Goal: Task Accomplishment & Management: Manage account settings

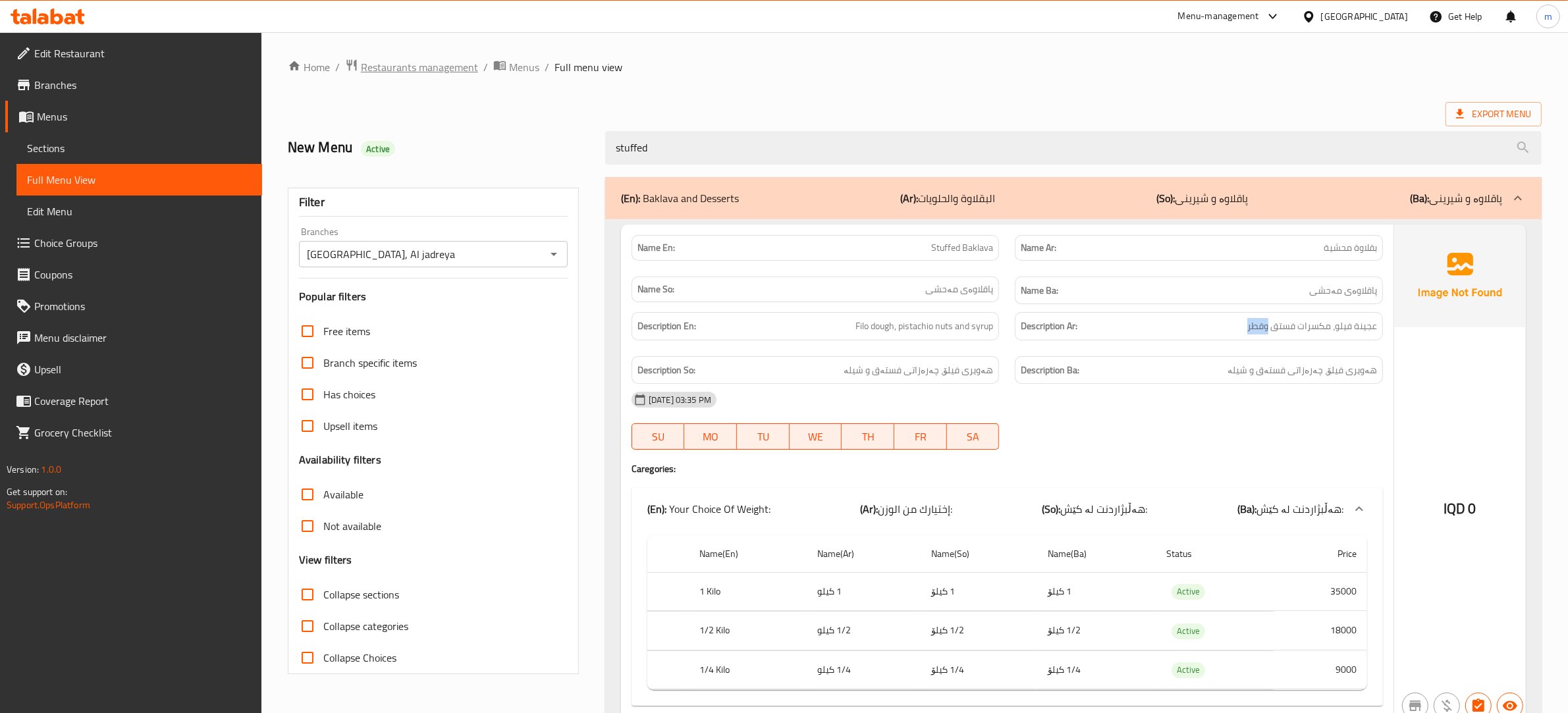
click at [448, 63] on span "Restaurants management" at bounding box center [419, 67] width 117 height 16
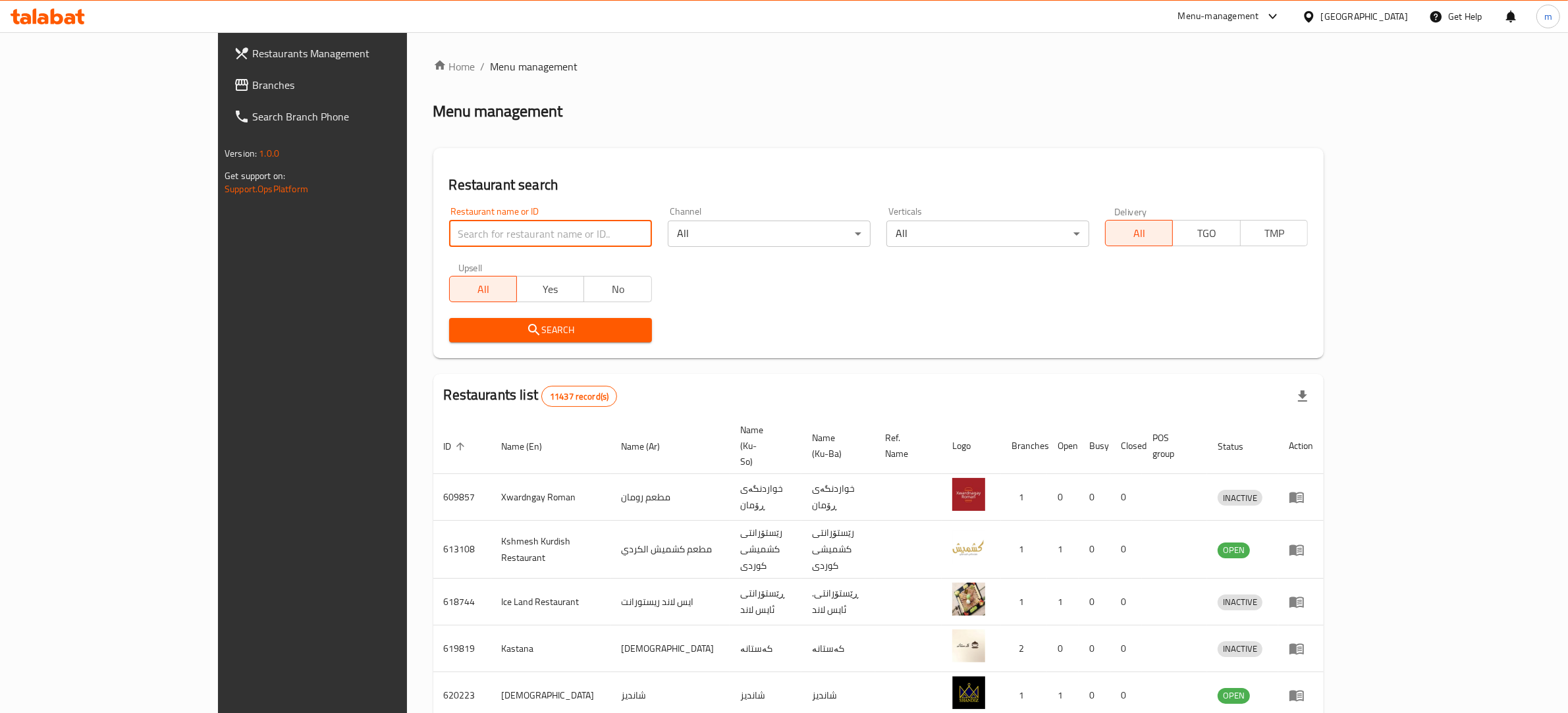
click at [469, 229] on input "search" at bounding box center [551, 234] width 203 height 26
paste input "677746"
type input "677746"
click at [460, 327] on span "Search" at bounding box center [551, 329] width 181 height 16
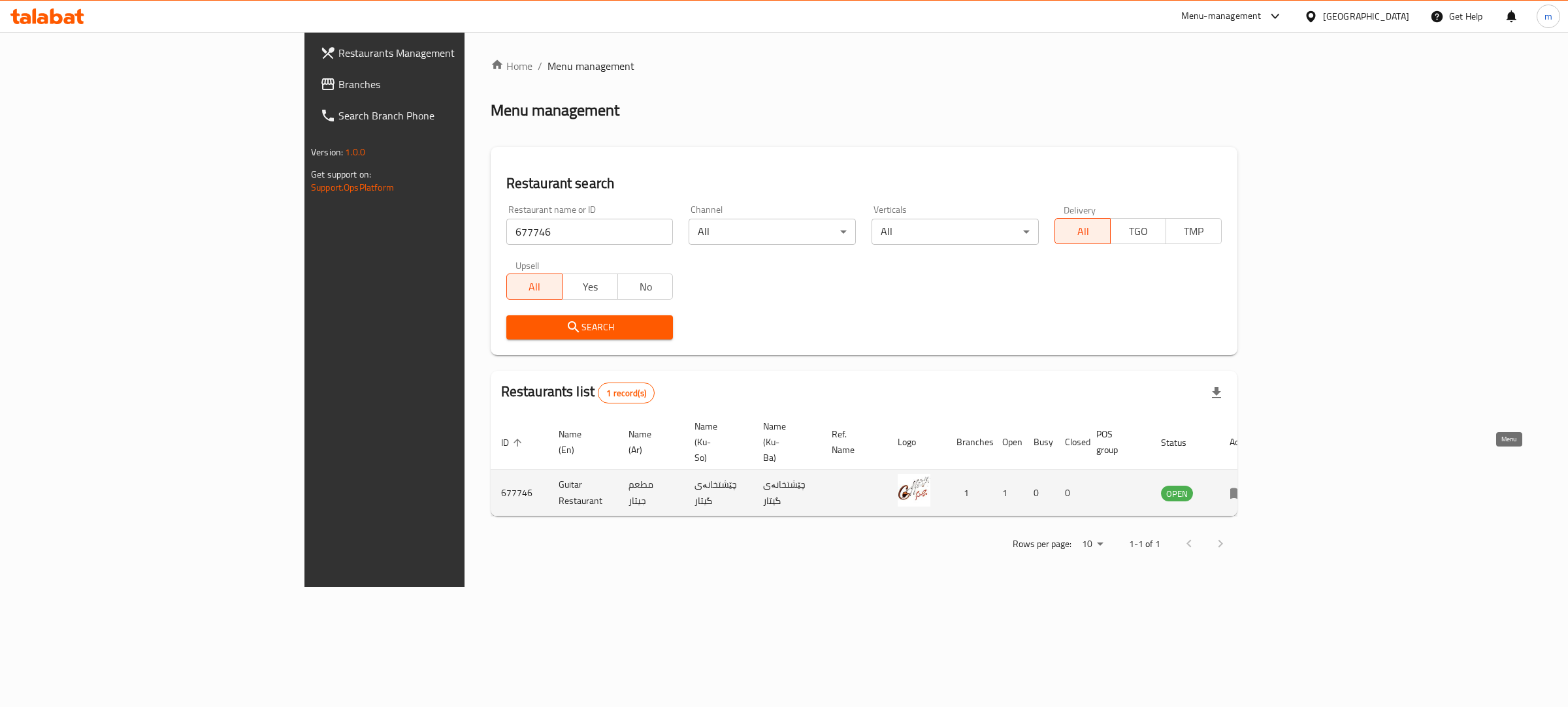
click at [1264, 470] on td "enhanced table" at bounding box center [1241, 493] width 45 height 46
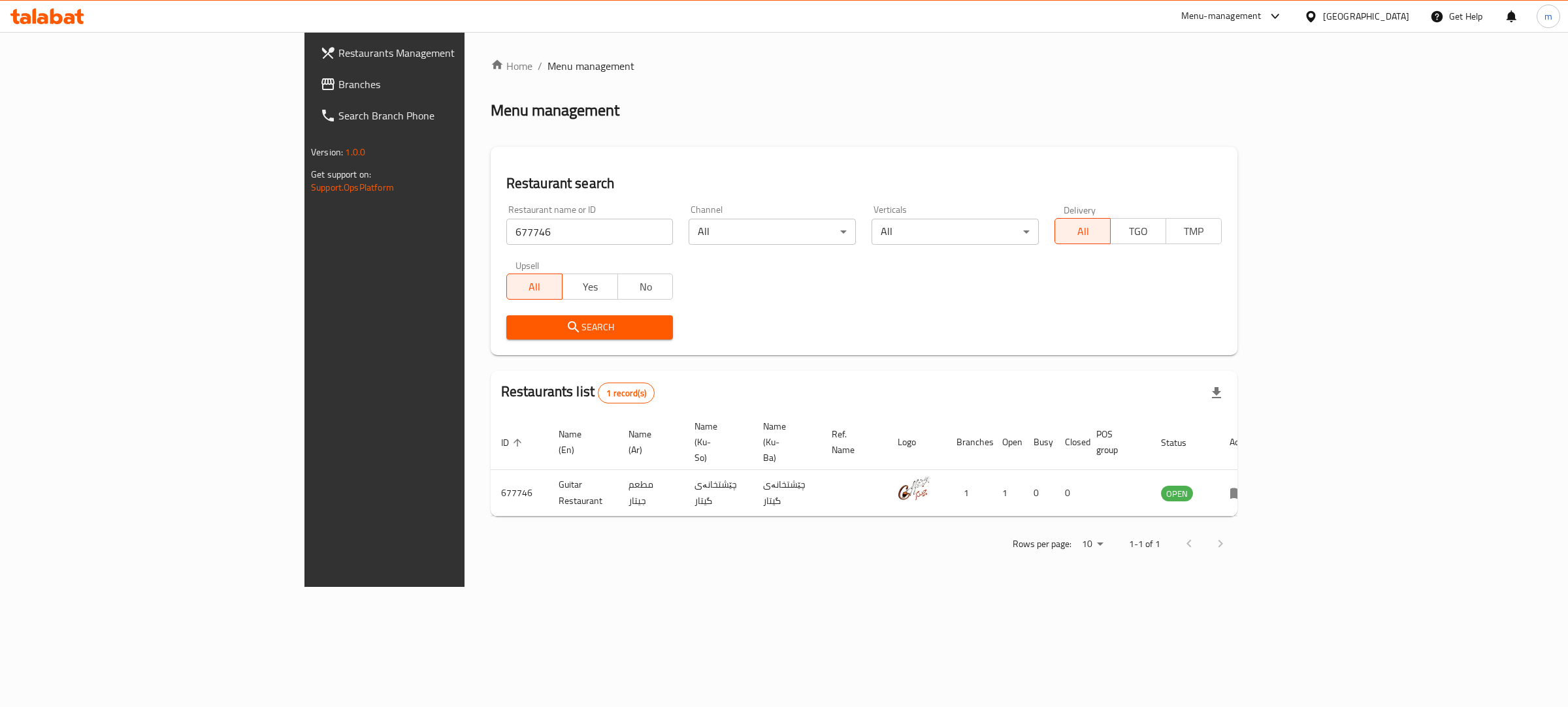
click at [491, 353] on div "Restaurant search Restaurant name or ID 677746 Restaurant name or ID Channel Al…" at bounding box center [864, 251] width 747 height 208
click at [517, 319] on span "Search" at bounding box center [590, 327] width 146 height 16
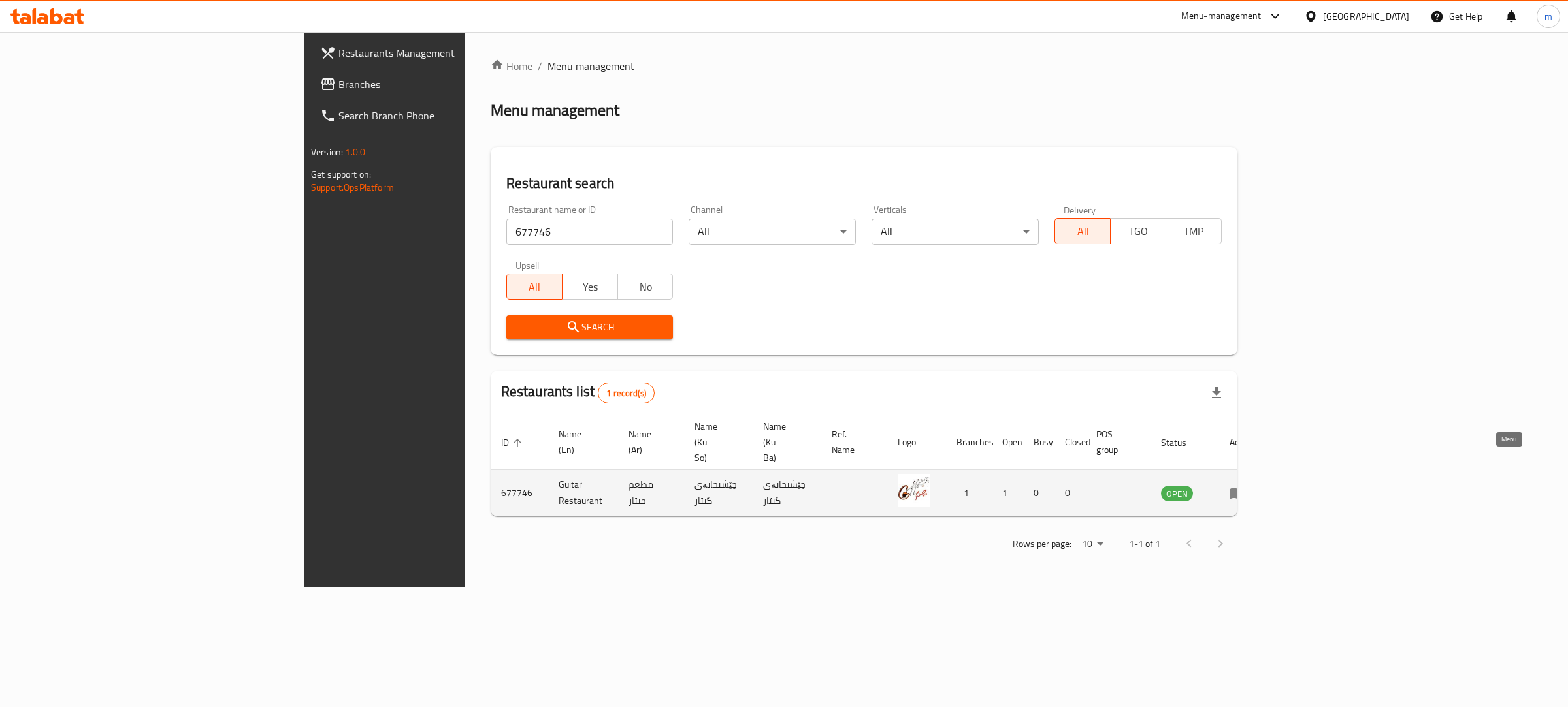
click at [1244, 488] on icon "enhanced table" at bounding box center [1237, 493] width 15 height 11
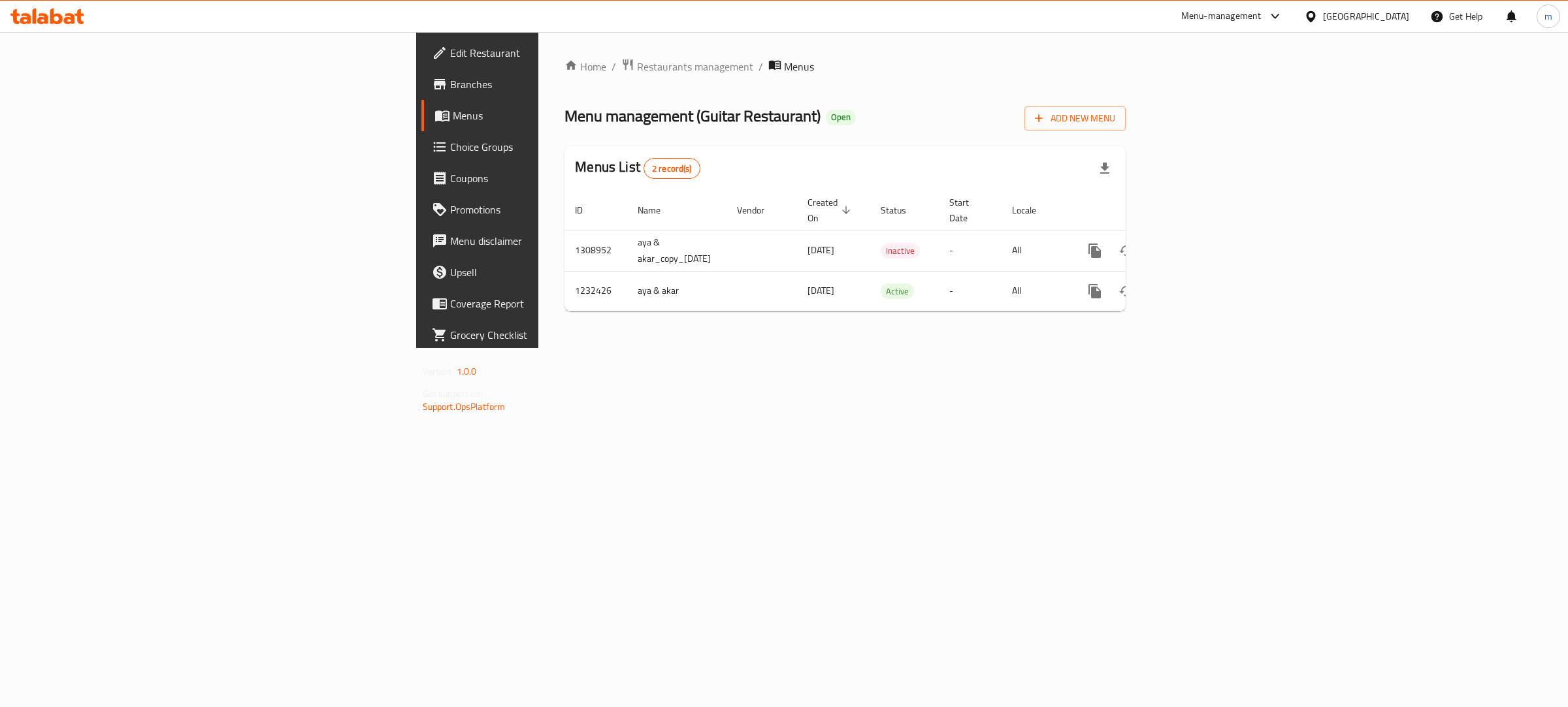
click at [450, 84] on span "Branches" at bounding box center [558, 84] width 218 height 15
click at [1110, 277] on button "more" at bounding box center [1094, 290] width 32 height 32
click at [441, 0] on div at bounding box center [784, 0] width 1568 height 0
click at [564, 110] on span "Menu management ( Guitar Restaurant )" at bounding box center [692, 115] width 256 height 29
drag, startPoint x: 441, startPoint y: 110, endPoint x: 537, endPoint y: 128, distance: 97.7
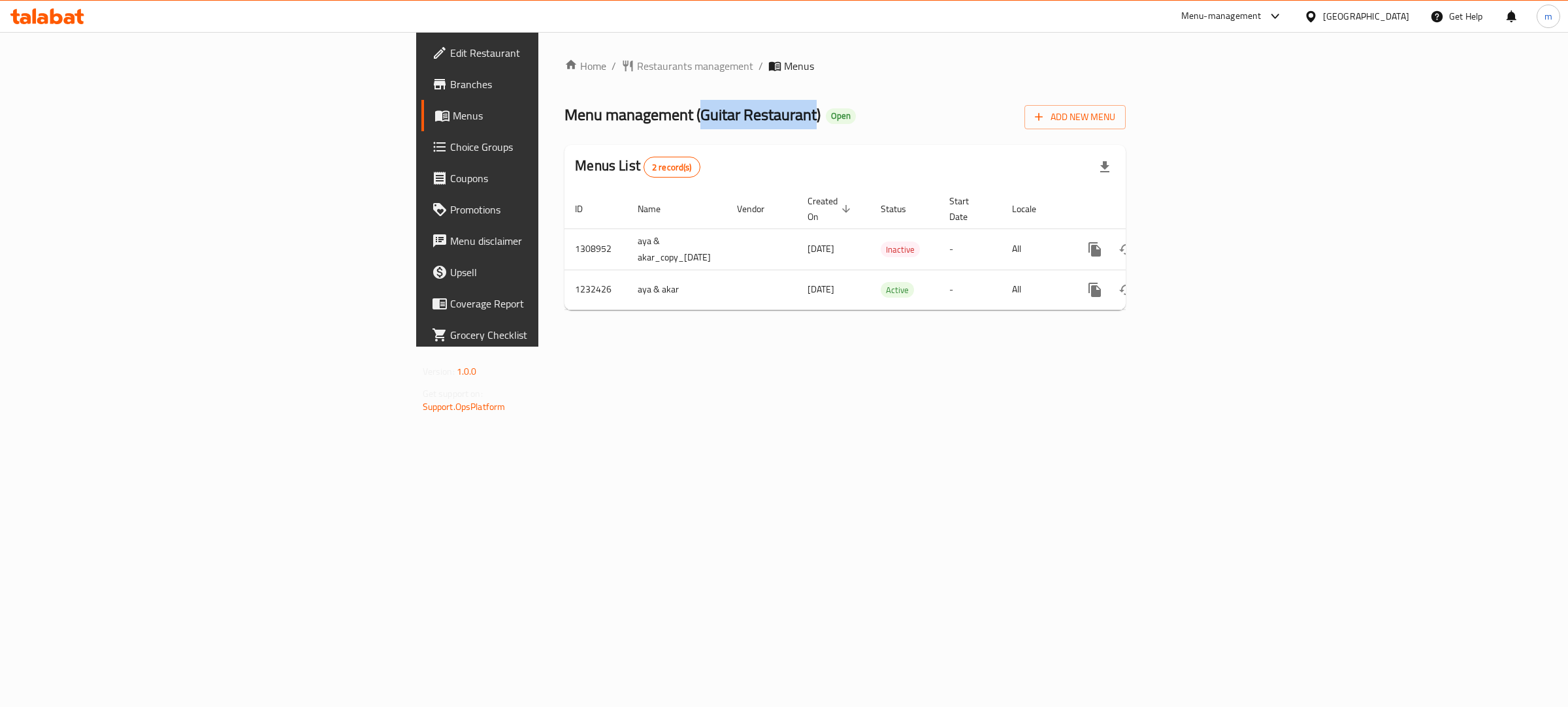
click at [564, 128] on span "Menu management ( Guitar Restaurant )" at bounding box center [692, 115] width 256 height 29
copy span "Guitar Restaurant"
click at [1100, 283] on icon "more" at bounding box center [1094, 290] width 12 height 15
click at [1433, 300] on strong "Copy menu" at bounding box center [1446, 300] width 50 height 15
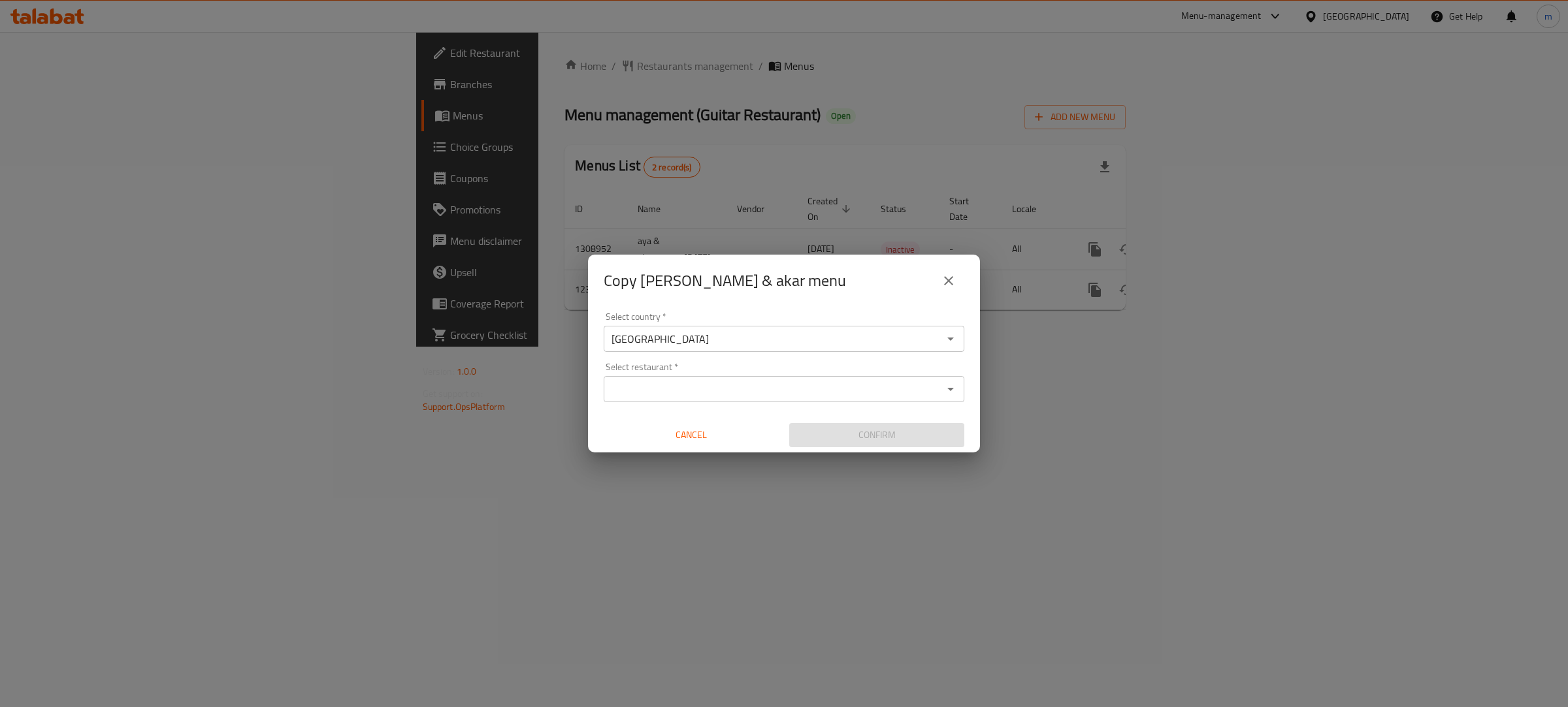
click at [619, 383] on input "Select restaurant   *" at bounding box center [773, 389] width 331 height 18
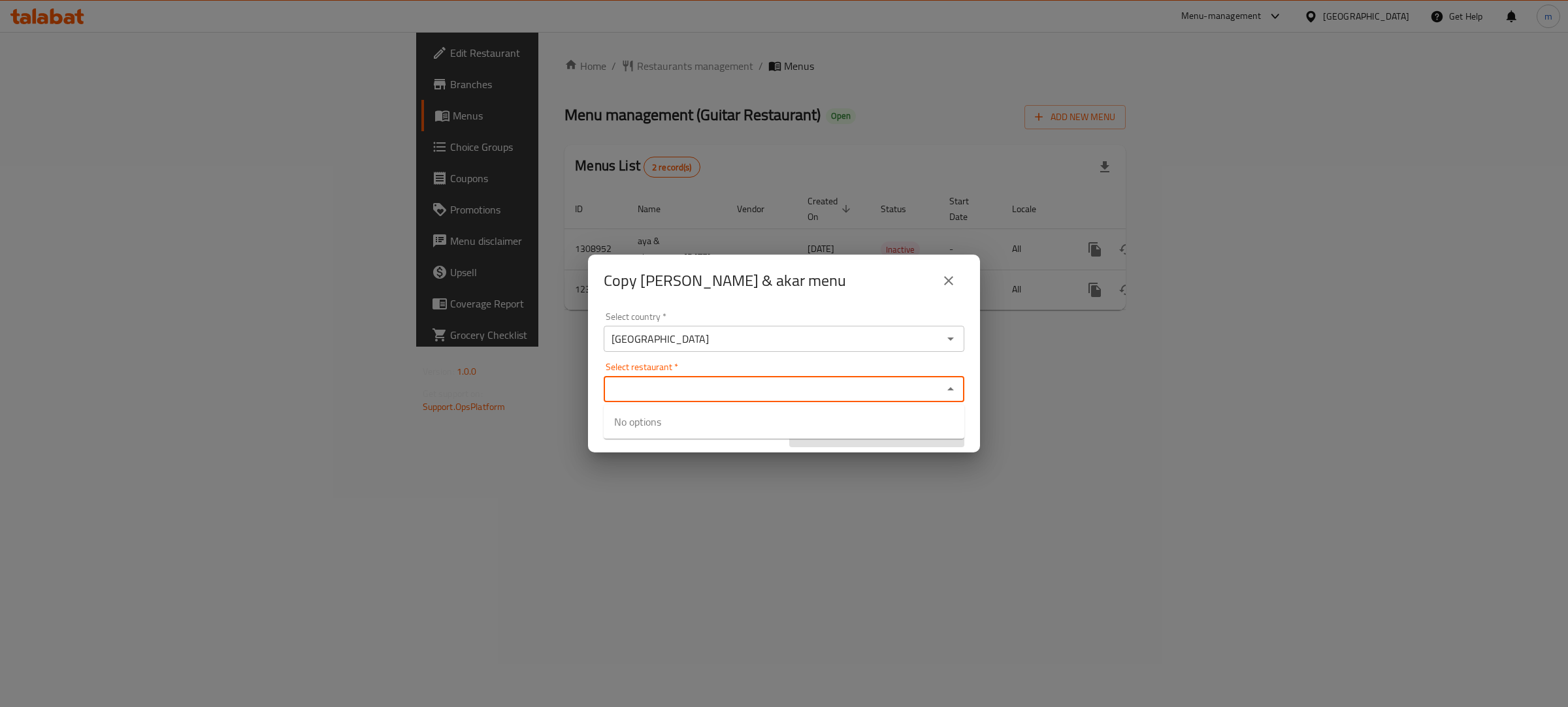
paste input "Guitar Restaurant"
type input "Guitar Restaurant"
click at [635, 430] on input "checkbox" at bounding box center [629, 430] width 32 height 32
checkbox input "true"
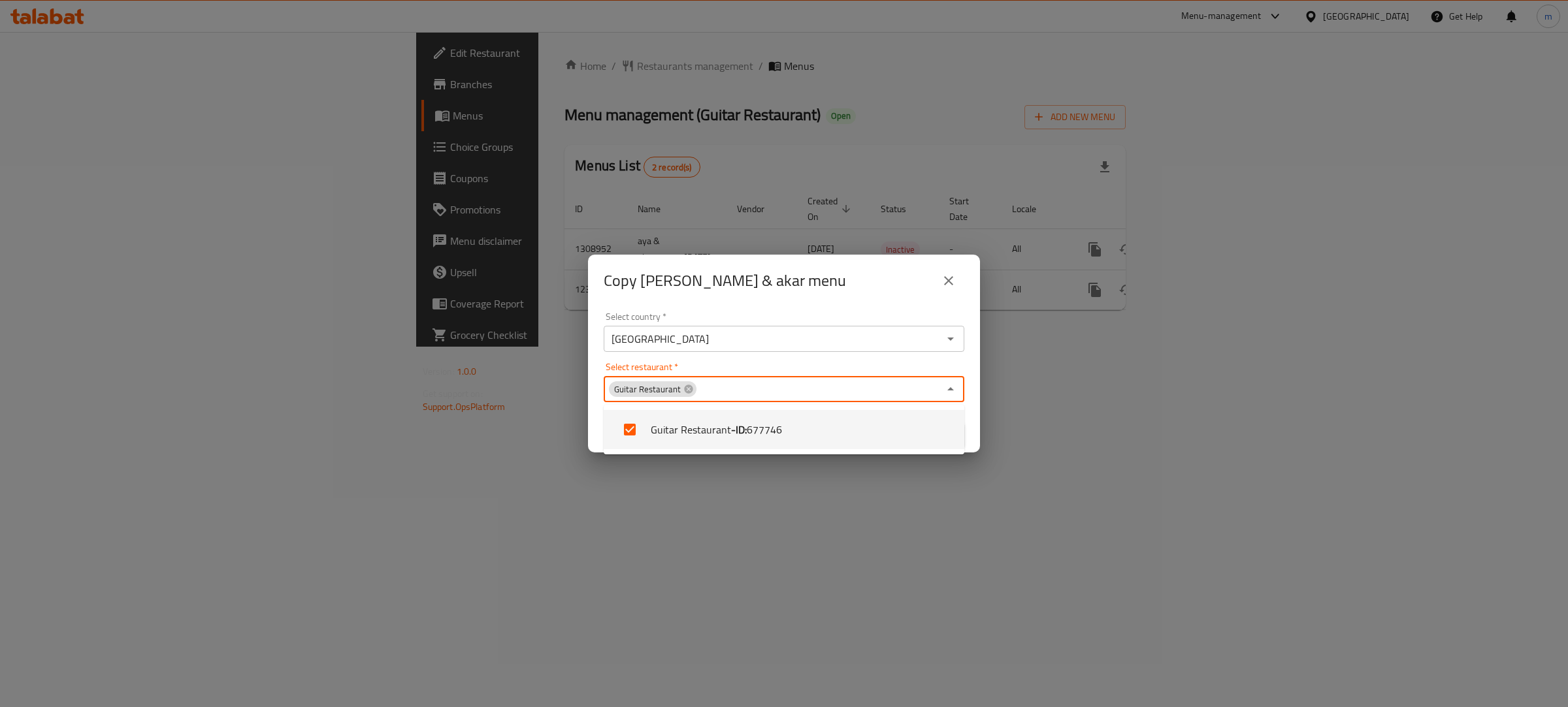
click at [952, 390] on icon "Close" at bounding box center [950, 389] width 15 height 15
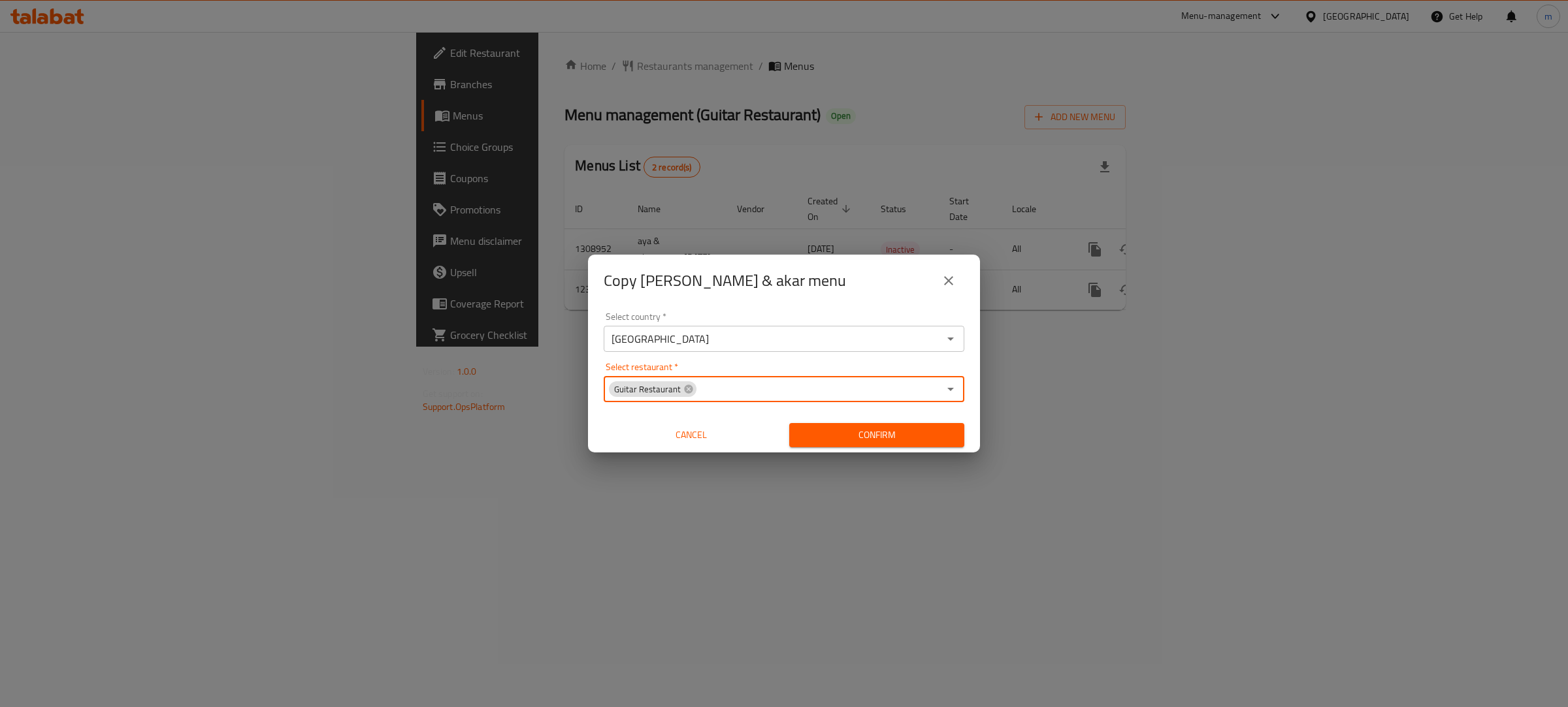
click at [918, 434] on span "Confirm" at bounding box center [877, 434] width 154 height 16
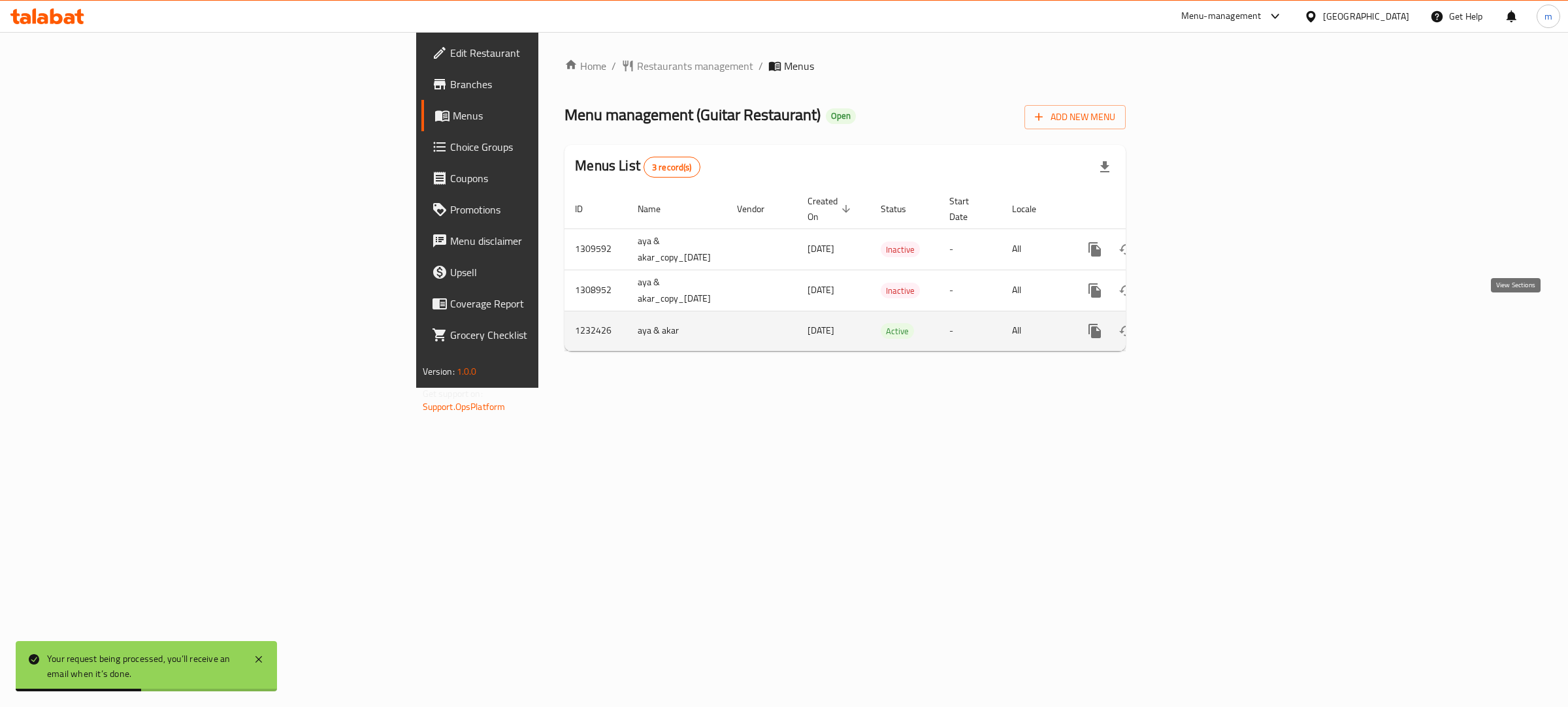
click at [1204, 315] on link "enhanced table" at bounding box center [1188, 330] width 32 height 32
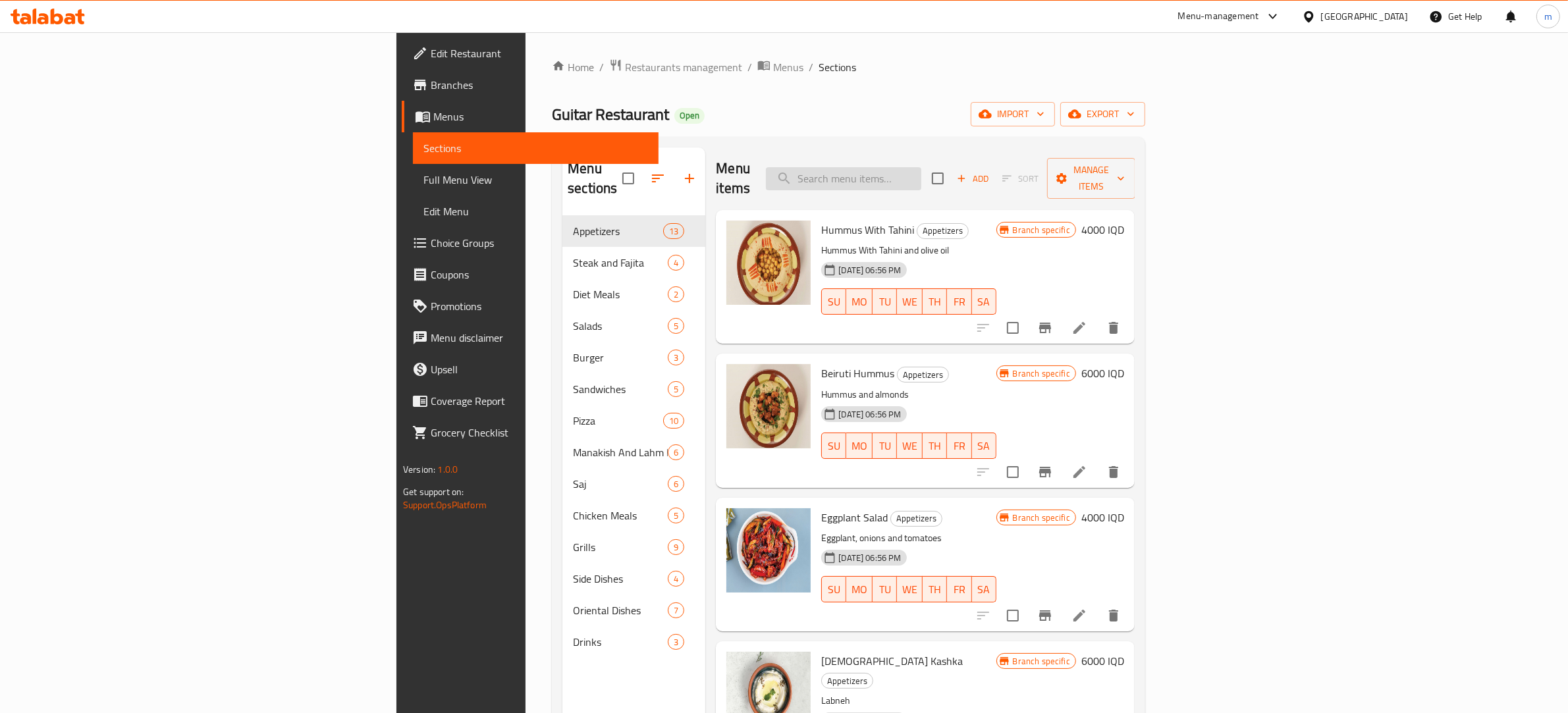
click at [921, 167] on input "search" at bounding box center [844, 179] width 155 height 23
paste input "اورديف مشكل"
type input "اورديف مشكل"
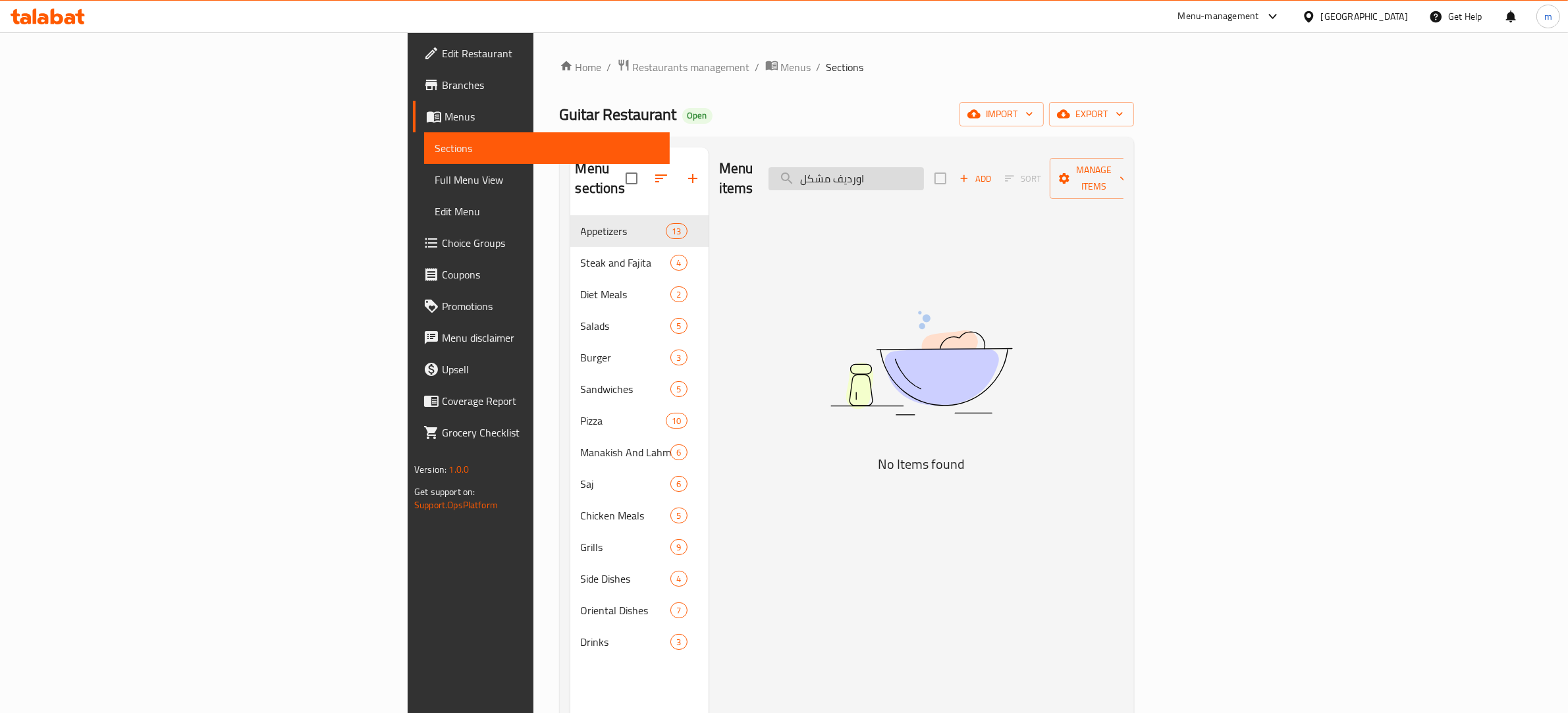
click at [924, 167] on input "اورديف مشكل" at bounding box center [846, 179] width 155 height 23
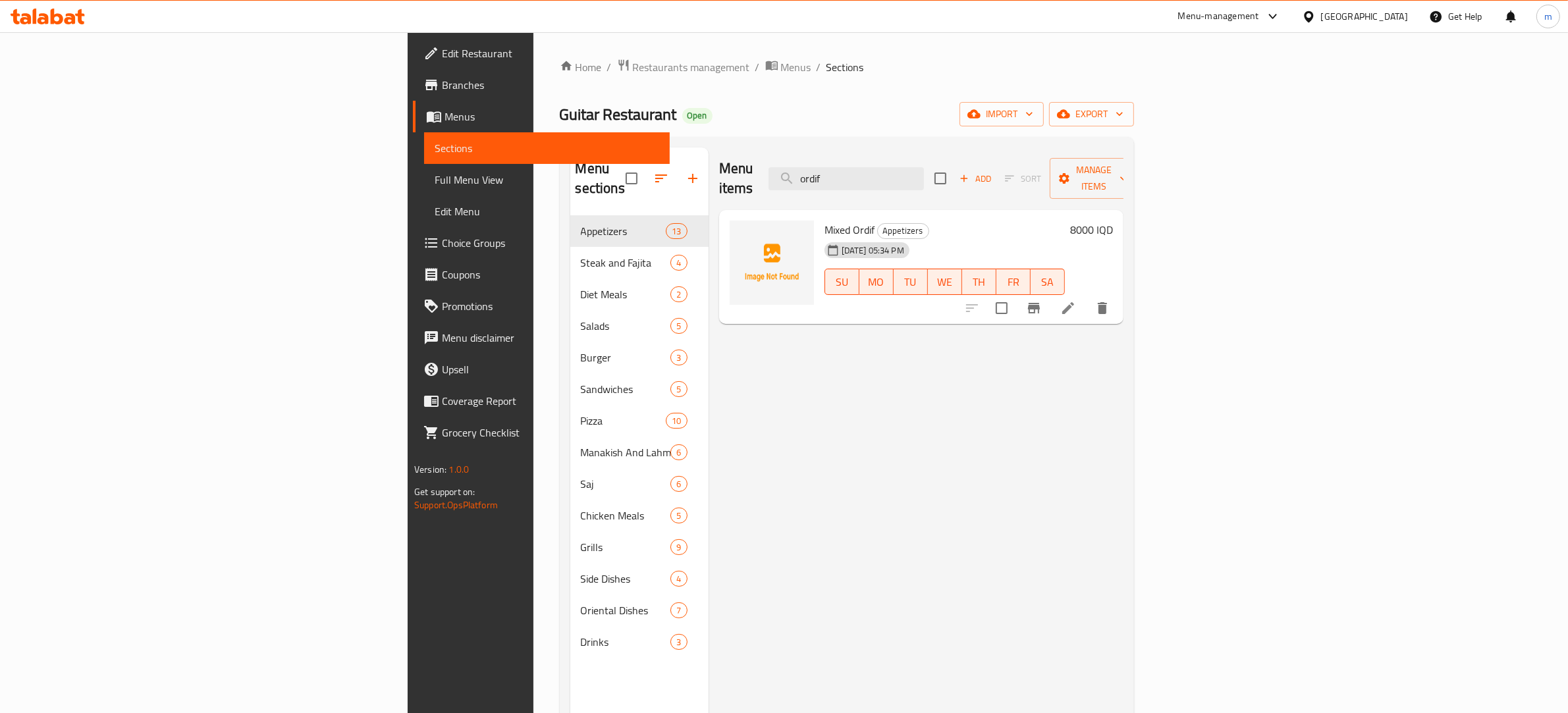
type input "ordif"
click at [1113, 221] on h6 "8000 IQD" at bounding box center [1091, 230] width 43 height 19
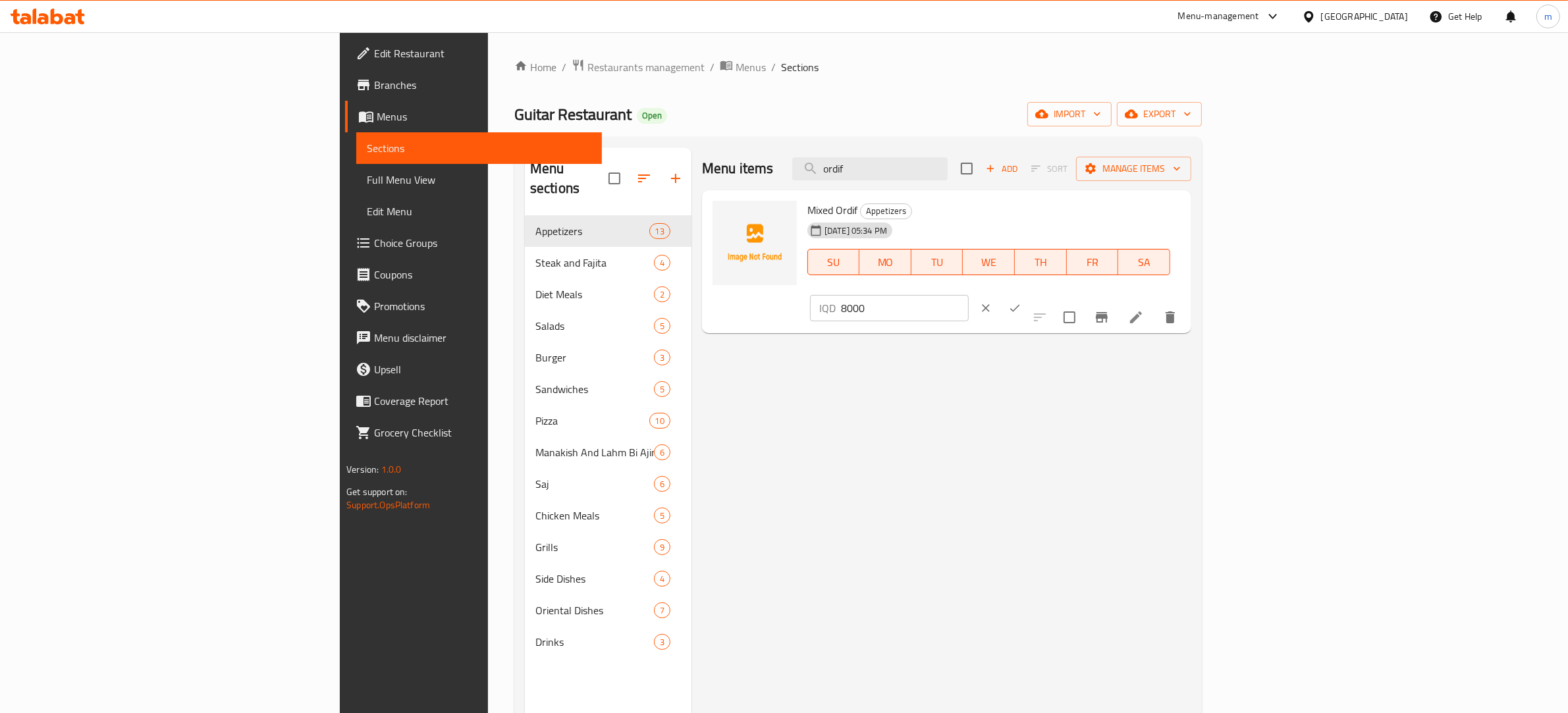
click at [969, 295] on input "8000" at bounding box center [905, 308] width 128 height 26
type input "6000"
click at [1030, 294] on button "ok" at bounding box center [1014, 308] width 29 height 29
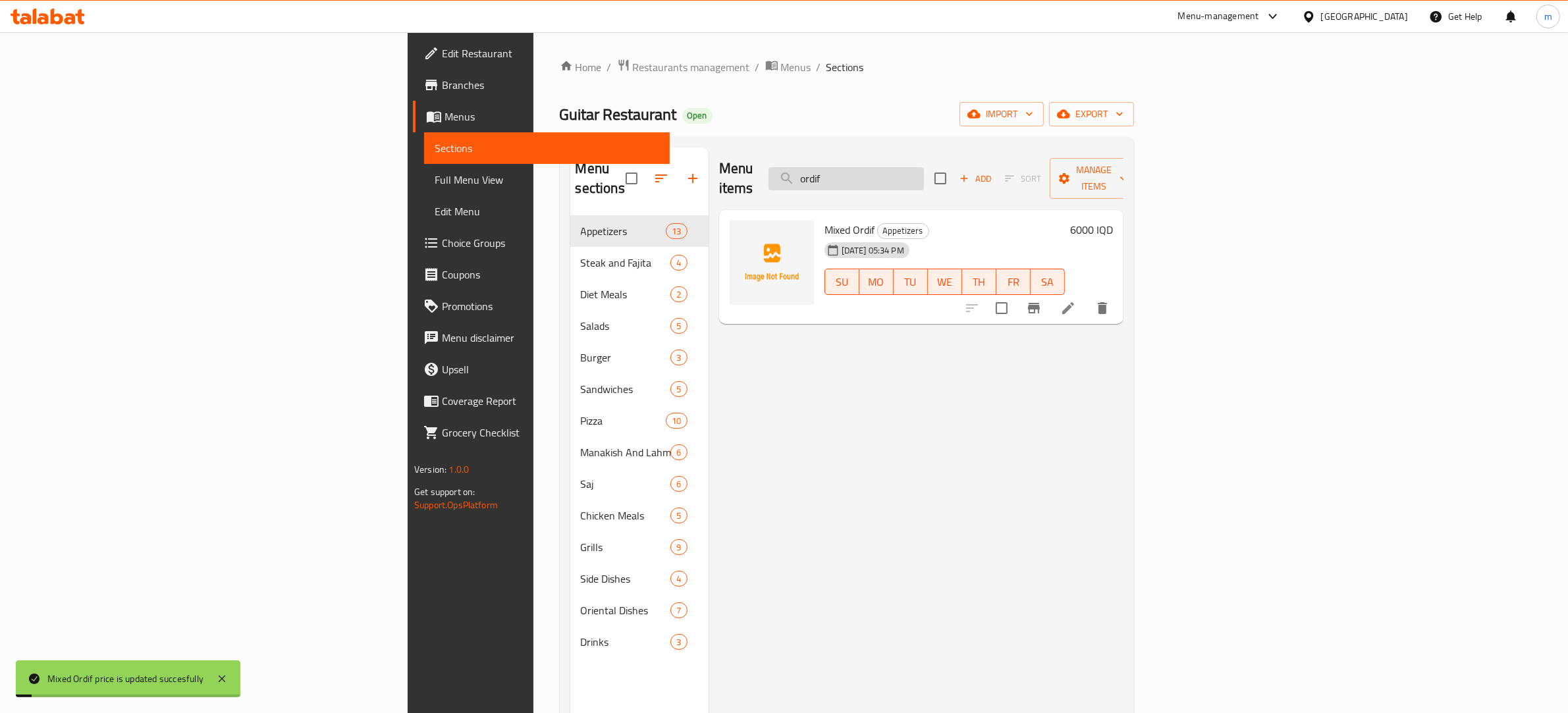
click at [924, 167] on input "ordif" at bounding box center [846, 179] width 155 height 23
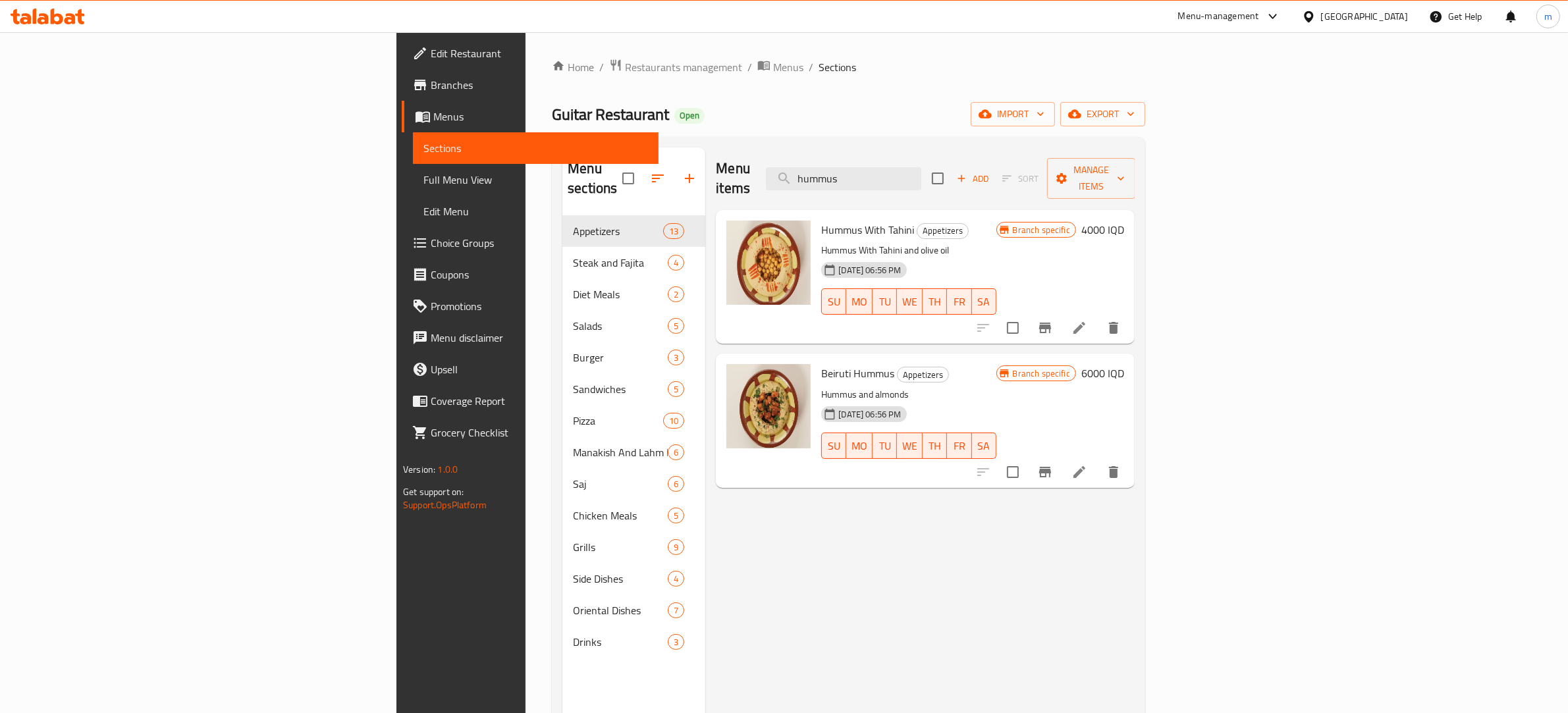
type input "hummus"
click at [1053, 320] on icon "Branch-specific-item" at bounding box center [1045, 328] width 16 height 16
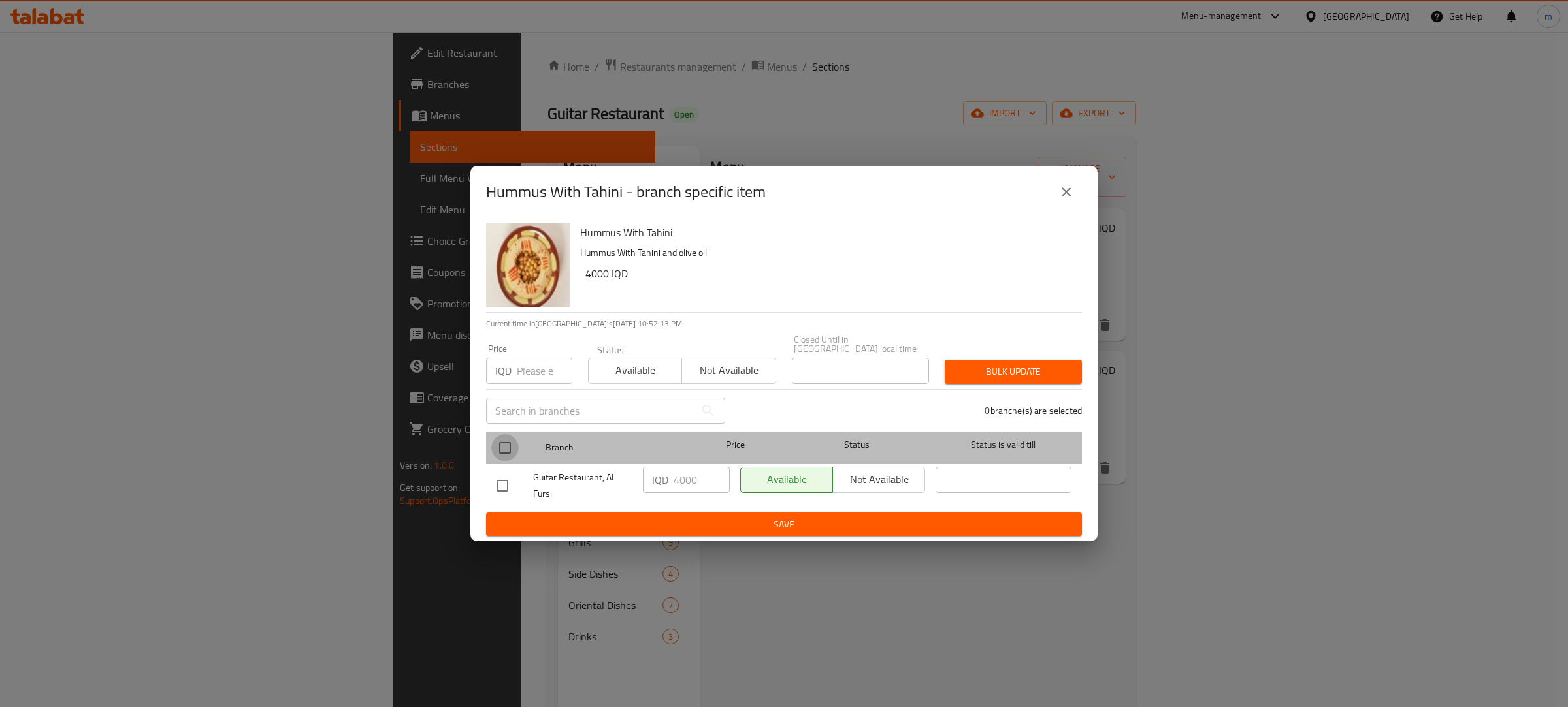
click at [494, 441] on input "checkbox" at bounding box center [505, 448] width 28 height 28
checkbox input "true"
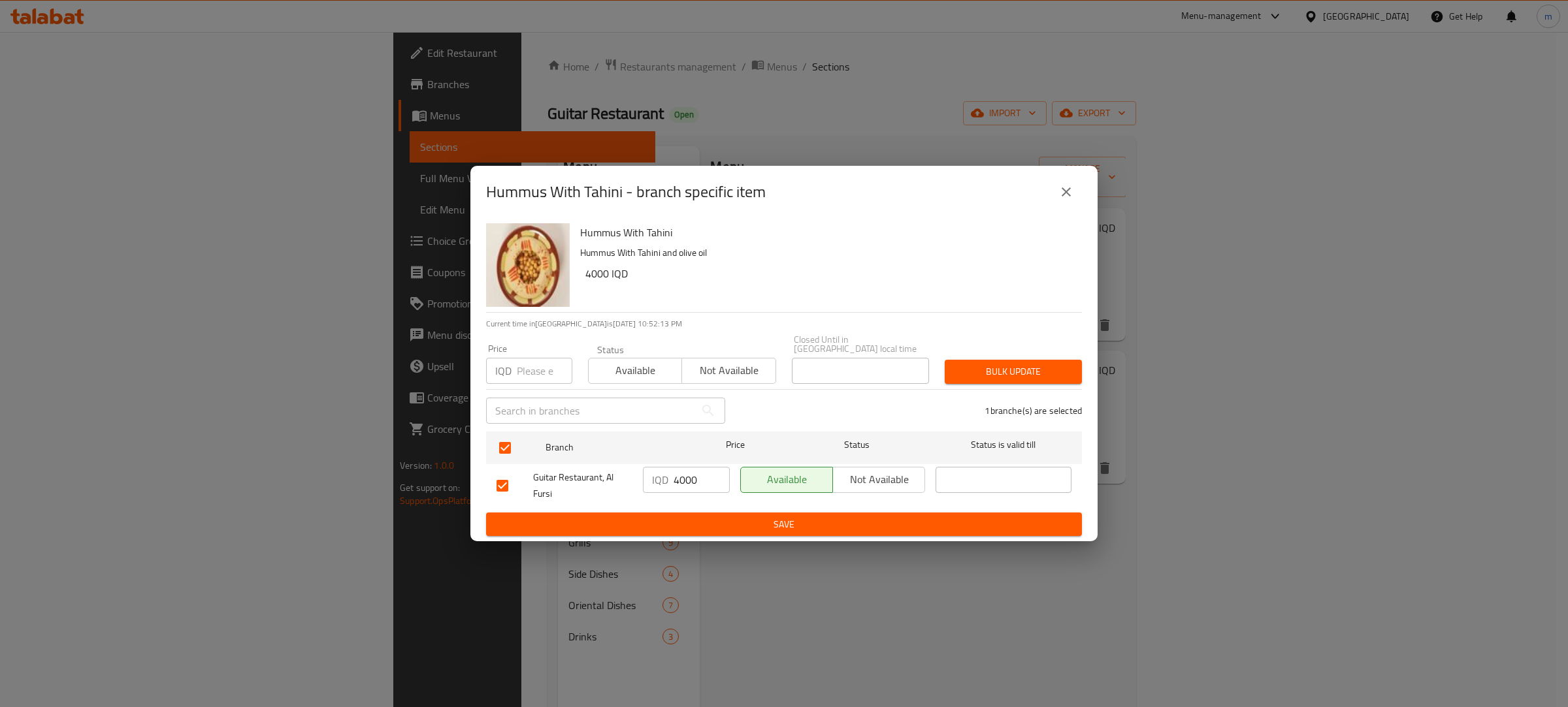
click at [690, 478] on input "4000" at bounding box center [701, 480] width 56 height 26
type input "3000"
click at [625, 523] on span "Save" at bounding box center [784, 524] width 574 height 16
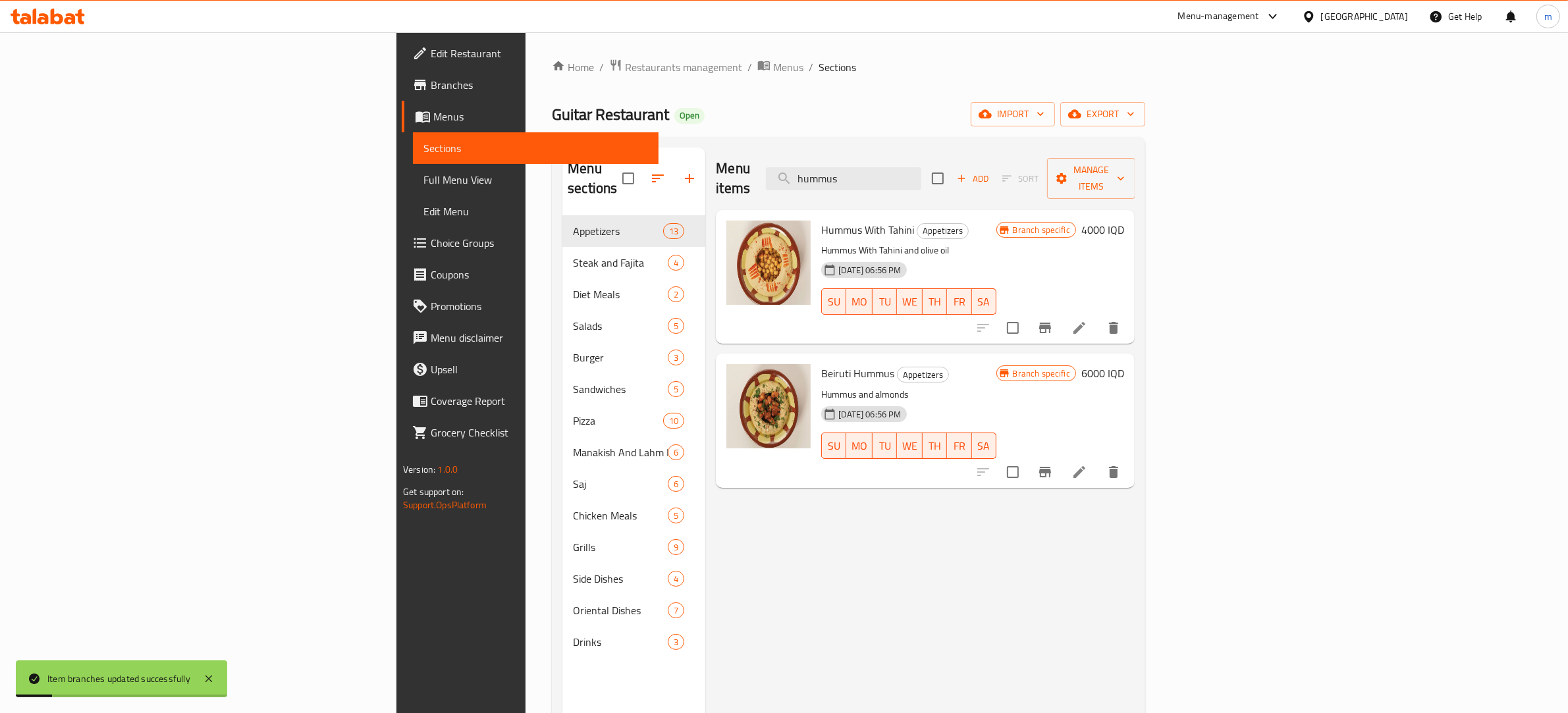
click at [989, 150] on div "Menu items hummus Add Sort Manage items" at bounding box center [925, 178] width 419 height 63
click at [921, 168] on input "hummus" at bounding box center [844, 179] width 155 height 23
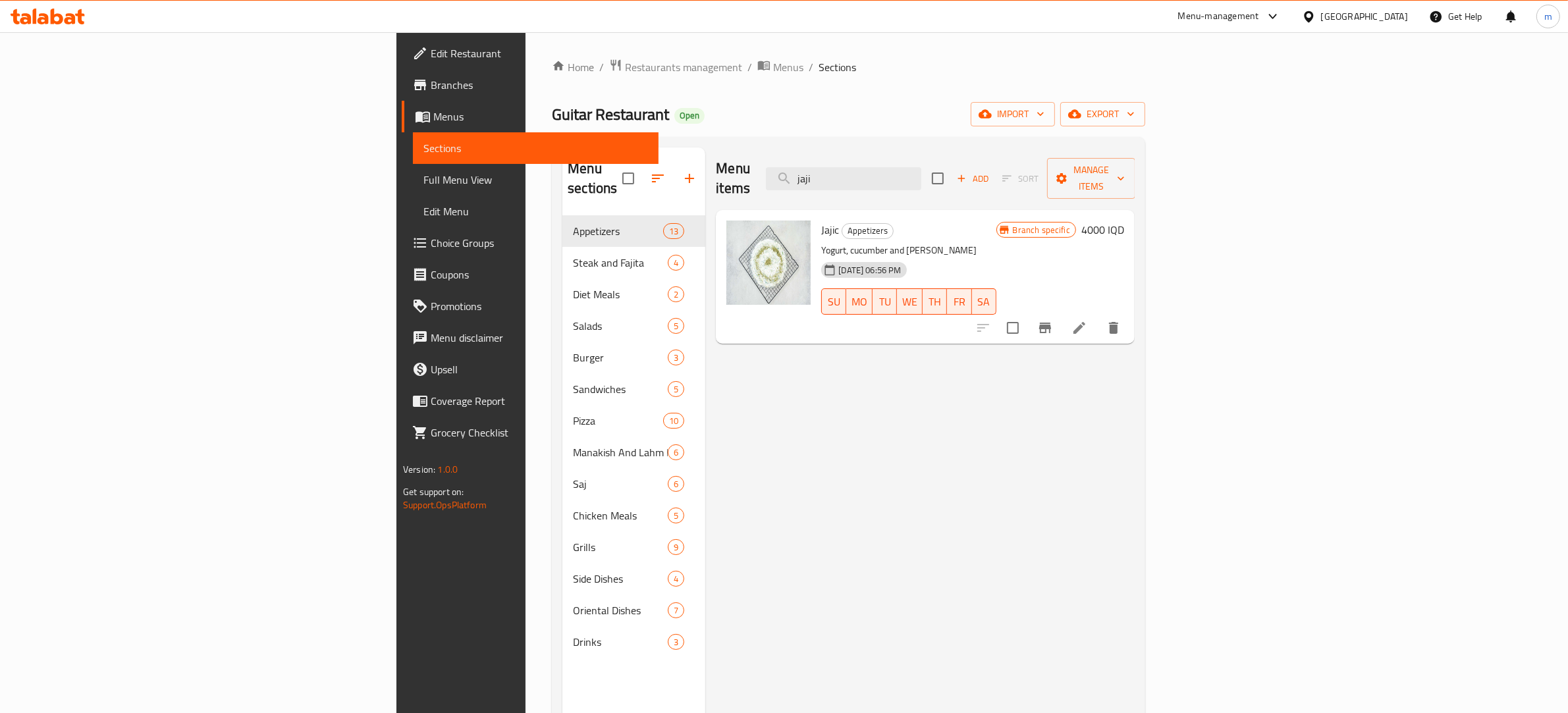
type input "jaji"
click at [1052, 322] on icon "Branch-specific-item" at bounding box center [1045, 328] width 12 height 11
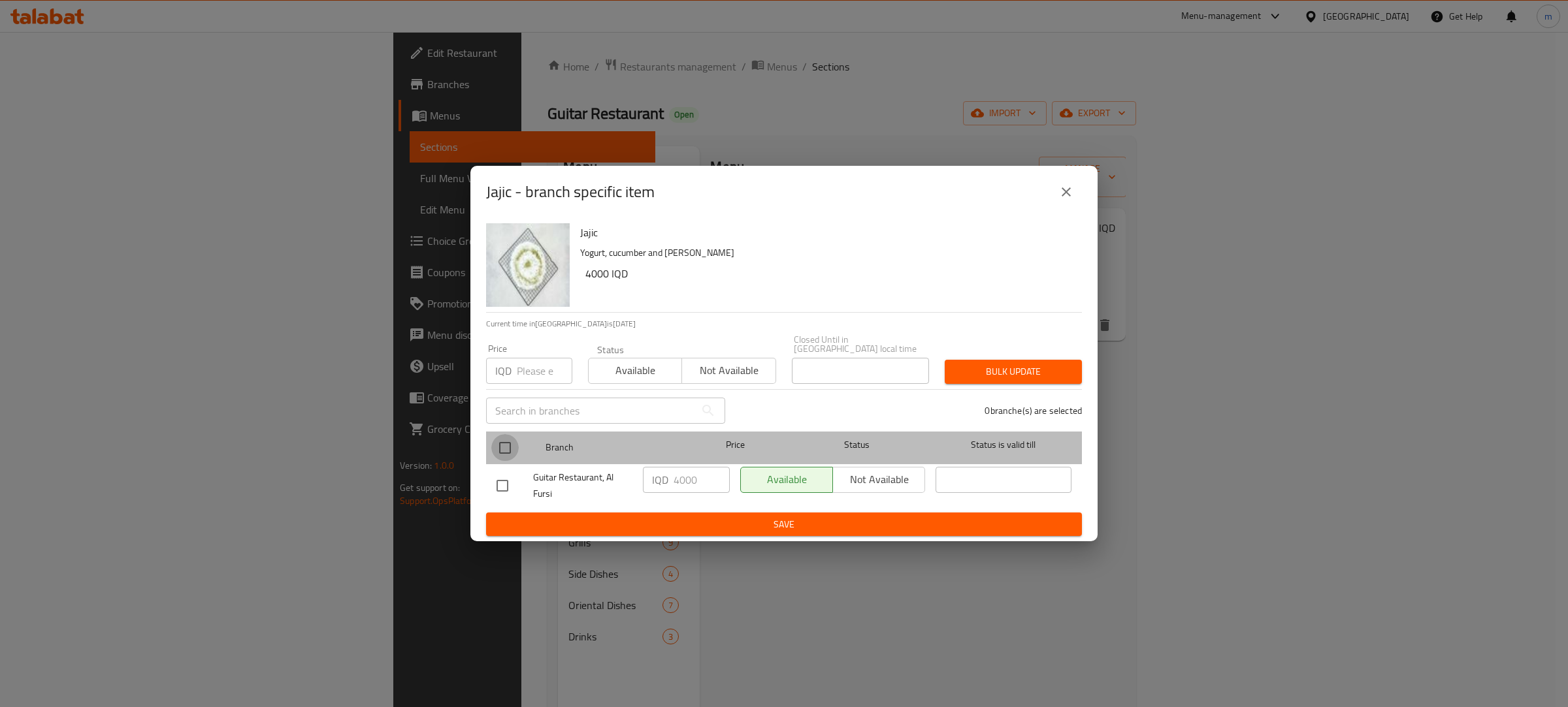
click at [504, 443] on input "checkbox" at bounding box center [505, 448] width 28 height 28
checkbox input "true"
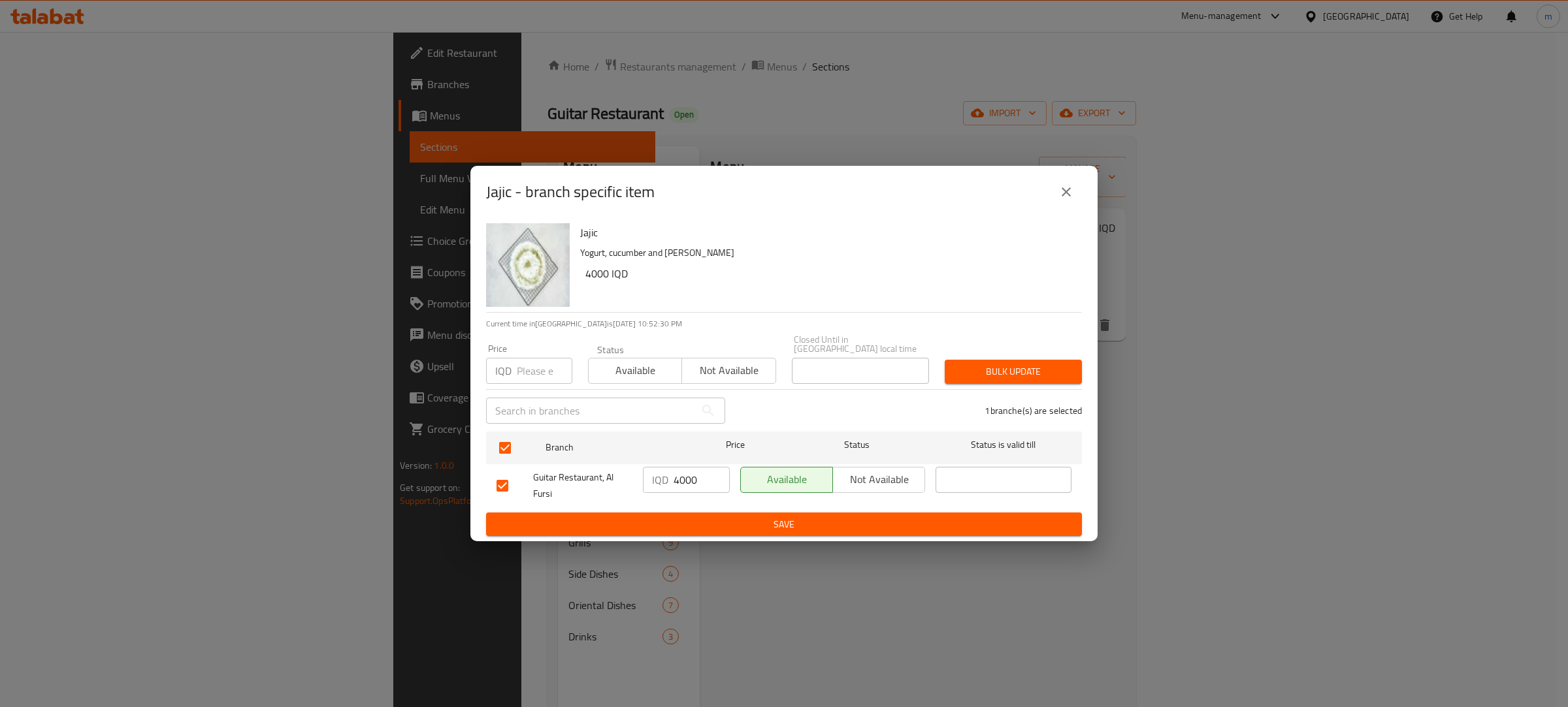
click at [680, 473] on input "4000" at bounding box center [701, 480] width 56 height 26
type input "3000"
click at [766, 527] on button "Save" at bounding box center [784, 524] width 596 height 24
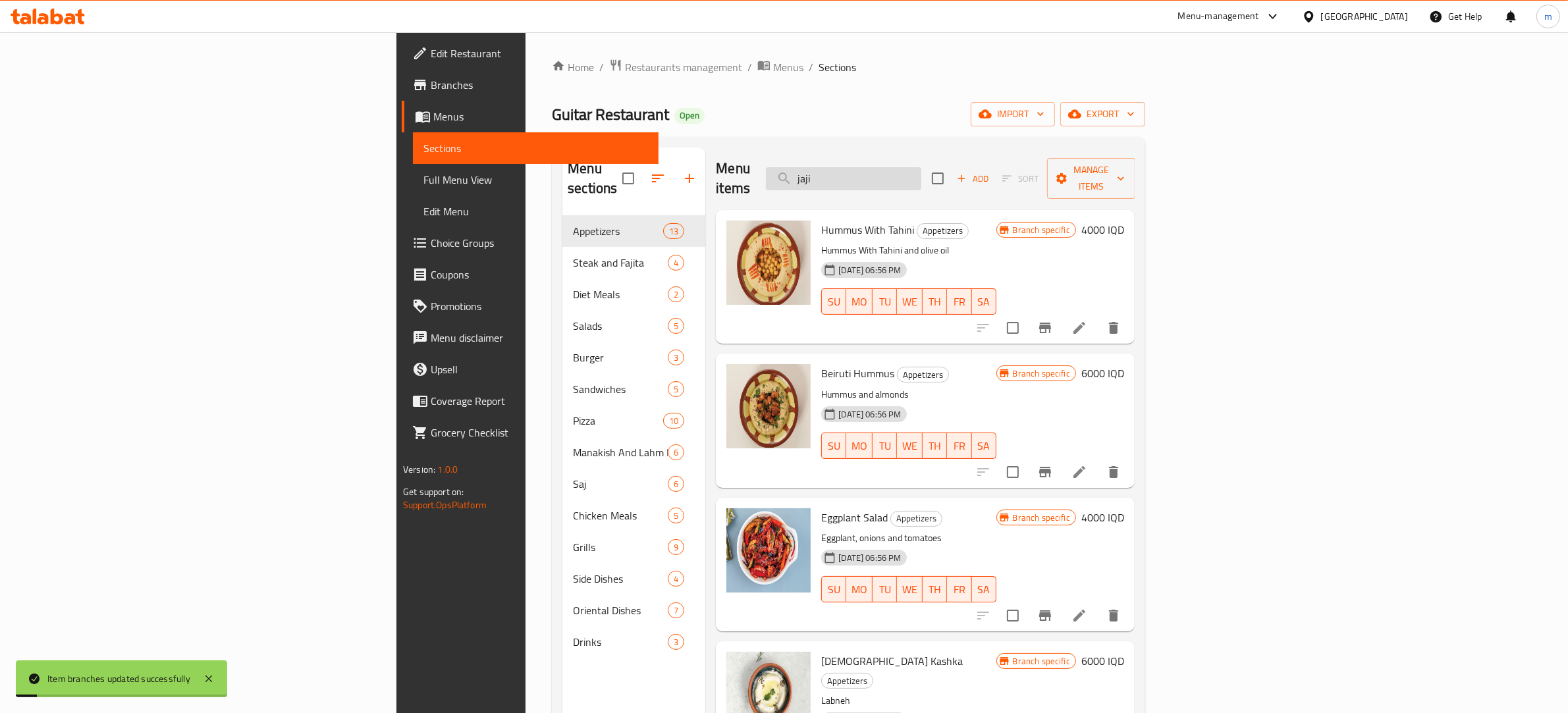
click at [921, 168] on input "jaji" at bounding box center [844, 179] width 155 height 23
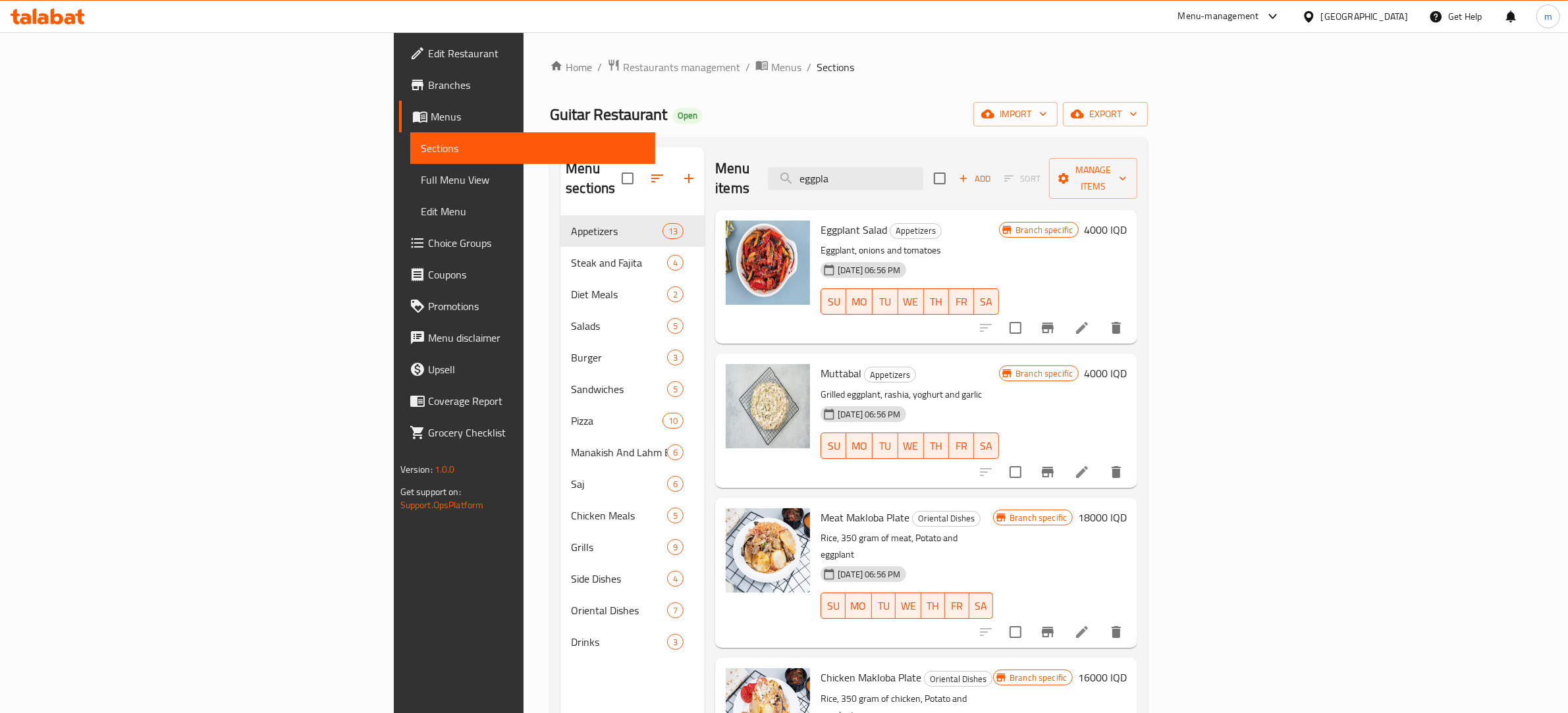
type input "eggpla"
click at [1100, 316] on li at bounding box center [1083, 328] width 37 height 24
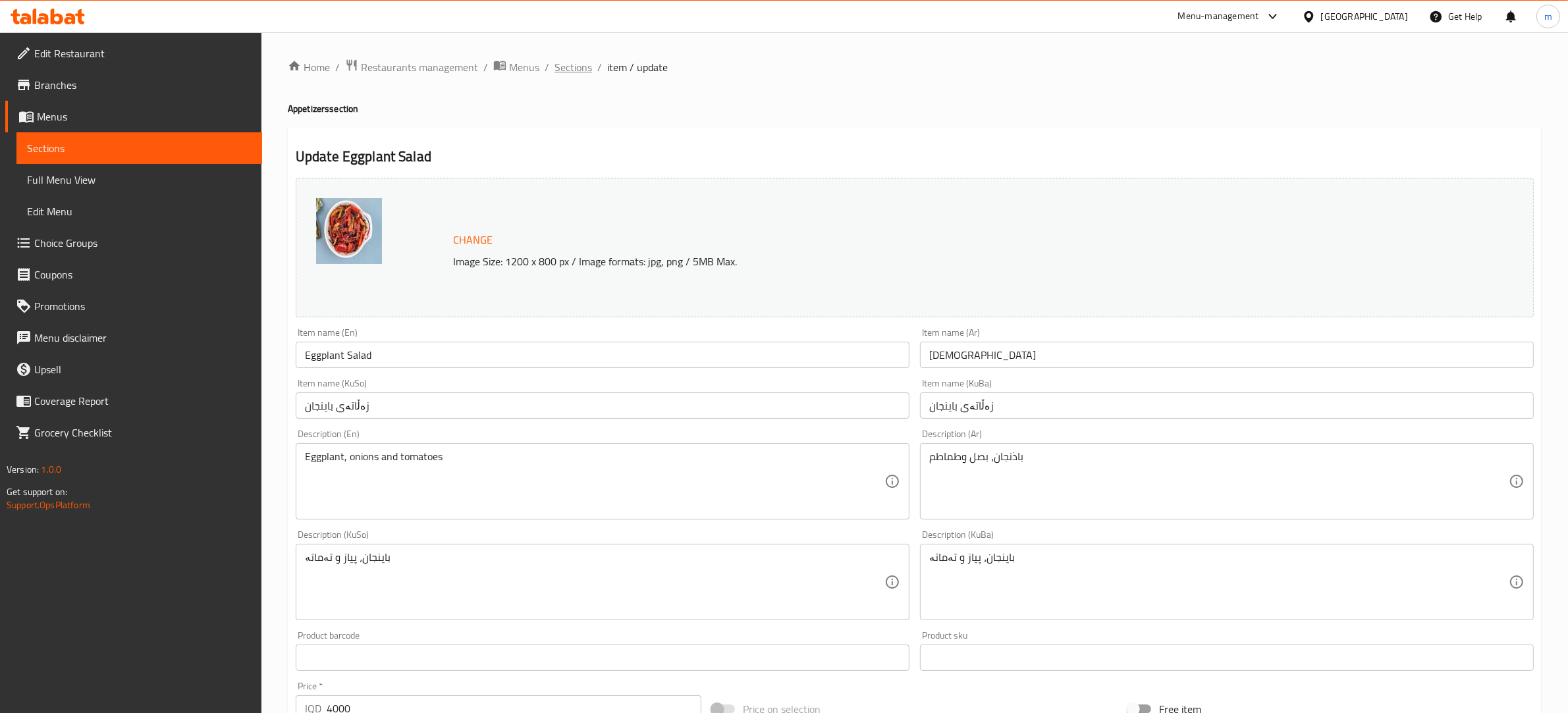
click at [586, 64] on span "Sections" at bounding box center [573, 67] width 37 height 16
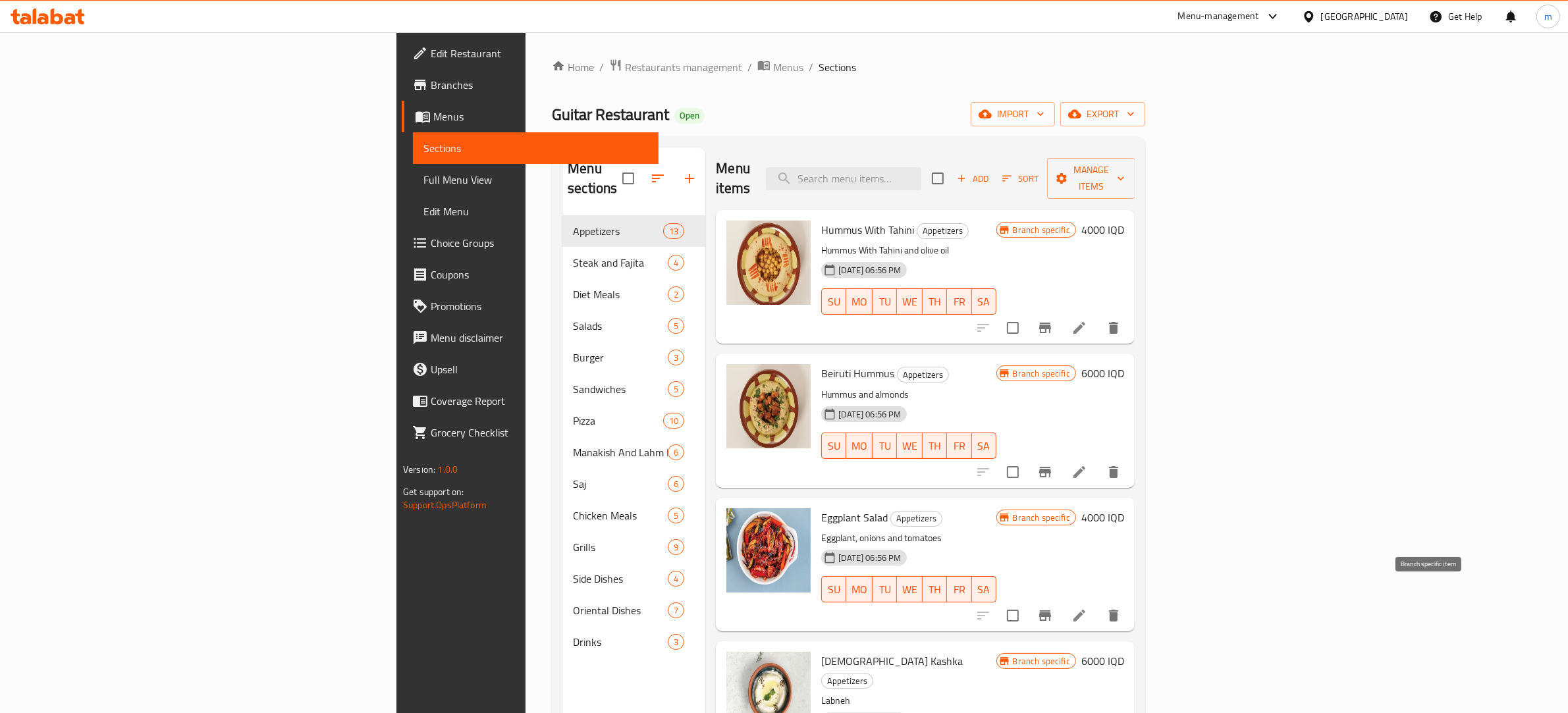
click at [1053, 608] on icon "Branch-specific-item" at bounding box center [1045, 615] width 16 height 16
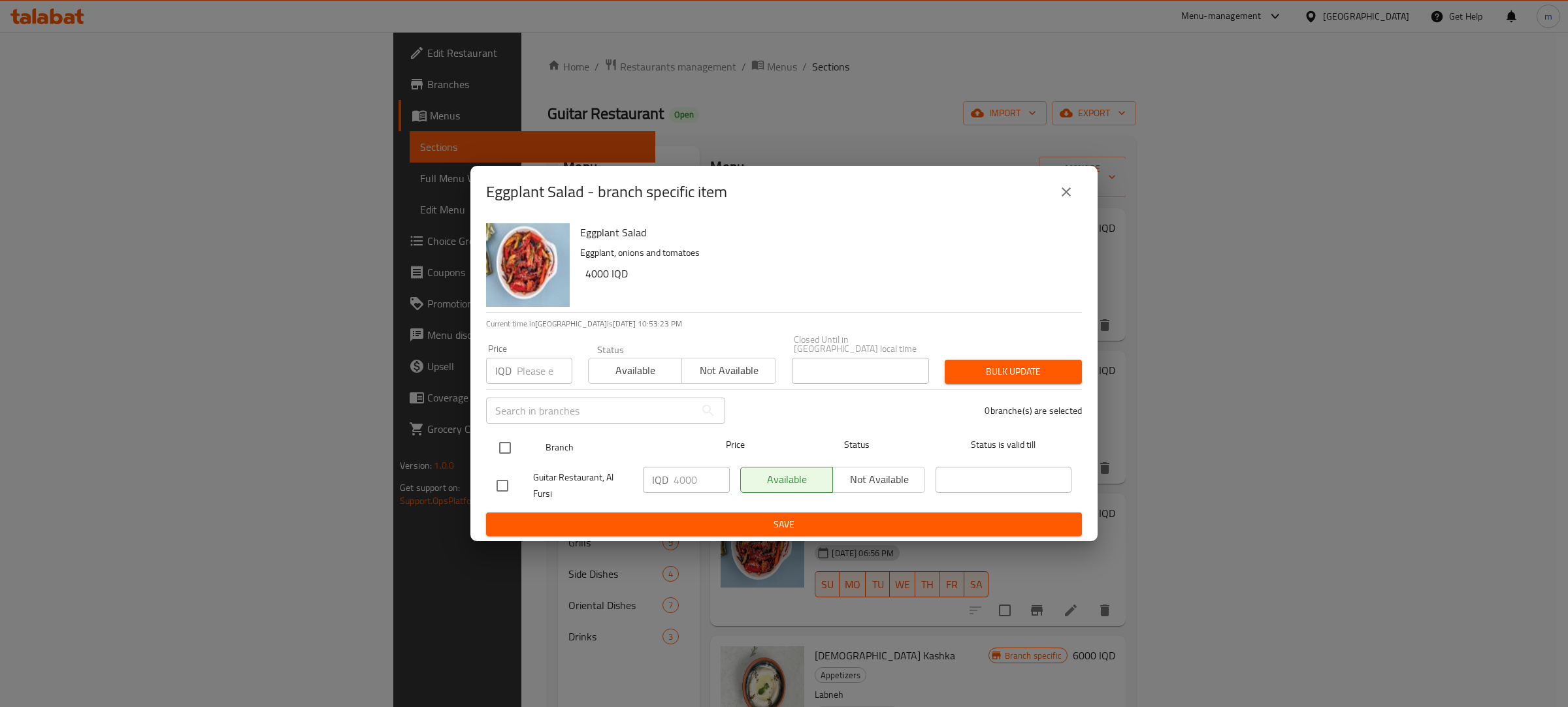
click at [508, 441] on input "checkbox" at bounding box center [505, 448] width 28 height 28
checkbox input "true"
click at [690, 469] on input "4000" at bounding box center [701, 480] width 56 height 26
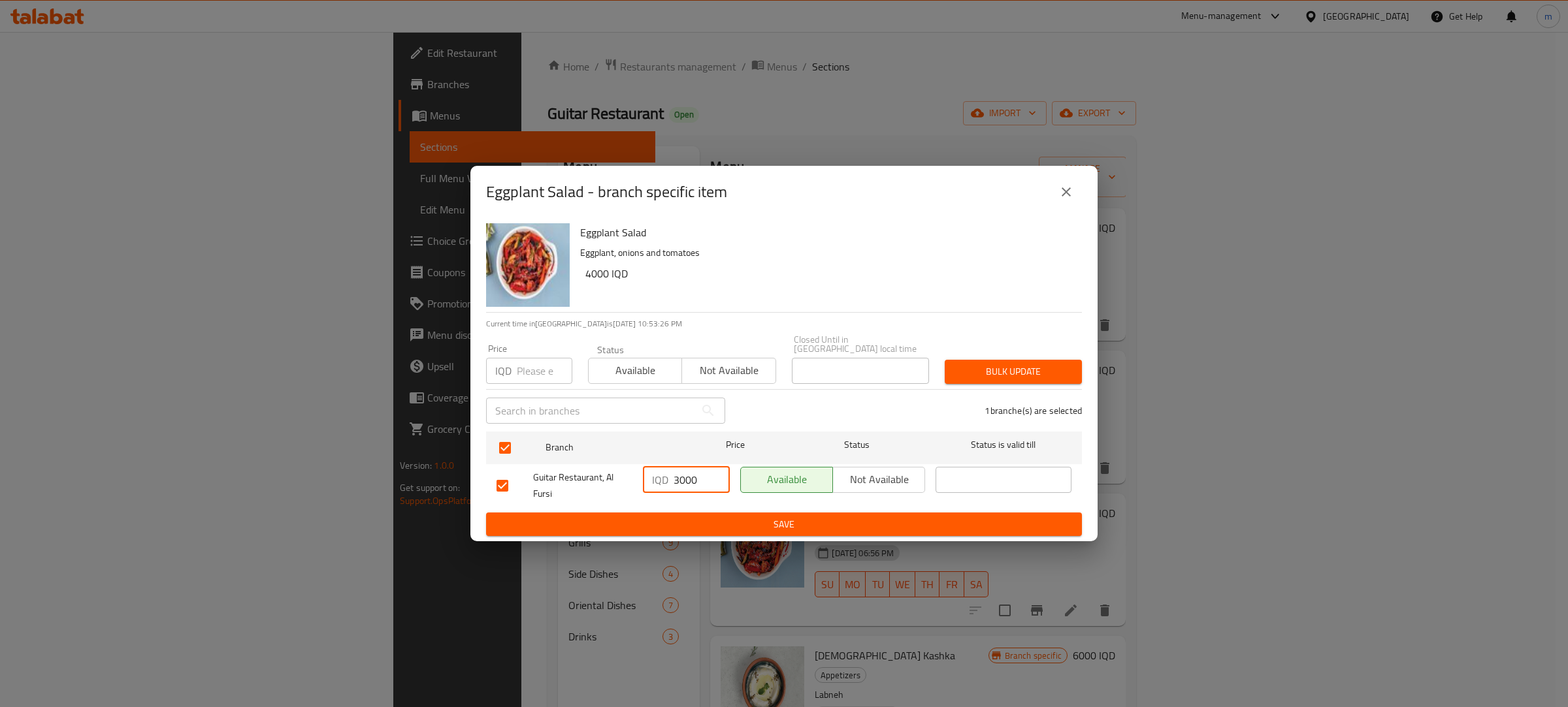
type input "3000"
click at [591, 516] on span "Save" at bounding box center [784, 524] width 574 height 16
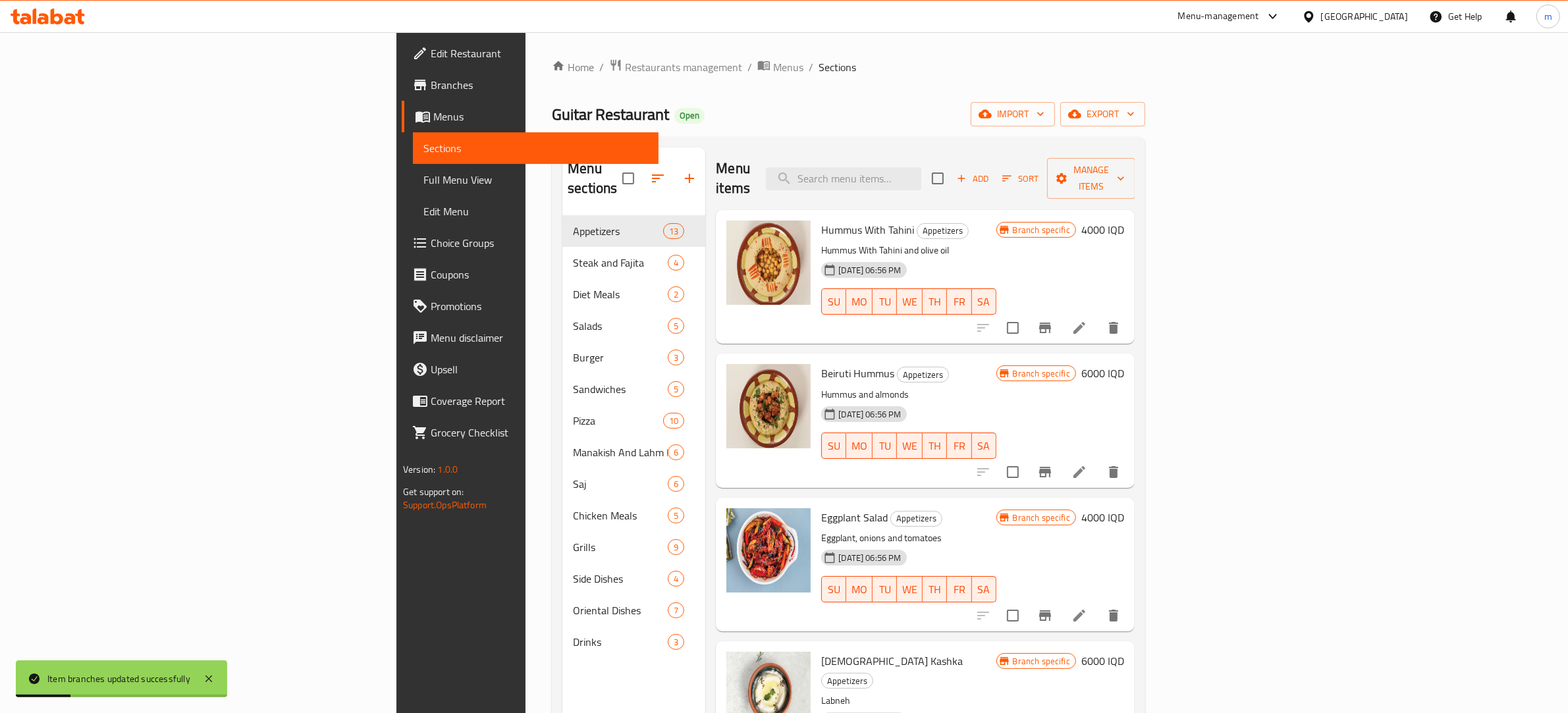
scroll to position [137, 0]
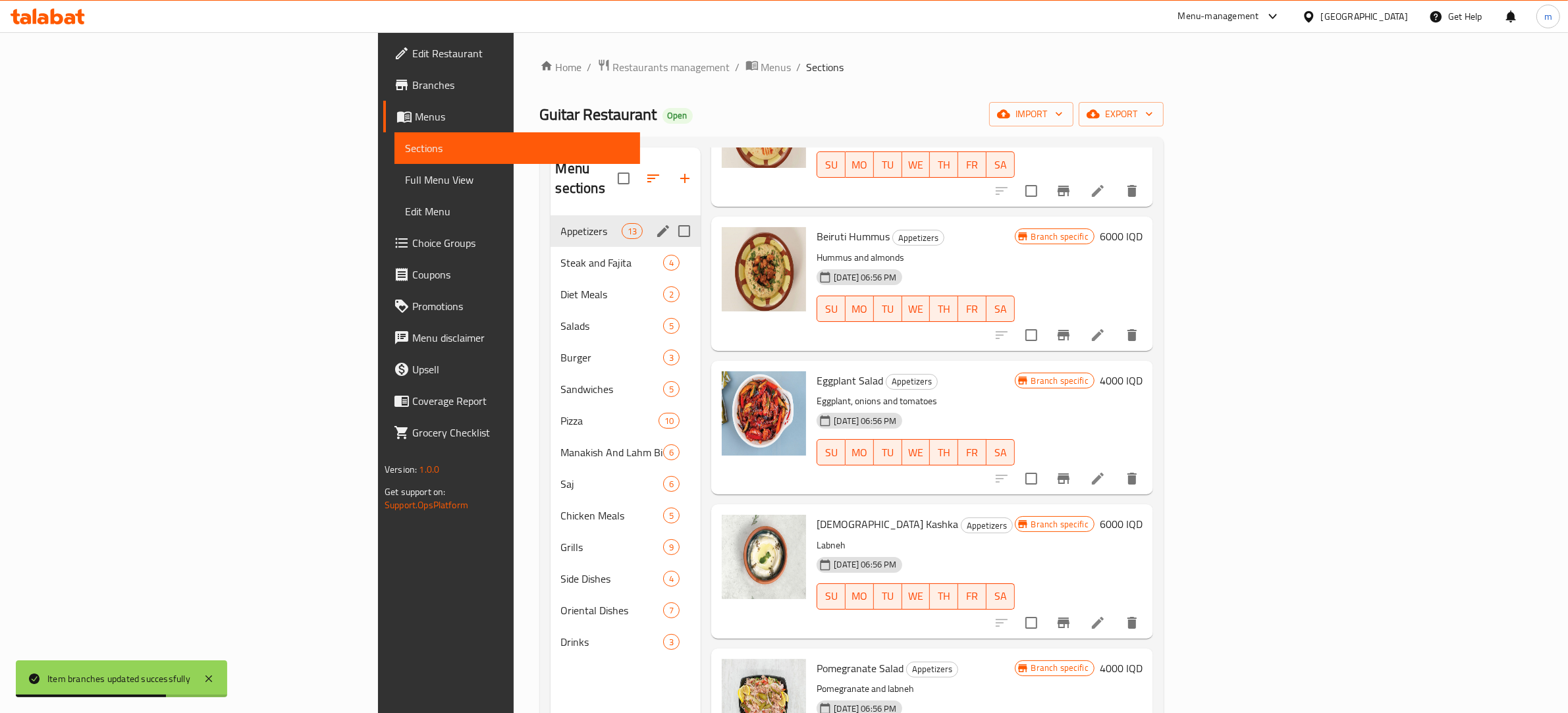
click at [561, 223] on span "Appetizers" at bounding box center [592, 231] width 61 height 16
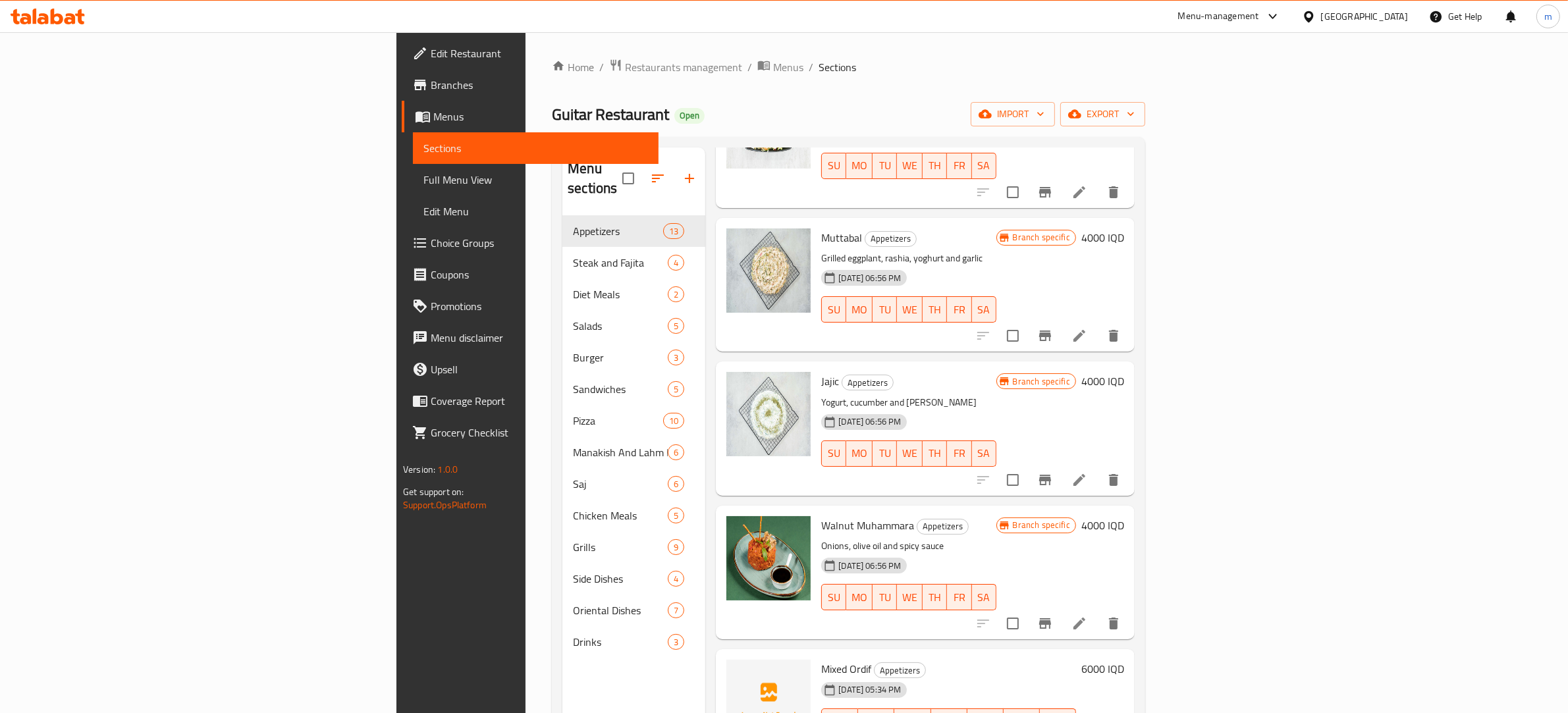
scroll to position [823, 0]
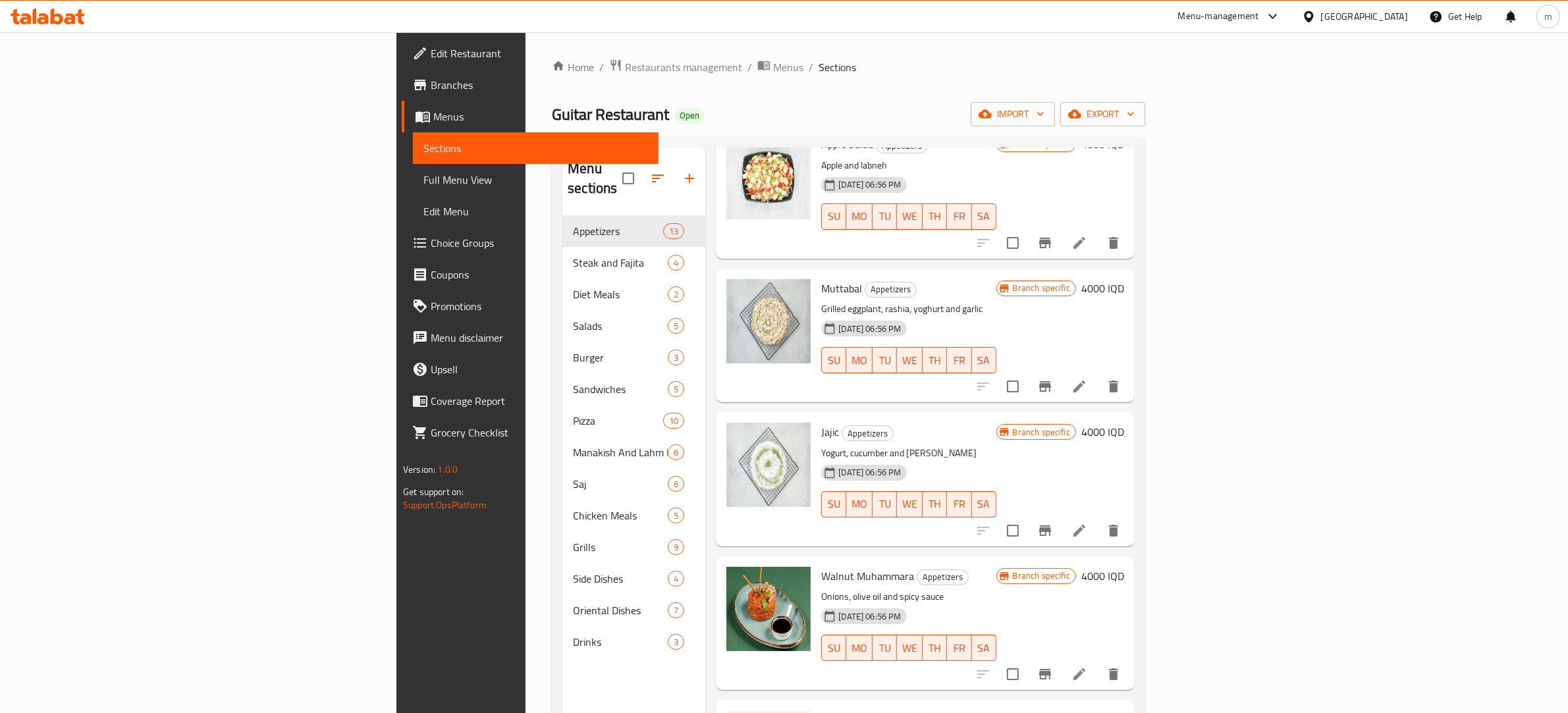
click at [1086, 381] on icon at bounding box center [1079, 386] width 12 height 12
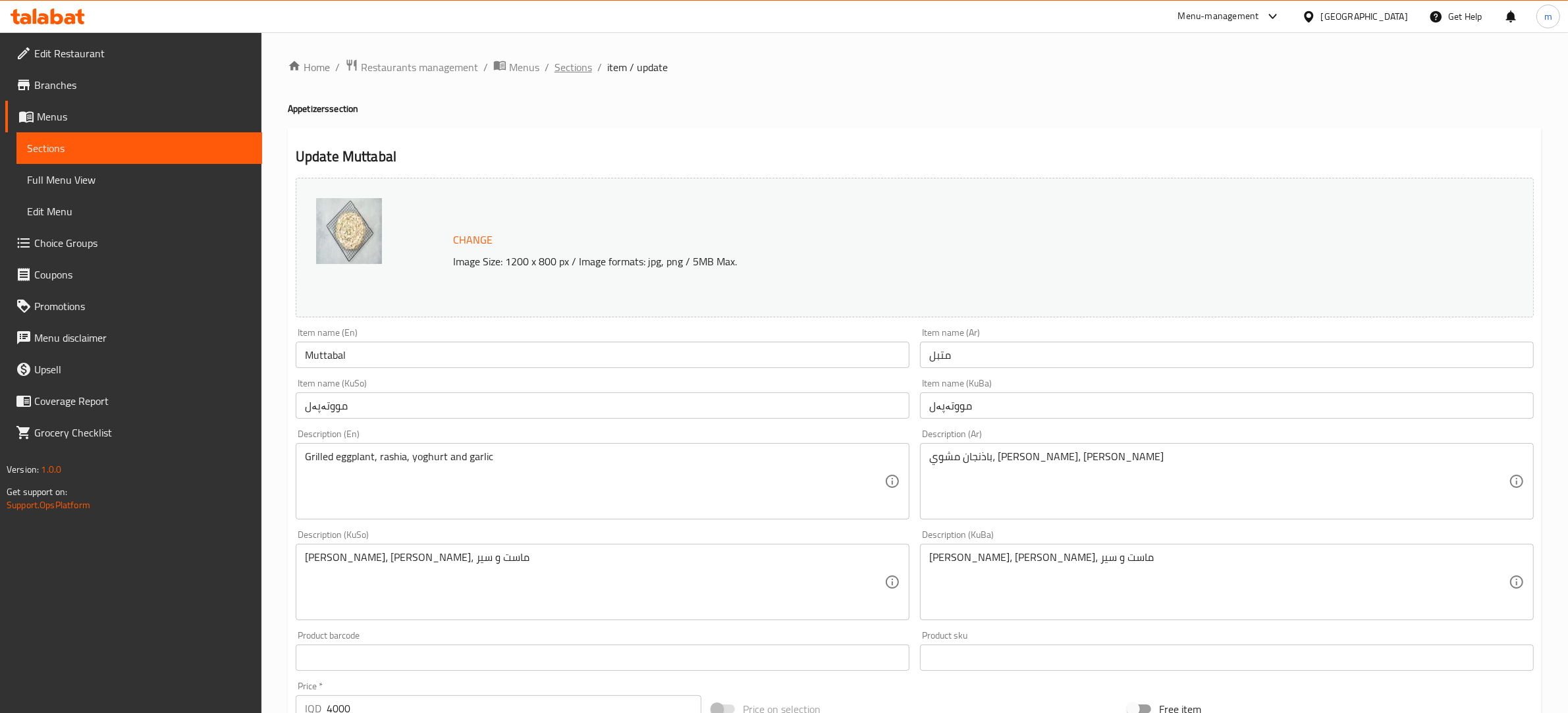
click at [565, 61] on span "Sections" at bounding box center [573, 67] width 37 height 16
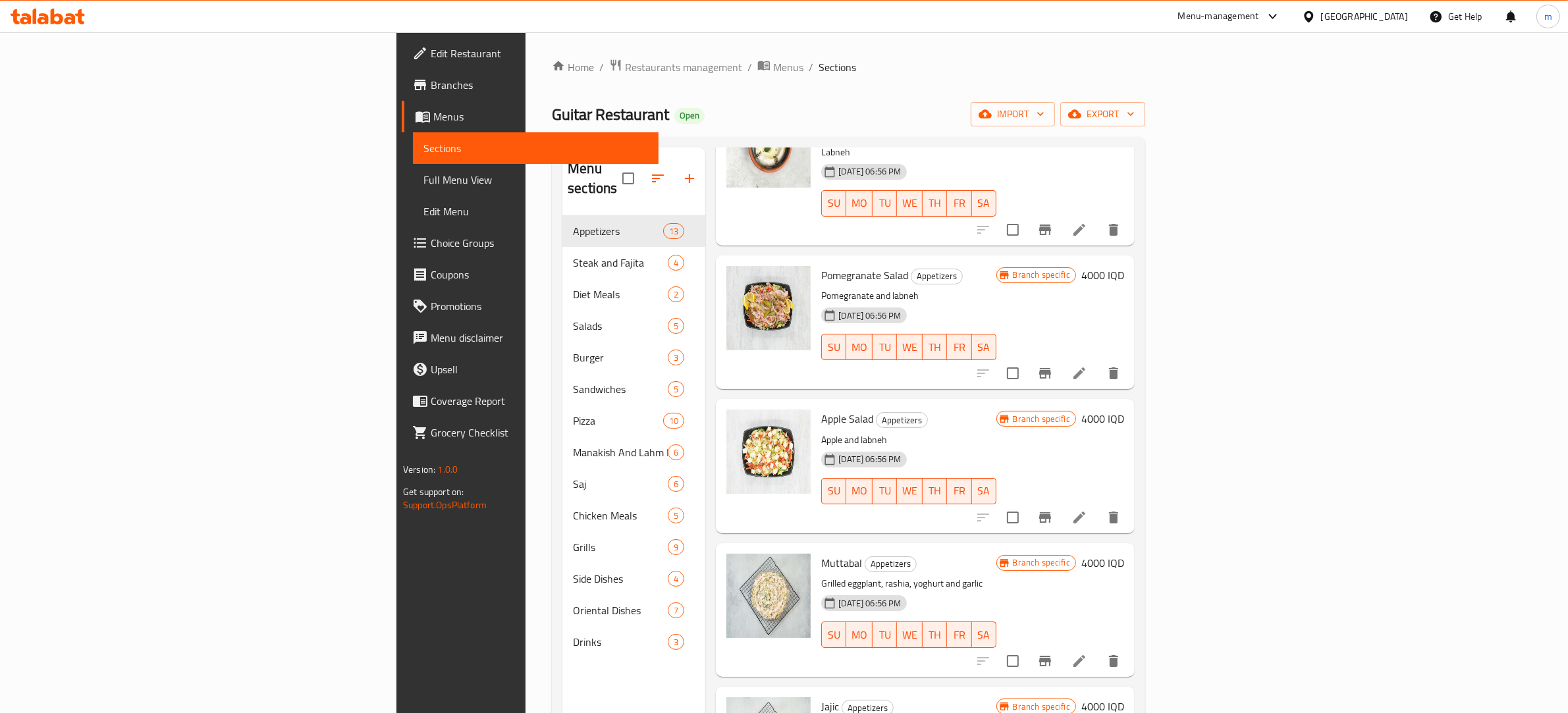
scroll to position [685, 0]
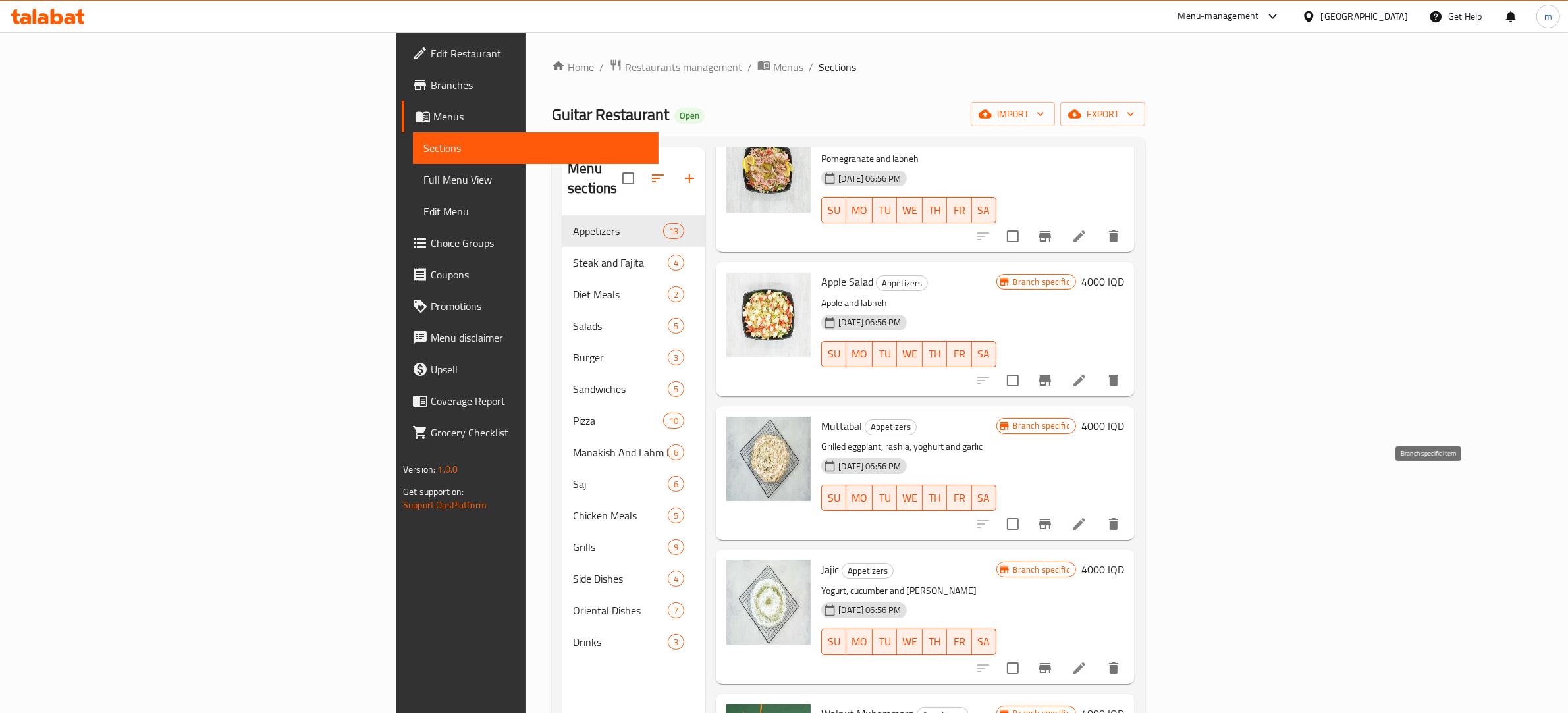
click at [1053, 516] on icon "Branch-specific-item" at bounding box center [1045, 524] width 16 height 16
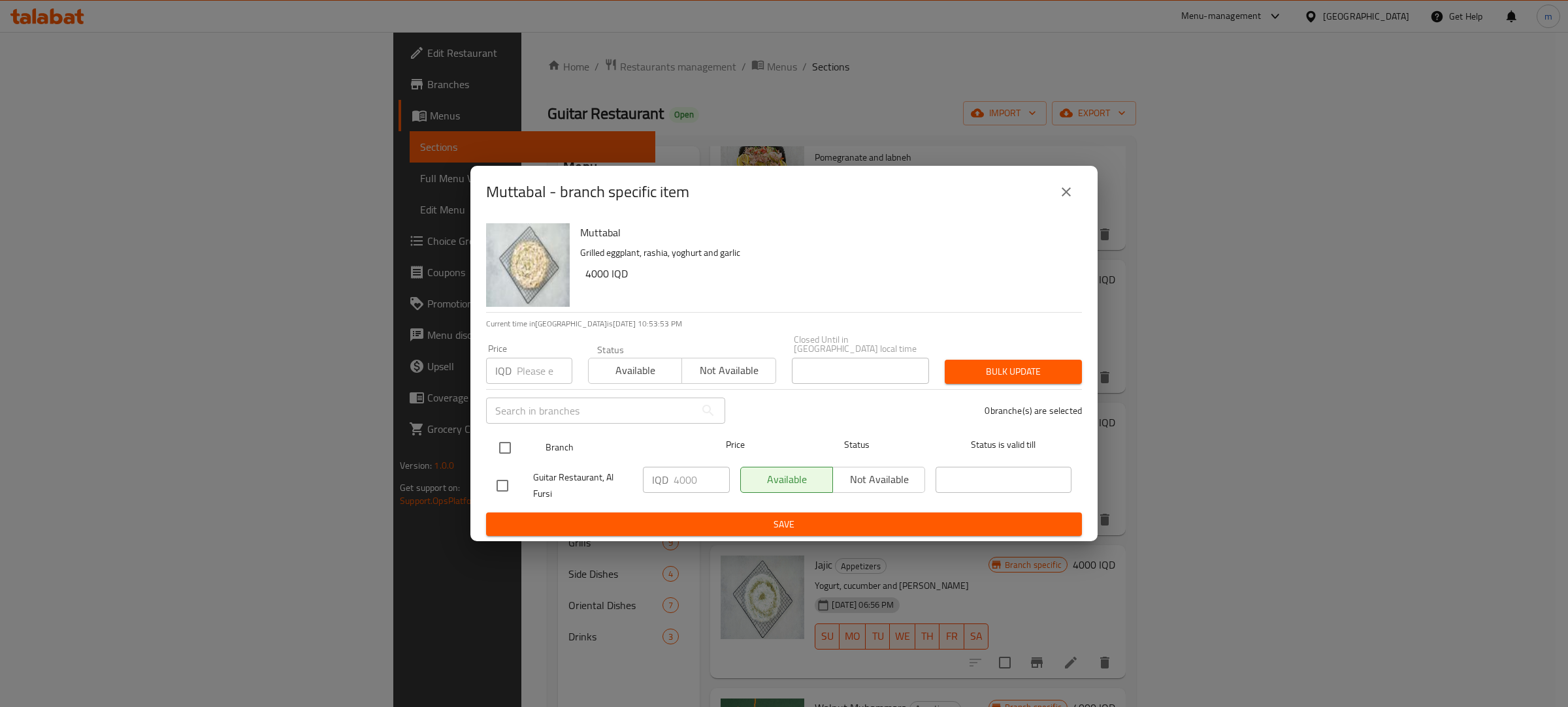
click at [501, 443] on input "checkbox" at bounding box center [505, 448] width 28 height 28
checkbox input "true"
click at [680, 478] on input "4000" at bounding box center [701, 480] width 56 height 26
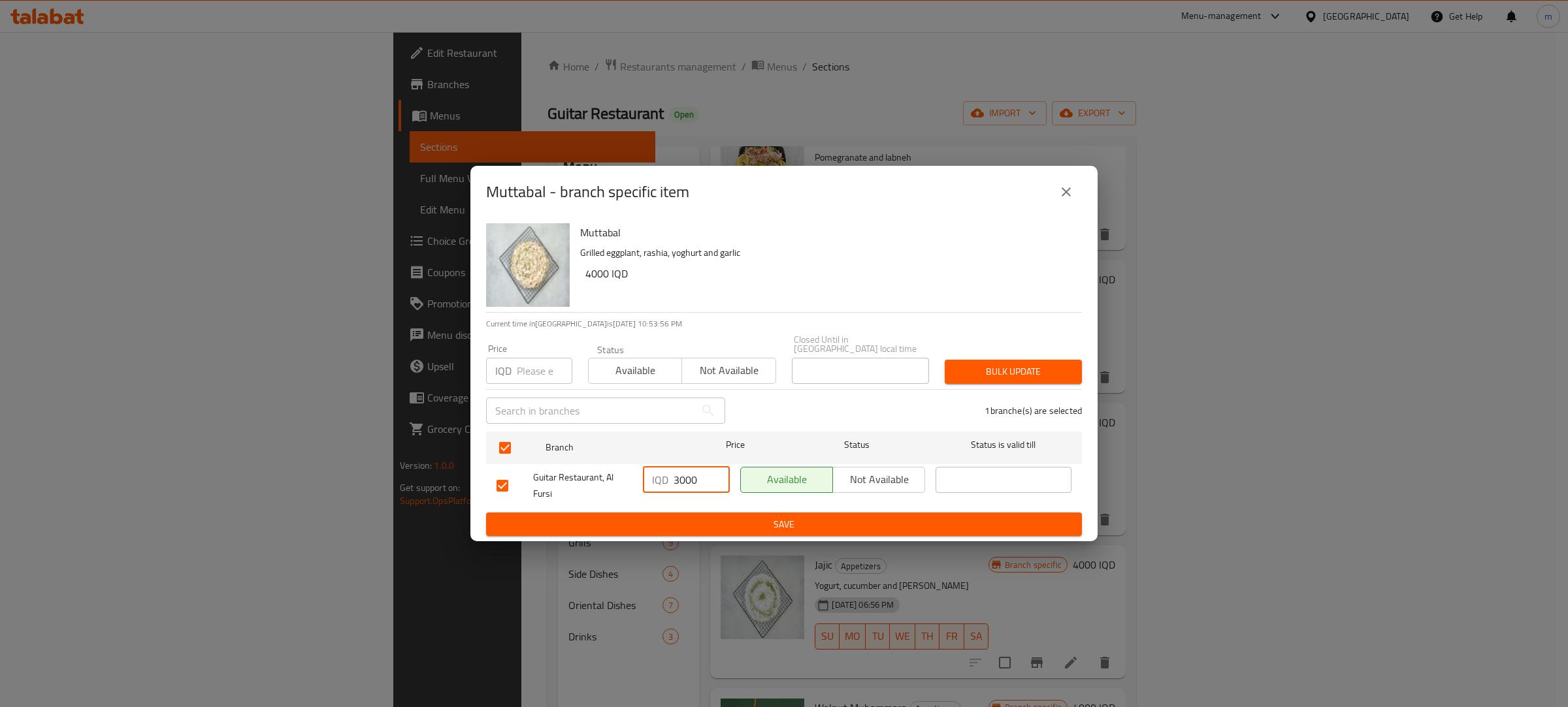
type input "3000"
click at [763, 519] on span "Save" at bounding box center [784, 524] width 574 height 16
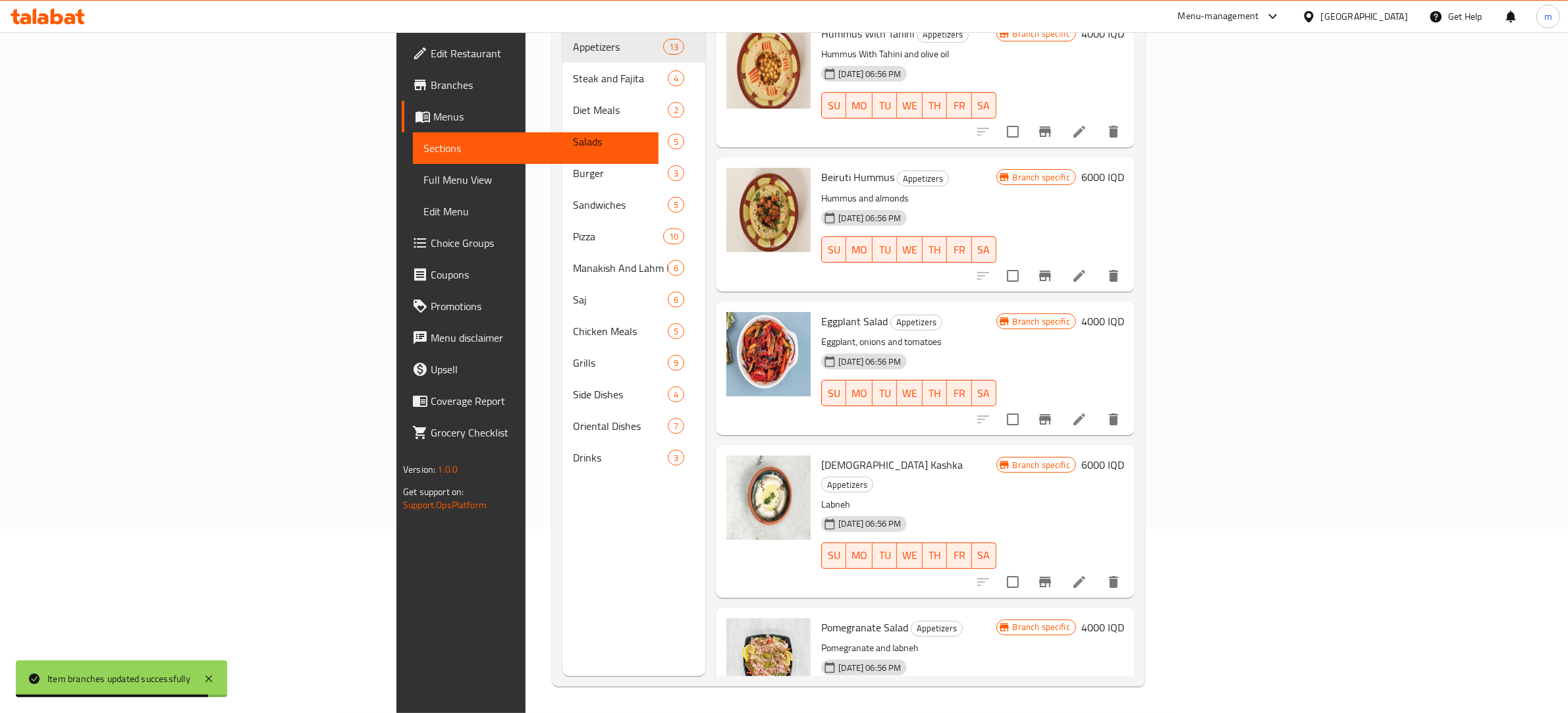
scroll to position [286, 0]
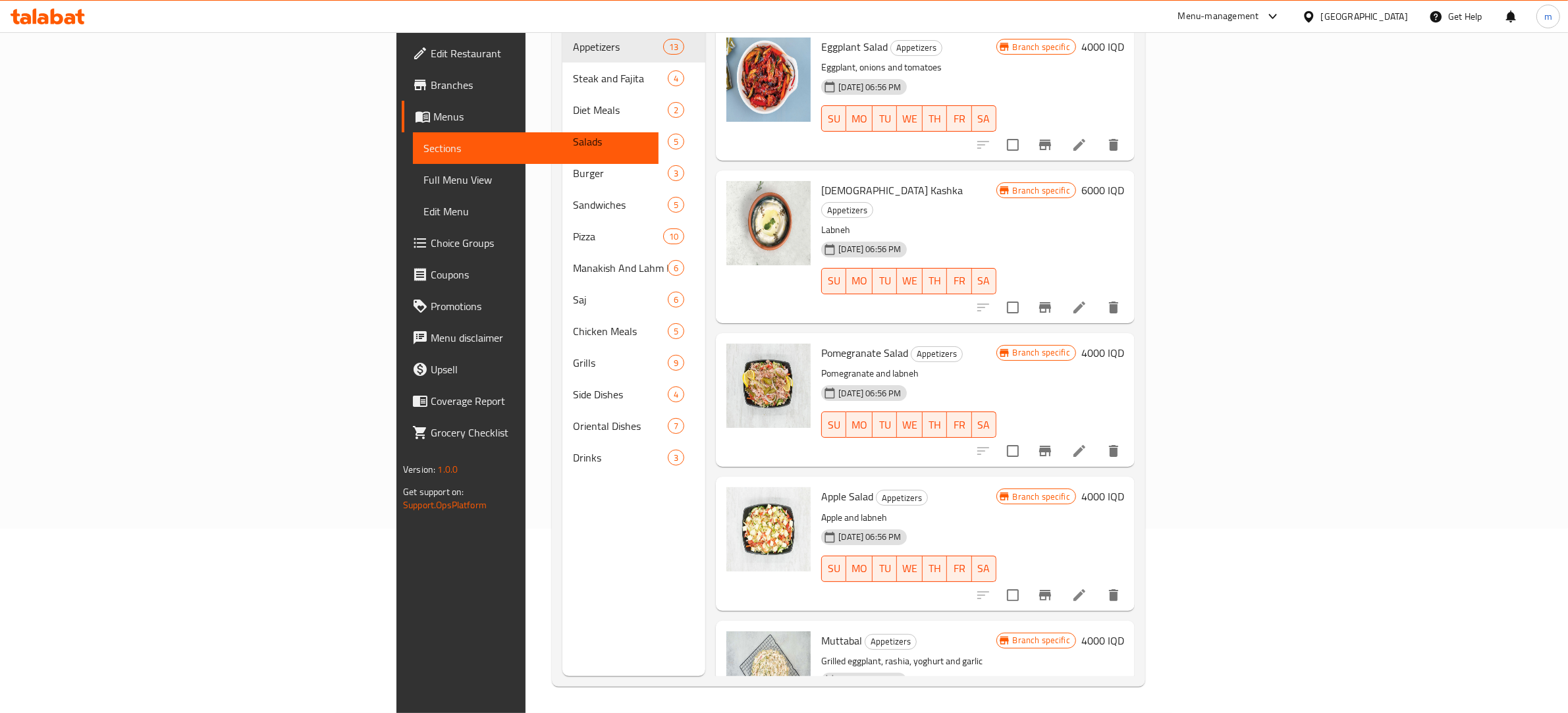
click at [1053, 587] on icon "Branch-specific-item" at bounding box center [1045, 595] width 16 height 16
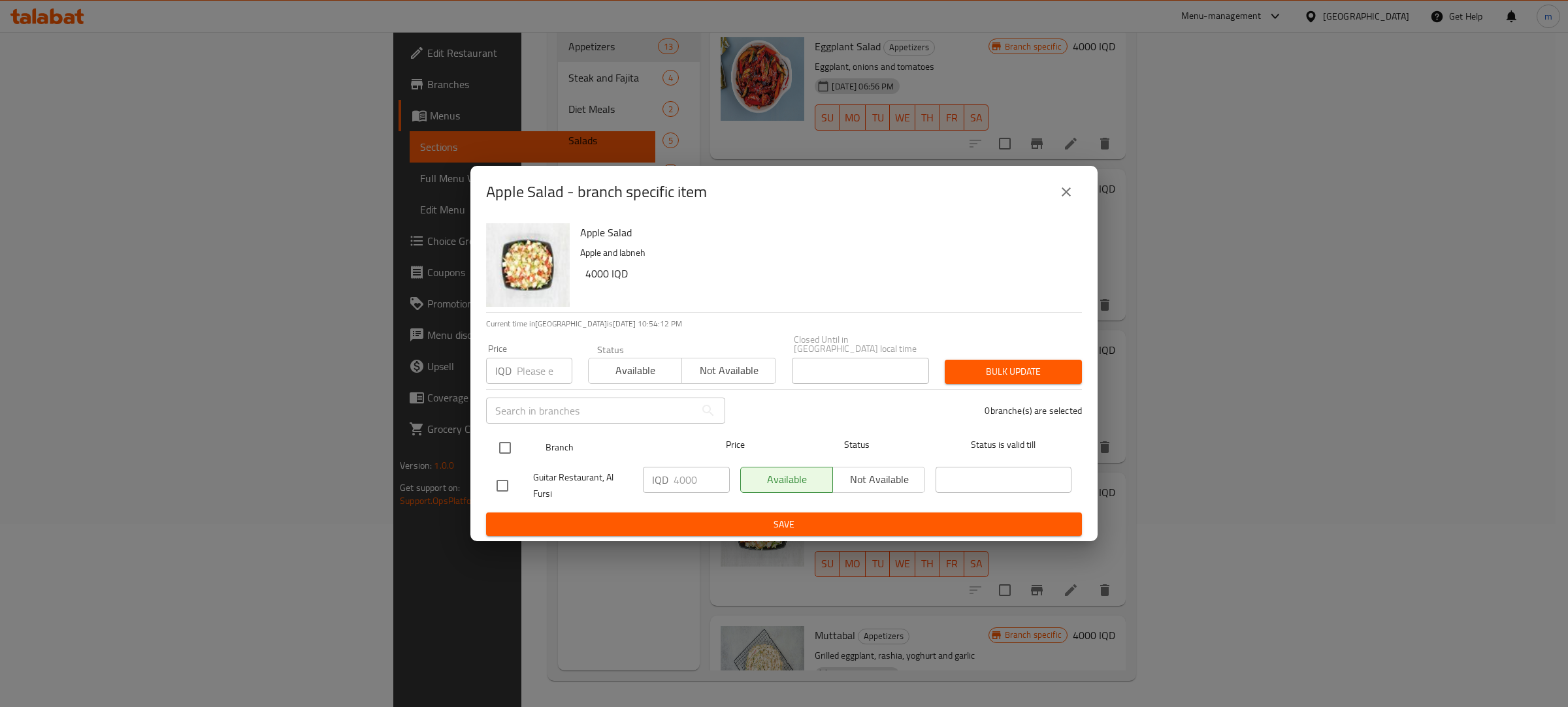
click at [505, 441] on input "checkbox" at bounding box center [505, 448] width 28 height 28
checkbox input "true"
click at [1077, 194] on button "close" at bounding box center [1066, 191] width 32 height 32
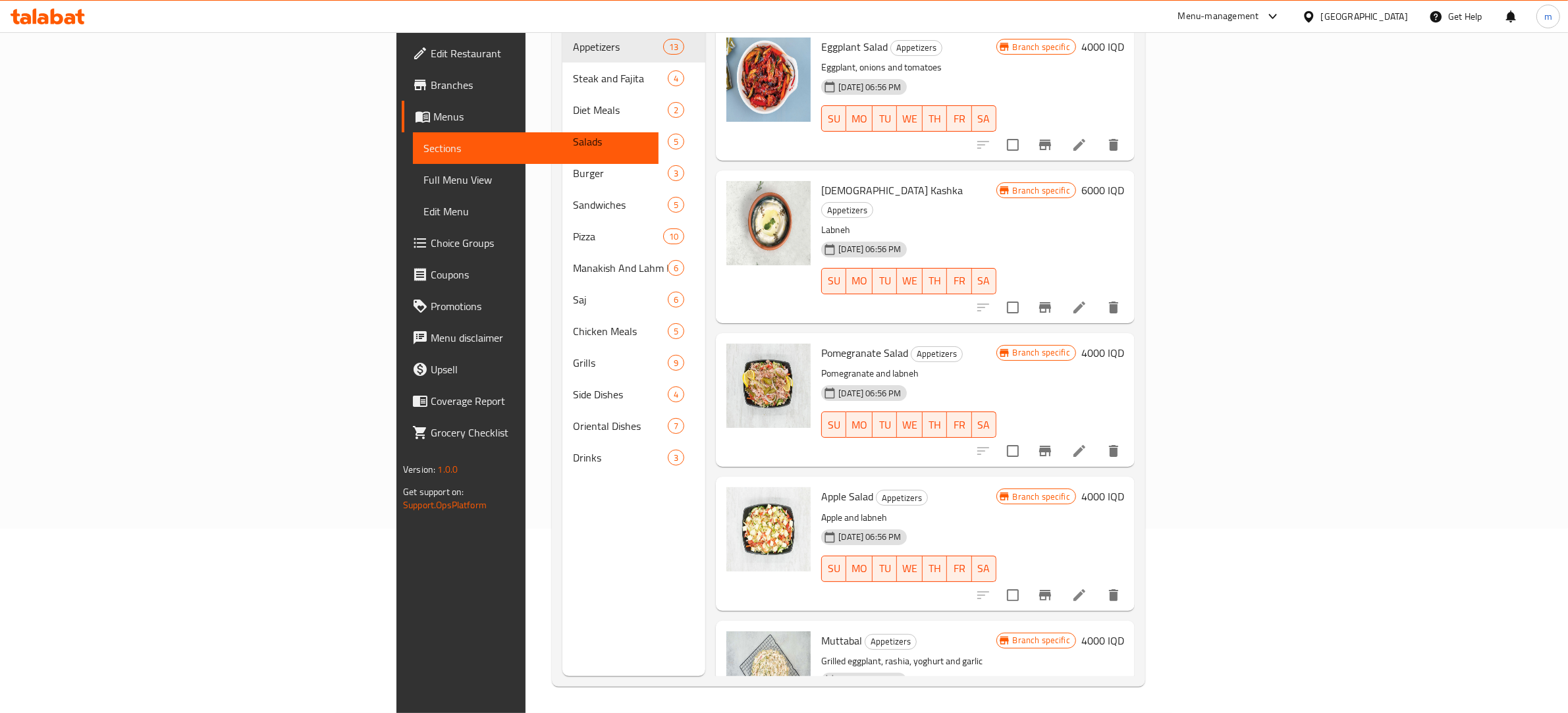
scroll to position [149, 0]
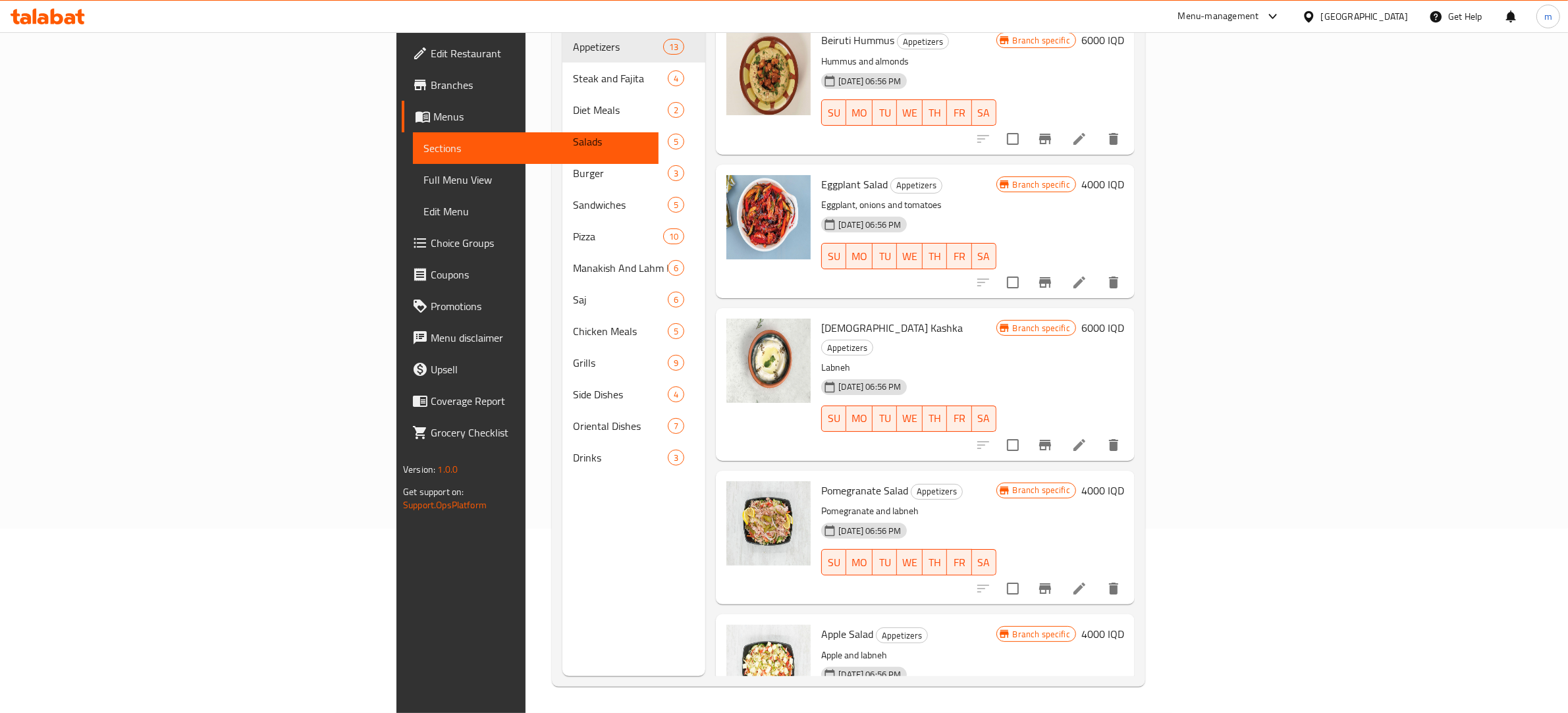
click at [1053, 580] on icon "Branch-specific-item" at bounding box center [1045, 588] width 16 height 16
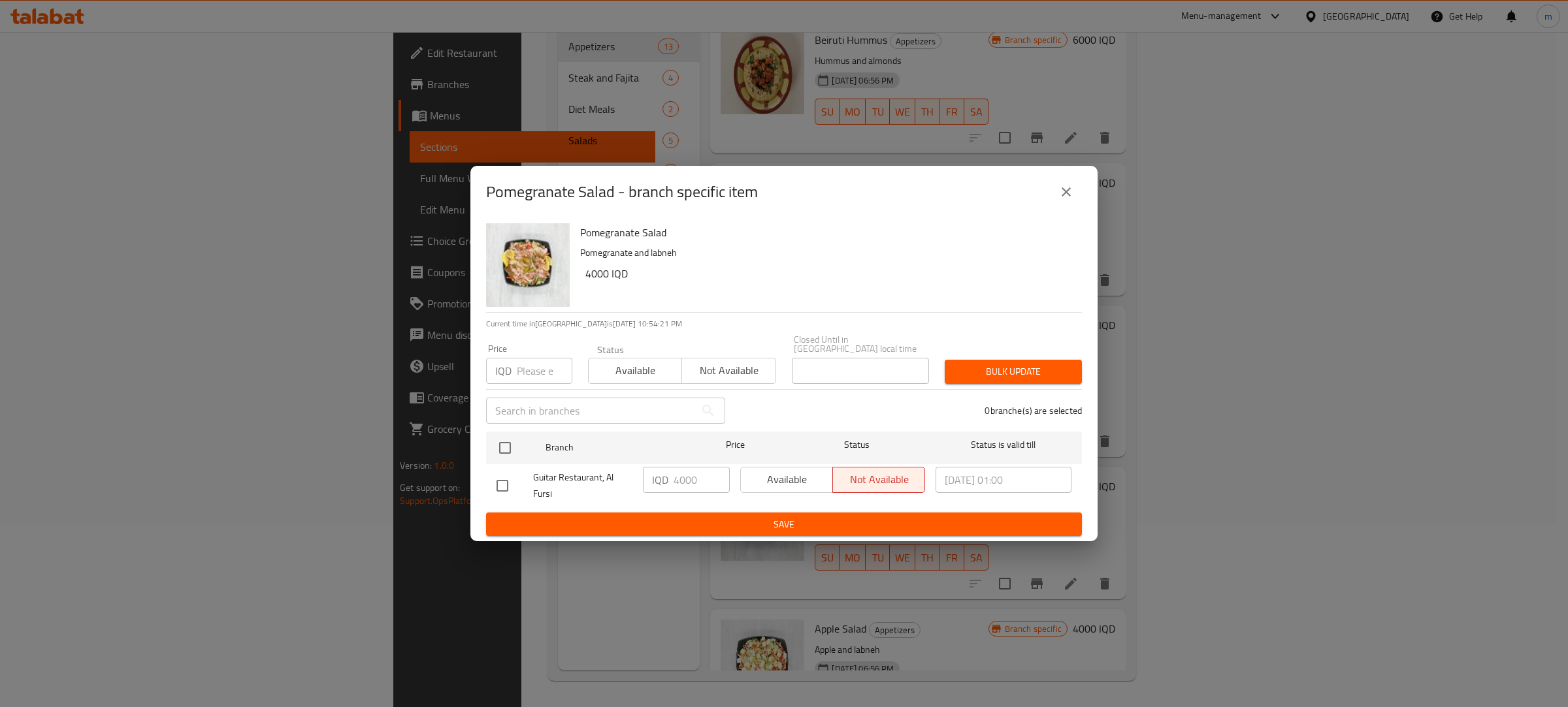
click at [1061, 200] on icon "close" at bounding box center [1066, 192] width 15 height 15
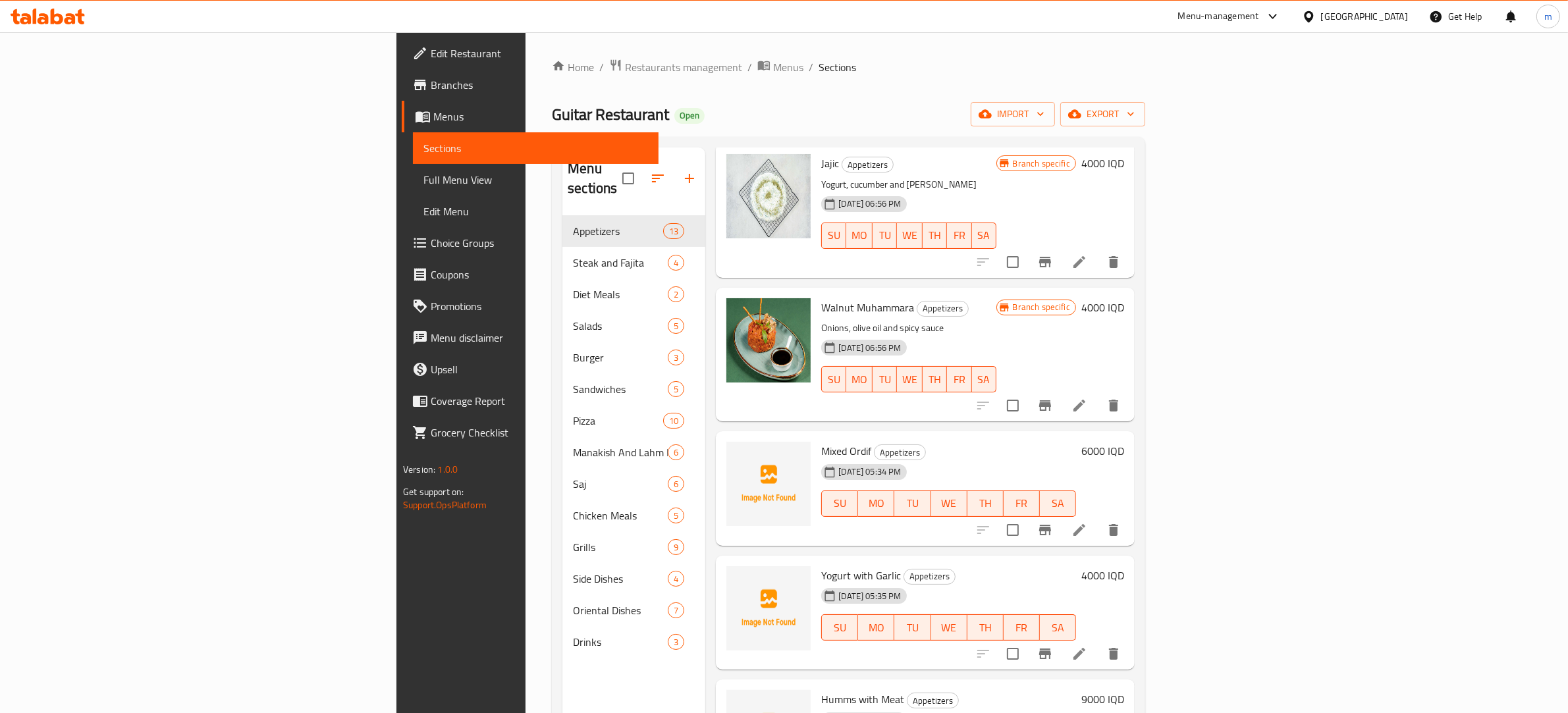
scroll to position [1109, 0]
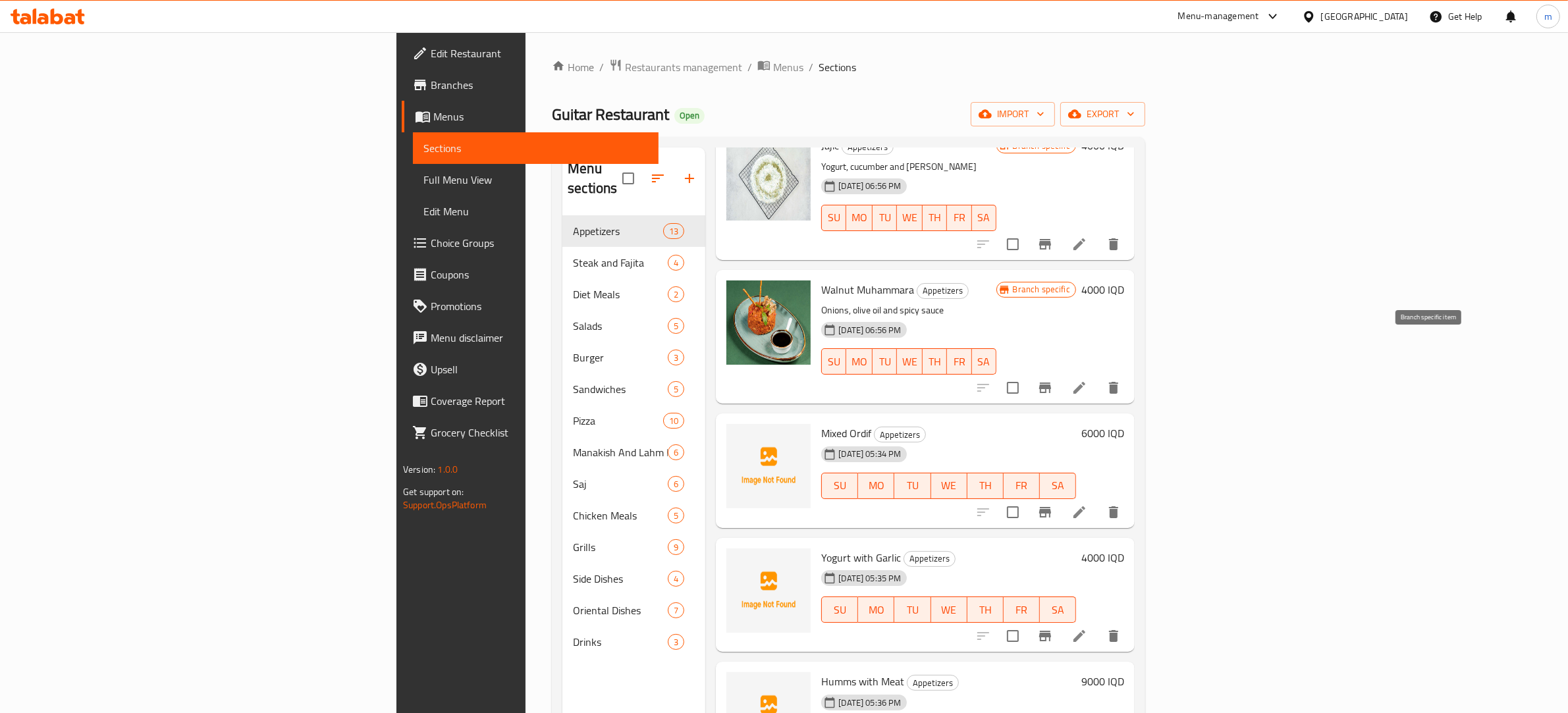
click at [1053, 380] on icon "Branch-specific-item" at bounding box center [1045, 388] width 16 height 16
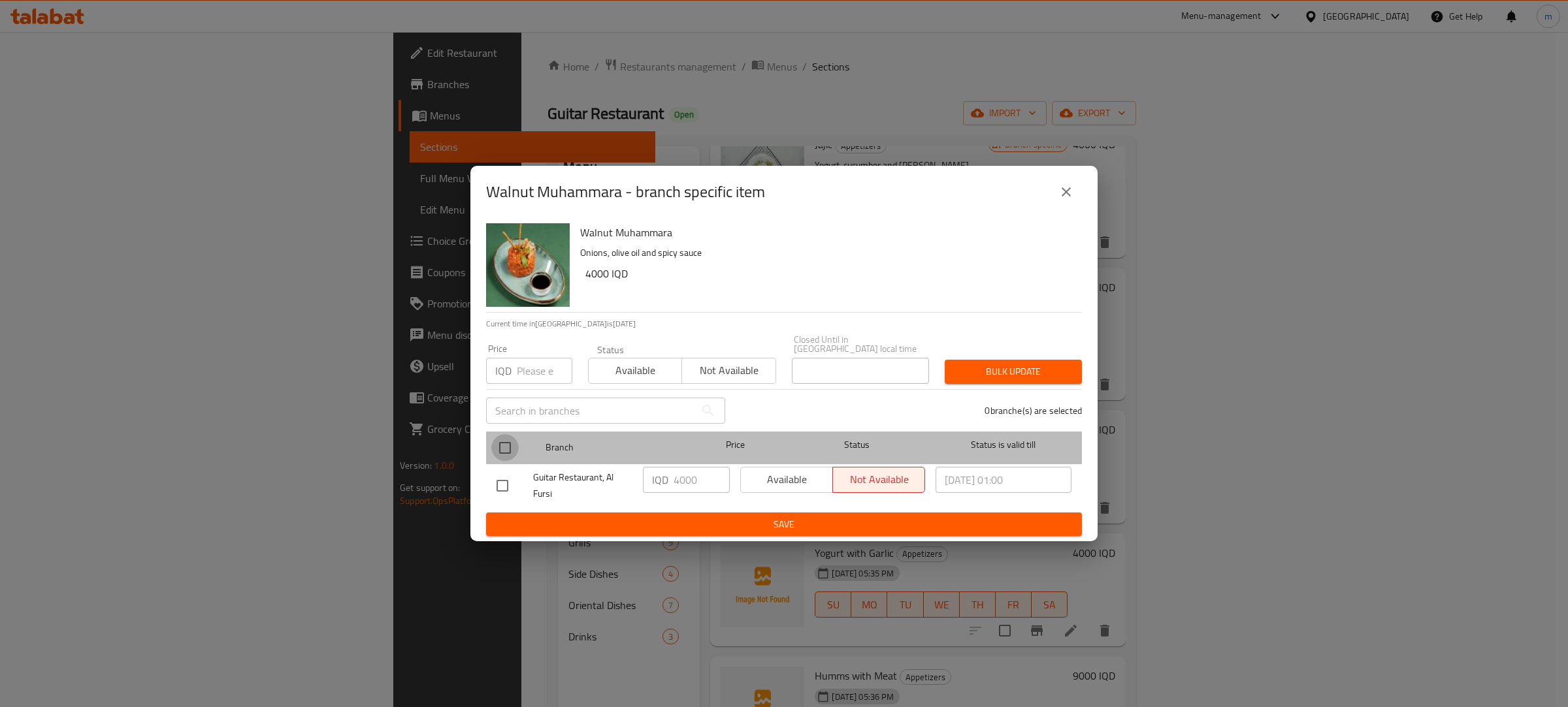
click at [510, 444] on input "checkbox" at bounding box center [505, 448] width 28 height 28
checkbox input "true"
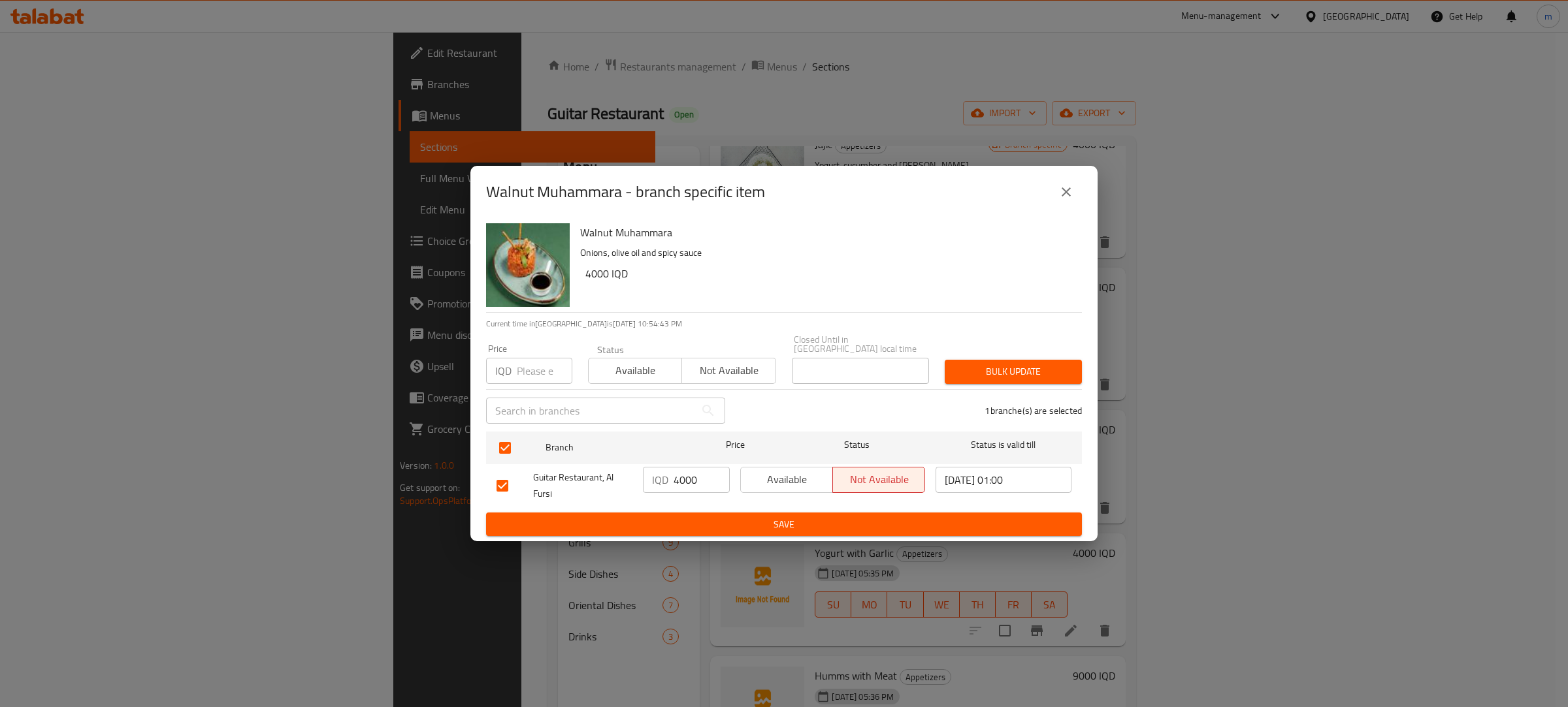
click at [684, 467] on input "4000" at bounding box center [701, 480] width 56 height 26
type input "3000"
click at [687, 516] on span "Save" at bounding box center [784, 524] width 574 height 16
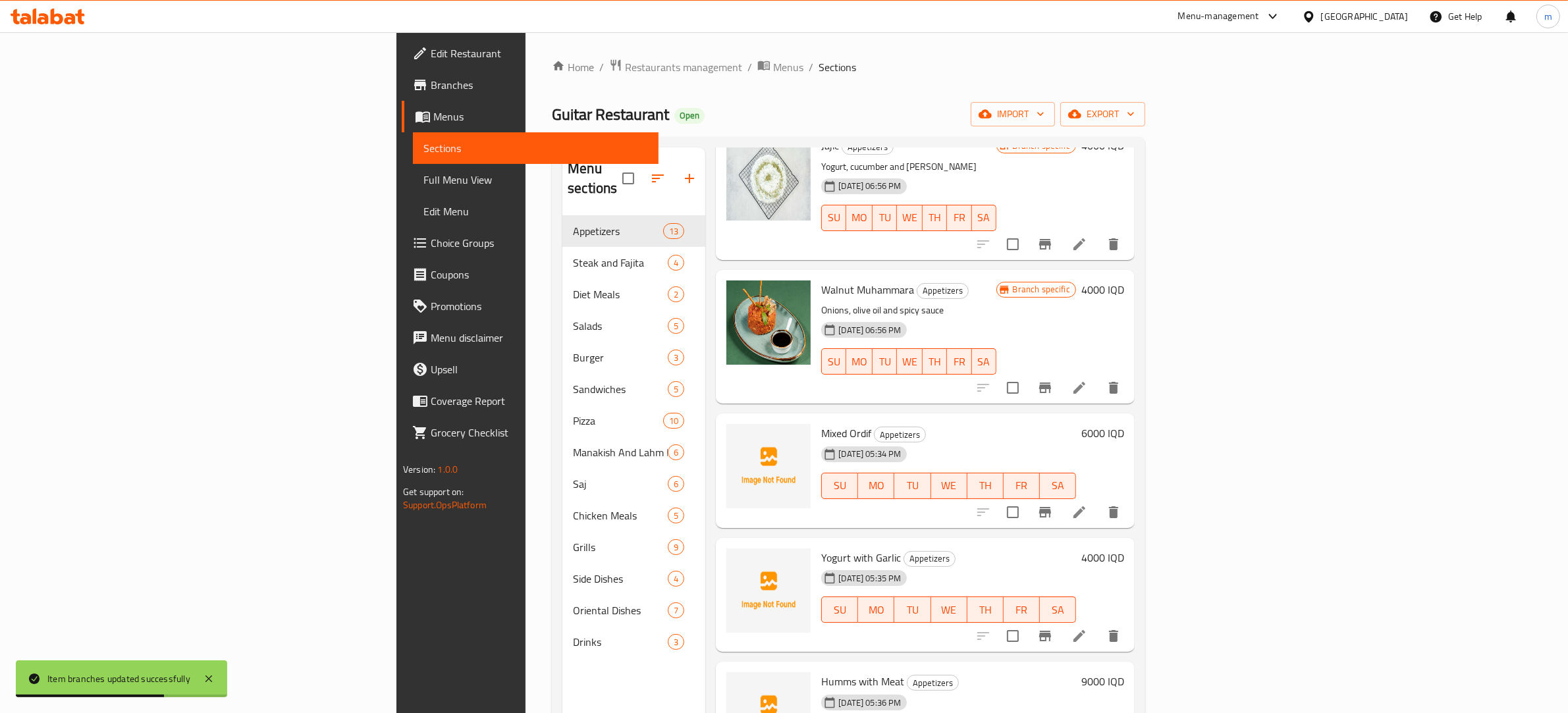
click at [1124, 549] on h6 "4000 IQD" at bounding box center [1103, 558] width 43 height 19
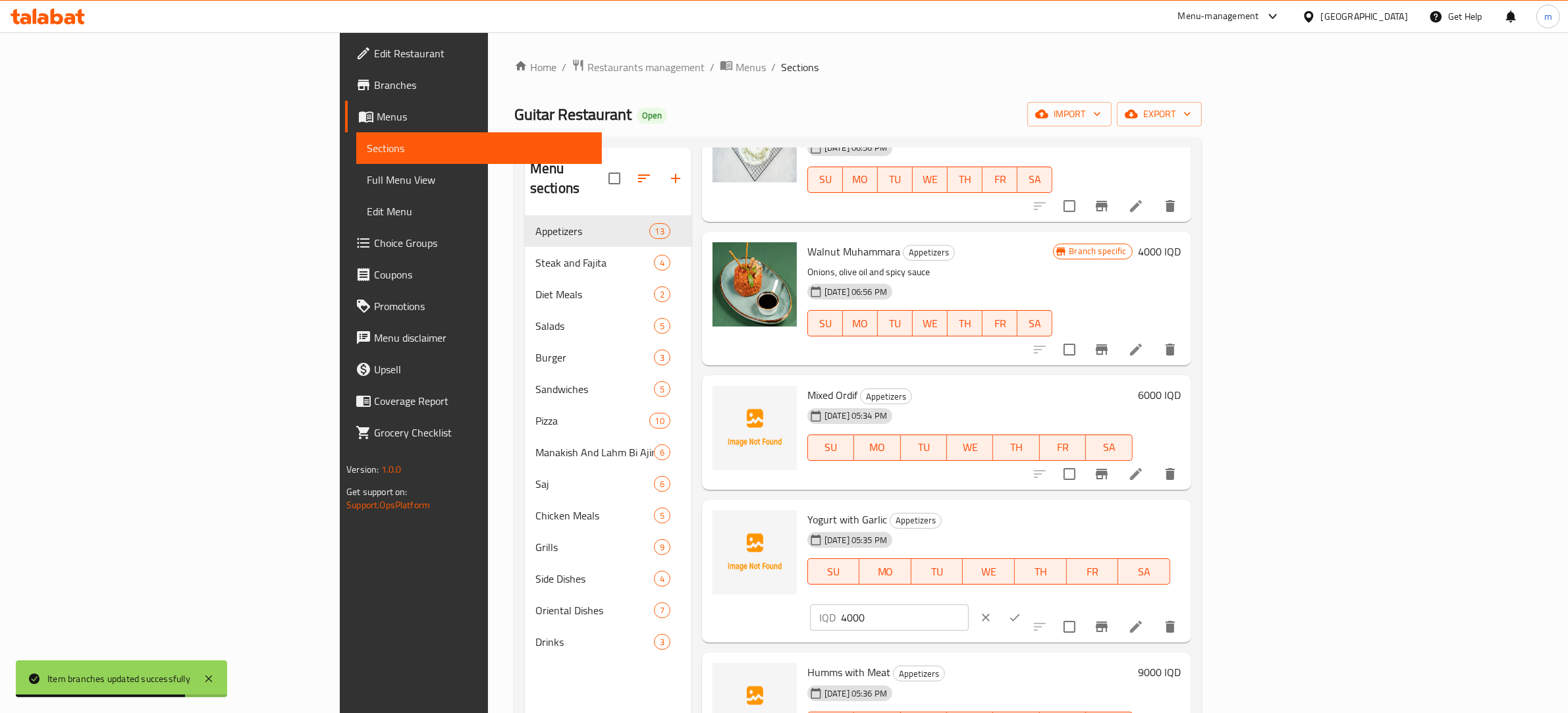
click at [969, 604] on input "4000" at bounding box center [905, 618] width 128 height 26
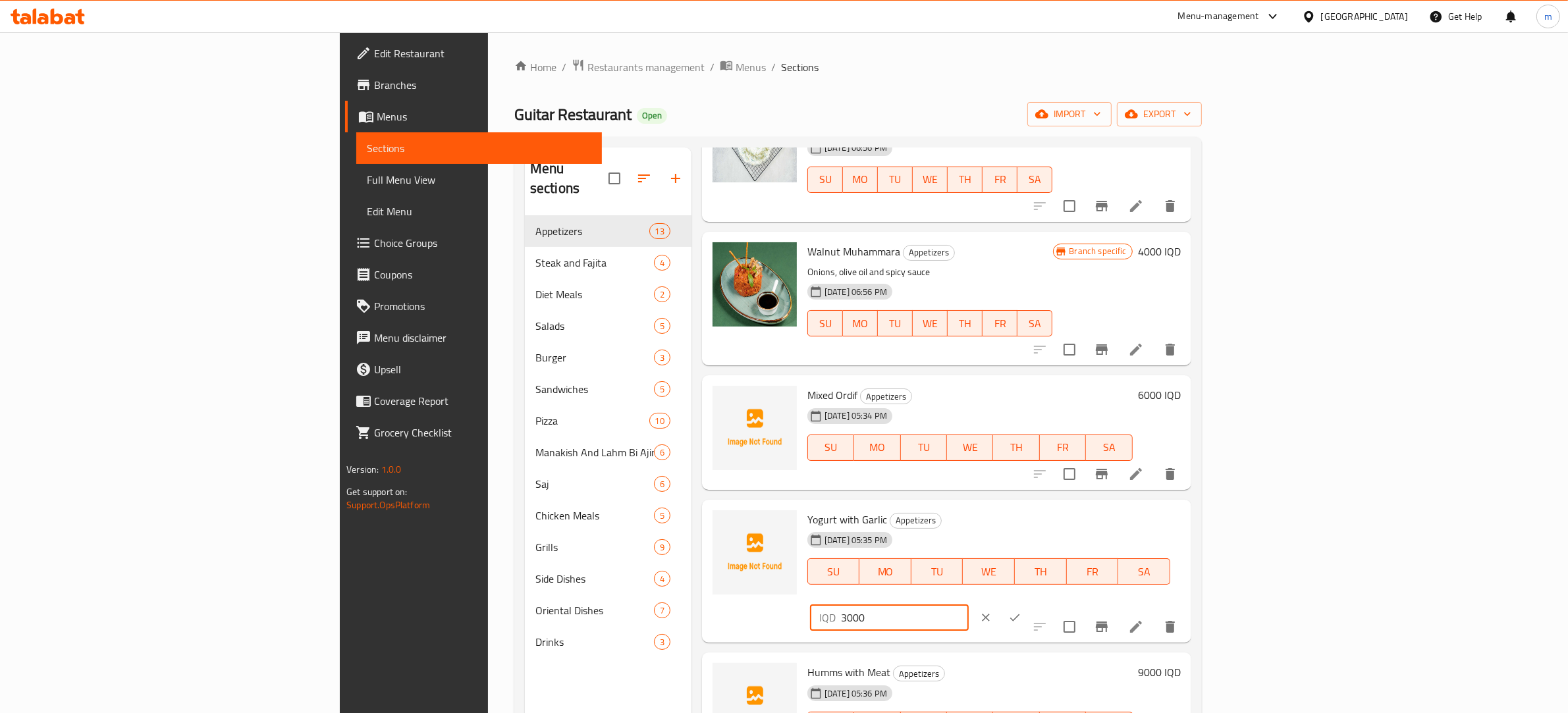
type input "3000"
click at [1021, 611] on icon "ok" at bounding box center [1014, 617] width 13 height 13
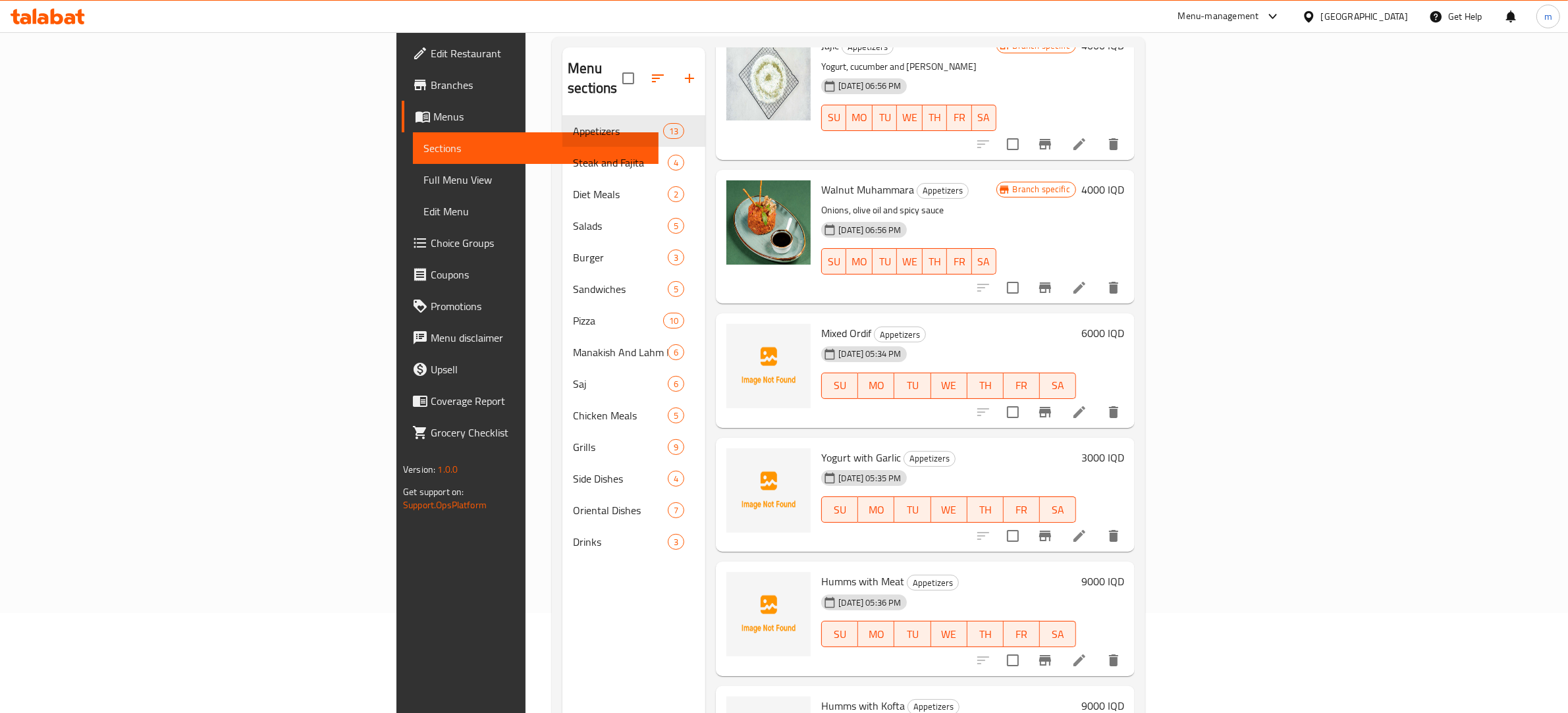
scroll to position [137, 0]
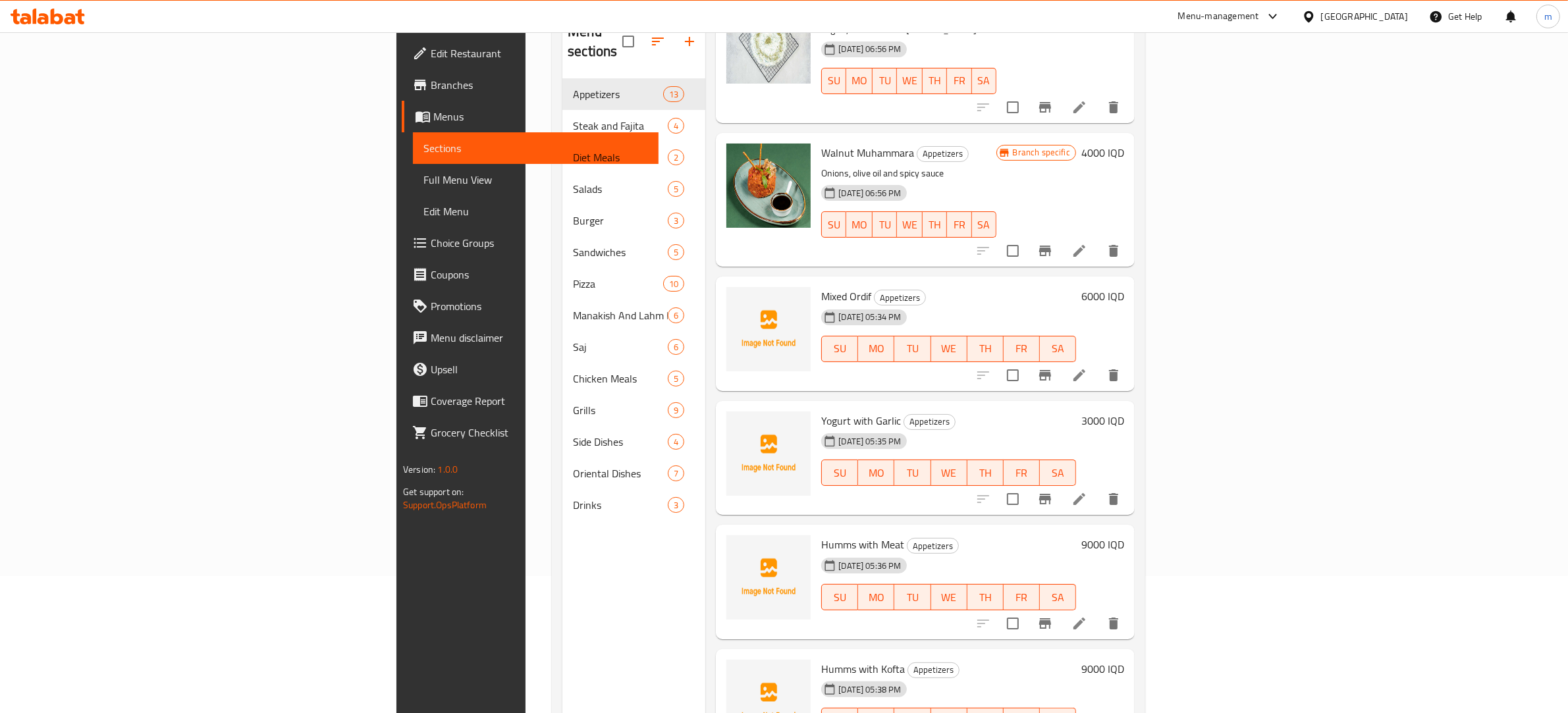
click at [1124, 536] on h6 "9000 IQD" at bounding box center [1103, 545] width 43 height 19
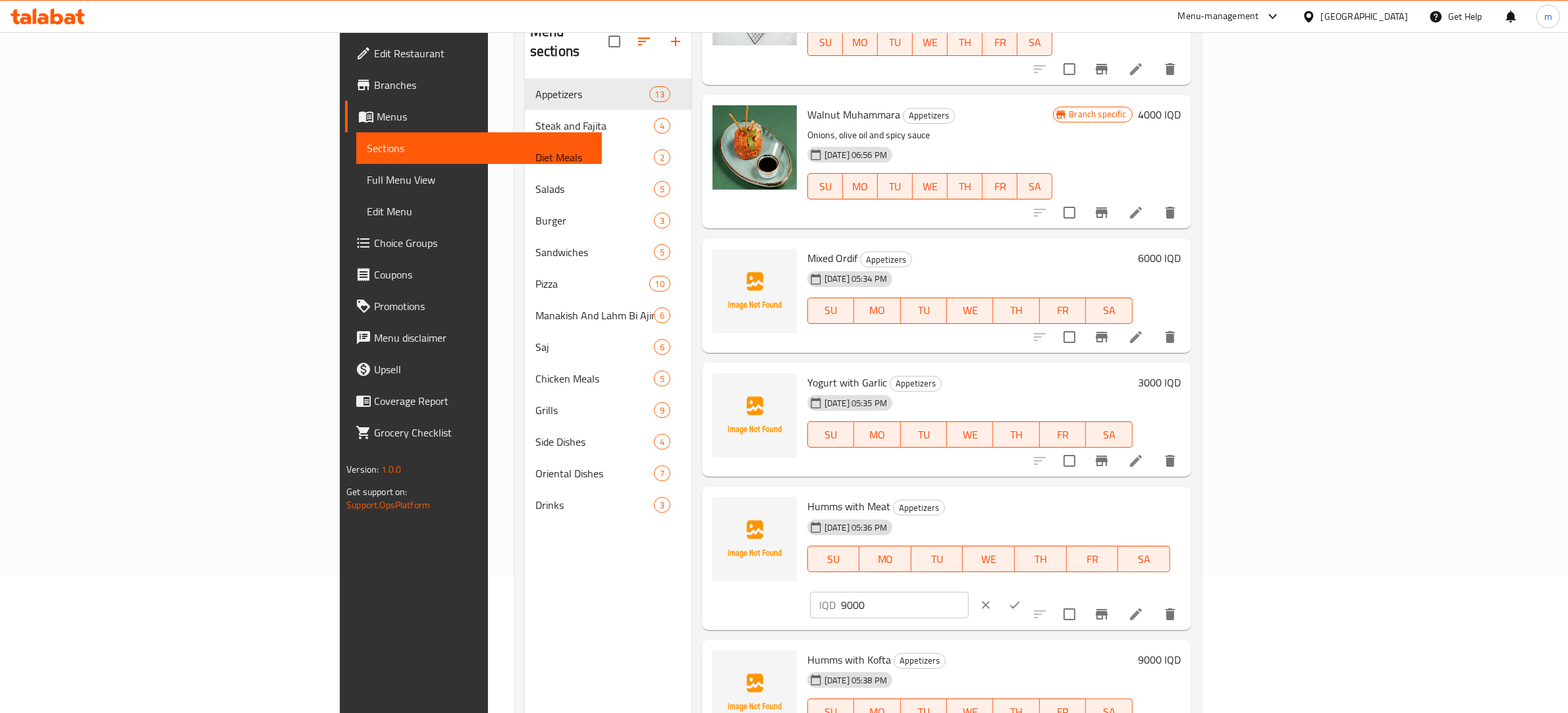
click at [969, 592] on input "9000" at bounding box center [905, 605] width 128 height 26
type input "6000"
click at [1030, 591] on button "ok" at bounding box center [1014, 604] width 29 height 29
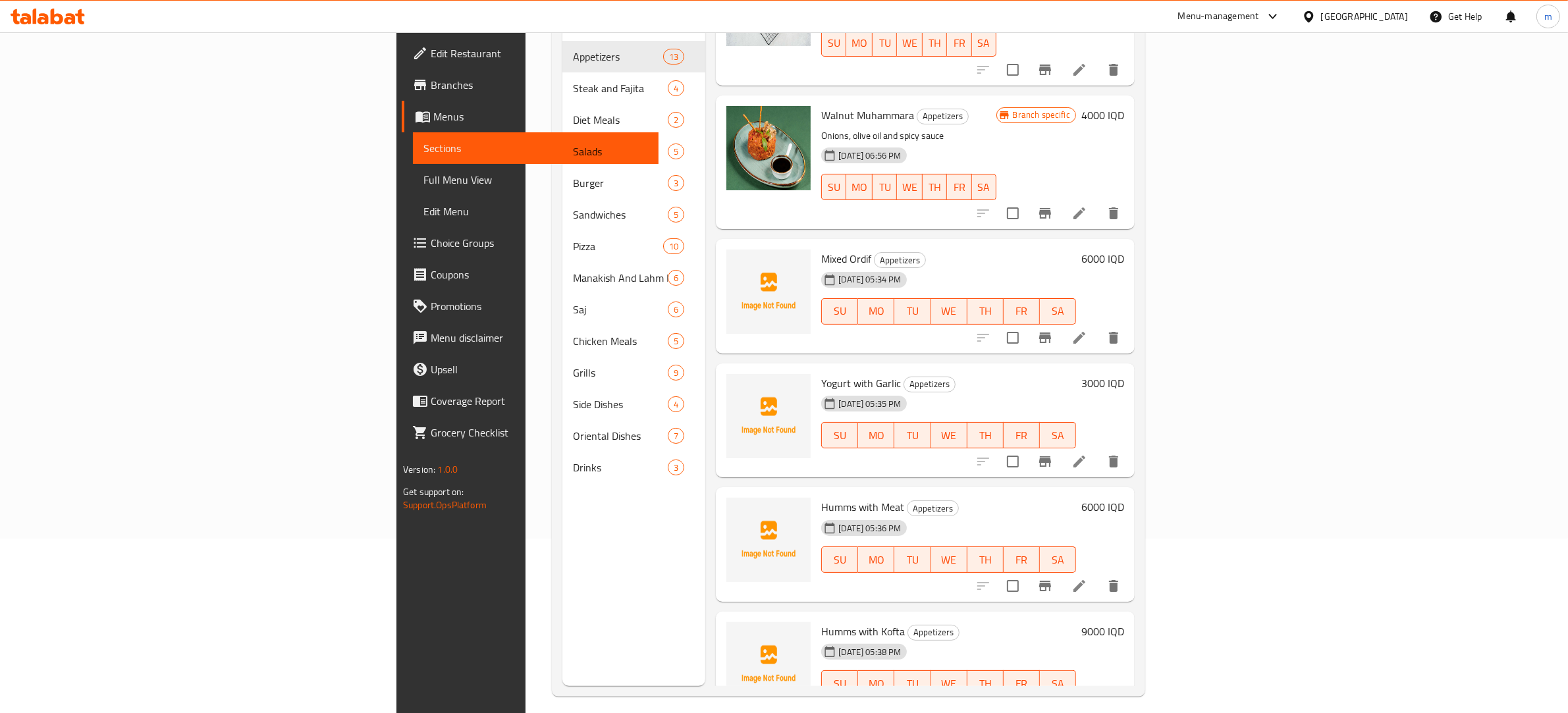
scroll to position [185, 0]
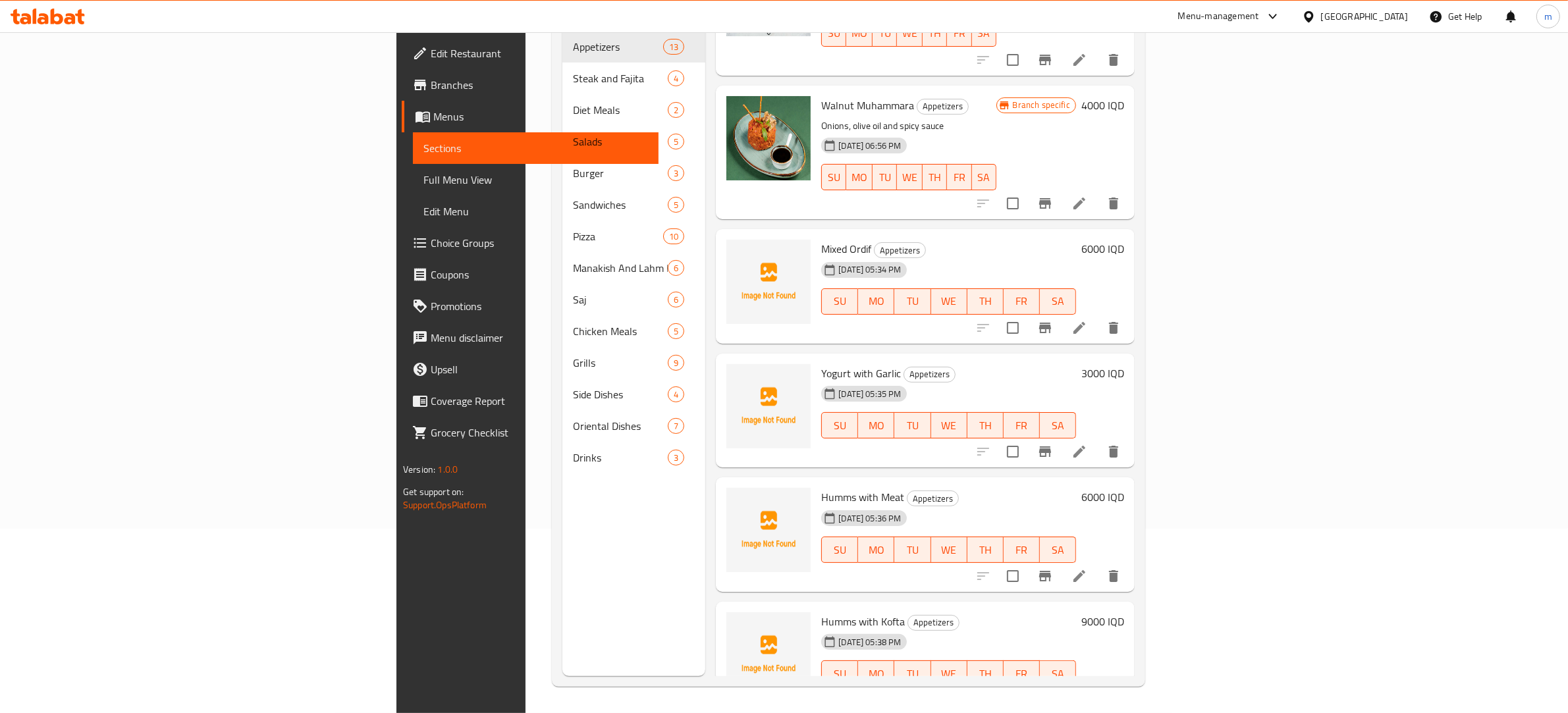
click at [1124, 612] on h6 "9000 IQD" at bounding box center [1103, 622] width 43 height 19
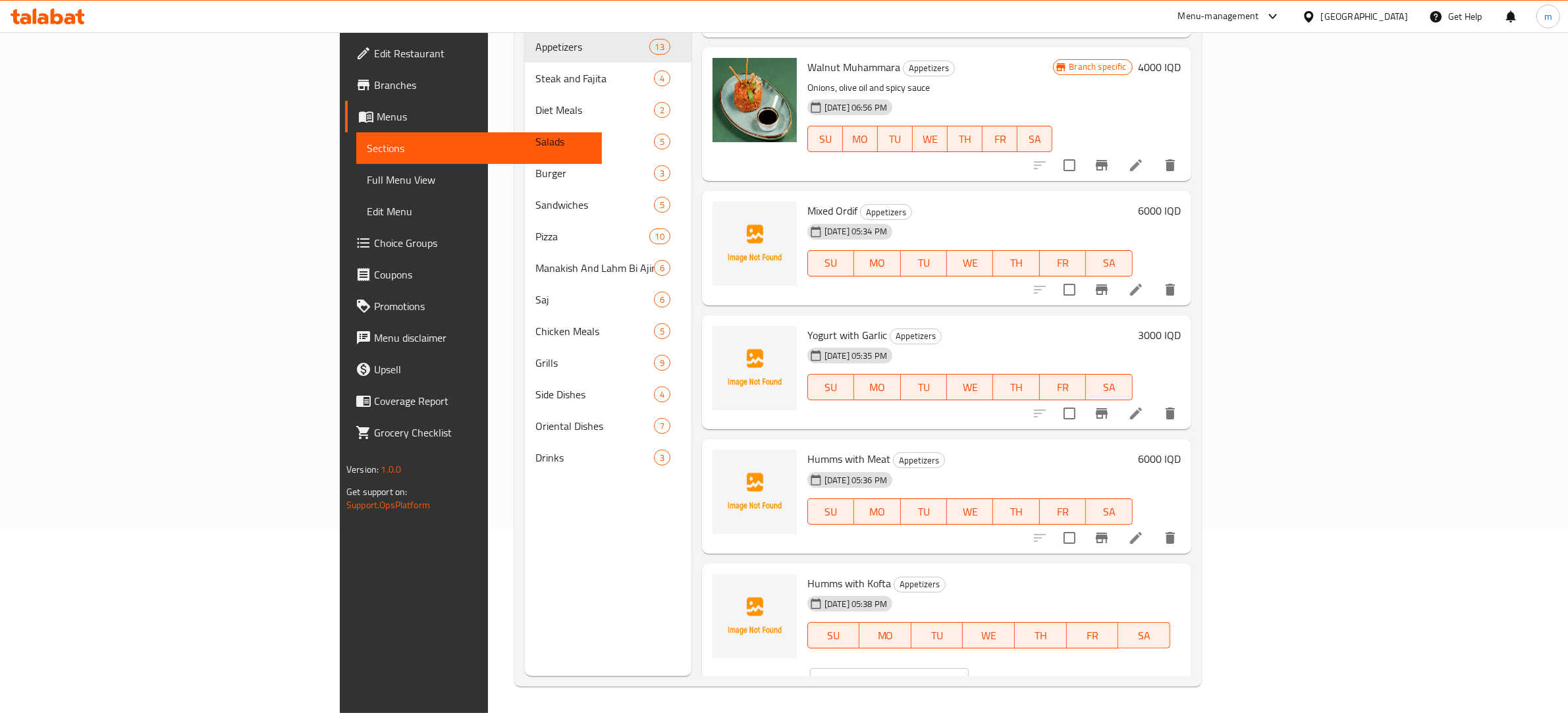
click at [969, 668] on input "9000" at bounding box center [905, 681] width 128 height 26
type input "6000"
click at [1021, 675] on icon "ok" at bounding box center [1014, 681] width 13 height 13
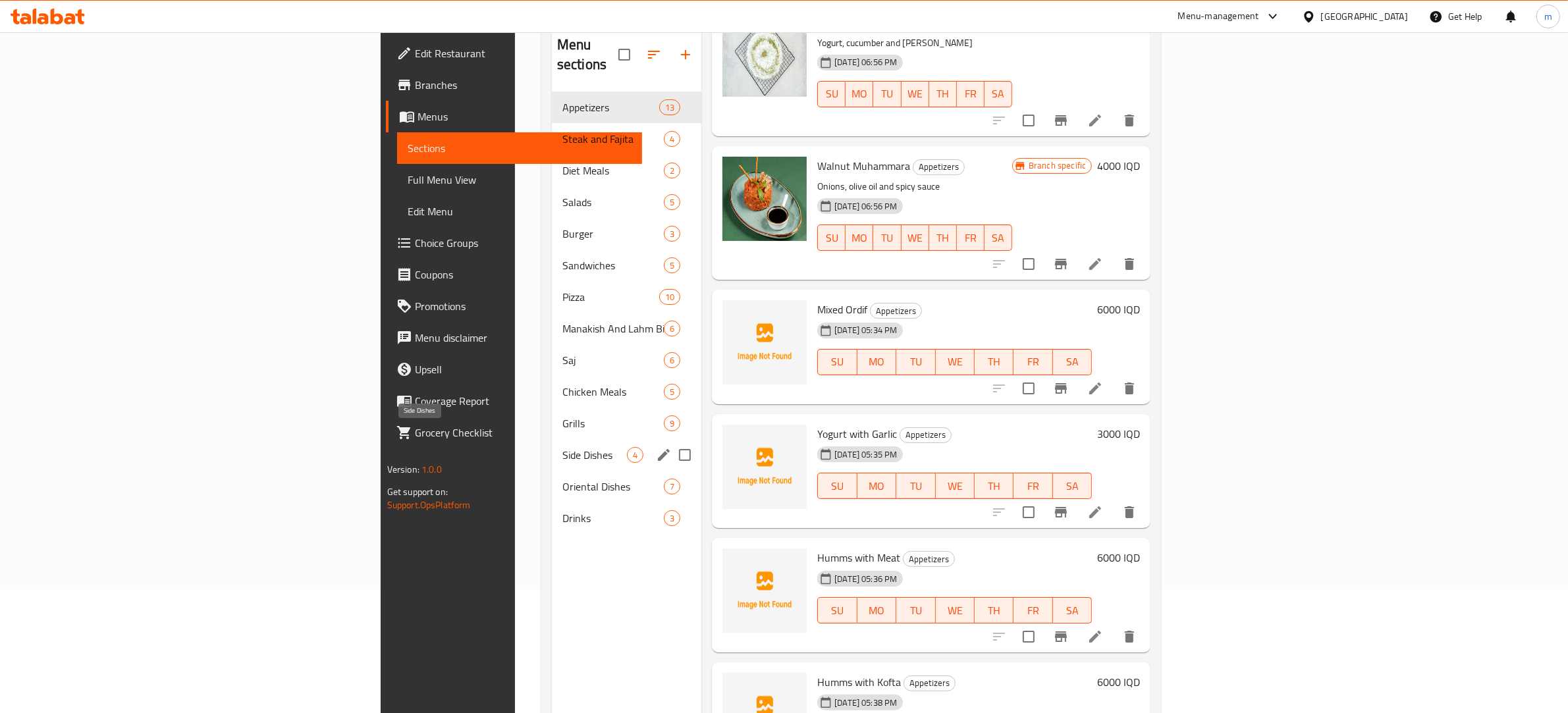
scroll to position [47, 0]
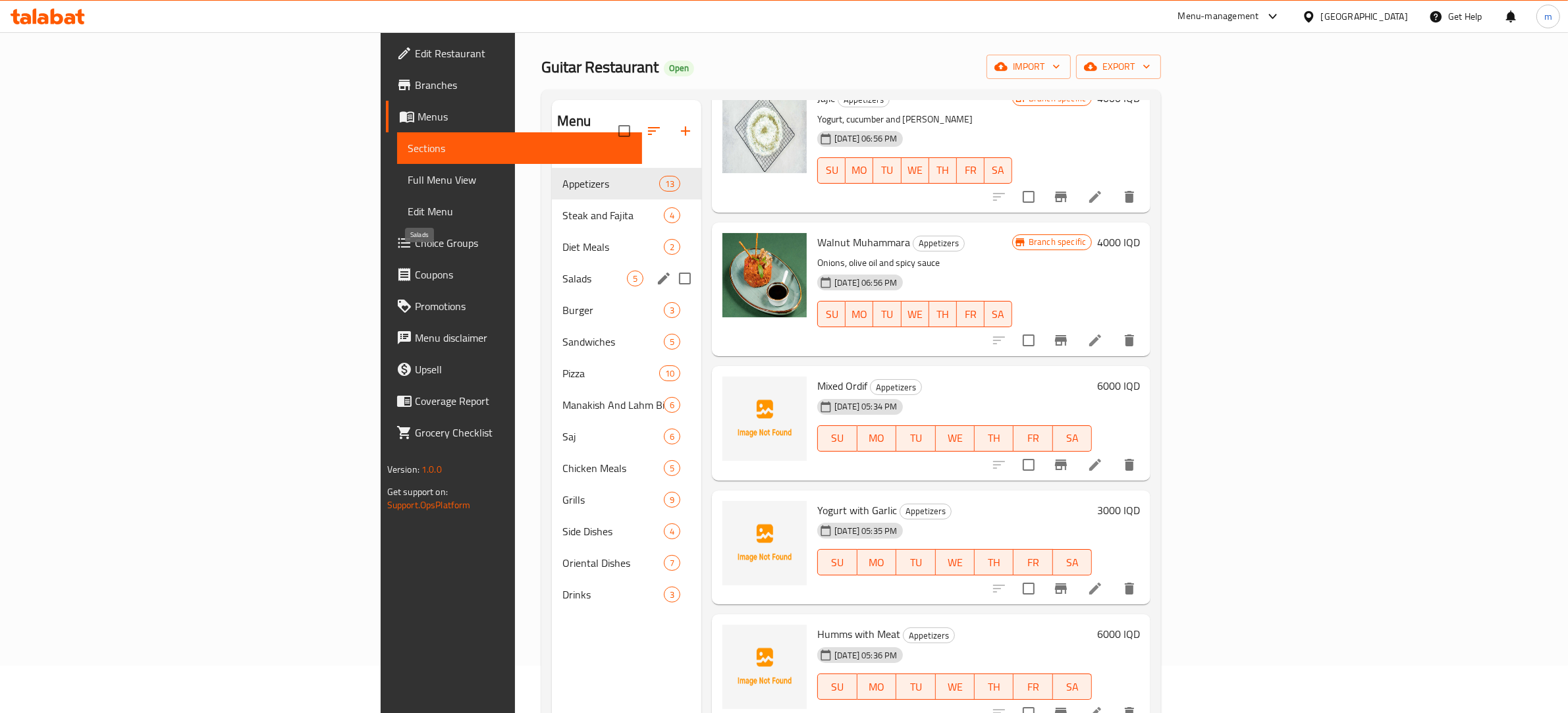
click at [562, 270] on span "Salads" at bounding box center [594, 278] width 64 height 16
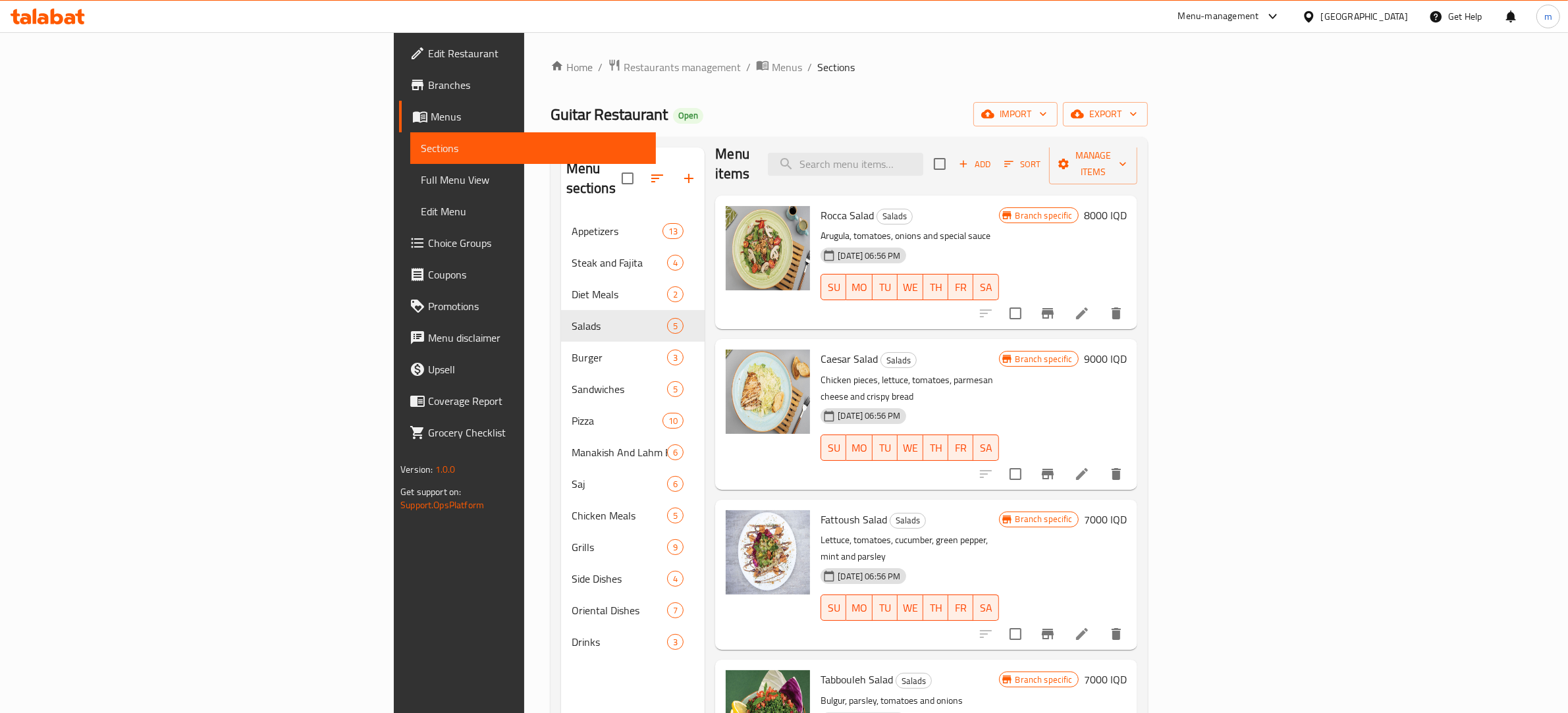
scroll to position [18, 0]
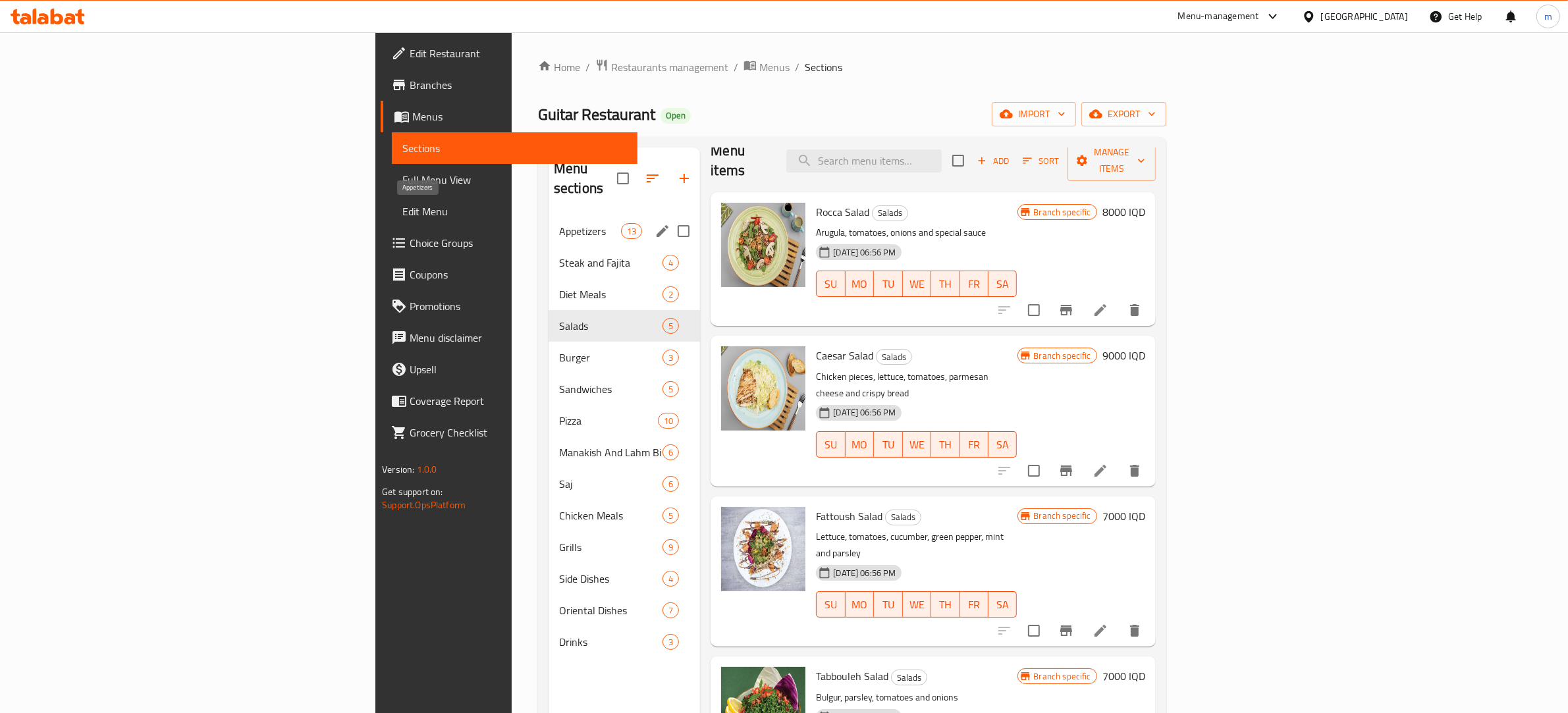
click at [559, 223] on span "Appetizers" at bounding box center [590, 231] width 62 height 16
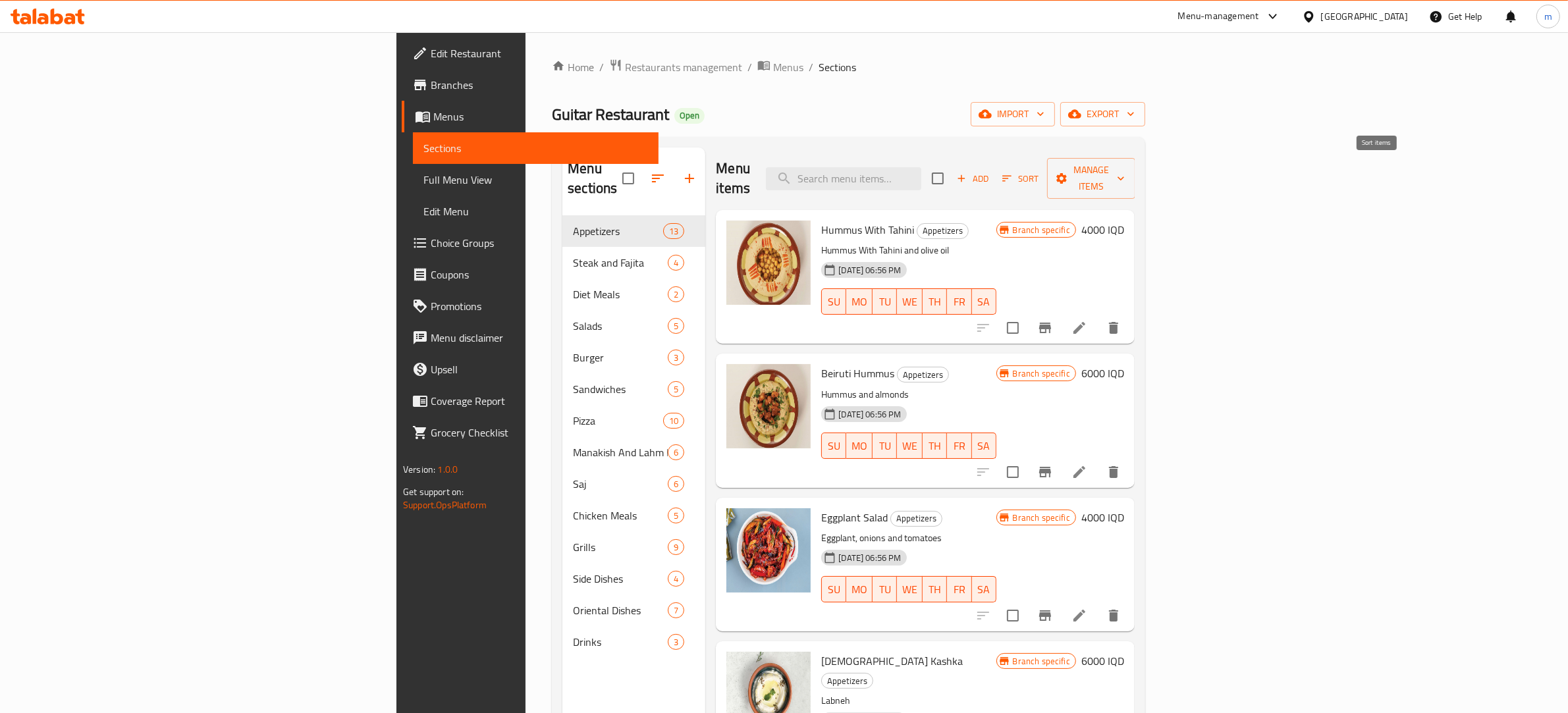
click at [1038, 171] on span "Sort" at bounding box center [1021, 179] width 36 height 16
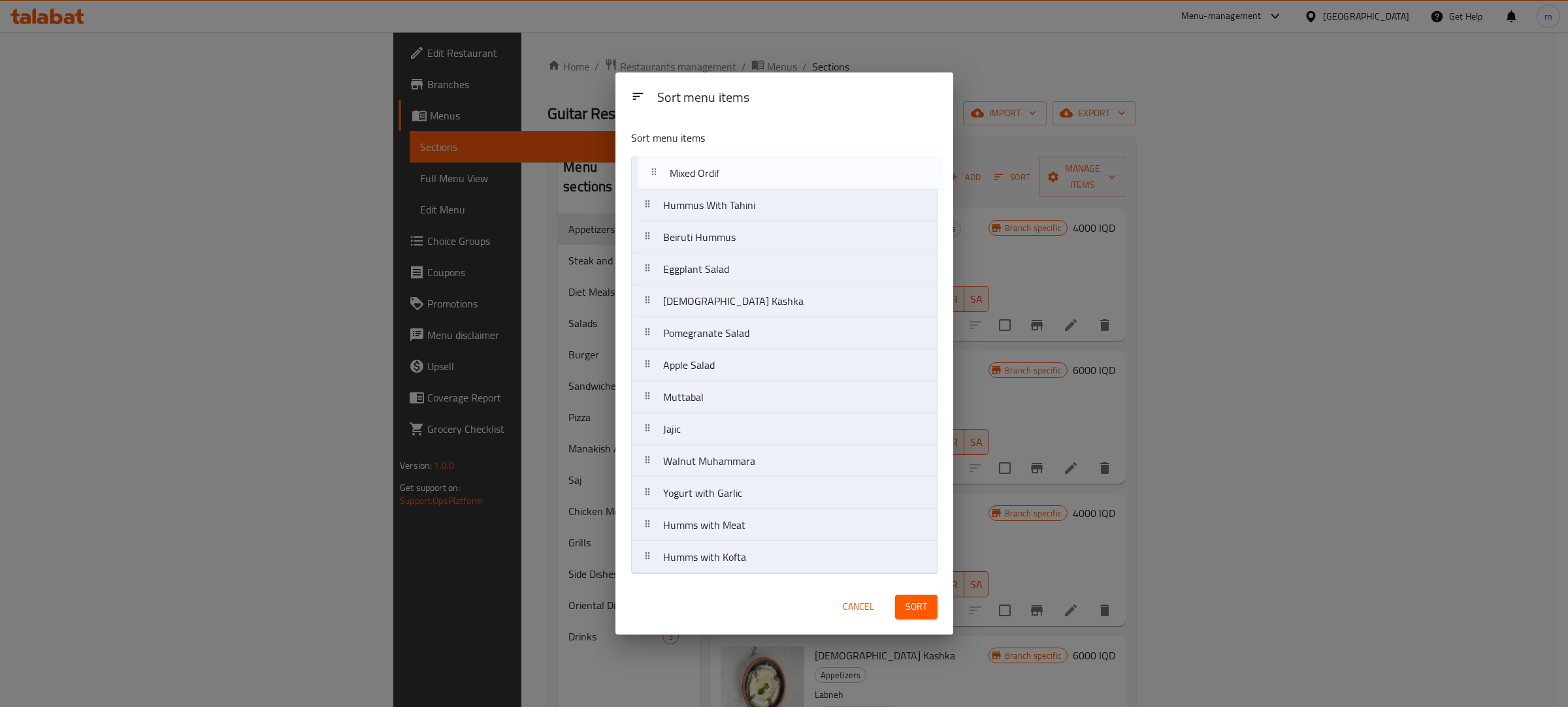
drag, startPoint x: 644, startPoint y: 458, endPoint x: 651, endPoint y: 158, distance: 300.1
click at [651, 158] on nav "Hummus With Tahini Beiruti Hummus Eggplant Salad Lebanese Kashka Pomegranate Sa…" at bounding box center [784, 365] width 306 height 417
drag, startPoint x: 651, startPoint y: 429, endPoint x: 657, endPoint y: 222, distance: 207.1
click at [657, 222] on nav "Mixed Ordif Hummus With Tahini Beiruti Hummus Eggplant Salad Lebanese Kashka Po…" at bounding box center [784, 365] width 306 height 417
drag, startPoint x: 661, startPoint y: 306, endPoint x: 661, endPoint y: 260, distance: 46.0
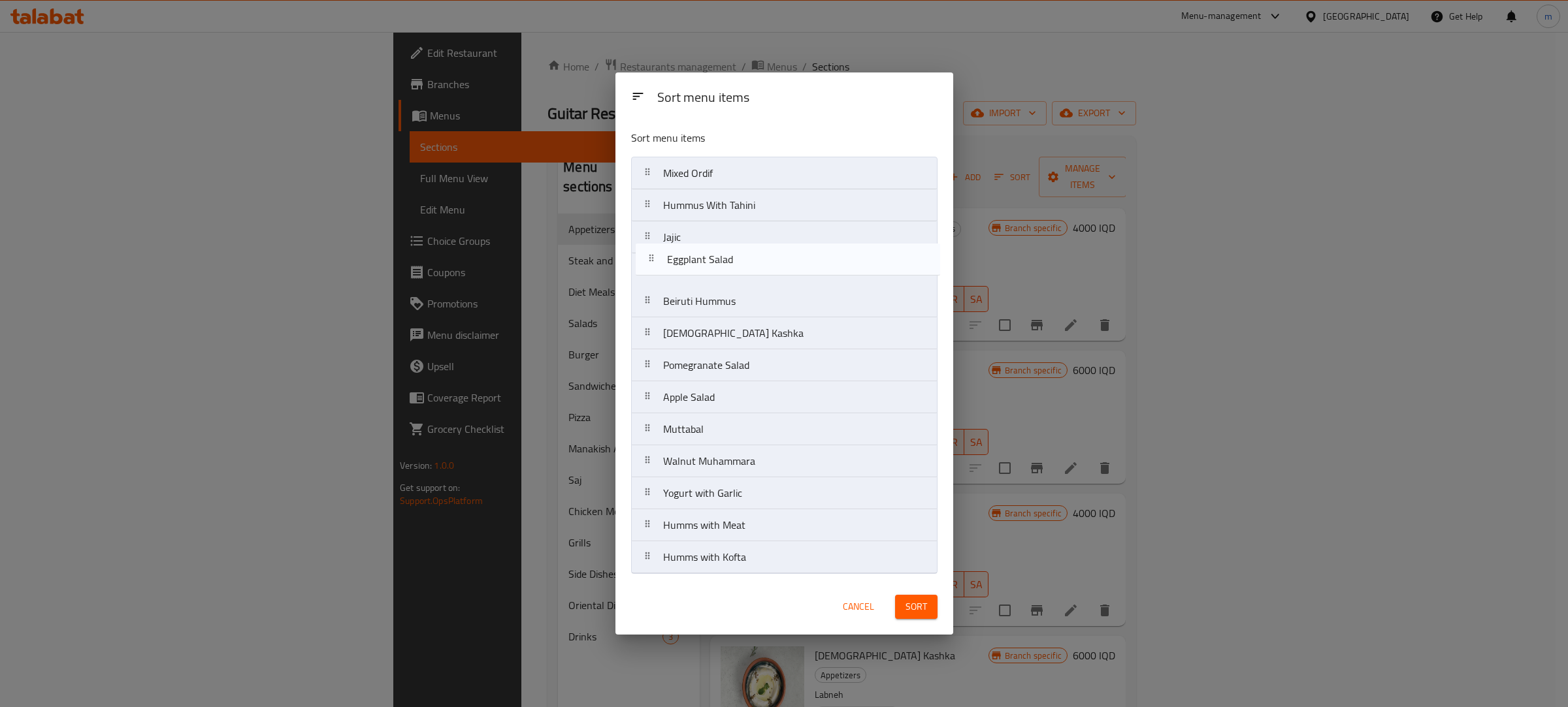
click at [661, 260] on nav "Mixed Ordif Hummus With Tahini Jajic Beiruti Hummus Eggplant Salad Lebanese Kas…" at bounding box center [784, 365] width 306 height 417
drag, startPoint x: 657, startPoint y: 430, endPoint x: 668, endPoint y: 300, distance: 130.5
click at [668, 300] on nav "Mixed Ordif Hummus With Tahini Jajic Eggplant Salad Beiruti Hummus Lebanese Kas…" at bounding box center [784, 365] width 306 height 417
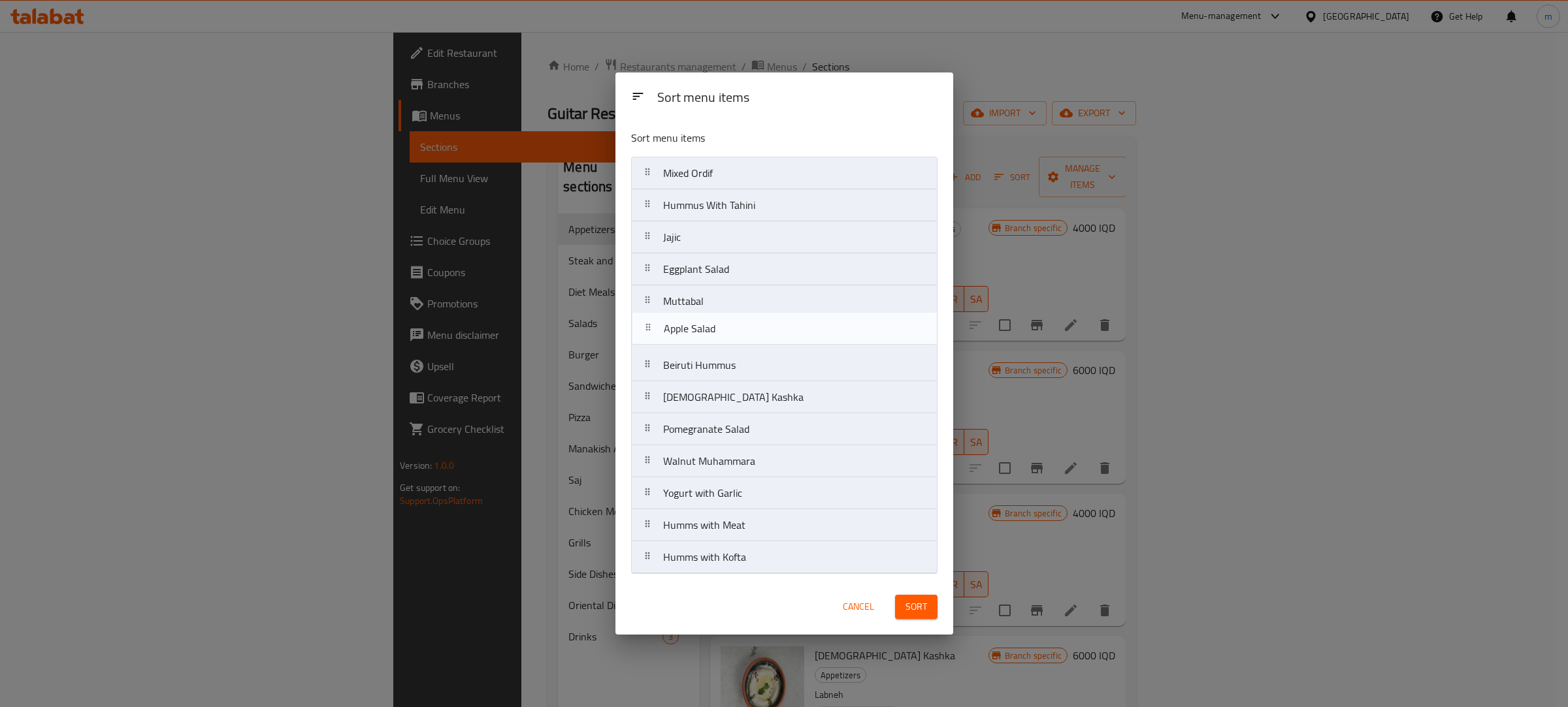
drag, startPoint x: 648, startPoint y: 437, endPoint x: 648, endPoint y: 324, distance: 113.0
click at [648, 324] on nav "Mixed Ordif Hummus With Tahini Jajic Eggplant Salad Muttabal Beiruti Hummus Leb…" at bounding box center [784, 365] width 306 height 417
drag, startPoint x: 654, startPoint y: 434, endPoint x: 654, endPoint y: 363, distance: 71.0
click at [654, 363] on nav "Mixed Ordif Hummus With Tahini Jajic Eggplant Salad Muttabal Apple Salad Beirut…" at bounding box center [784, 365] width 306 height 417
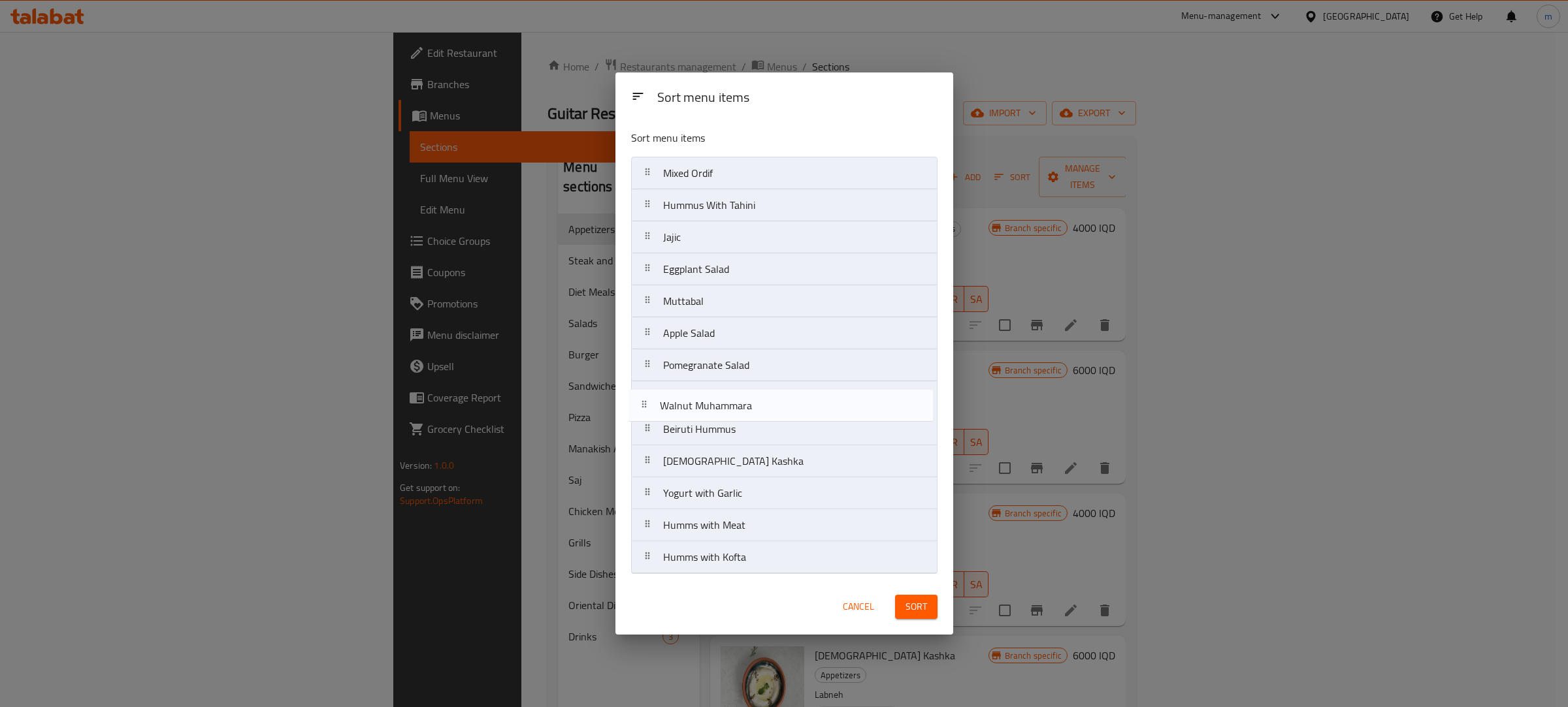
drag, startPoint x: 645, startPoint y: 459, endPoint x: 642, endPoint y: 385, distance: 74.1
click at [642, 385] on nav "Mixed Ordif Hummus With Tahini Jajic Eggplant Salad Muttabal Apple Salad Pomegr…" at bounding box center [784, 365] width 306 height 417
drag, startPoint x: 648, startPoint y: 496, endPoint x: 648, endPoint y: 427, distance: 69.0
click at [648, 427] on nav "Mixed Ordif Hummus With Tahini Jajic Eggplant Salad Muttabal Apple Salad Pomegr…" at bounding box center [784, 365] width 306 height 417
drag, startPoint x: 648, startPoint y: 527, endPoint x: 645, endPoint y: 453, distance: 74.1
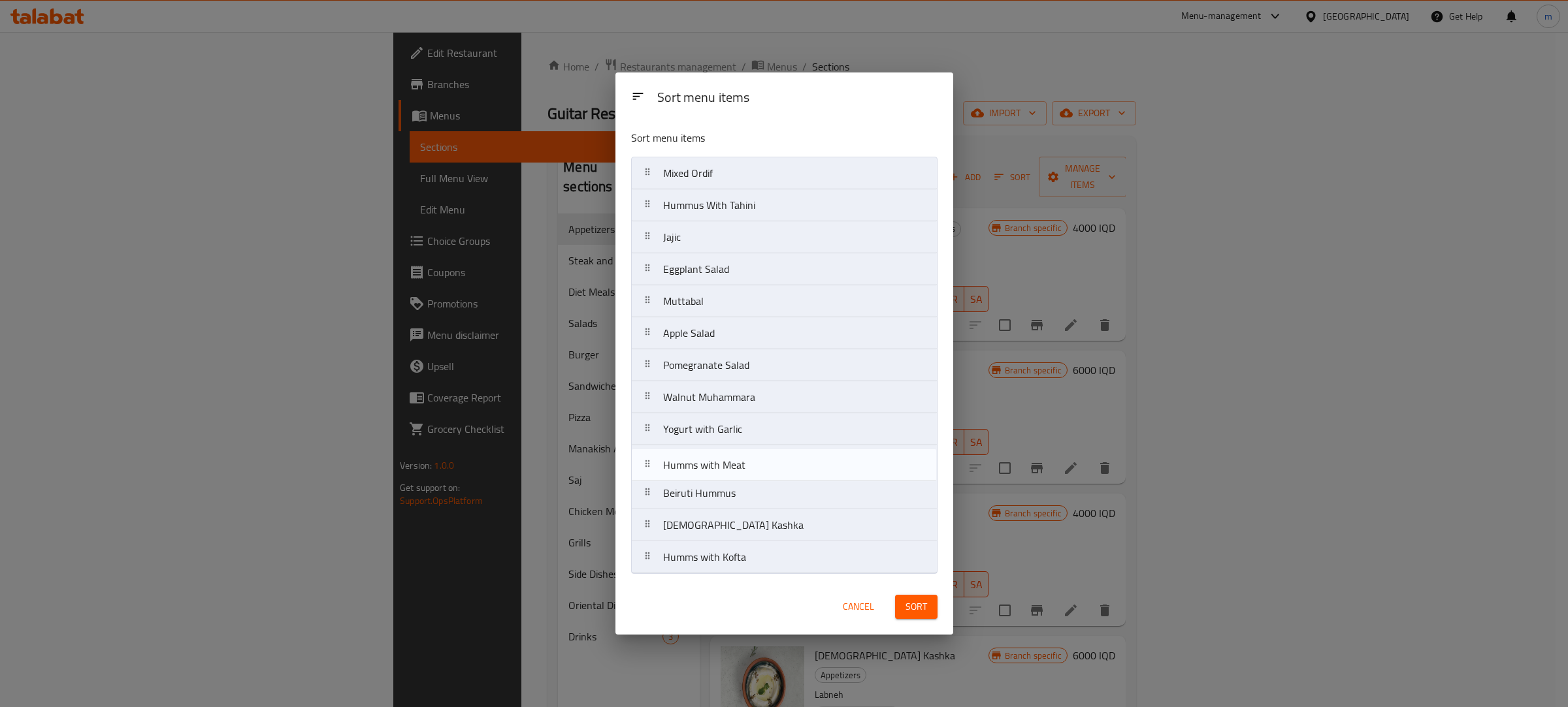
click at [645, 453] on nav "Mixed Ordif Hummus With Tahini Jajic Eggplant Salad Muttabal Apple Salad Pomegr…" at bounding box center [784, 365] width 306 height 417
drag, startPoint x: 651, startPoint y: 557, endPoint x: 648, endPoint y: 490, distance: 67.1
click at [648, 490] on nav "Mixed Ordif Hummus With Tahini Jajic Eggplant Salad Muttabal Apple Salad Pomegr…" at bounding box center [784, 365] width 306 height 417
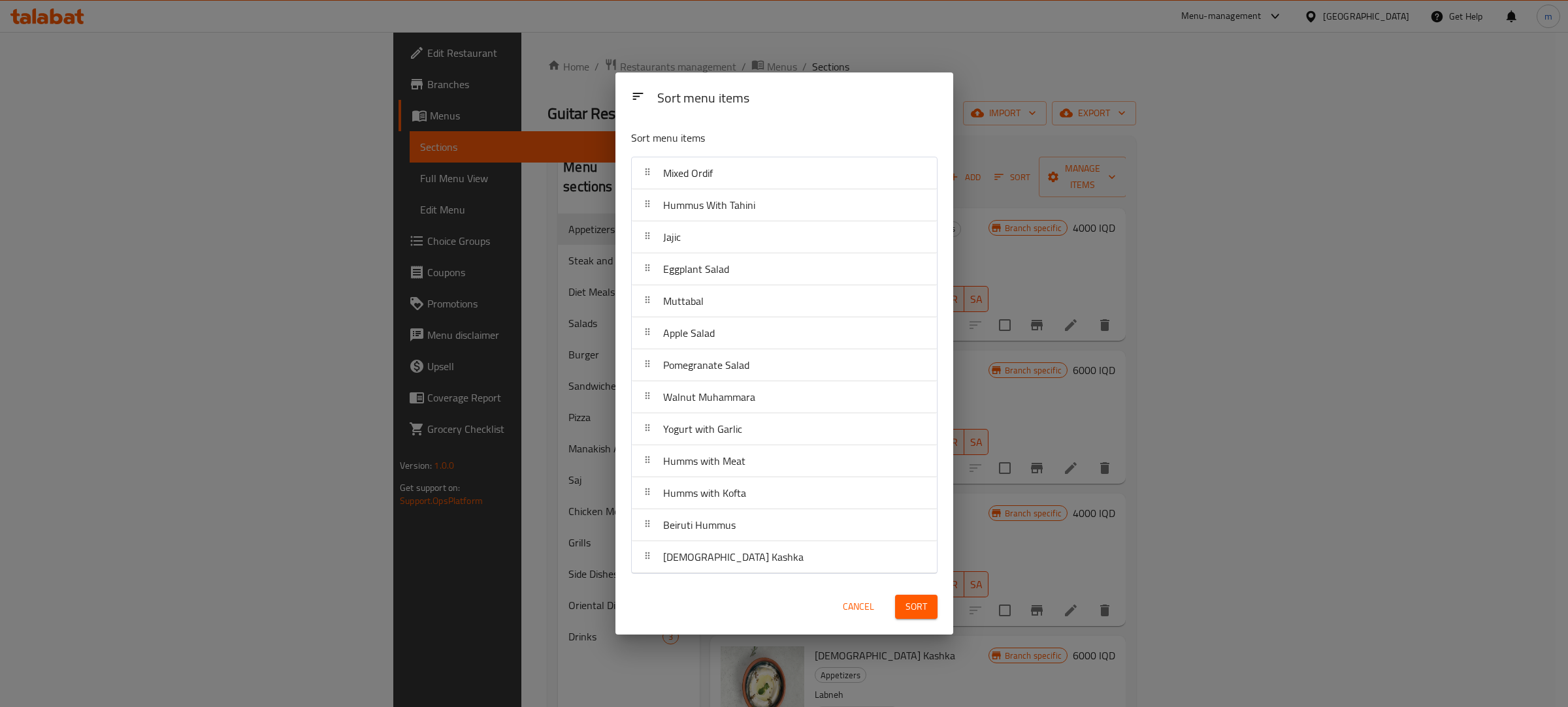
click at [916, 602] on span "Sort" at bounding box center [916, 606] width 22 height 16
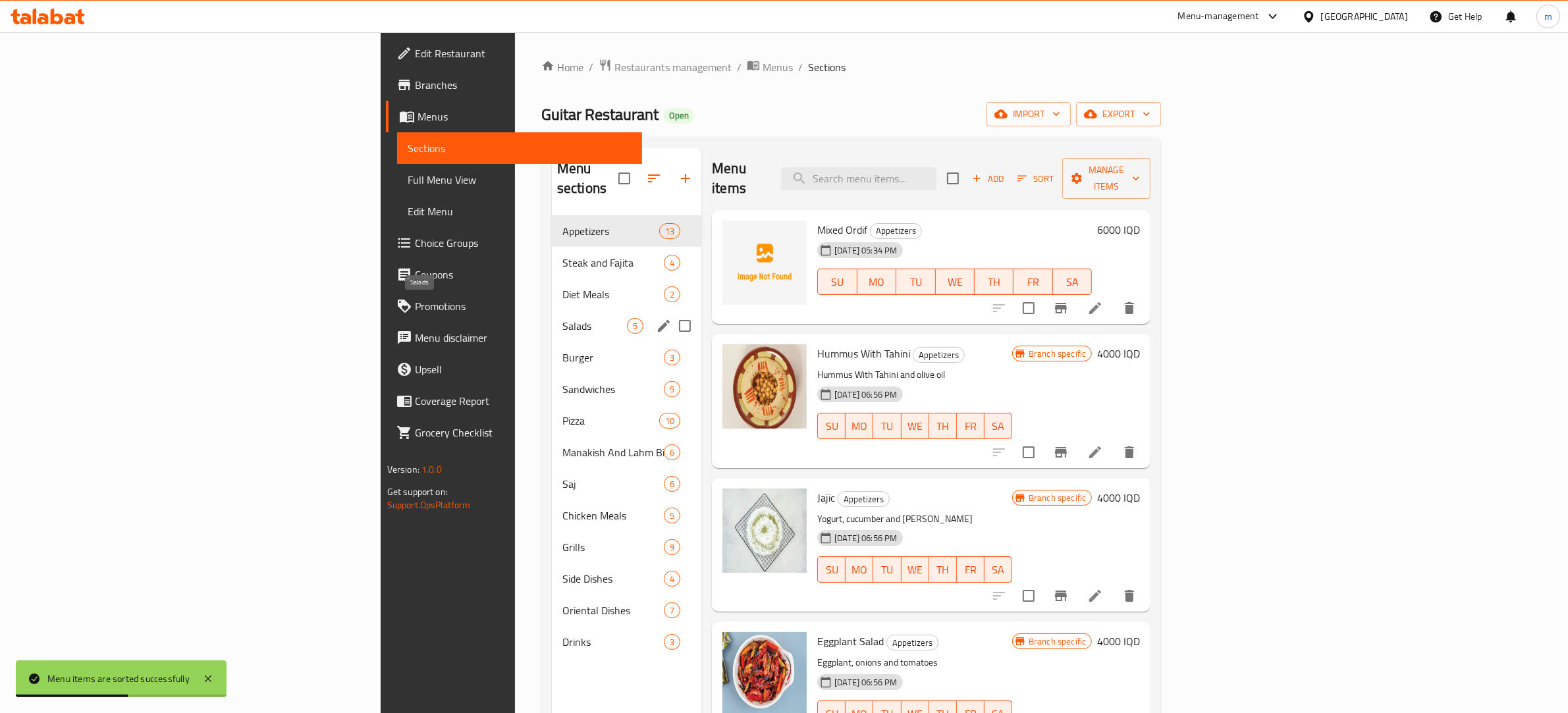
click at [562, 318] on span "Salads" at bounding box center [594, 326] width 64 height 16
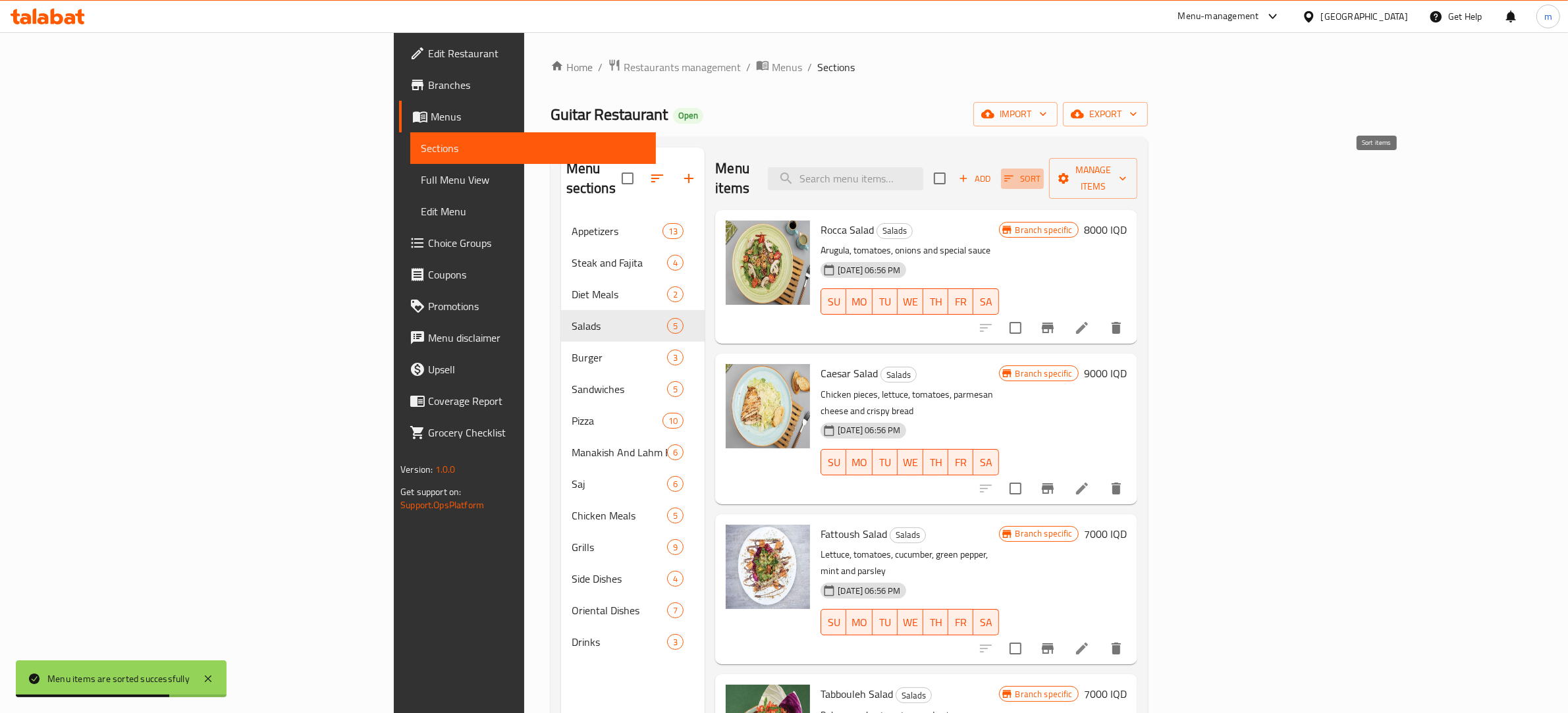
click at [1041, 171] on span "Sort" at bounding box center [1022, 179] width 36 height 16
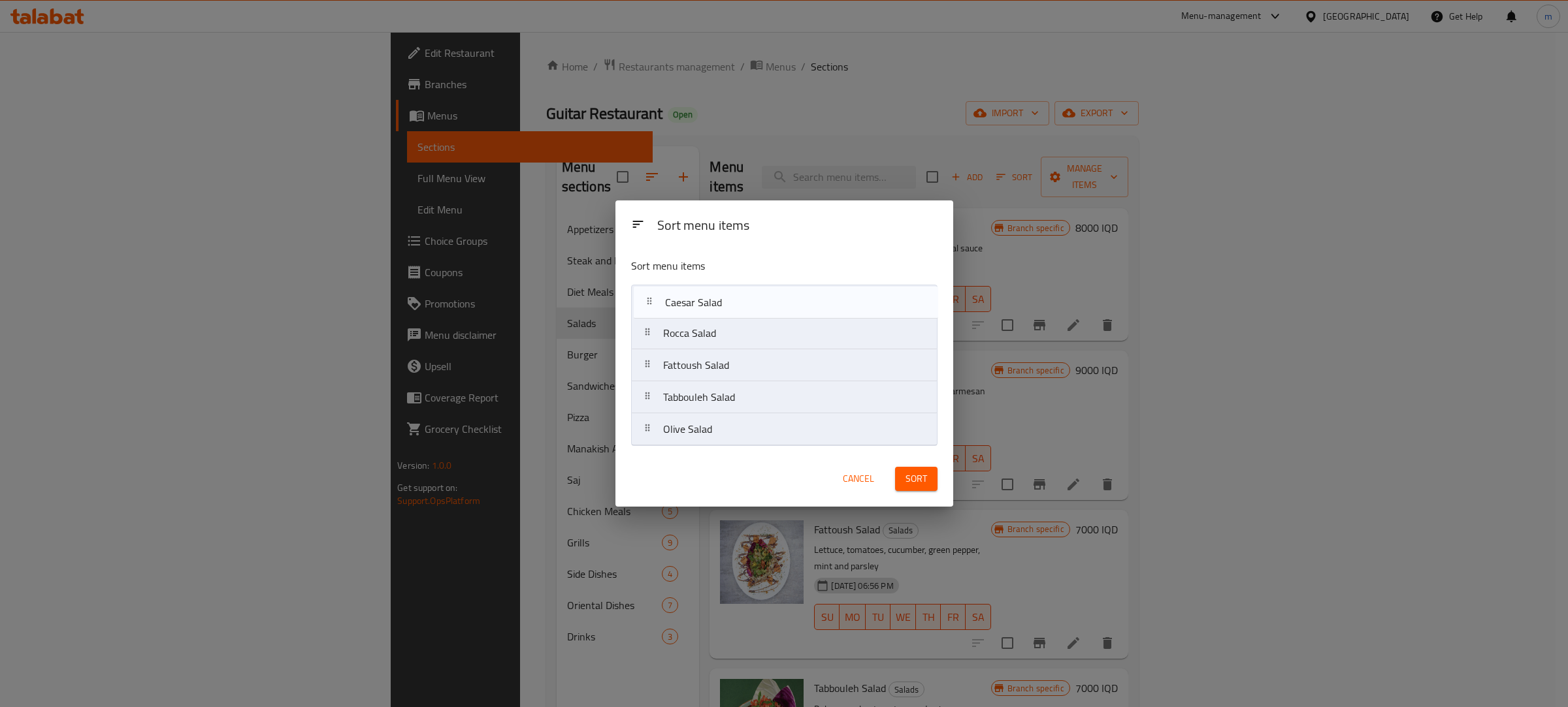
drag, startPoint x: 644, startPoint y: 340, endPoint x: 645, endPoint y: 298, distance: 42.0
click at [645, 298] on nav "Rocca Salad Caesar Salad Fattoush Salad Tabbouleh Salad Olive Salad" at bounding box center [784, 365] width 306 height 161
drag, startPoint x: 651, startPoint y: 367, endPoint x: 650, endPoint y: 321, distance: 46.0
click at [650, 321] on nav "Caesar Salad Rocca Salad Fattoush Salad Tabbouleh Salad Olive Salad" at bounding box center [784, 365] width 306 height 161
drag, startPoint x: 644, startPoint y: 396, endPoint x: 644, endPoint y: 357, distance: 39.0
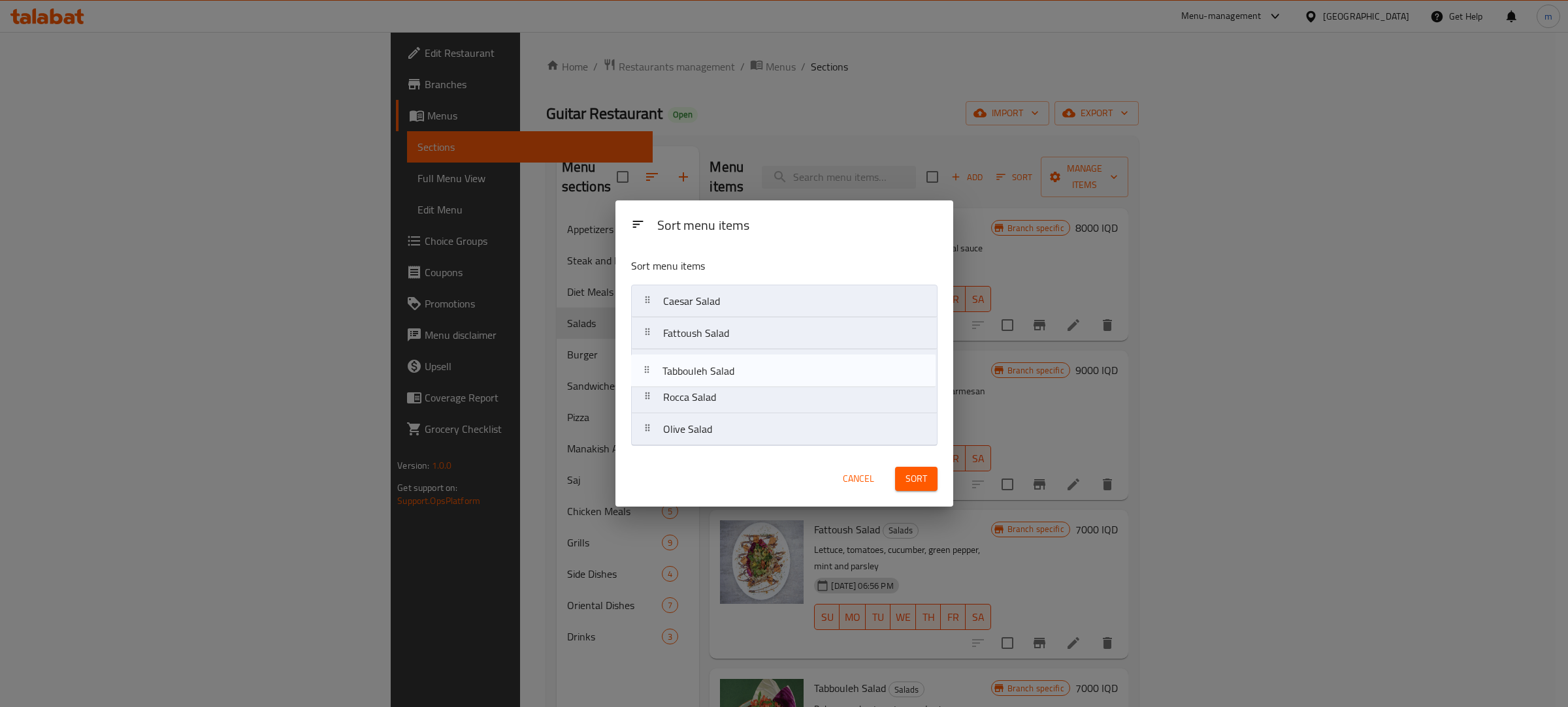
click at [644, 359] on nav "Caesar Salad Fattoush Salad [GEOGRAPHIC_DATA] Salad Olive Salad" at bounding box center [784, 365] width 306 height 161
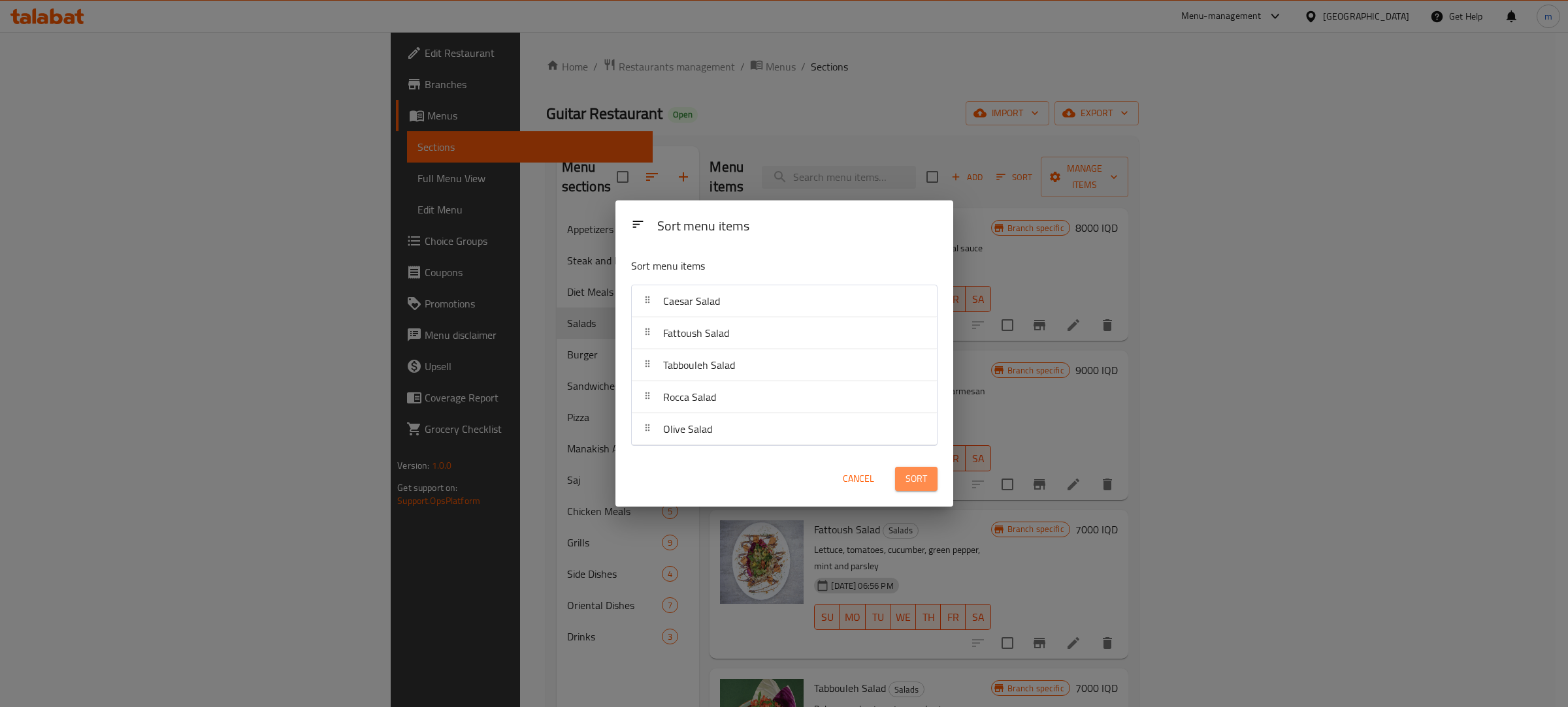
click at [928, 483] on button "Sort" at bounding box center [916, 478] width 42 height 24
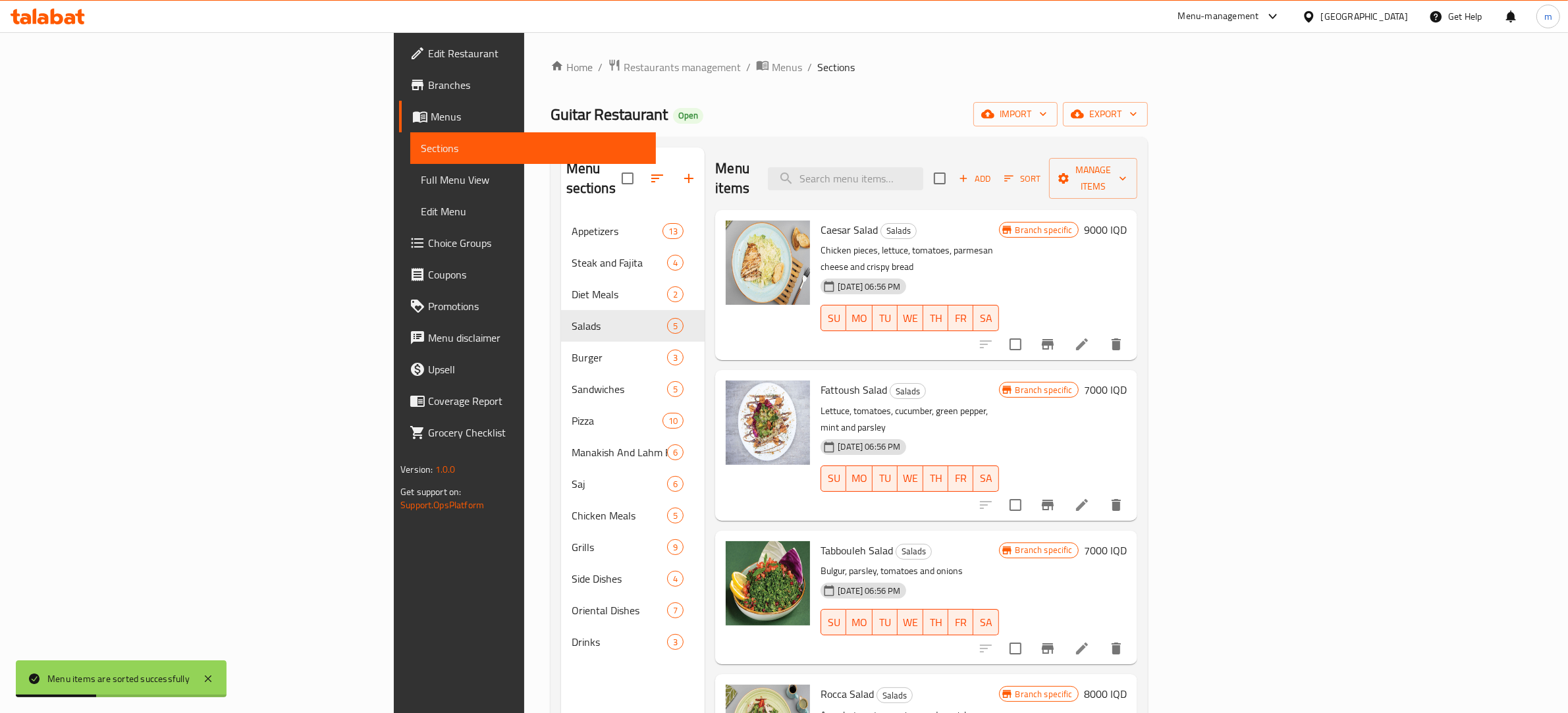
click at [1127, 221] on h6 "9000 IQD" at bounding box center [1105, 230] width 43 height 19
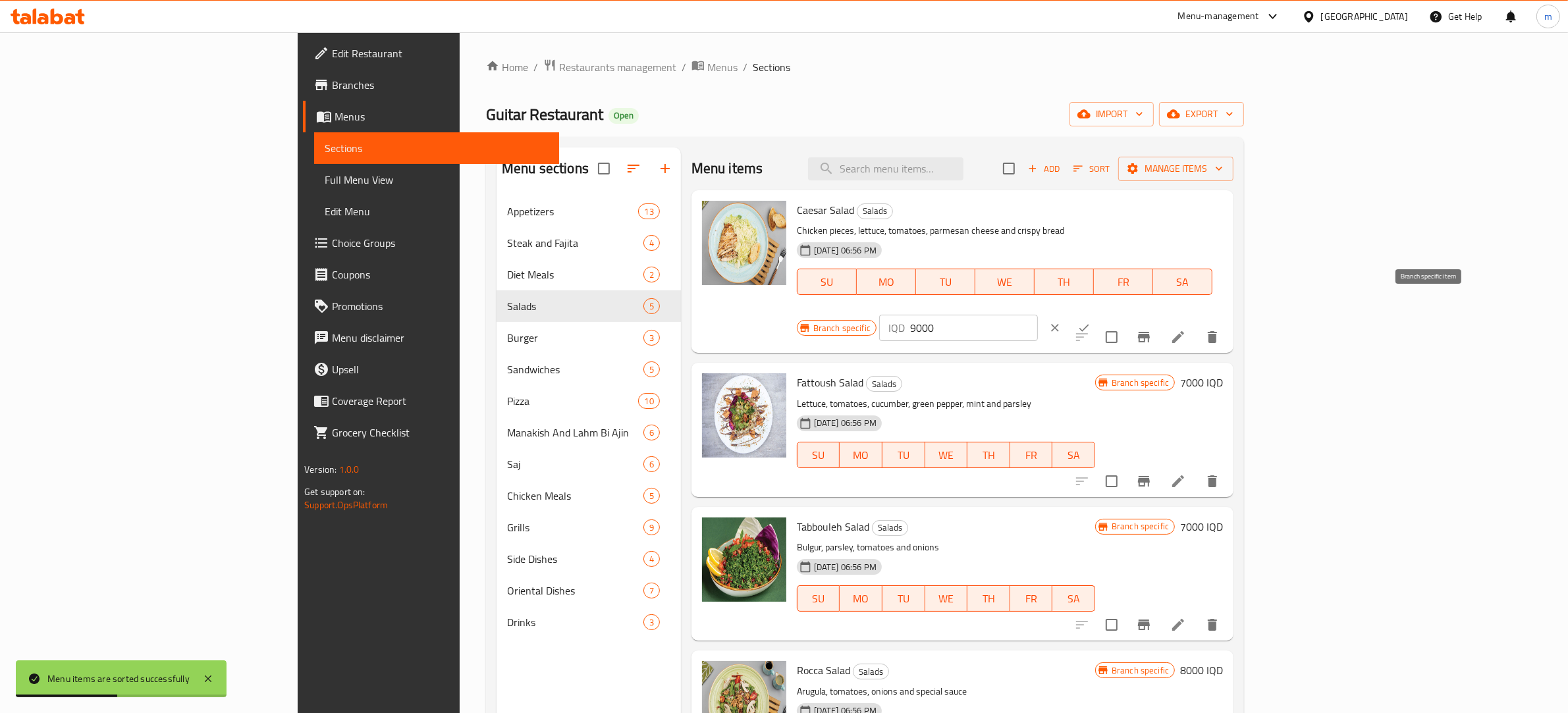
click at [1150, 332] on icon "Branch-specific-item" at bounding box center [1144, 337] width 12 height 11
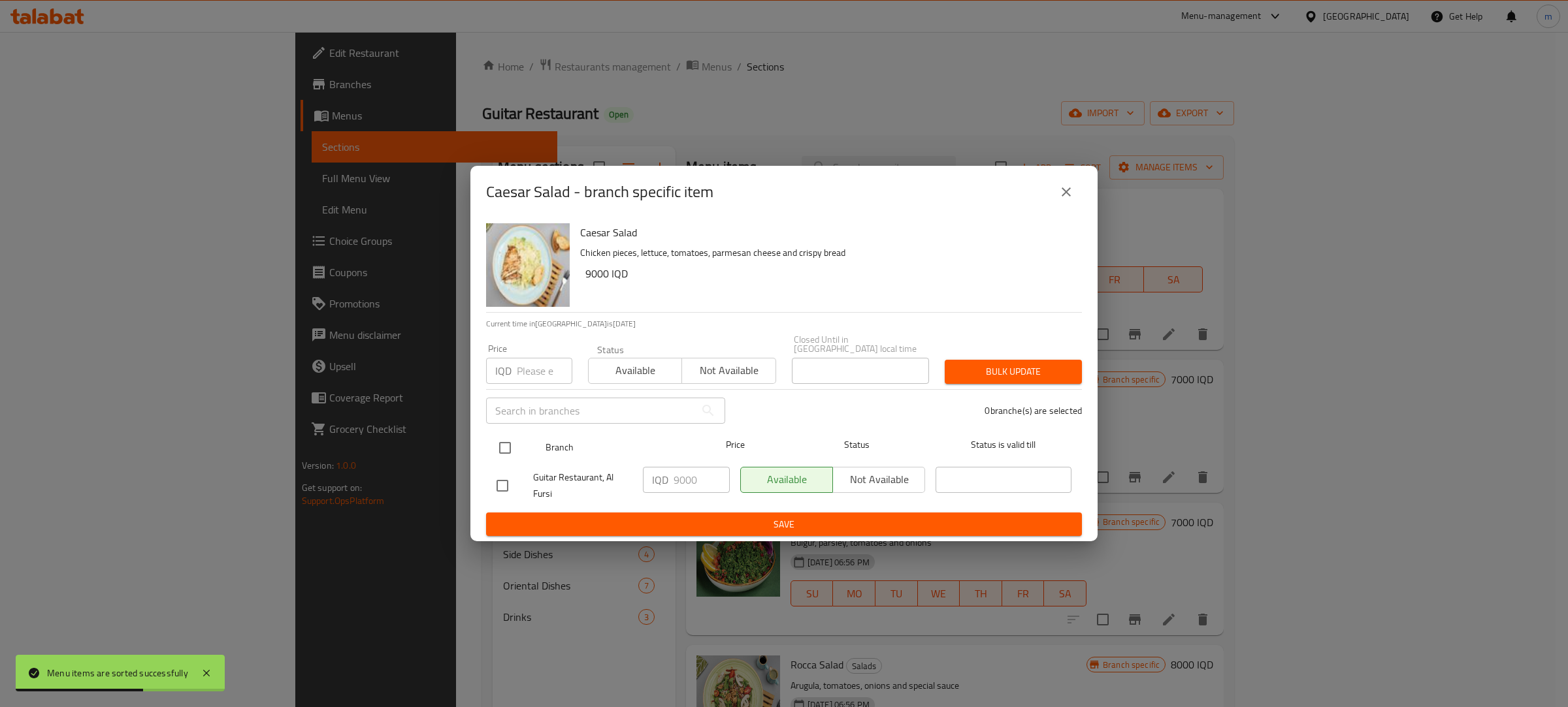
click at [505, 437] on input "checkbox" at bounding box center [505, 448] width 28 height 28
checkbox input "true"
click at [686, 475] on input "9000" at bounding box center [701, 480] width 56 height 26
click at [690, 472] on input "9000" at bounding box center [701, 480] width 56 height 26
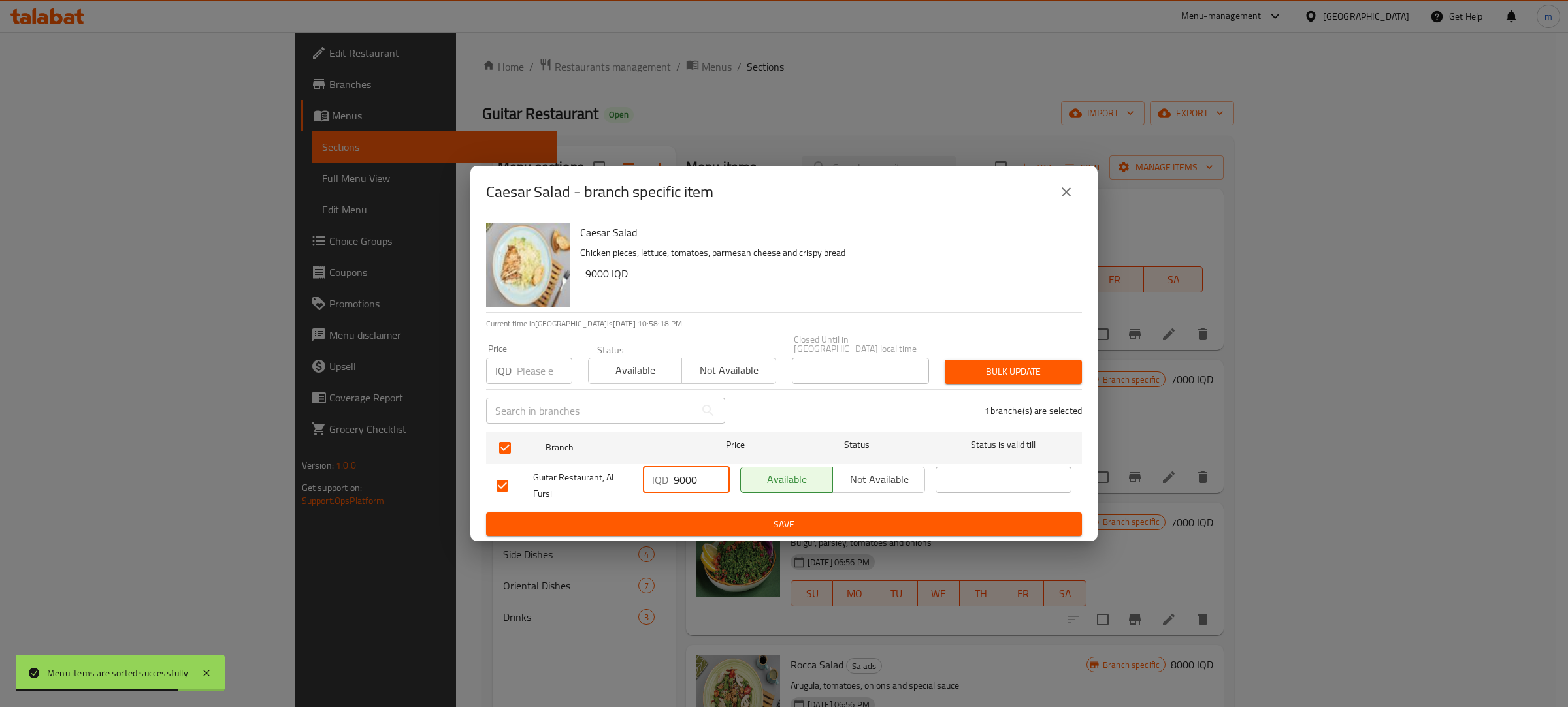
click at [690, 472] on input "9000" at bounding box center [701, 480] width 56 height 26
type input "6000"
click at [702, 520] on span "Save" at bounding box center [784, 524] width 574 height 16
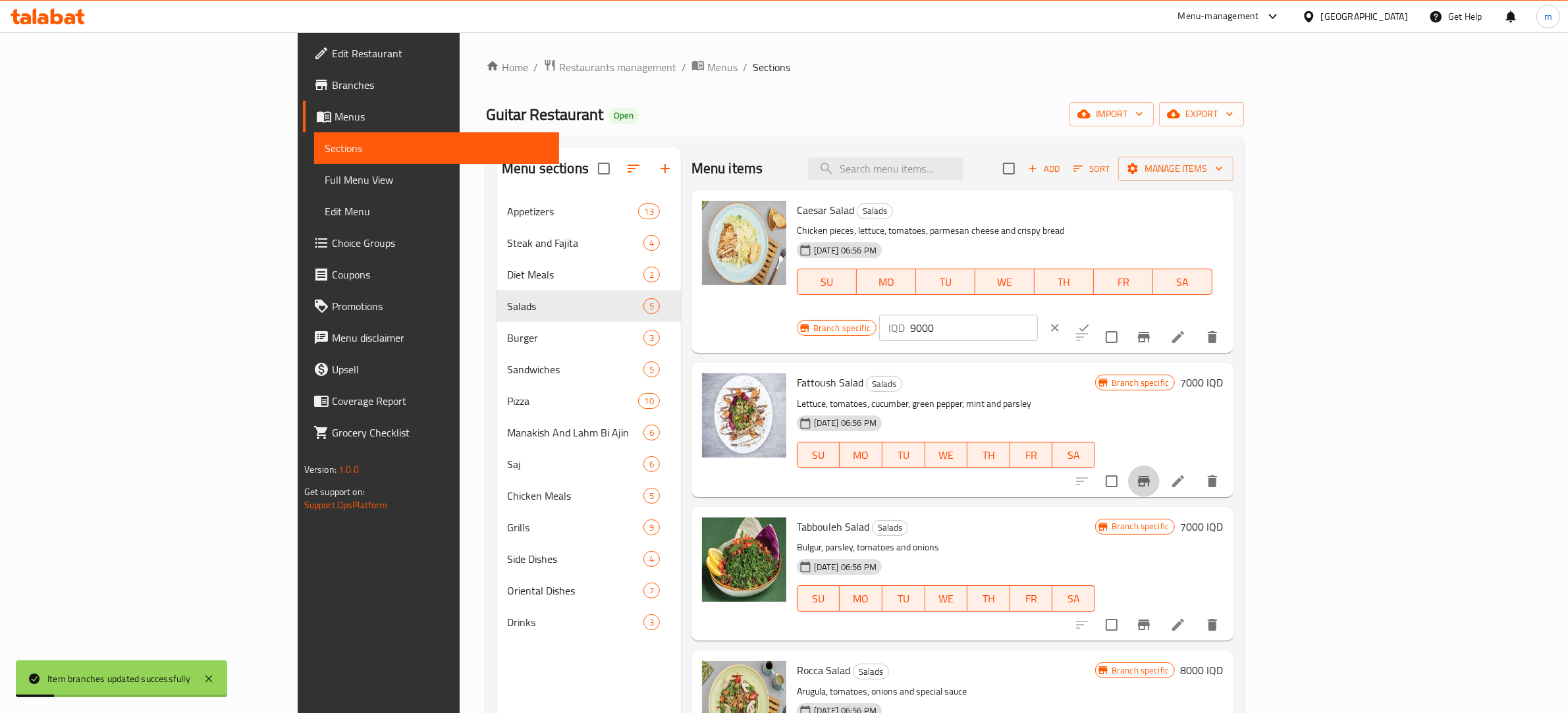
click at [1152, 474] on icon "Branch-specific-item" at bounding box center [1144, 481] width 16 height 16
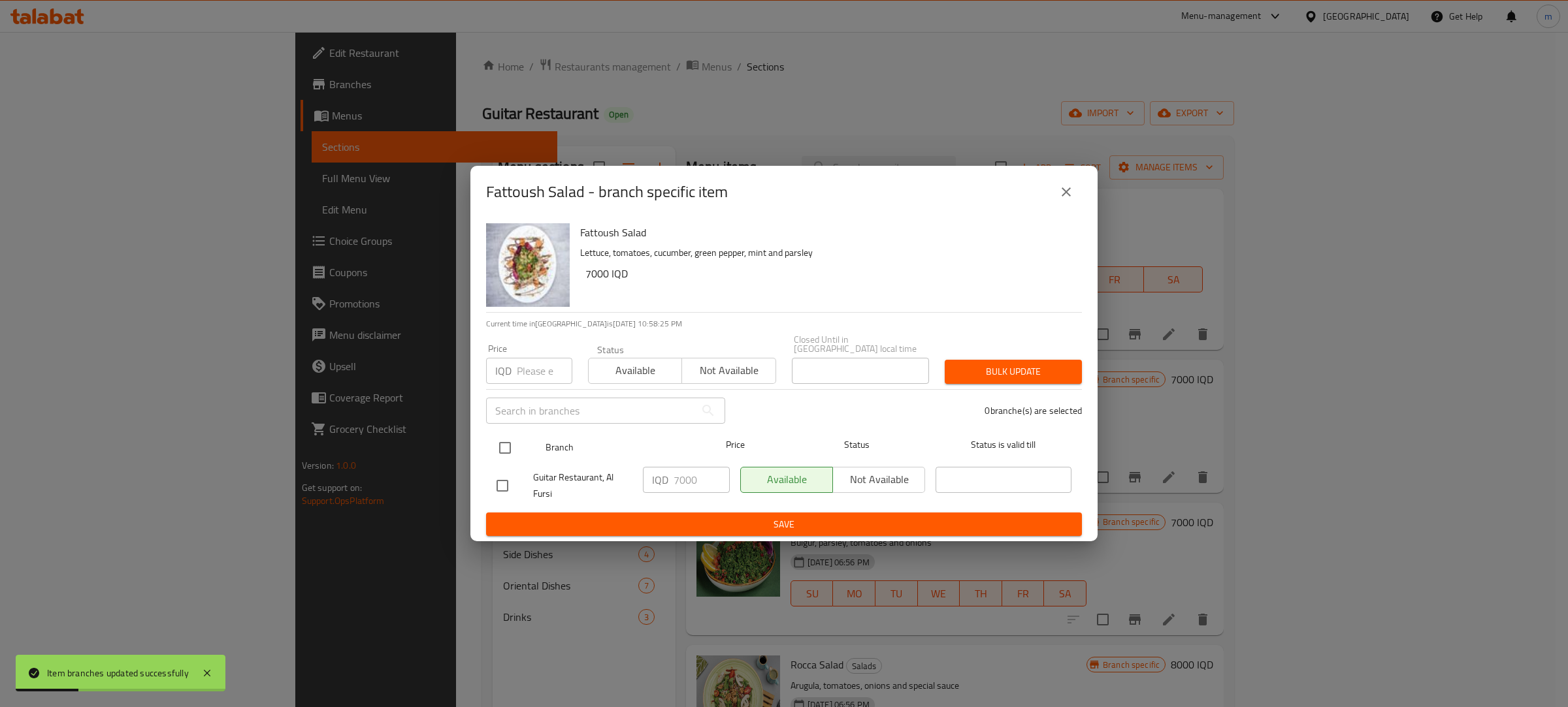
click at [510, 440] on input "checkbox" at bounding box center [505, 448] width 28 height 28
checkbox input "true"
click at [686, 470] on input "7000" at bounding box center [701, 480] width 56 height 26
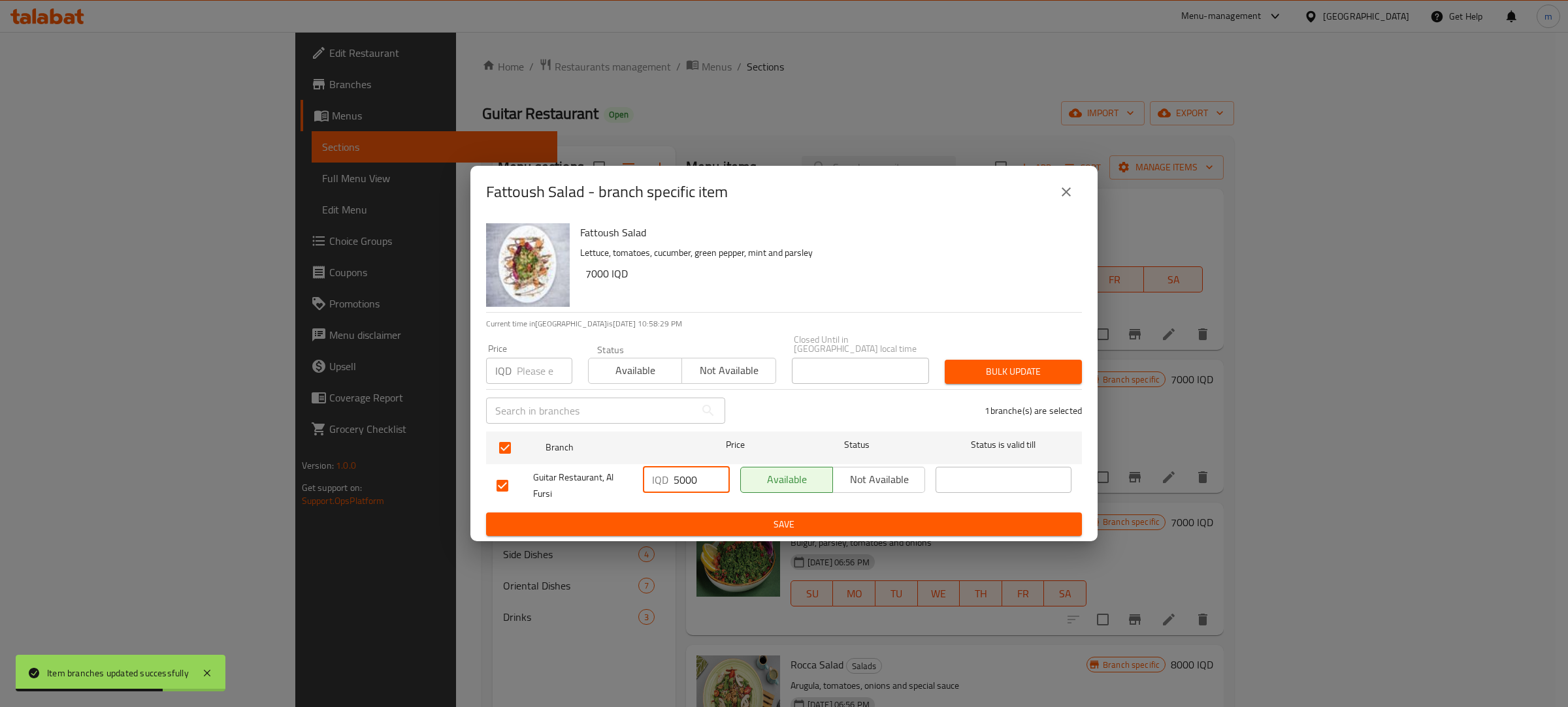
type input "5000"
click at [658, 517] on span "Save" at bounding box center [784, 524] width 574 height 16
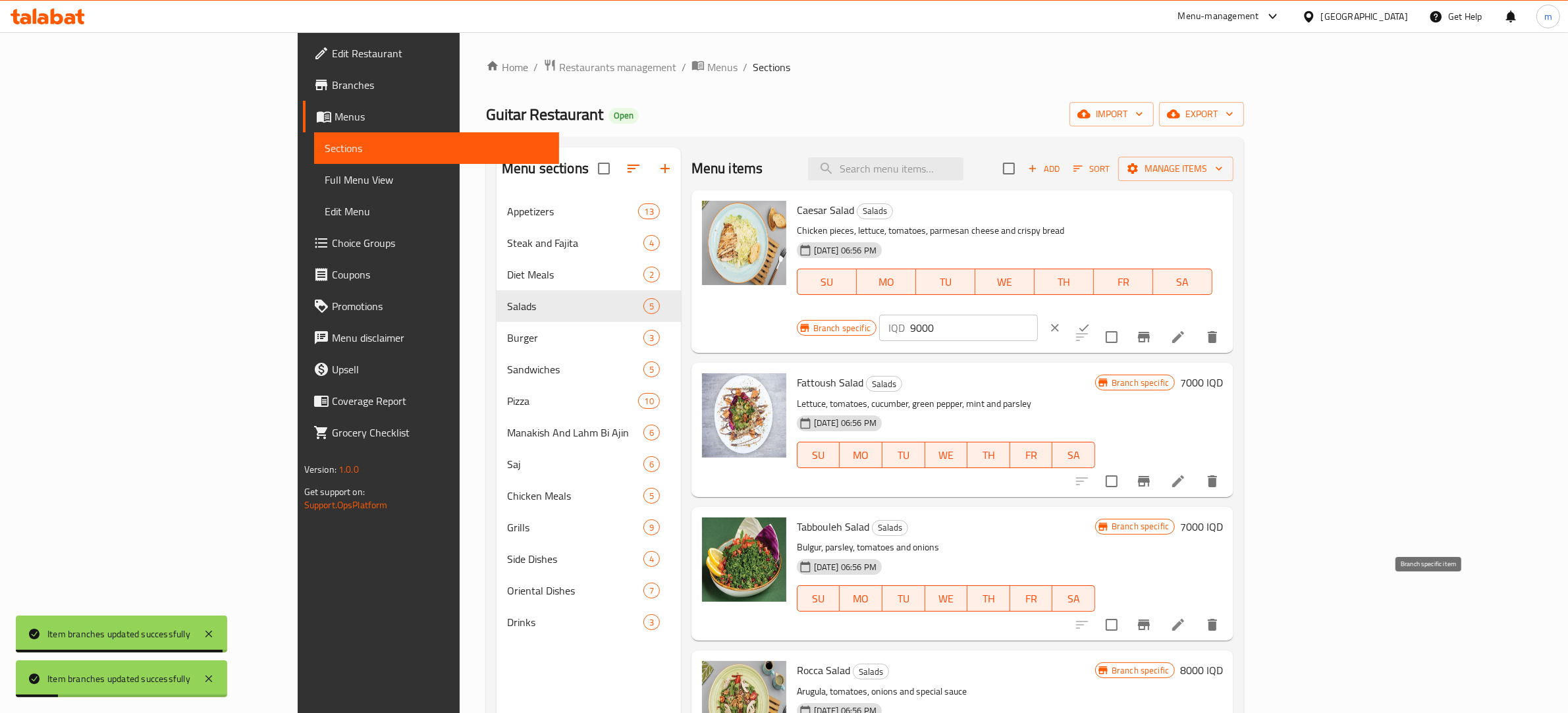
click at [1150, 619] on icon "Branch-specific-item" at bounding box center [1144, 625] width 12 height 11
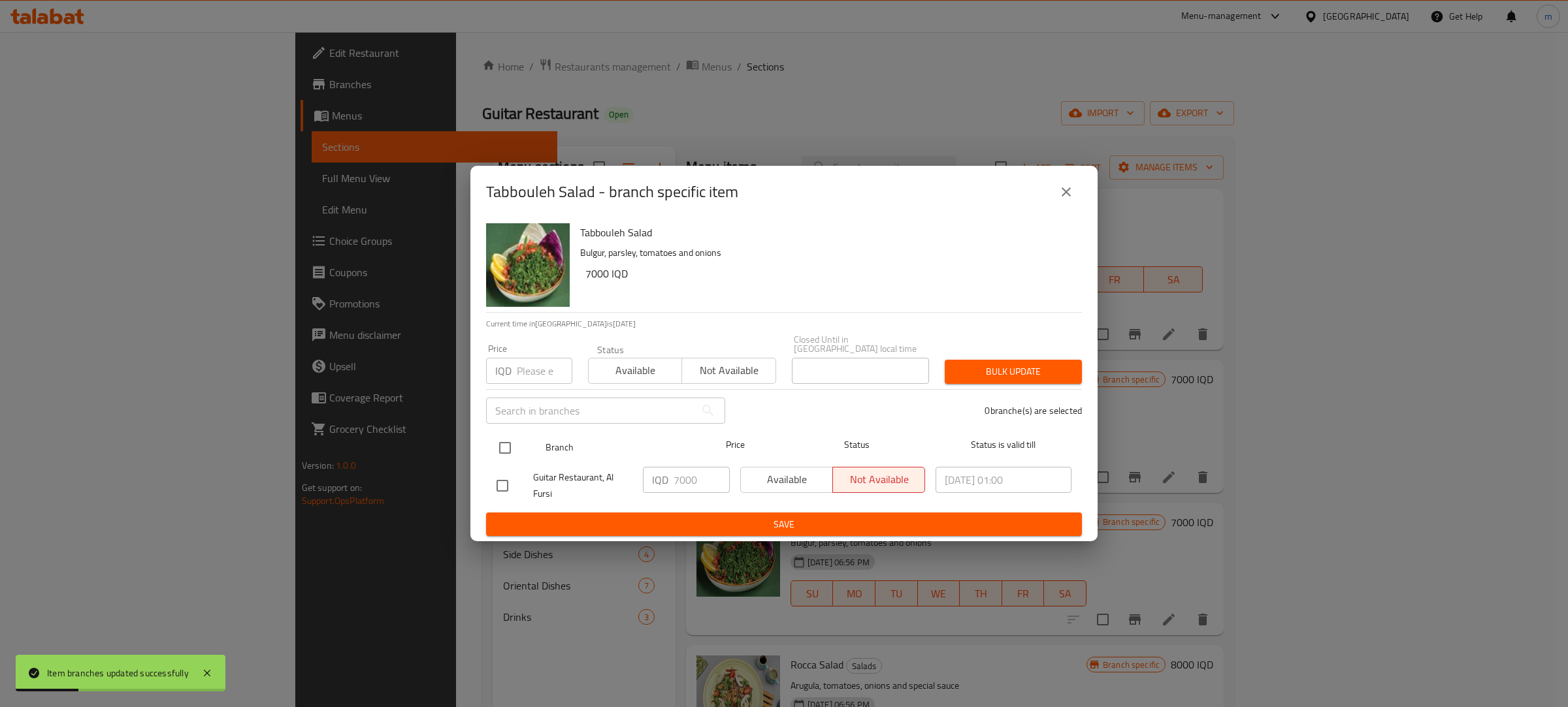
click at [505, 441] on input "checkbox" at bounding box center [505, 448] width 28 height 28
checkbox input "true"
click at [684, 472] on input "7000" at bounding box center [701, 480] width 56 height 26
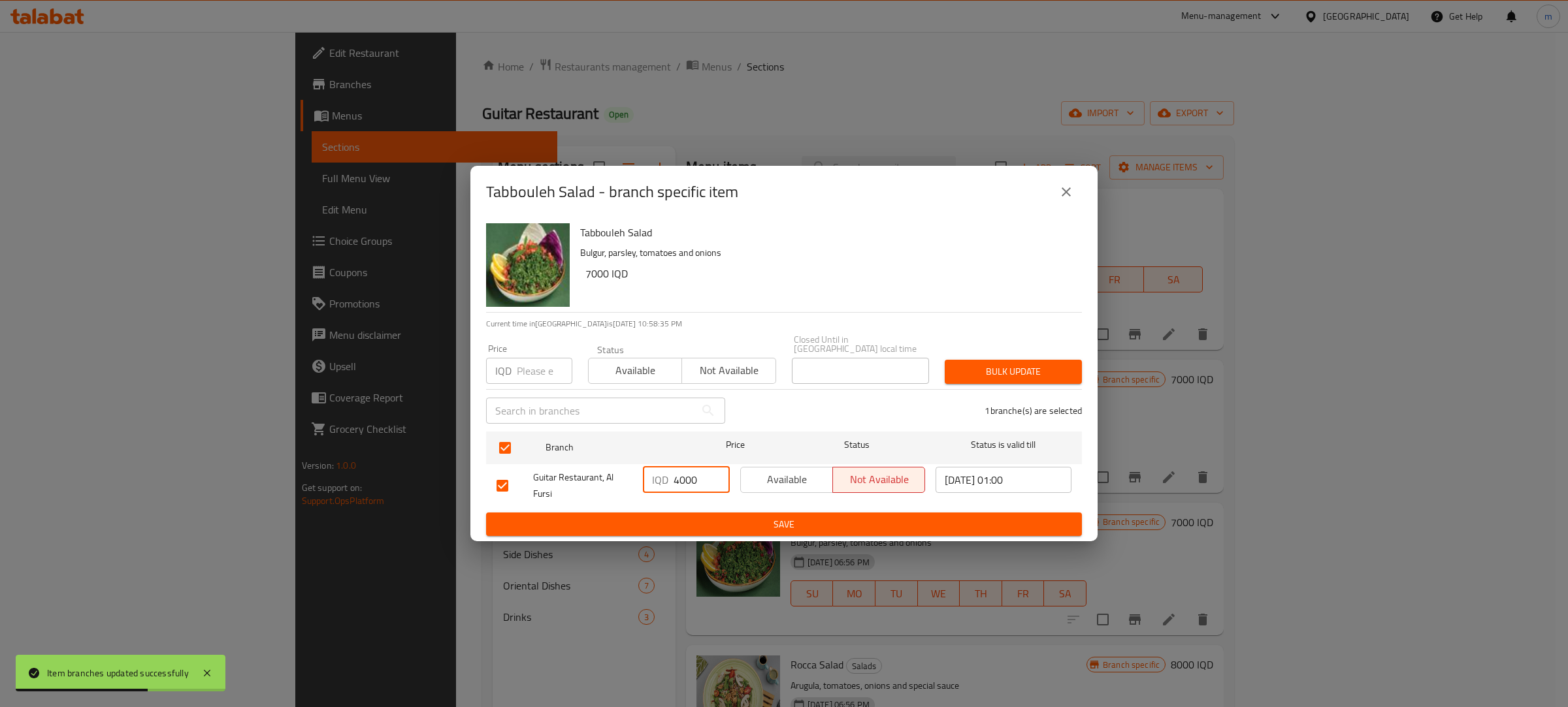
type input "4000"
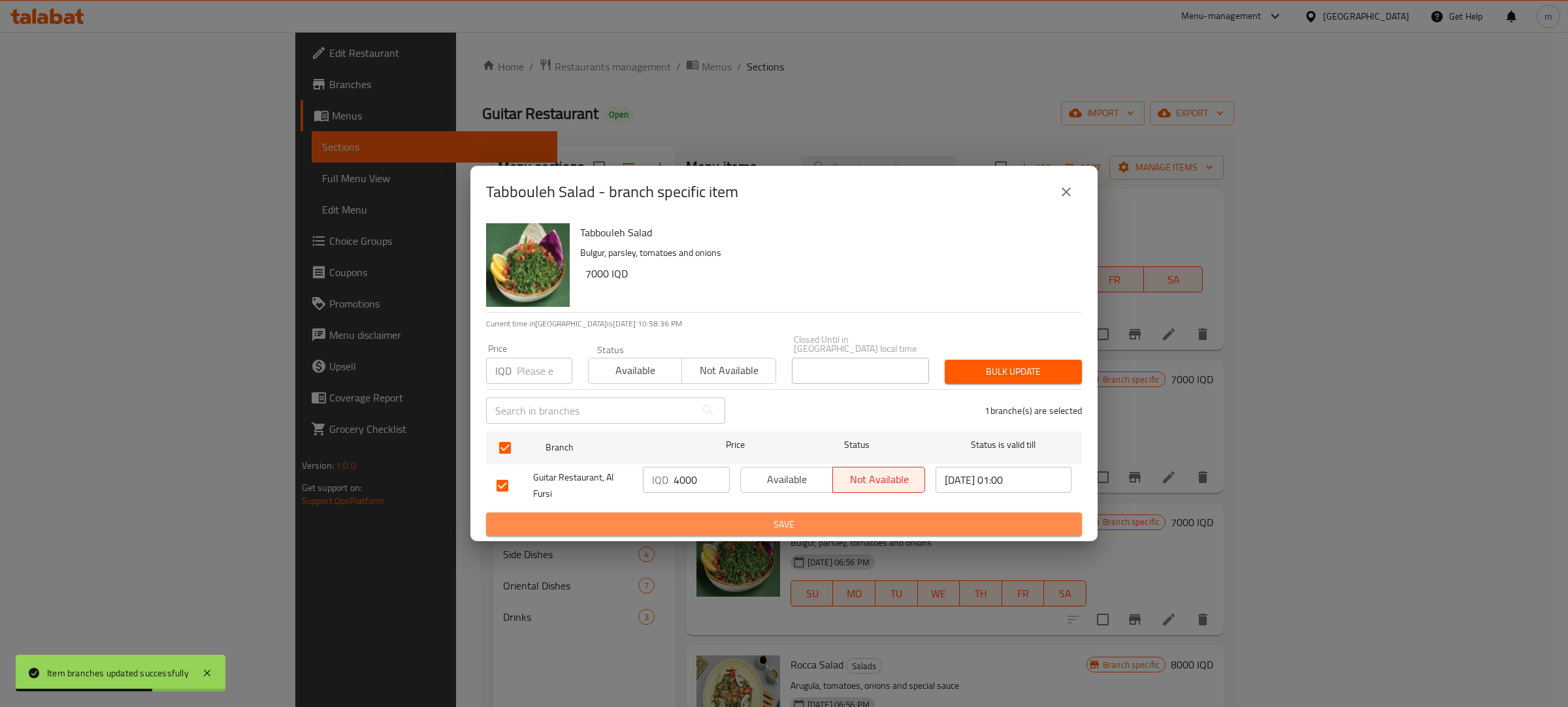
click at [701, 516] on span "Save" at bounding box center [784, 524] width 574 height 16
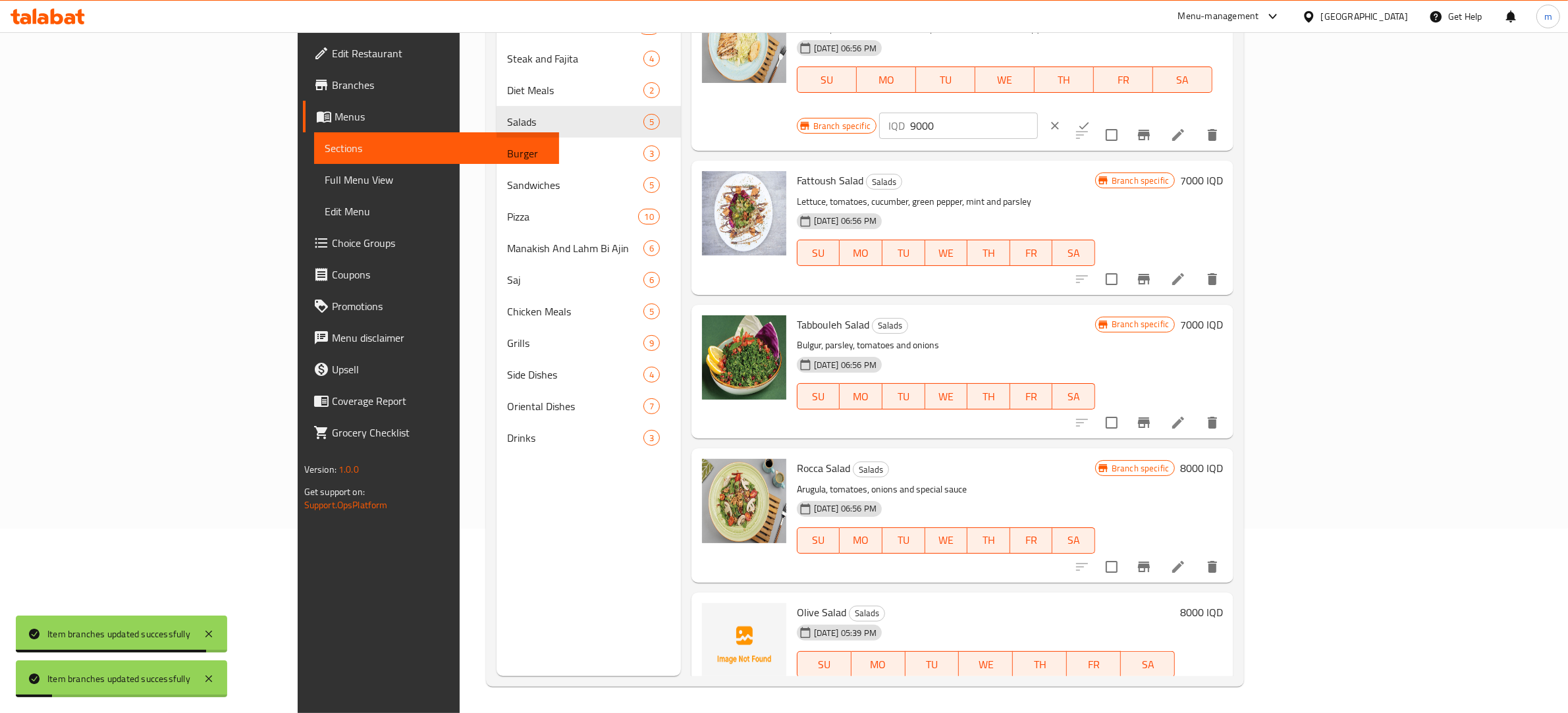
scroll to position [185, 0]
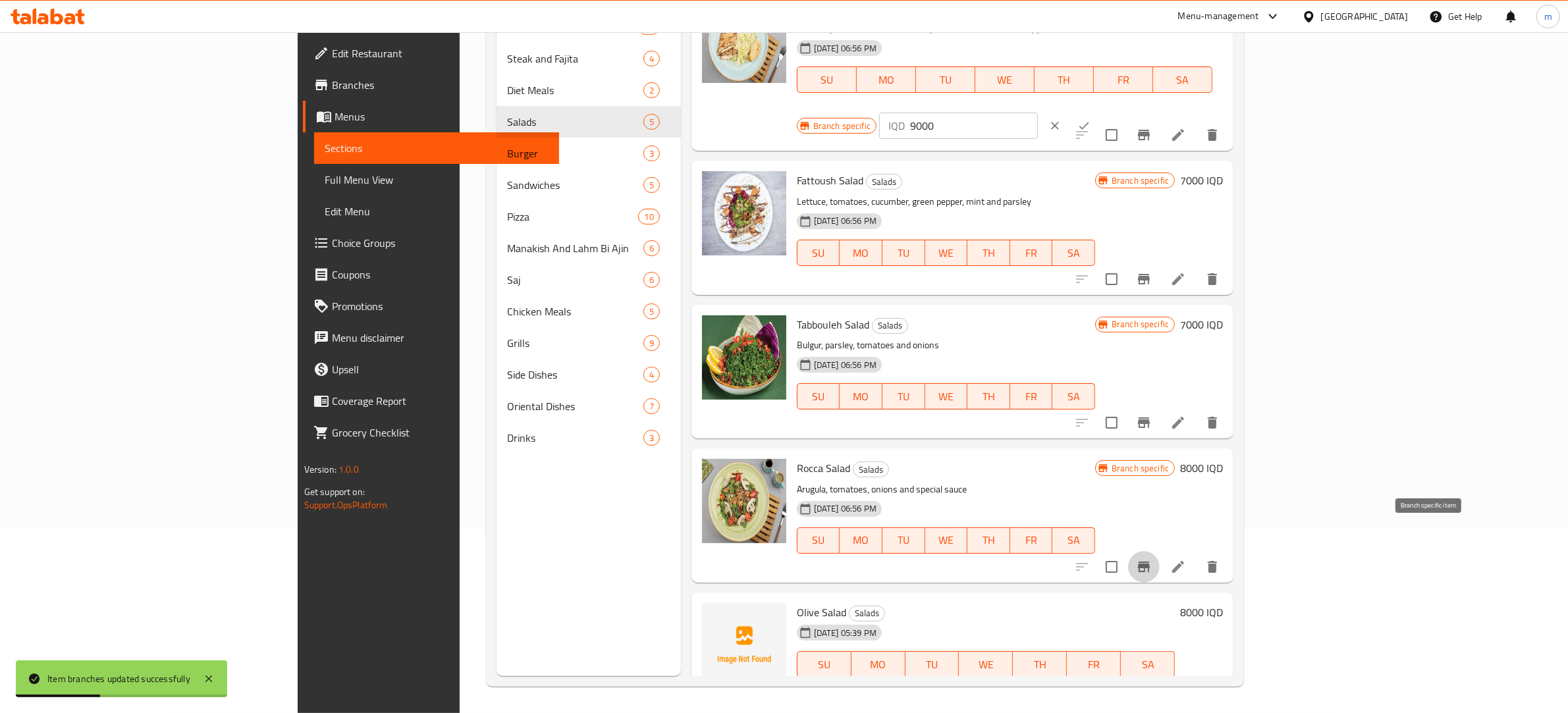
click at [1152, 559] on icon "Branch-specific-item" at bounding box center [1144, 567] width 16 height 16
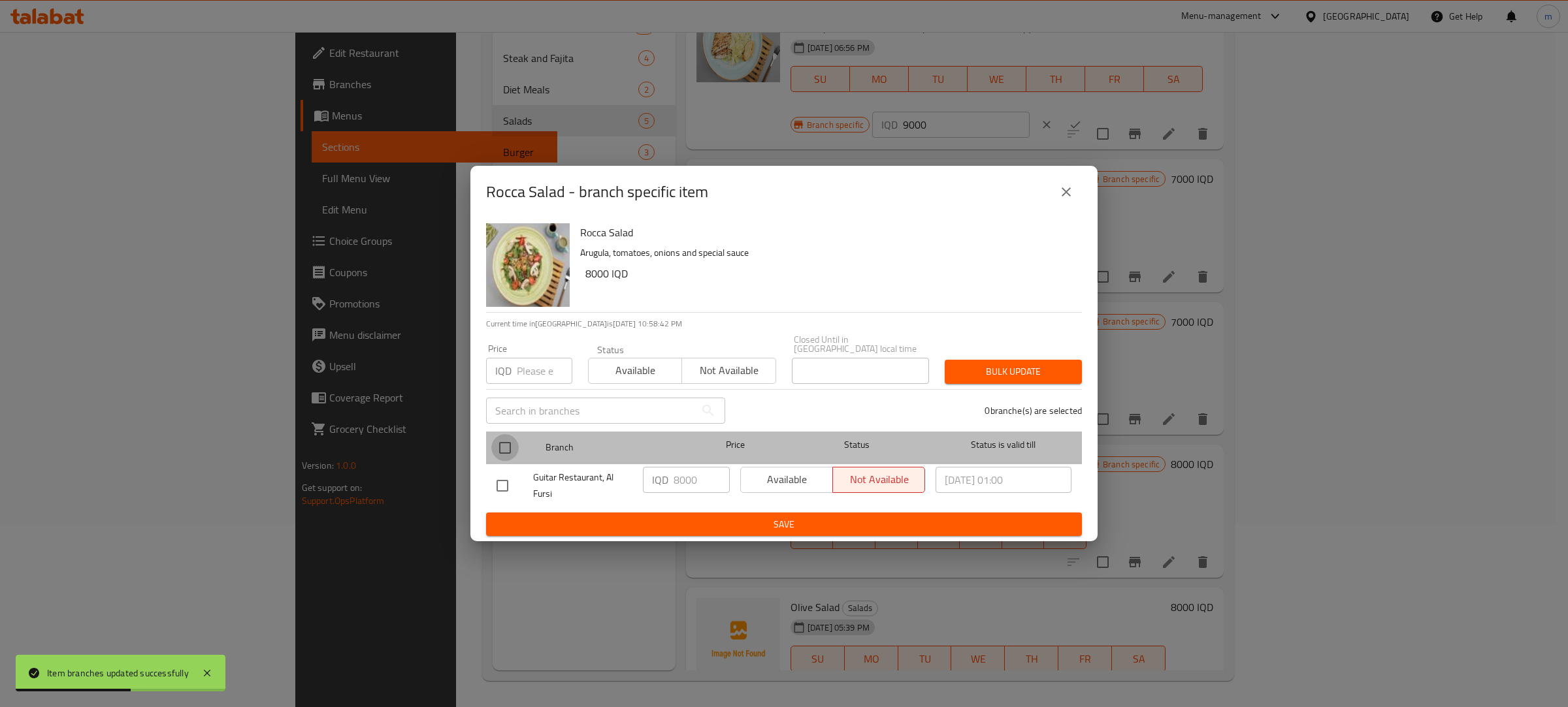
click at [500, 438] on input "checkbox" at bounding box center [505, 448] width 28 height 28
checkbox input "true"
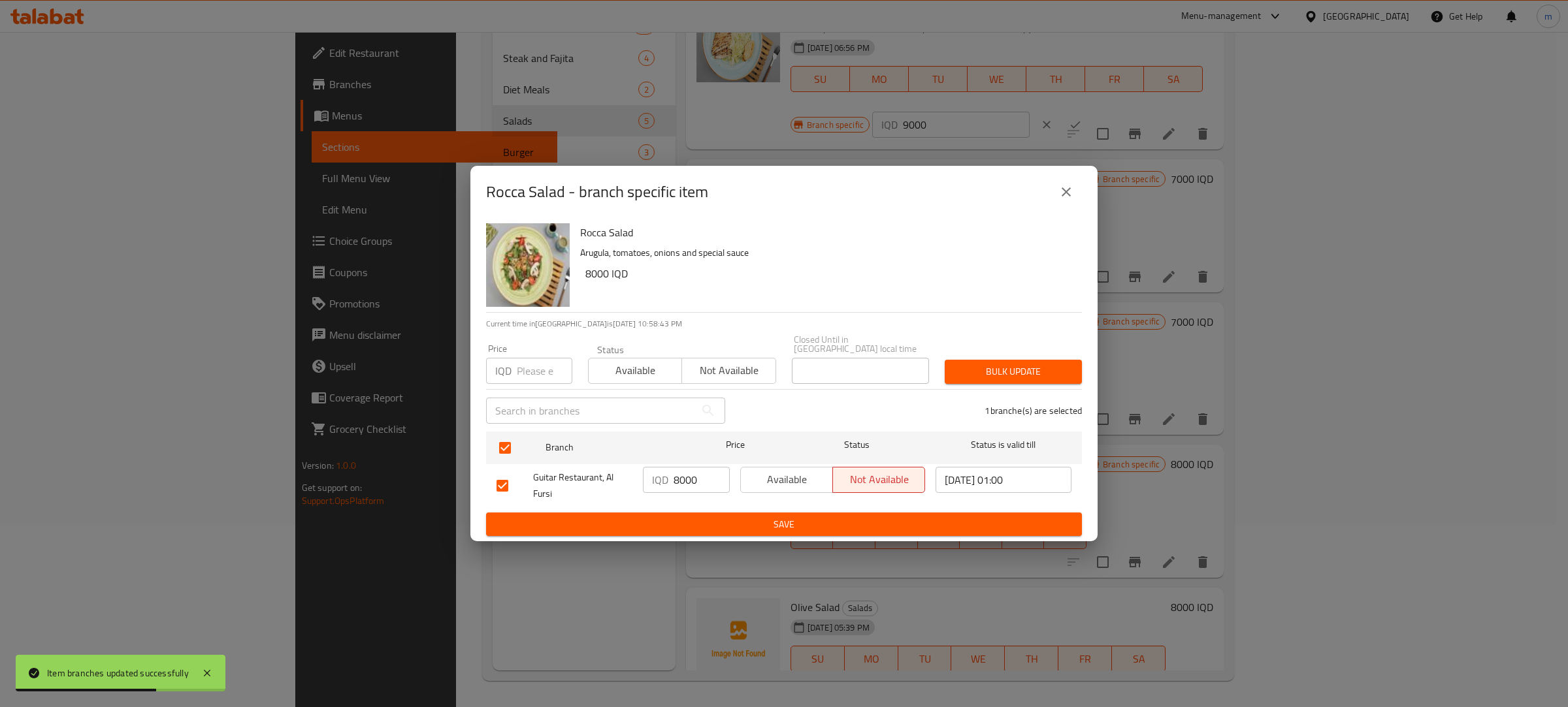
click at [683, 471] on input "8000" at bounding box center [701, 480] width 56 height 26
type input "4000"
click at [693, 516] on span "Save" at bounding box center [784, 524] width 574 height 16
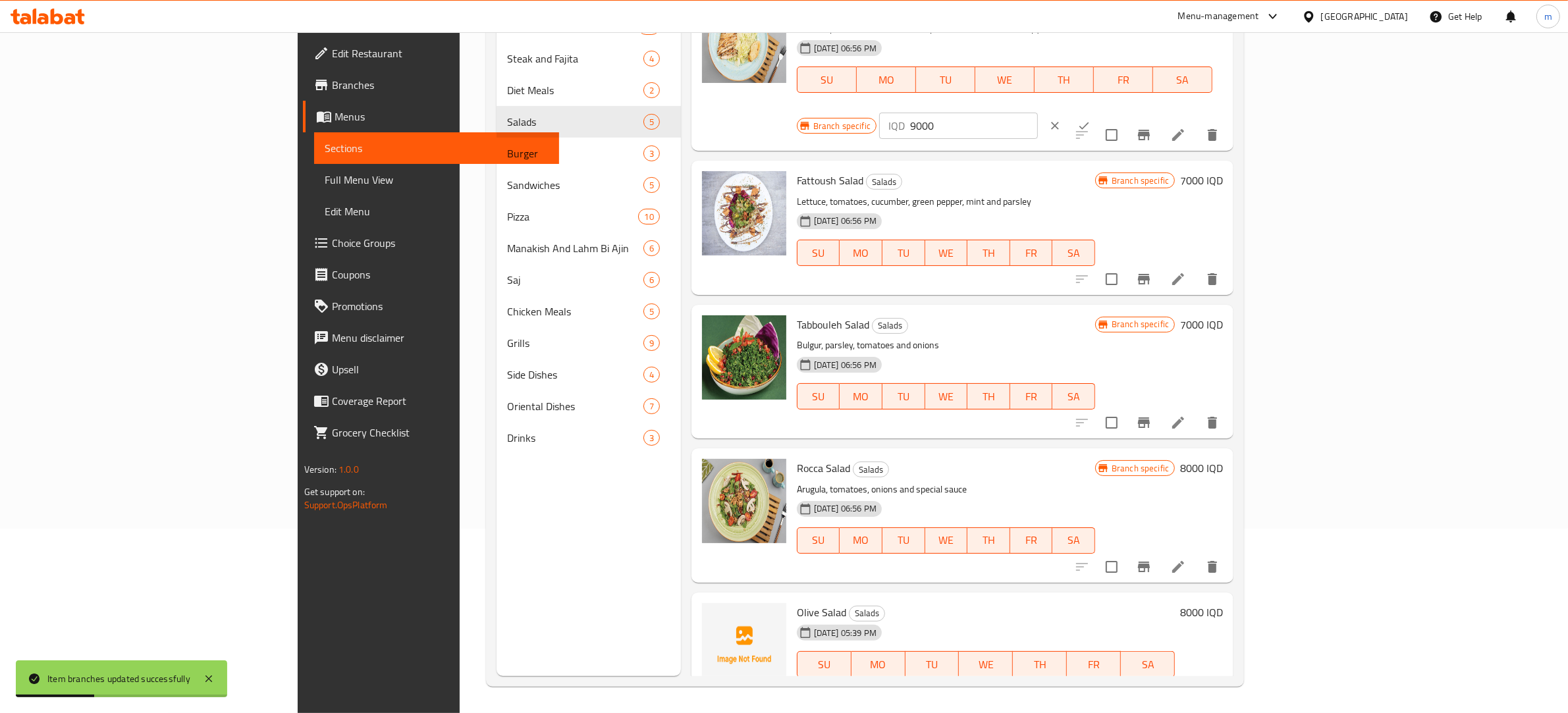
click at [1223, 603] on h6 "8000 IQD" at bounding box center [1201, 612] width 43 height 19
click at [1144, 604] on input "8000" at bounding box center [1079, 618] width 128 height 26
type input "4000"
click at [1197, 611] on icon "ok" at bounding box center [1190, 617] width 13 height 13
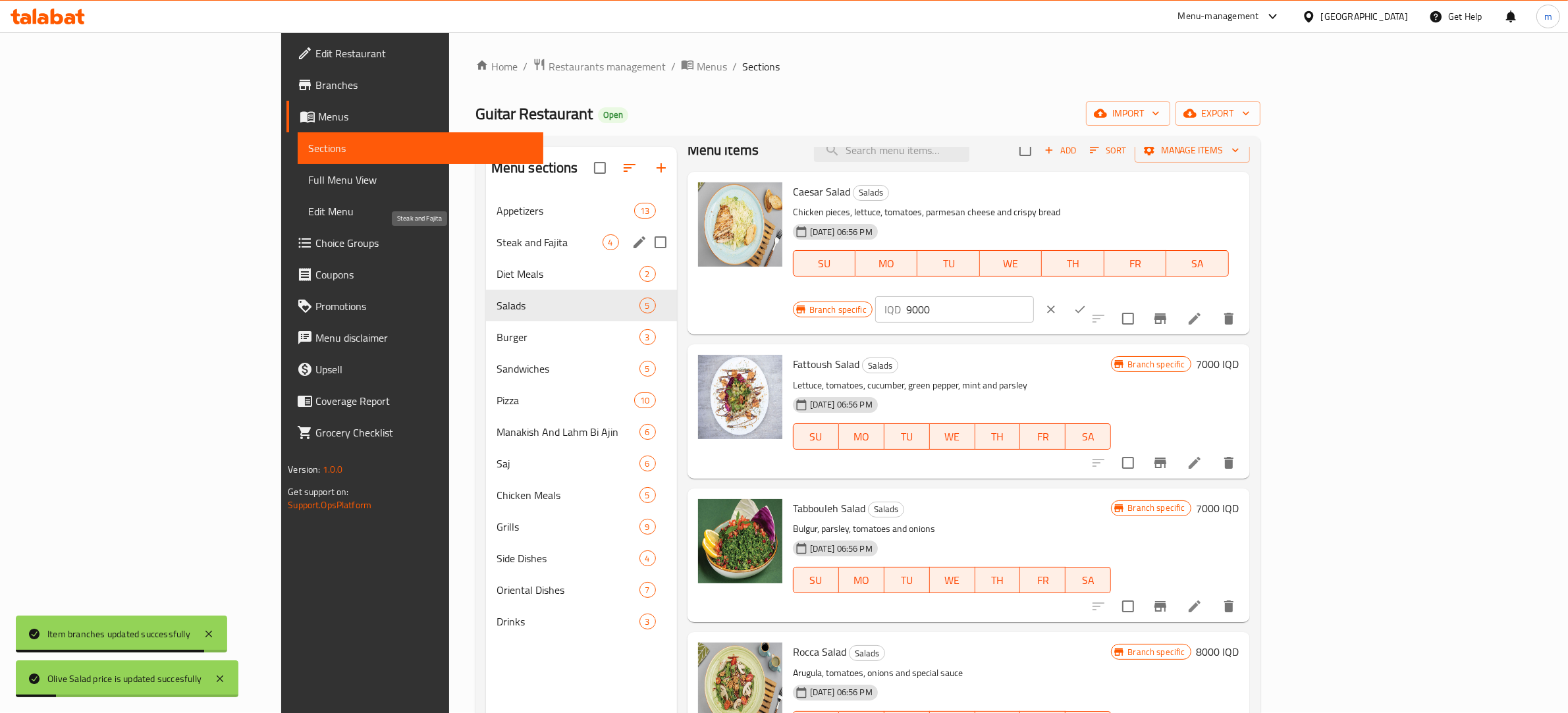
scroll to position [0, 0]
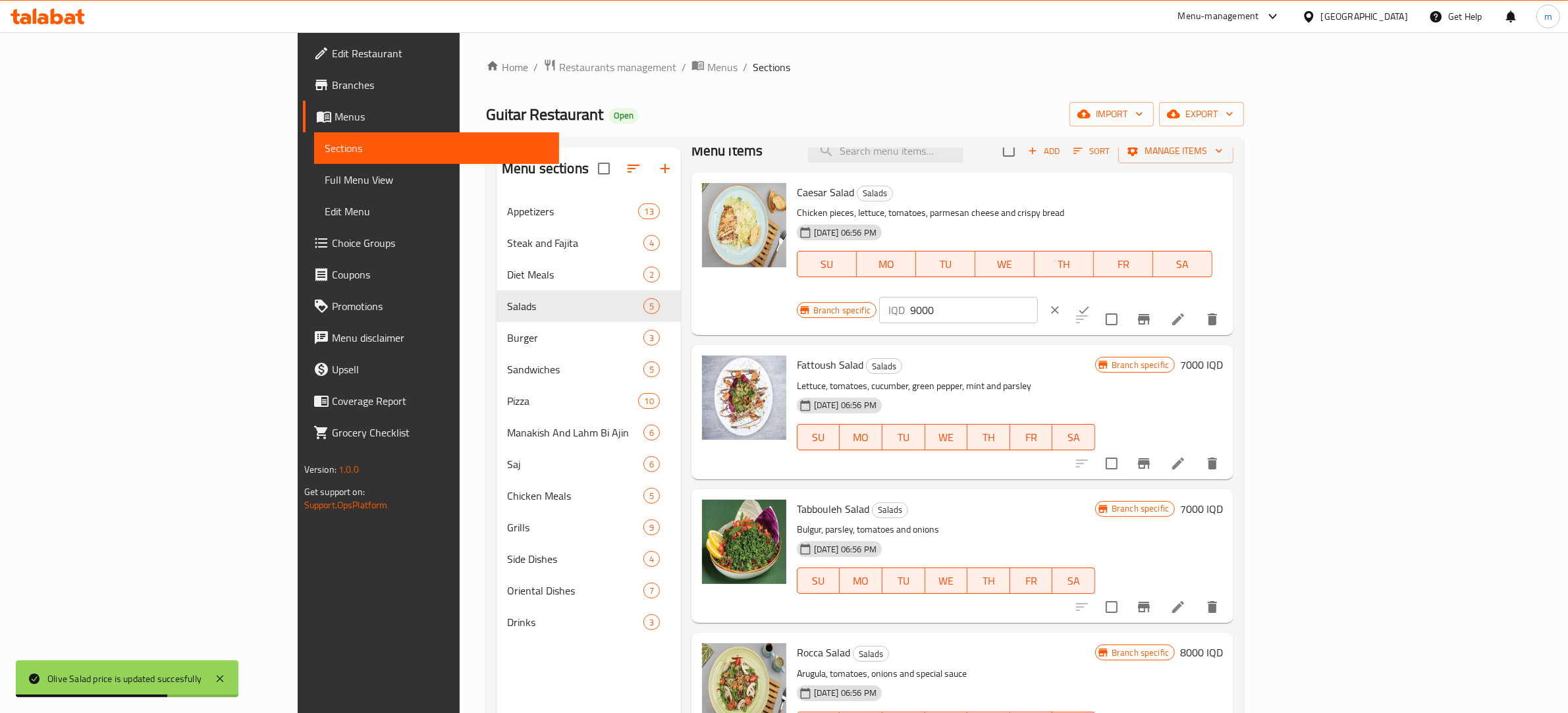
click at [325, 180] on span "Full Menu View" at bounding box center [437, 180] width 225 height 16
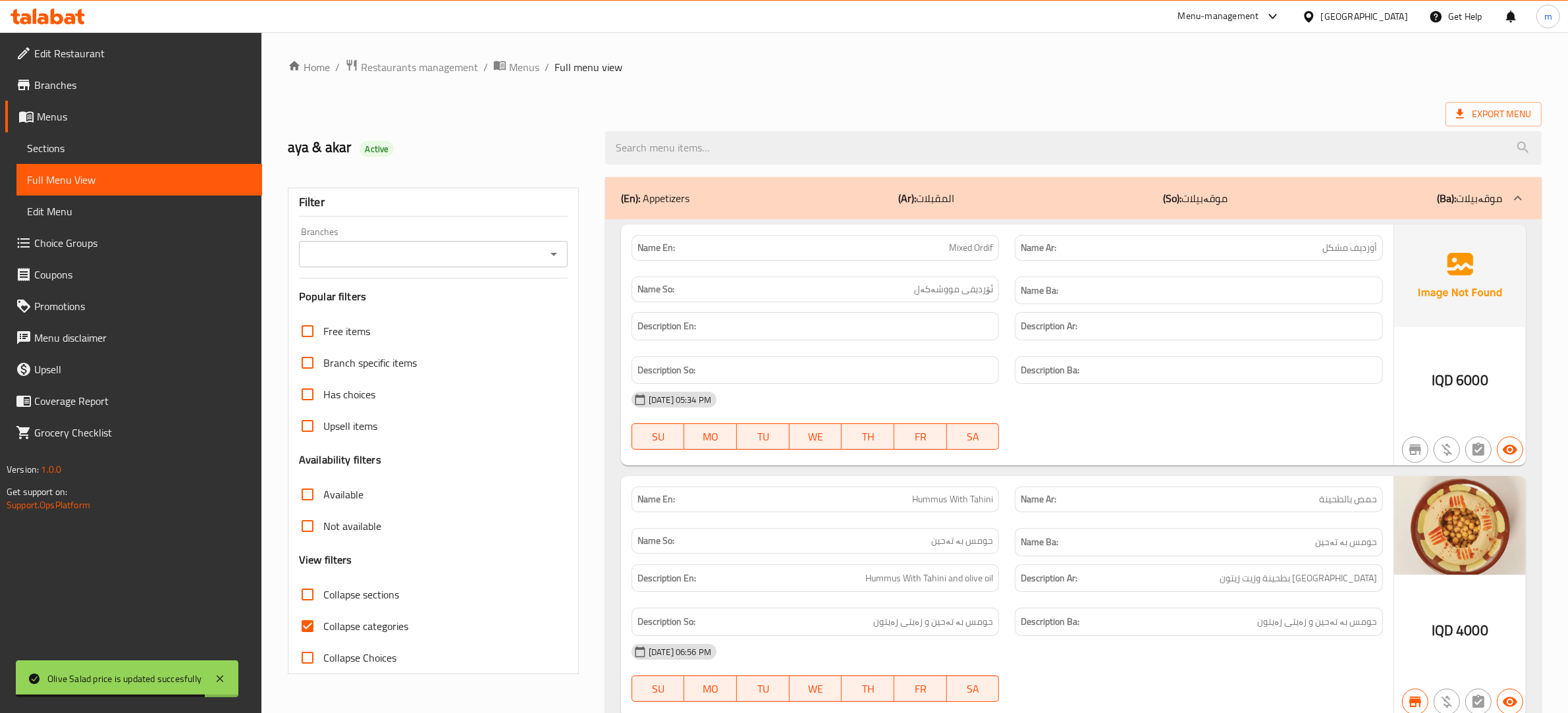
click at [102, 146] on span "Sections" at bounding box center [140, 148] width 225 height 16
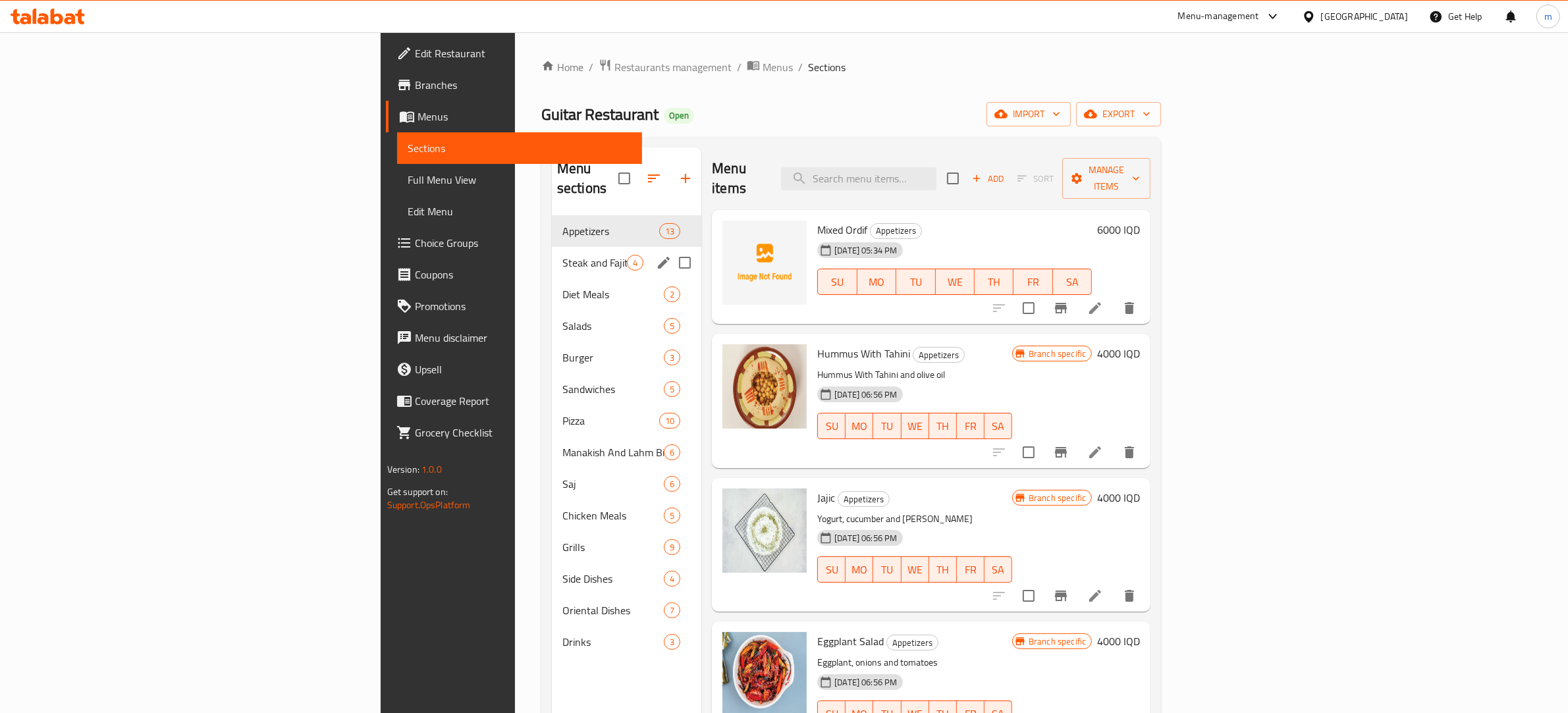
click at [562, 255] on span "Steak and Fajita" at bounding box center [594, 263] width 64 height 16
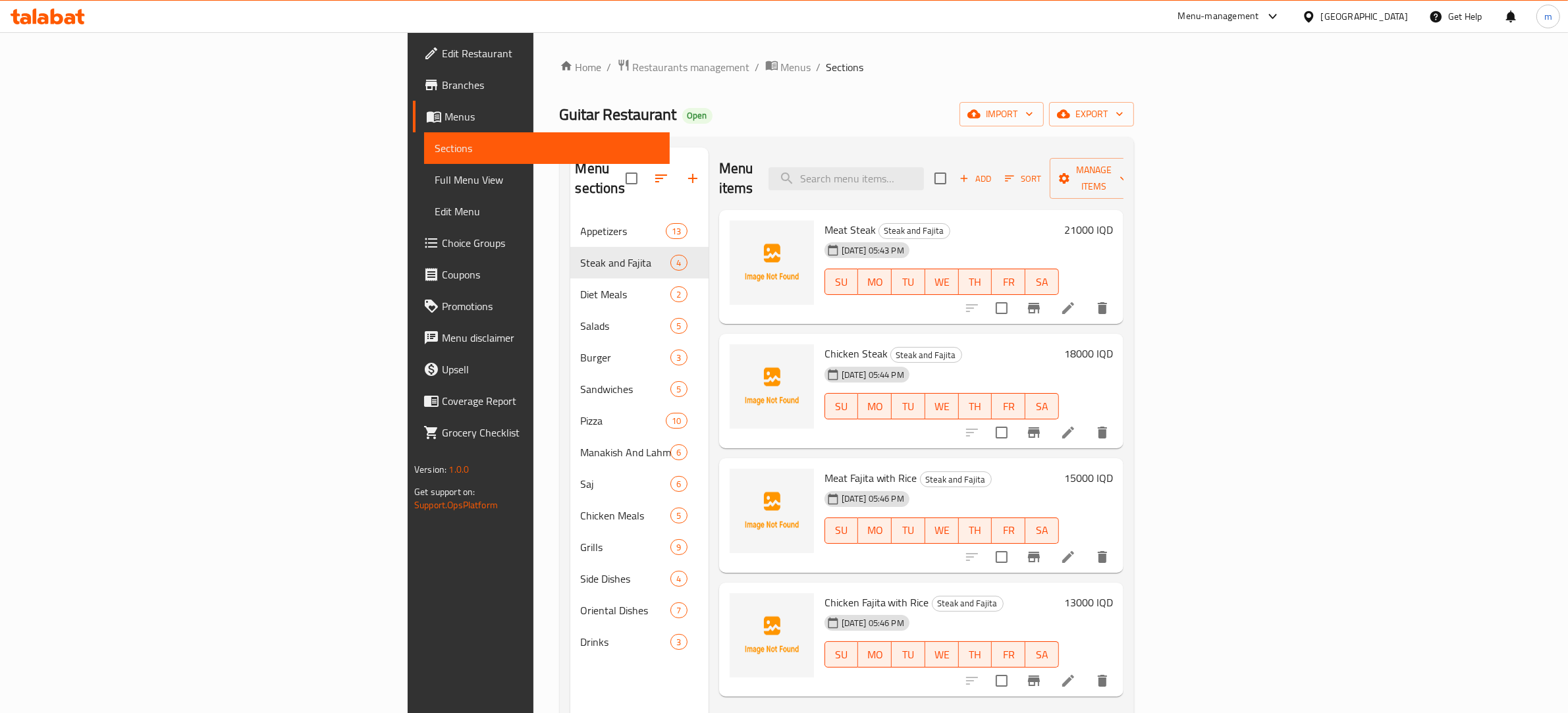
click at [1041, 171] on span "Sort" at bounding box center [1023, 179] width 36 height 16
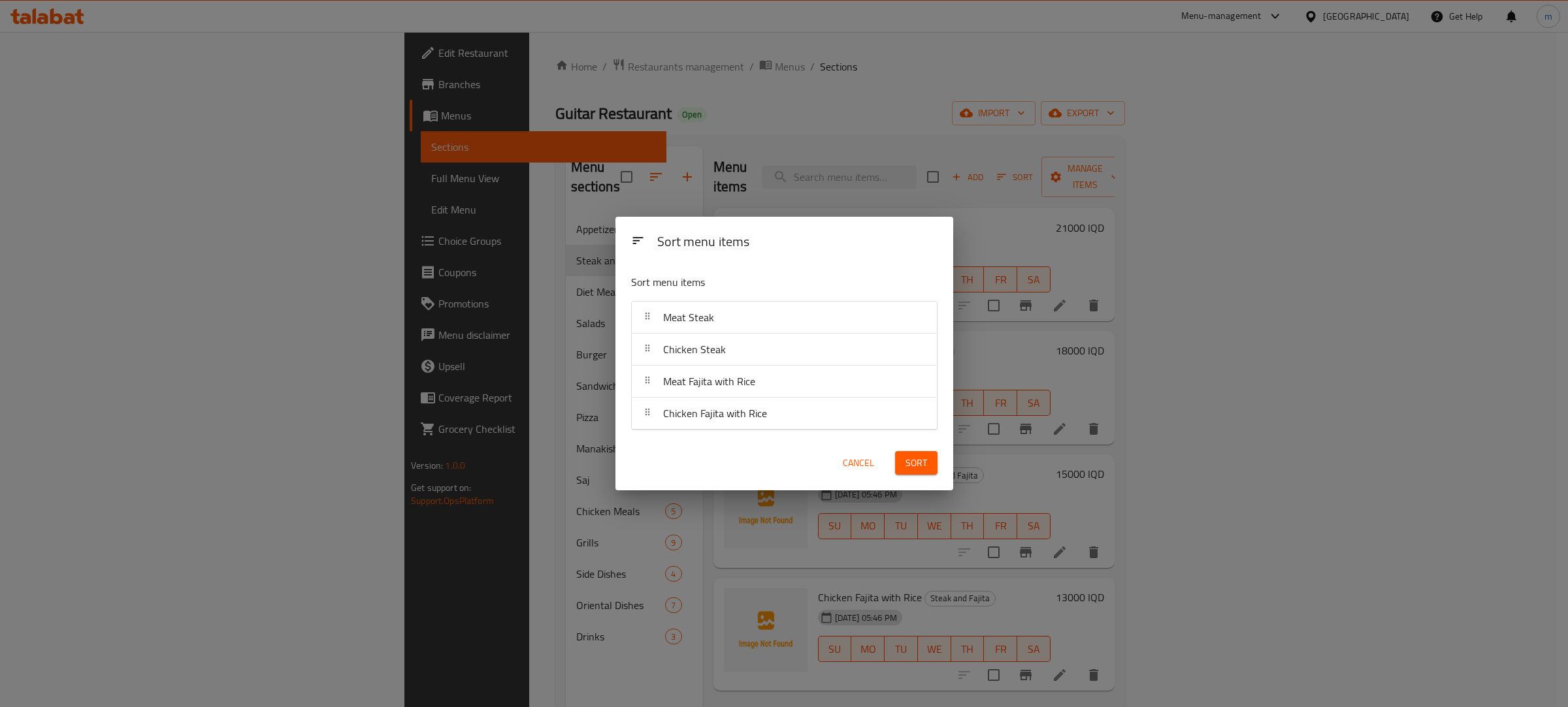
click at [915, 462] on span "Sort" at bounding box center [916, 463] width 22 height 16
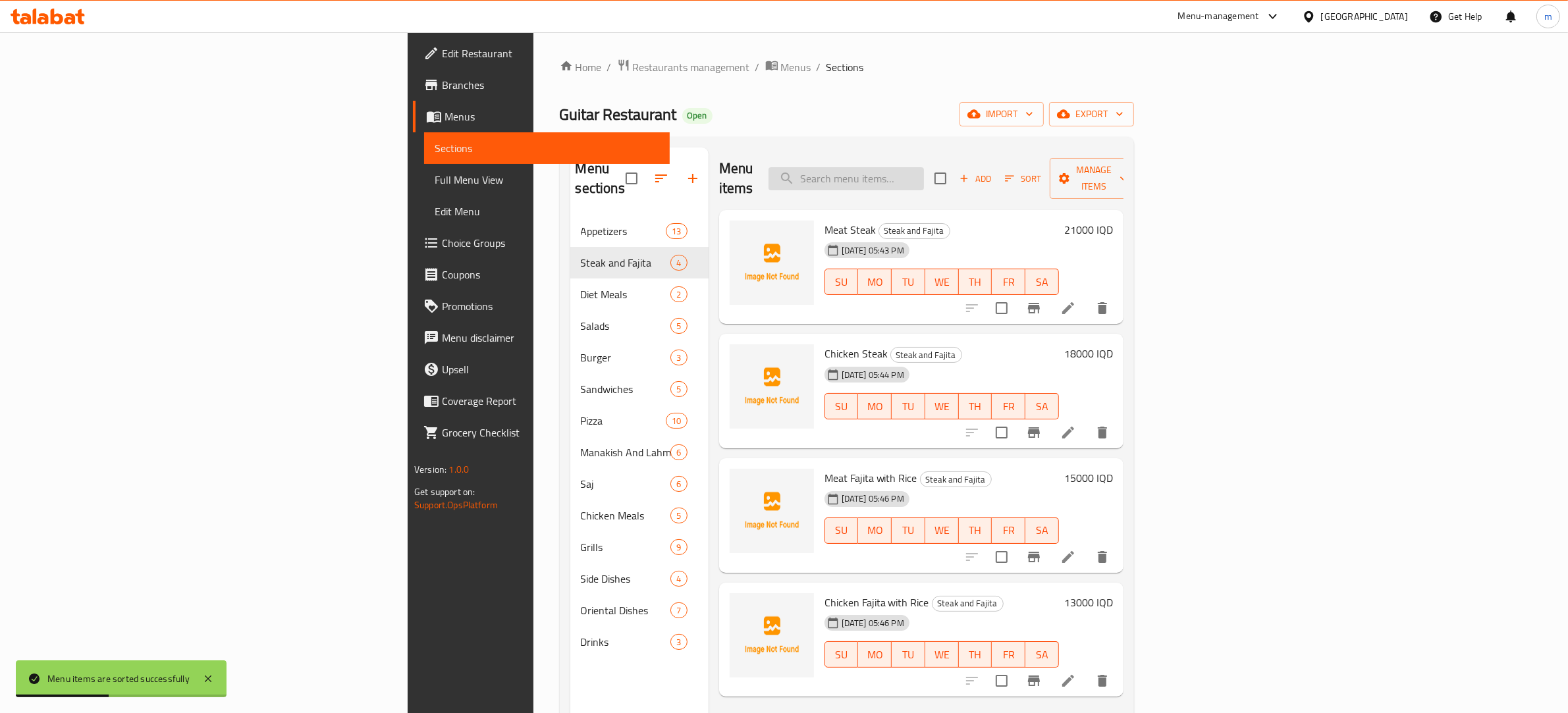
click at [924, 170] on input "search" at bounding box center [846, 179] width 155 height 23
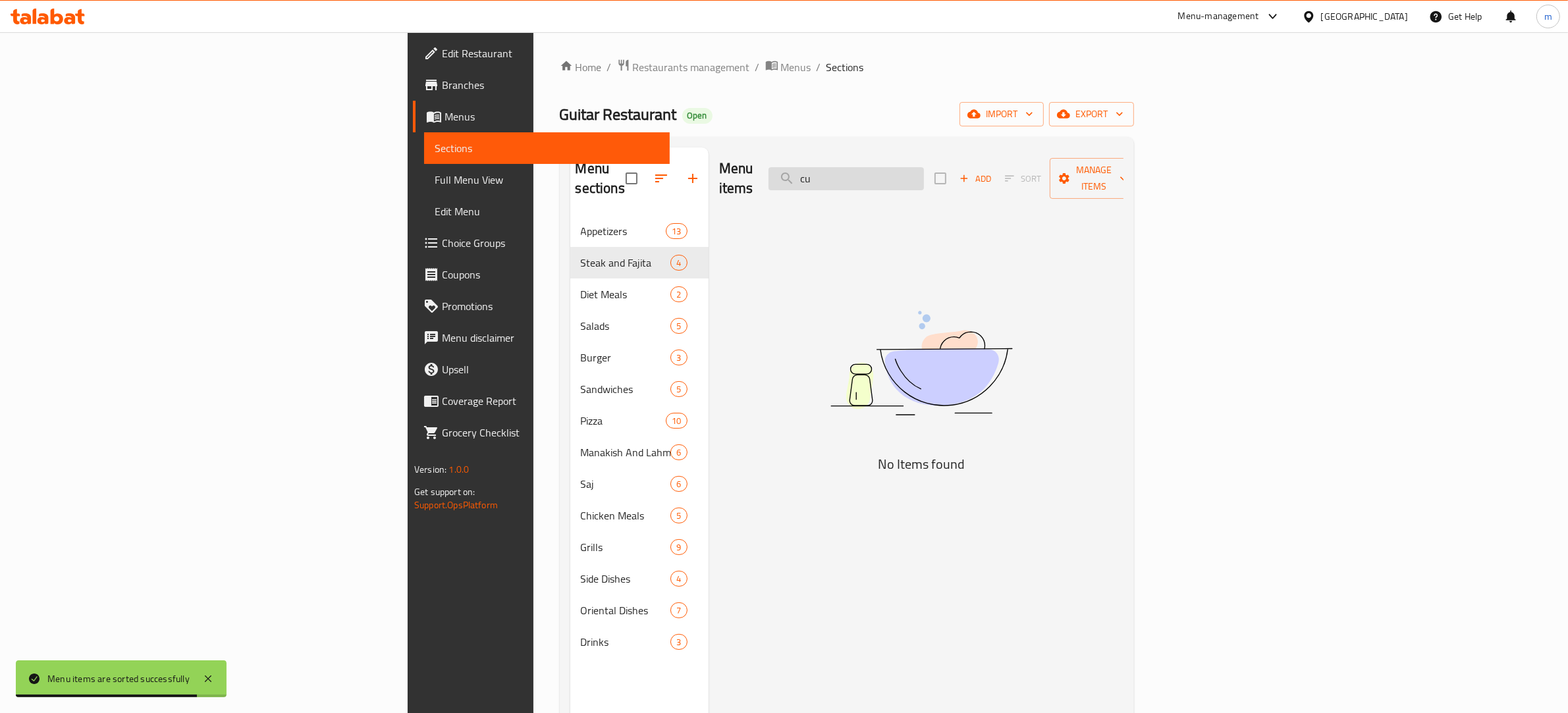
type input "c"
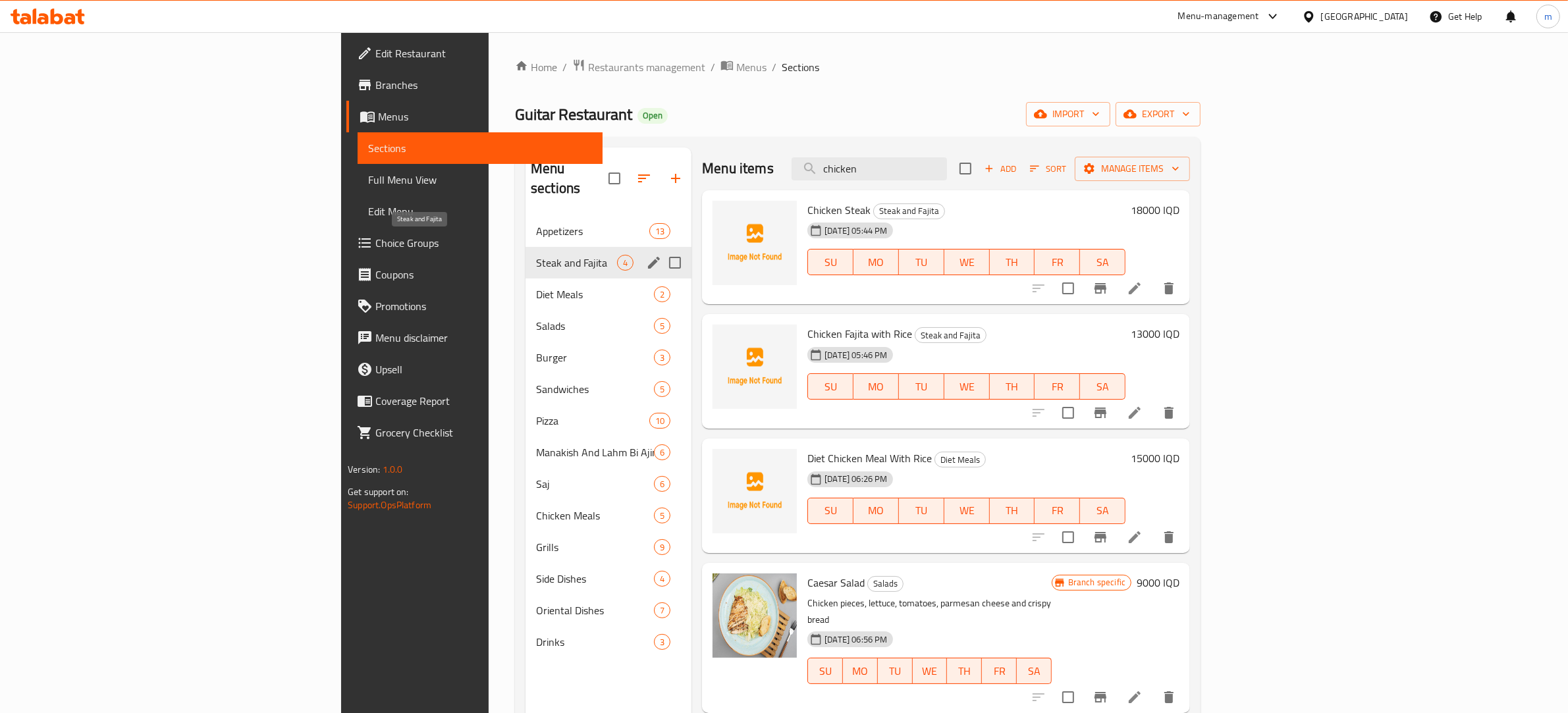
type input "chicken"
click at [536, 255] on span "Steak and Fajita" at bounding box center [576, 263] width 81 height 16
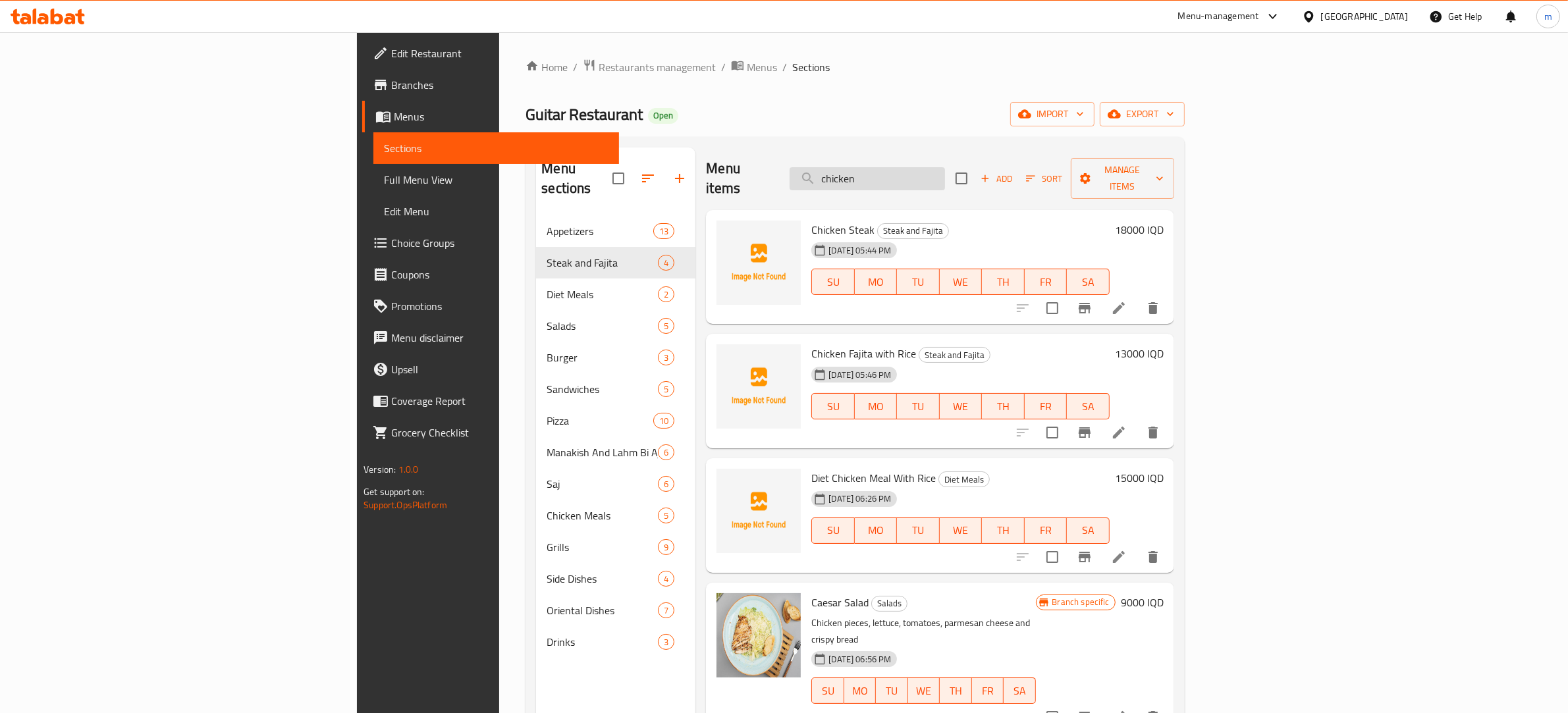
click at [945, 167] on input "chicken" at bounding box center [867, 179] width 155 height 23
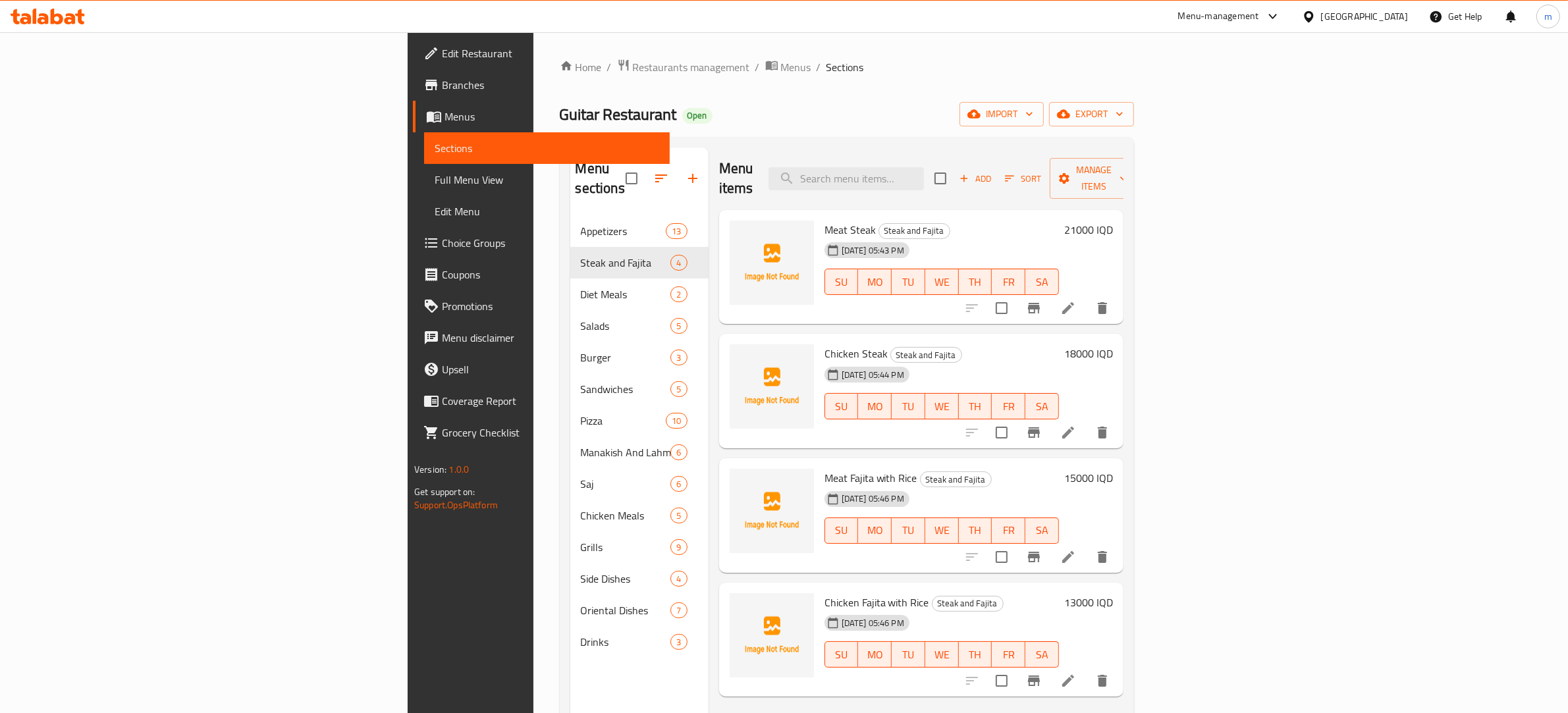
click at [1113, 221] on h6 "21000 IQD" at bounding box center [1089, 230] width 49 height 19
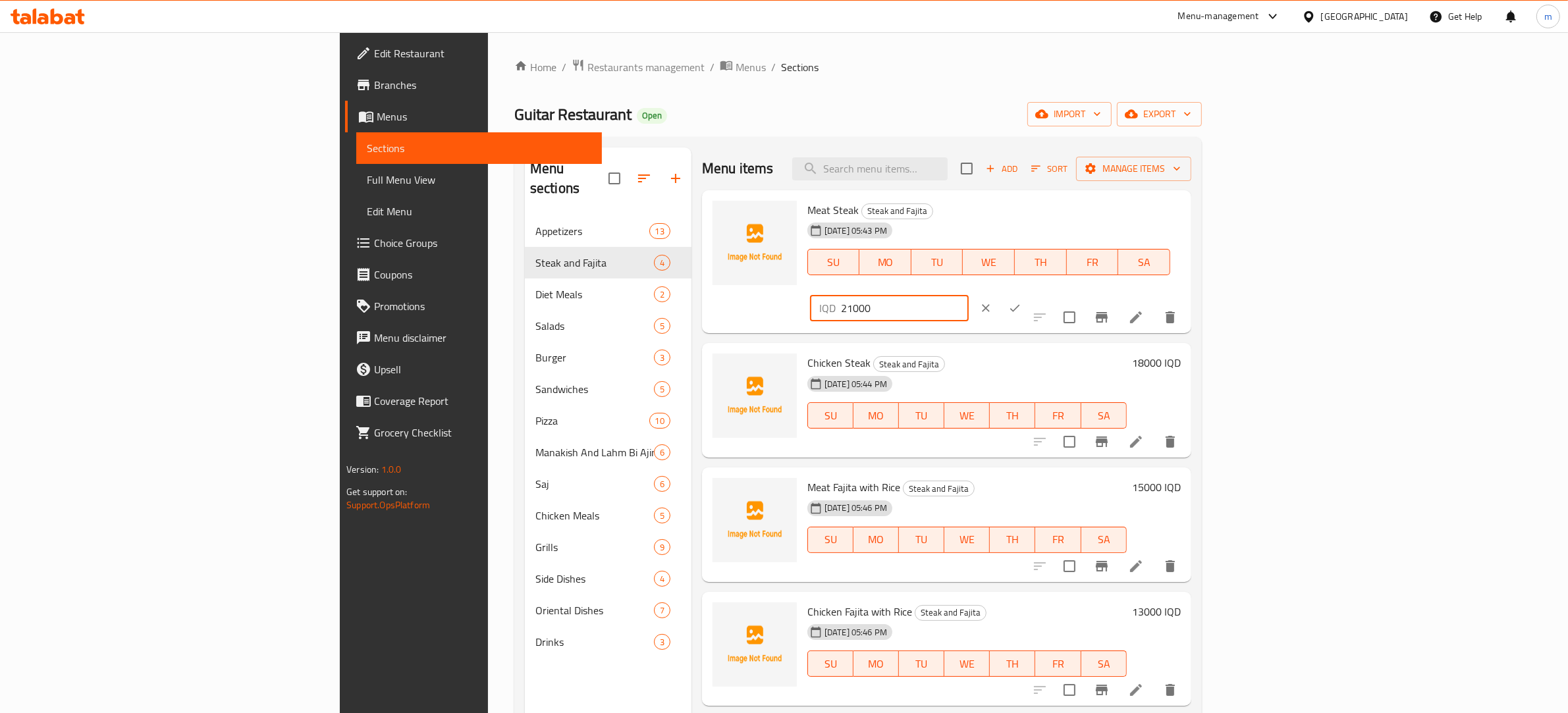
click at [969, 295] on input "21000" at bounding box center [905, 308] width 128 height 26
type input "16000"
click at [1021, 301] on icon "ok" at bounding box center [1014, 308] width 13 height 13
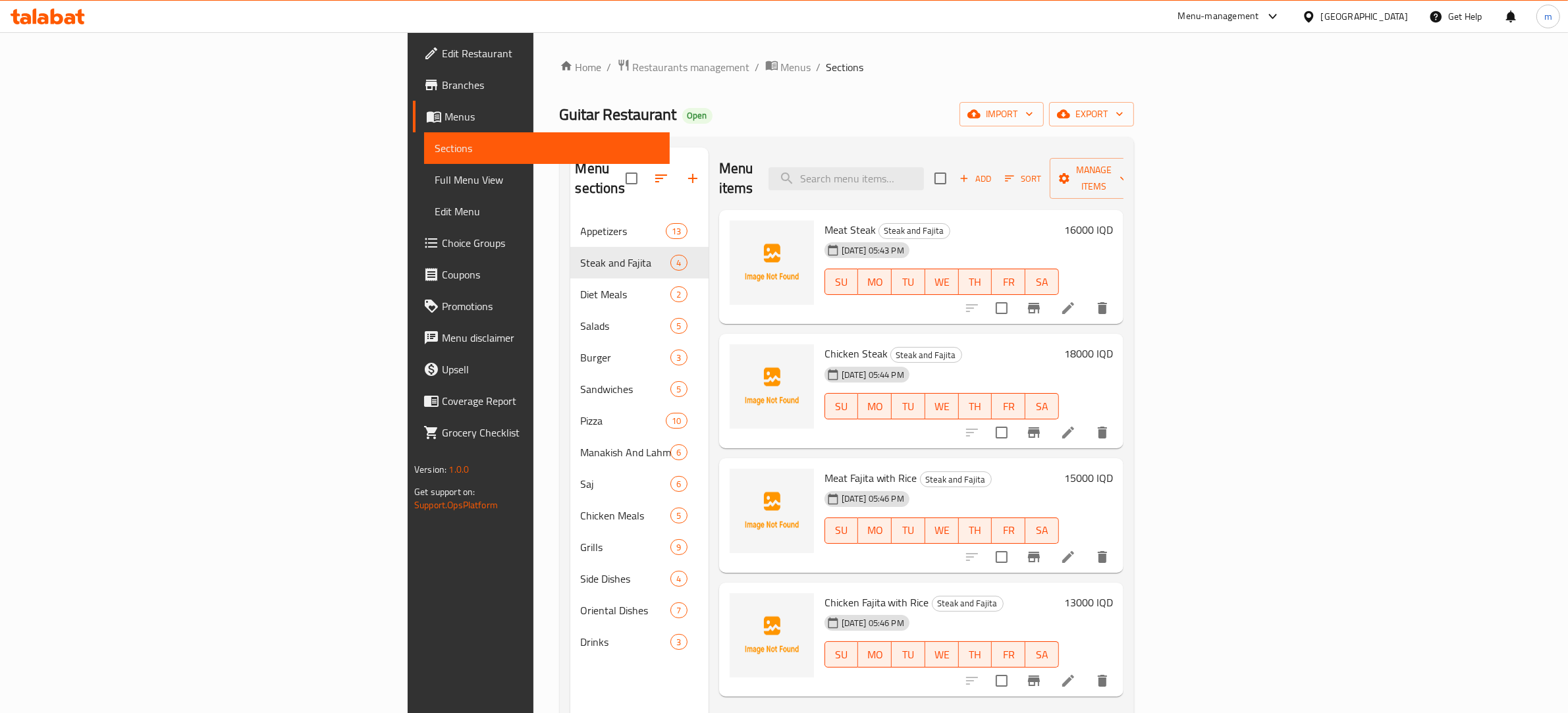
click at [1113, 344] on h6 "18000 IQD" at bounding box center [1089, 353] width 49 height 19
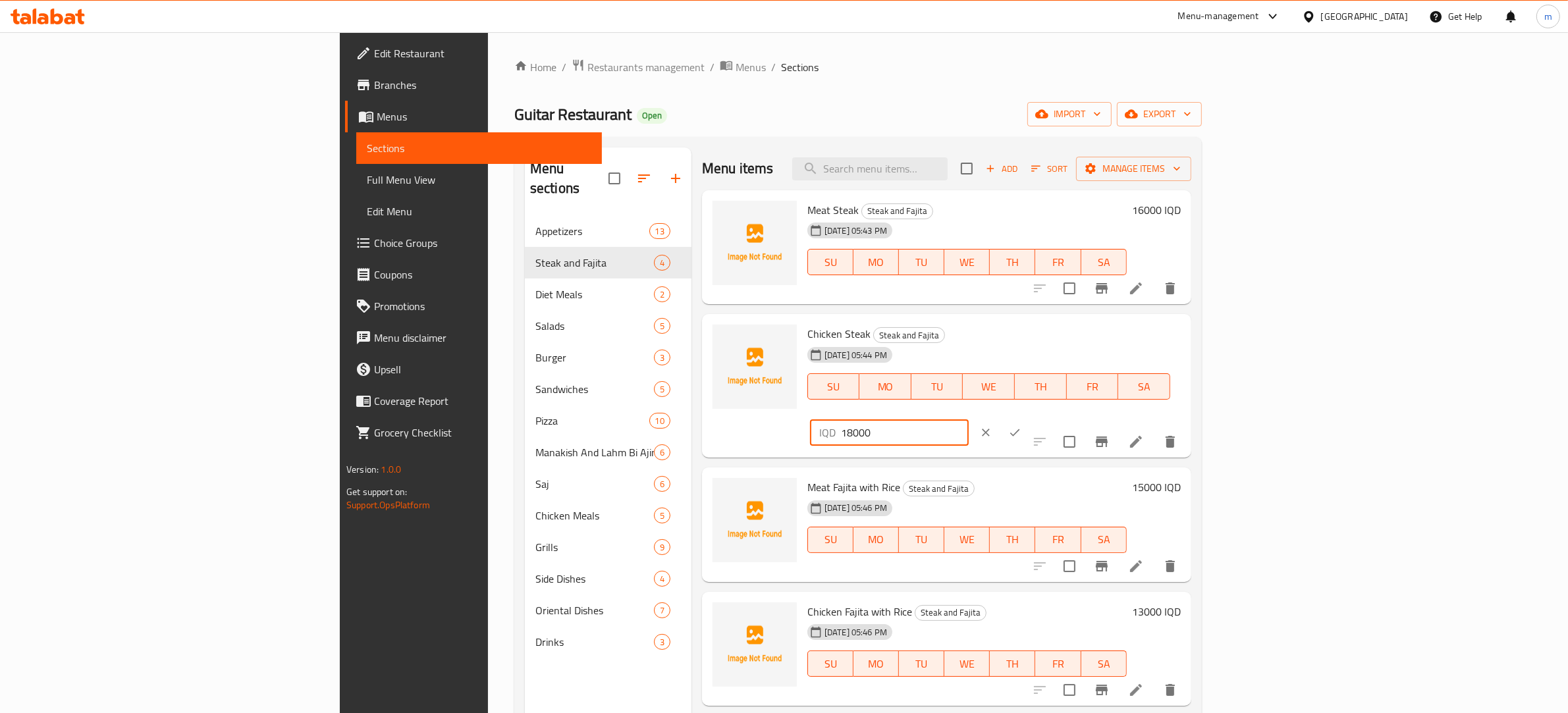
click at [969, 419] on input "18000" at bounding box center [905, 432] width 128 height 26
type input "15000"
click at [1021, 426] on icon "ok" at bounding box center [1014, 432] width 13 height 13
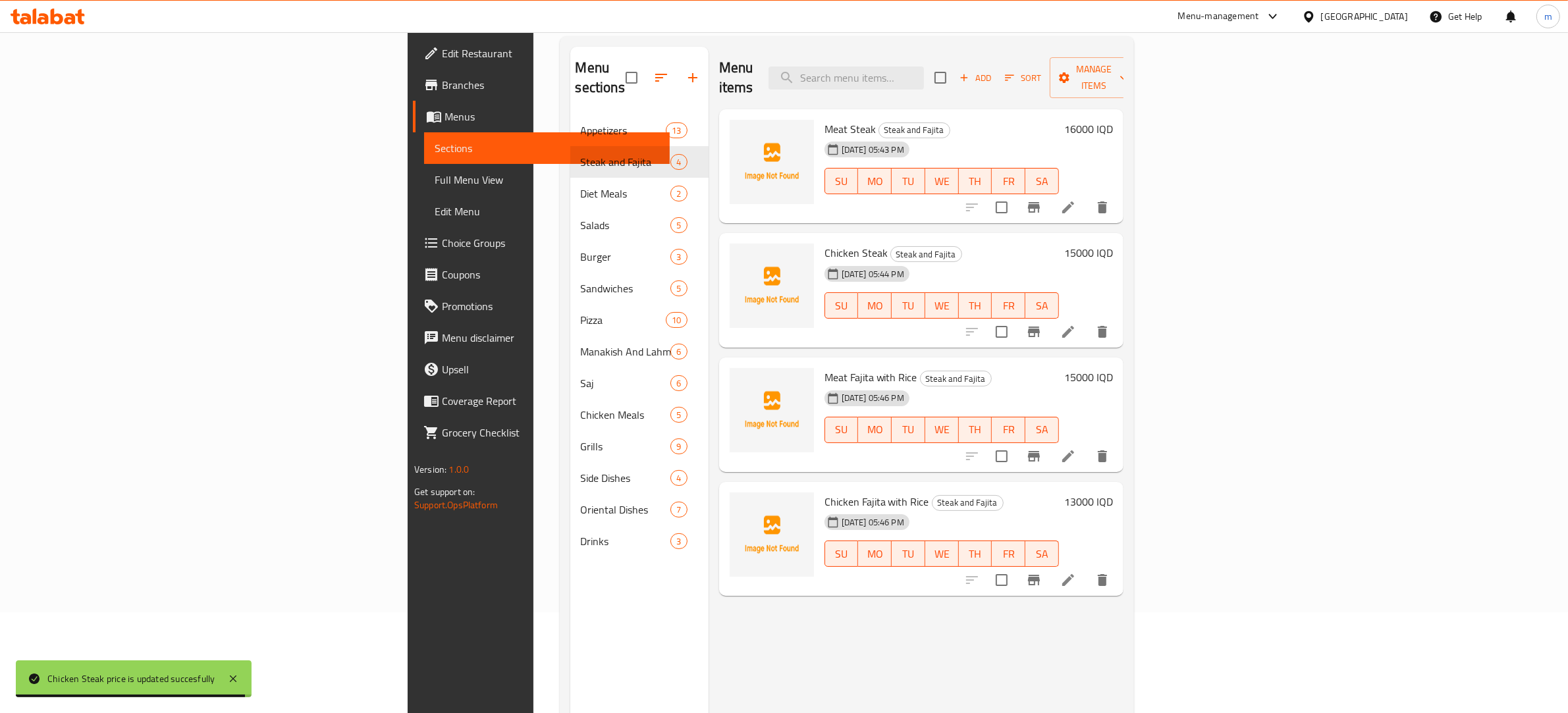
scroll to position [137, 0]
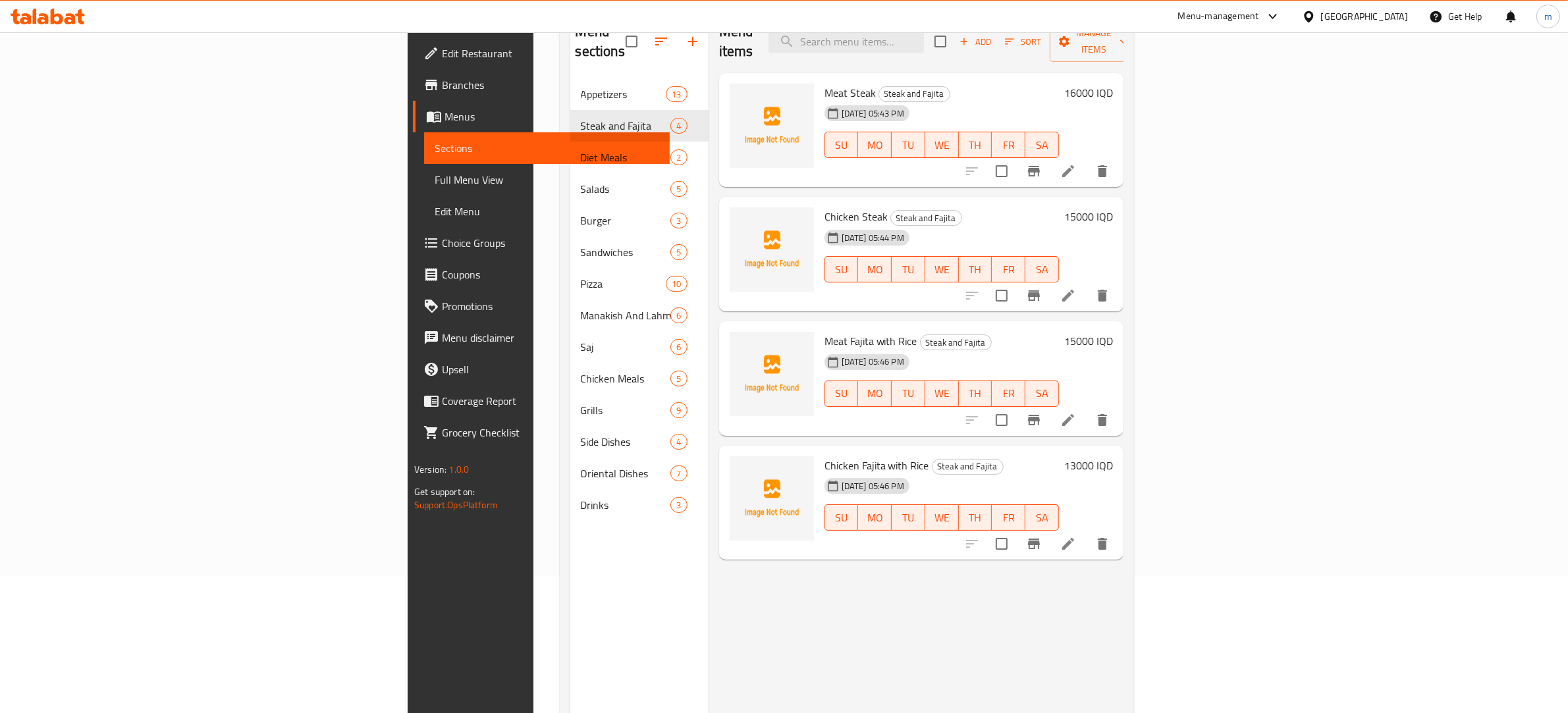
click at [1113, 332] on h6 "15000 IQD" at bounding box center [1089, 341] width 49 height 19
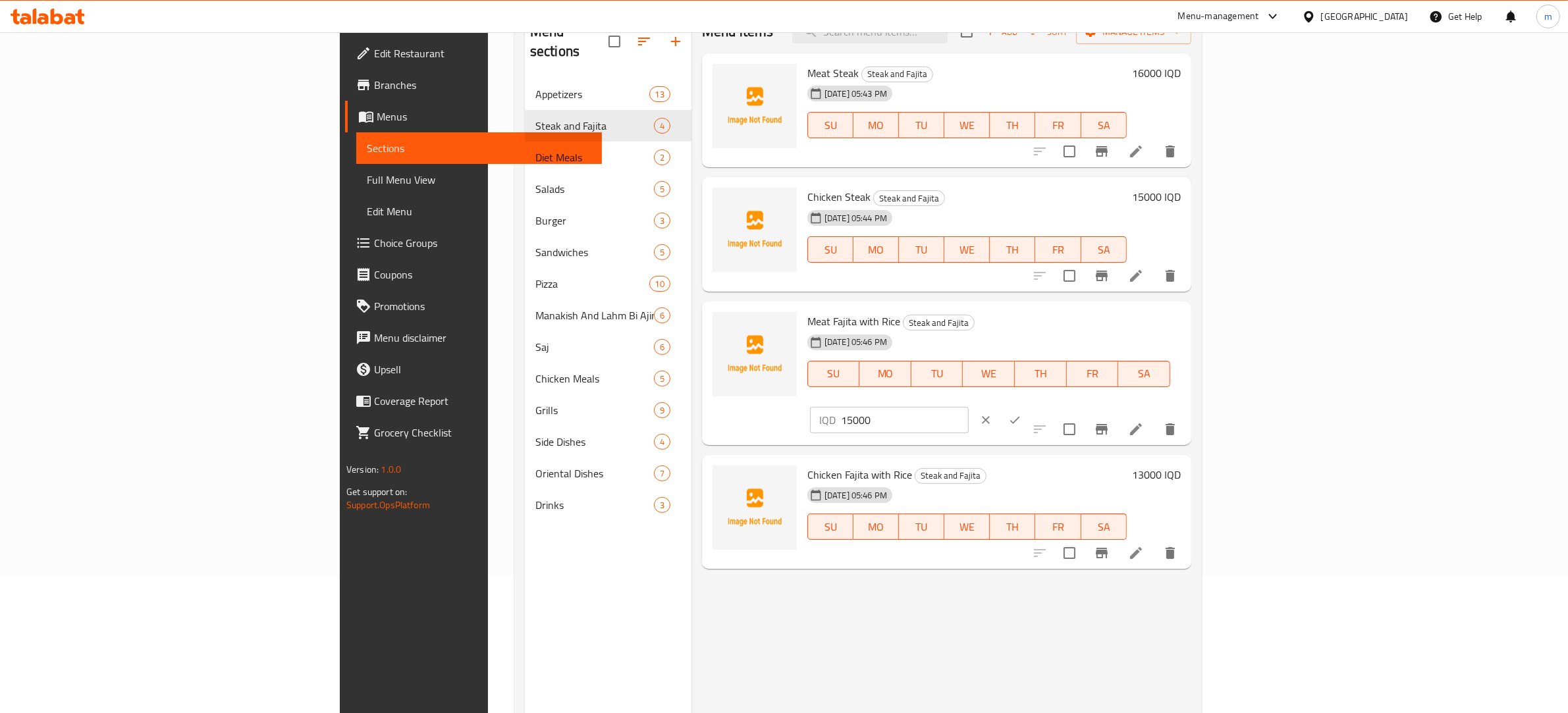
click at [969, 407] on input "15000" at bounding box center [905, 420] width 128 height 26
type input "12000"
click at [1021, 413] on icon "ok" at bounding box center [1014, 419] width 13 height 13
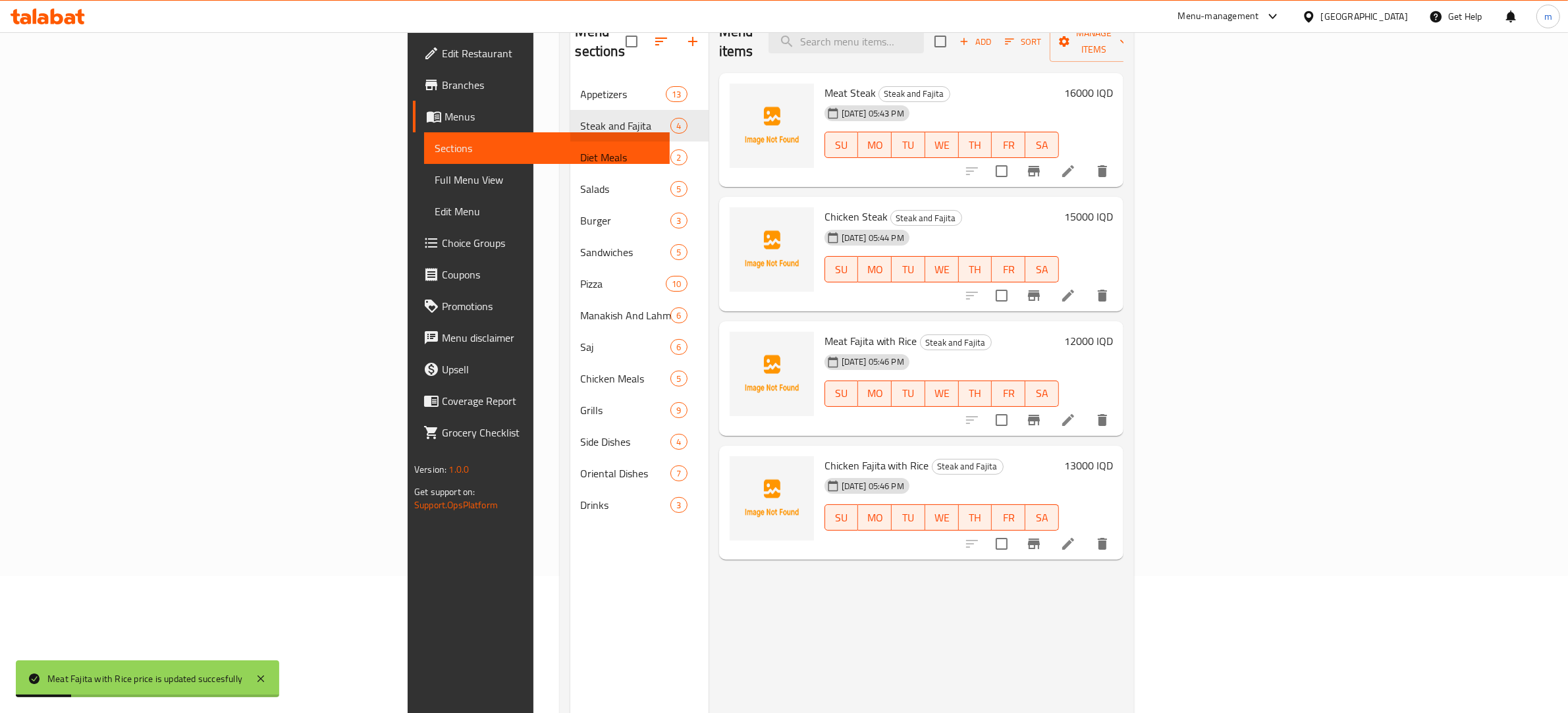
click at [1113, 456] on h6 "13000 IQD" at bounding box center [1089, 466] width 49 height 19
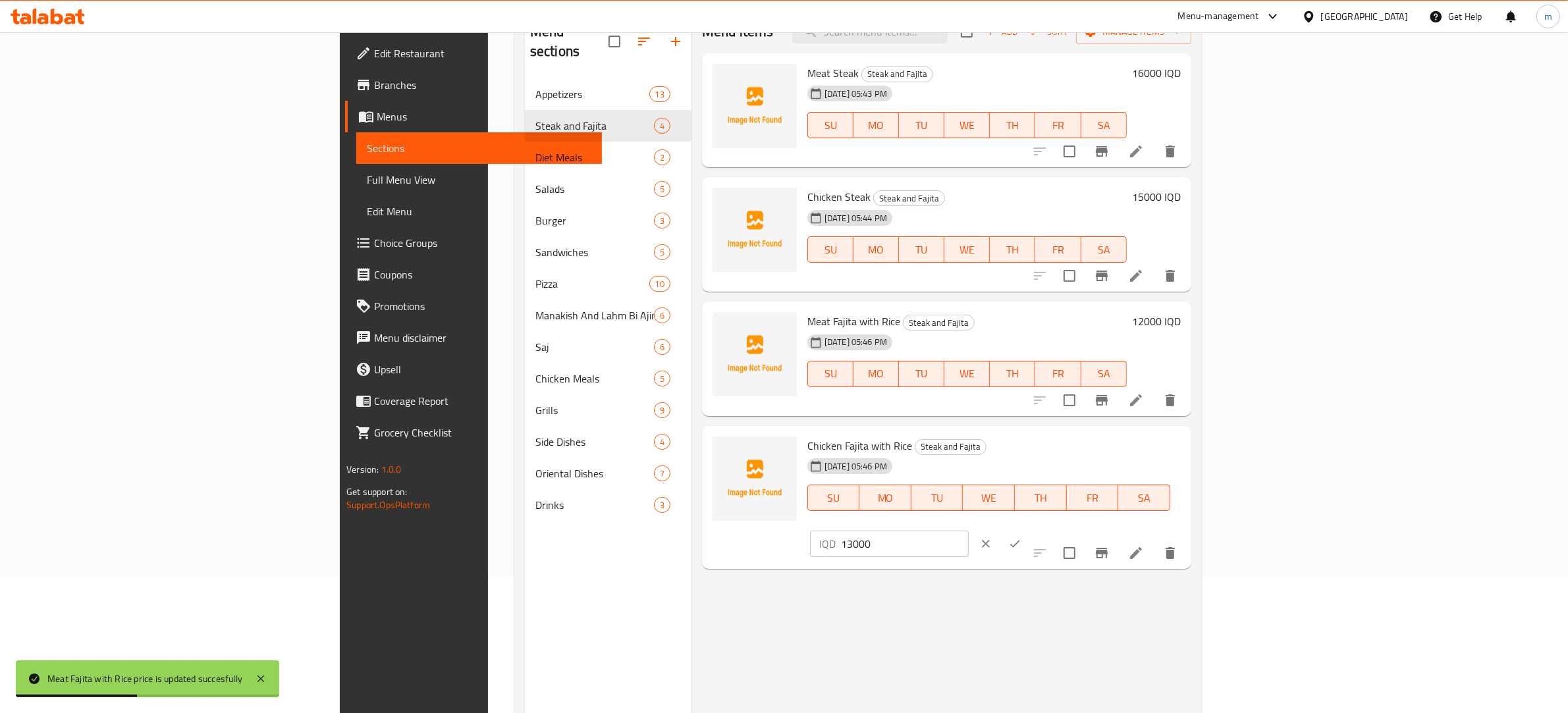
click at [969, 531] on input "13000" at bounding box center [905, 544] width 128 height 26
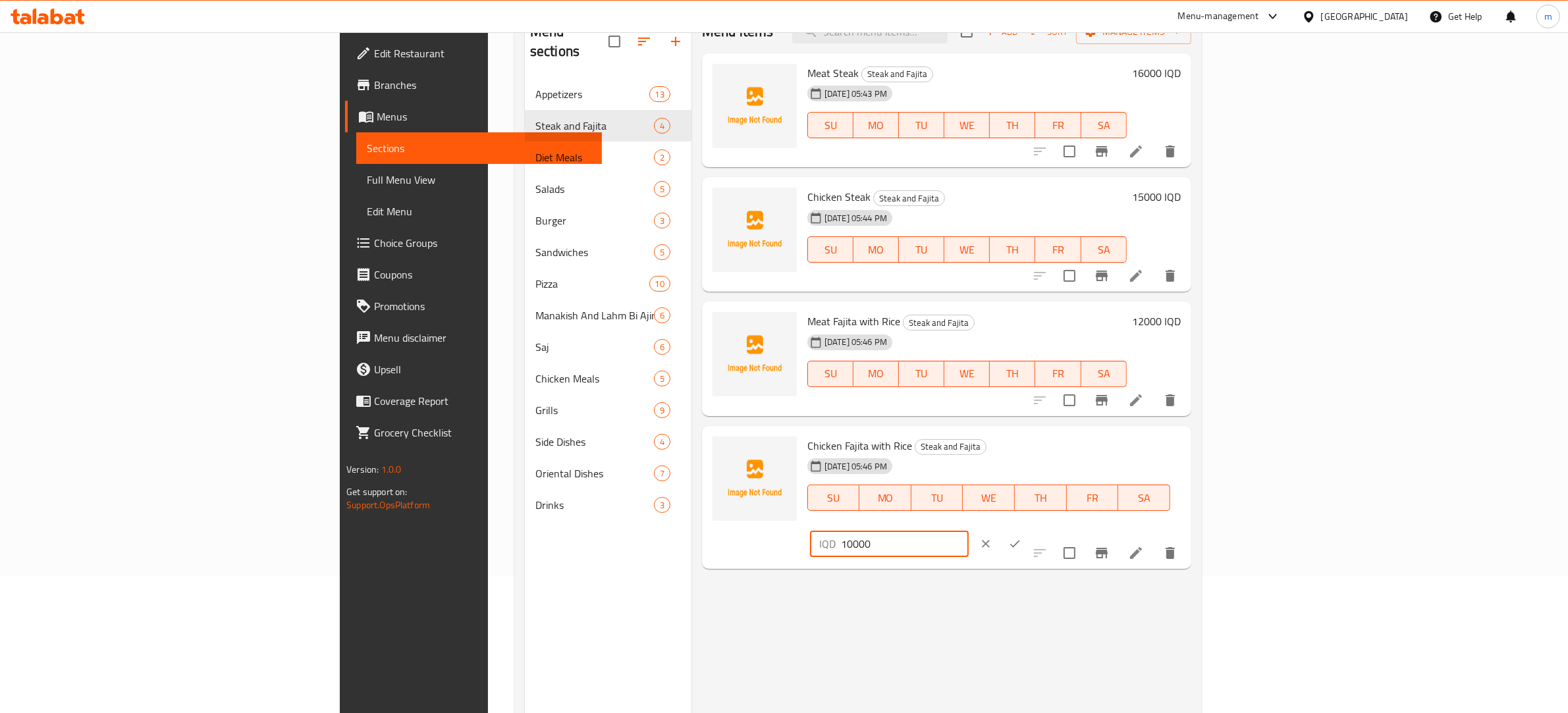
type input "10000"
click at [1021, 537] on icon "ok" at bounding box center [1014, 543] width 13 height 13
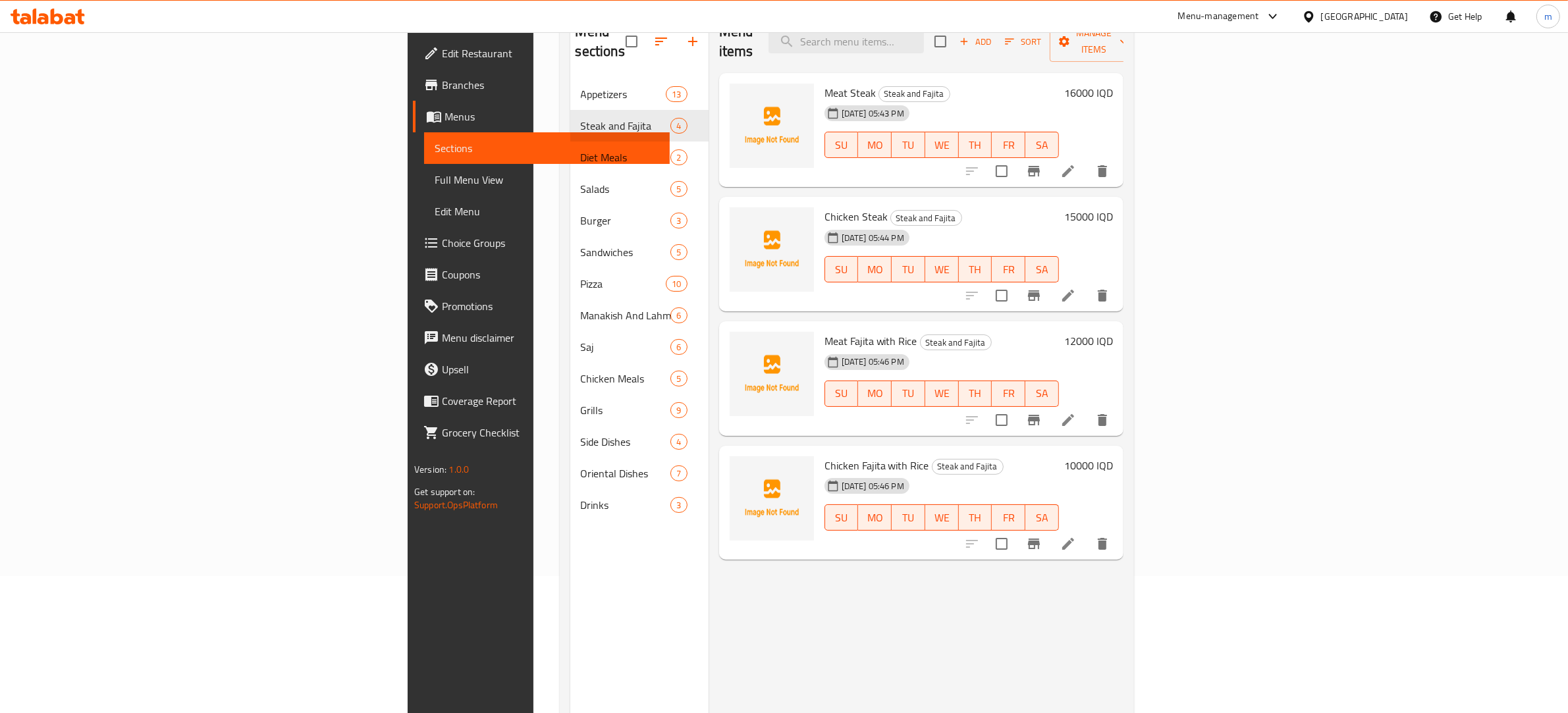
click at [709, 619] on div "Menu items Add Sort Manage items Meat Steak Steak and Fajita [DATE] 05:43 PM SU…" at bounding box center [916, 367] width 415 height 713
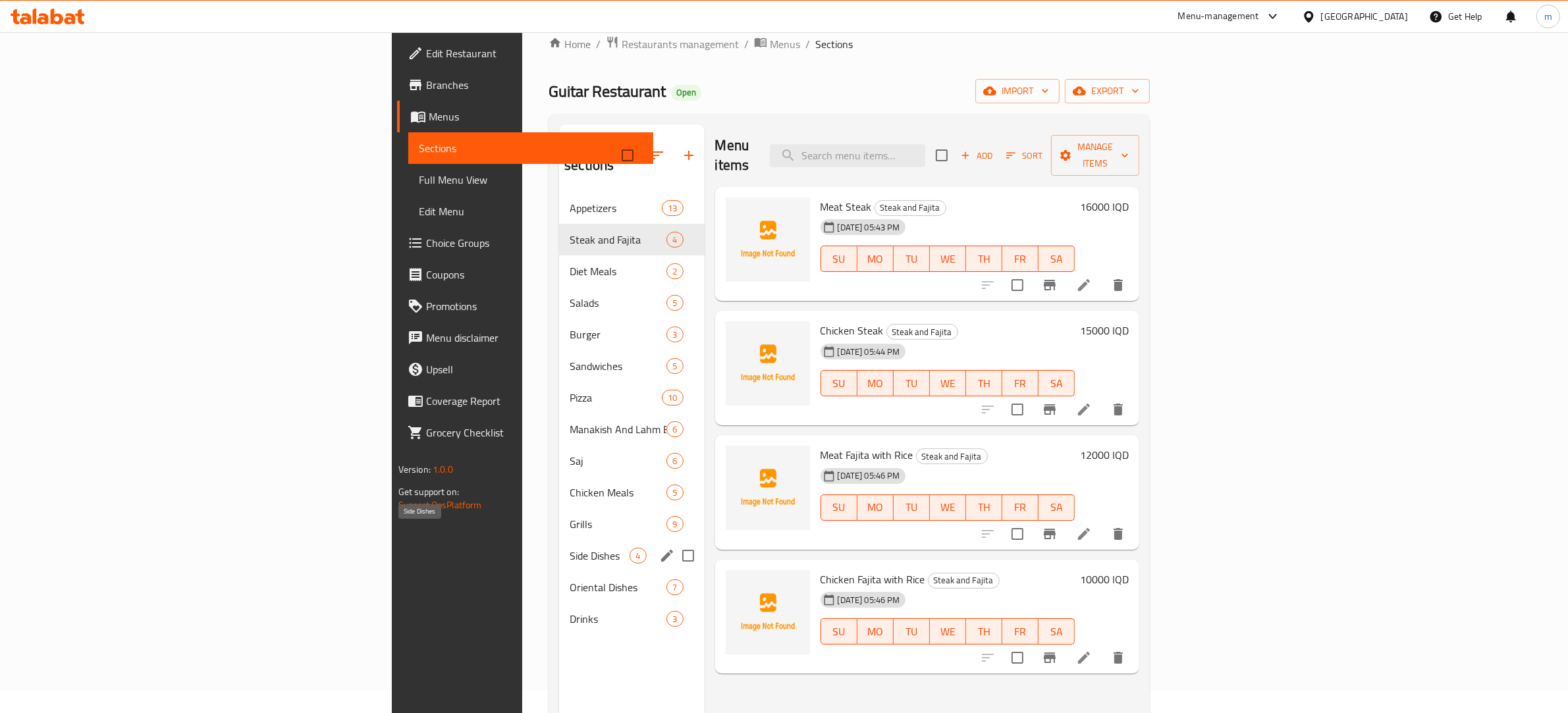
scroll to position [0, 0]
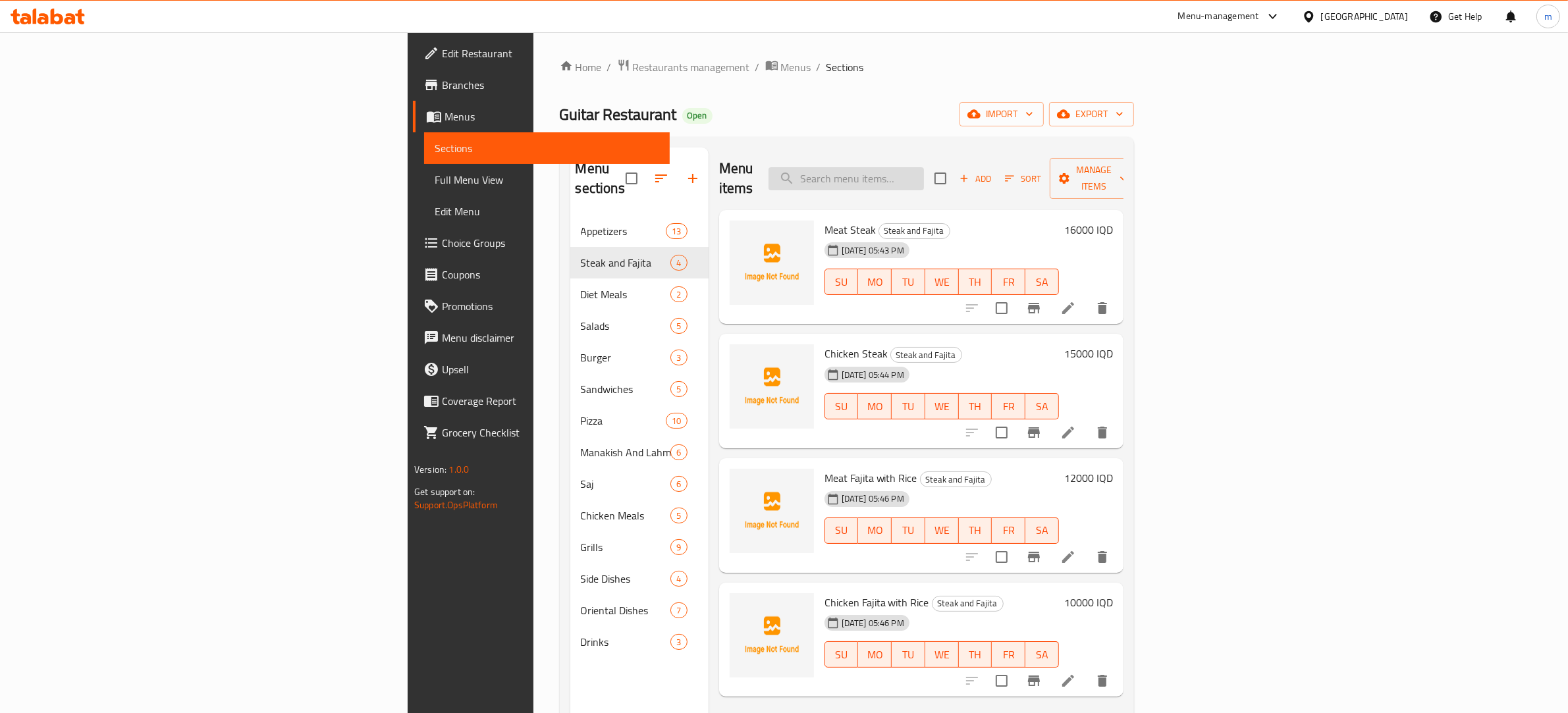
click at [924, 167] on input "search" at bounding box center [846, 179] width 155 height 23
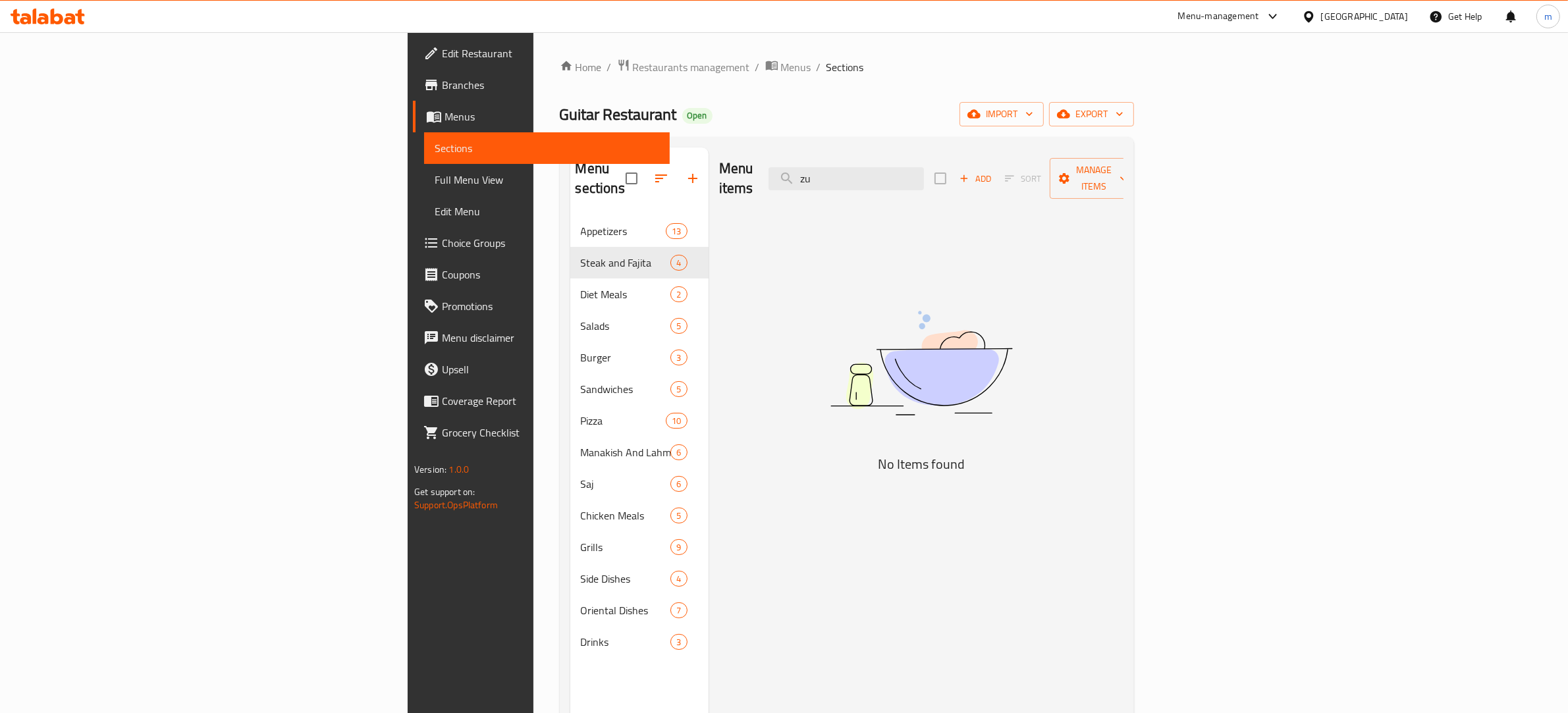
type input "z"
type input "f"
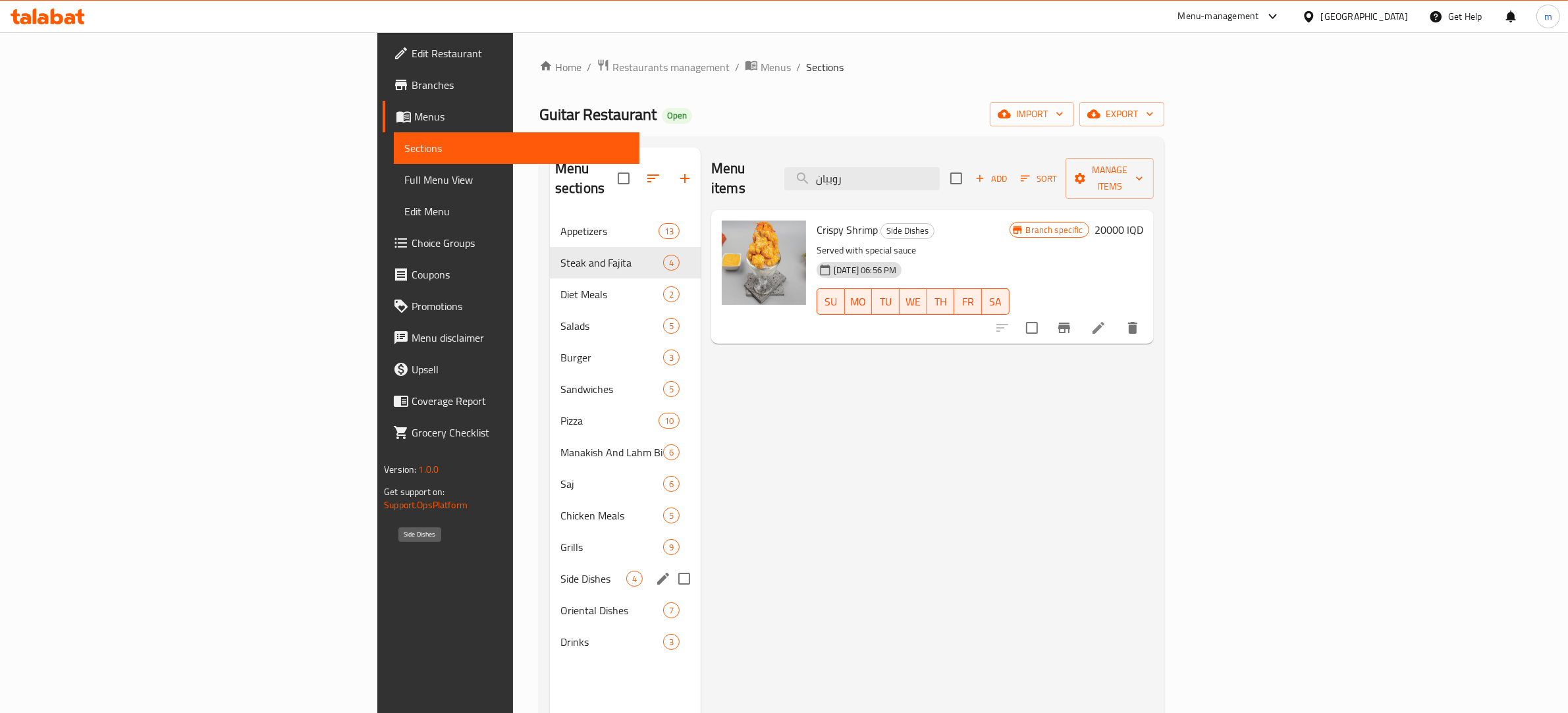
type input "روبيان"
click at [561, 570] on span "Side Dishes" at bounding box center [593, 578] width 66 height 16
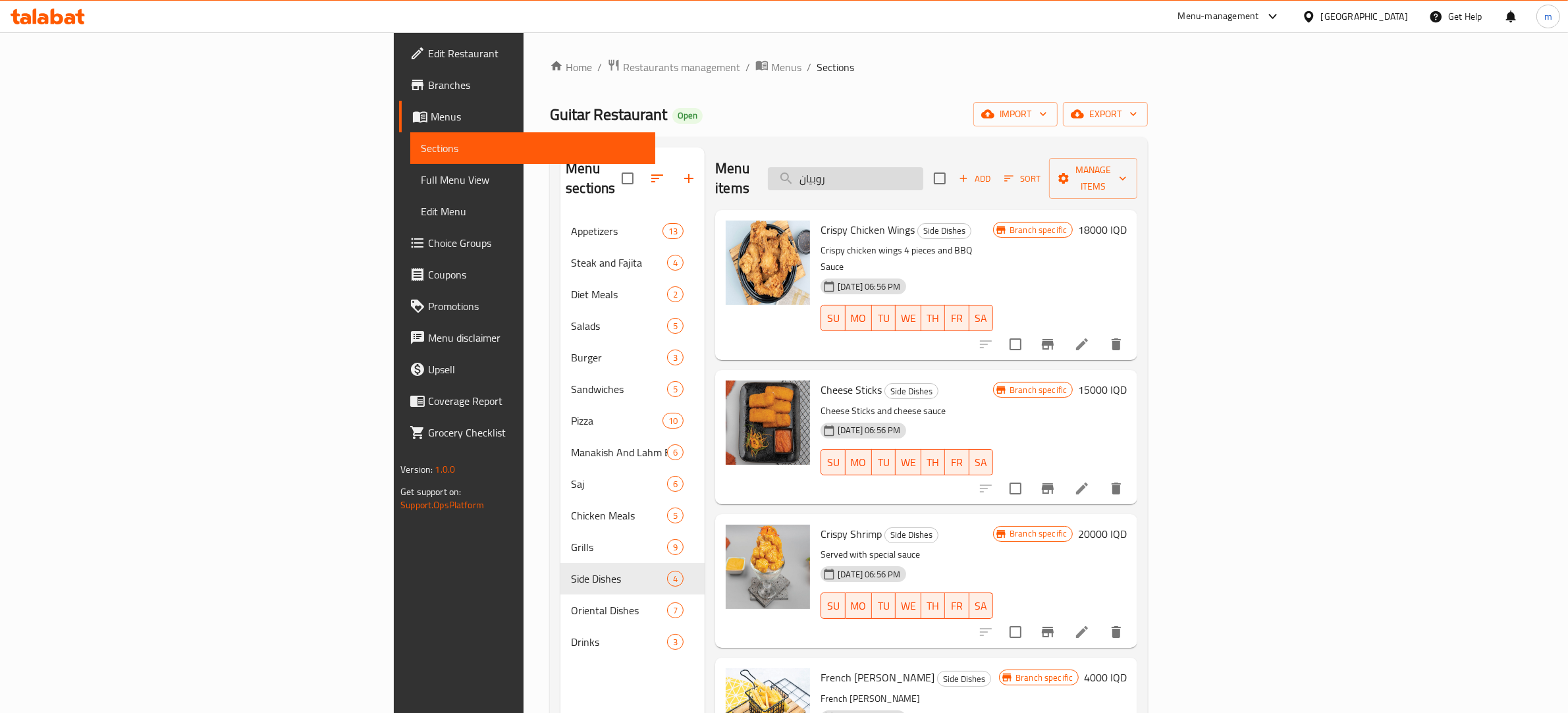
click at [924, 168] on input "روبيان" at bounding box center [845, 179] width 155 height 23
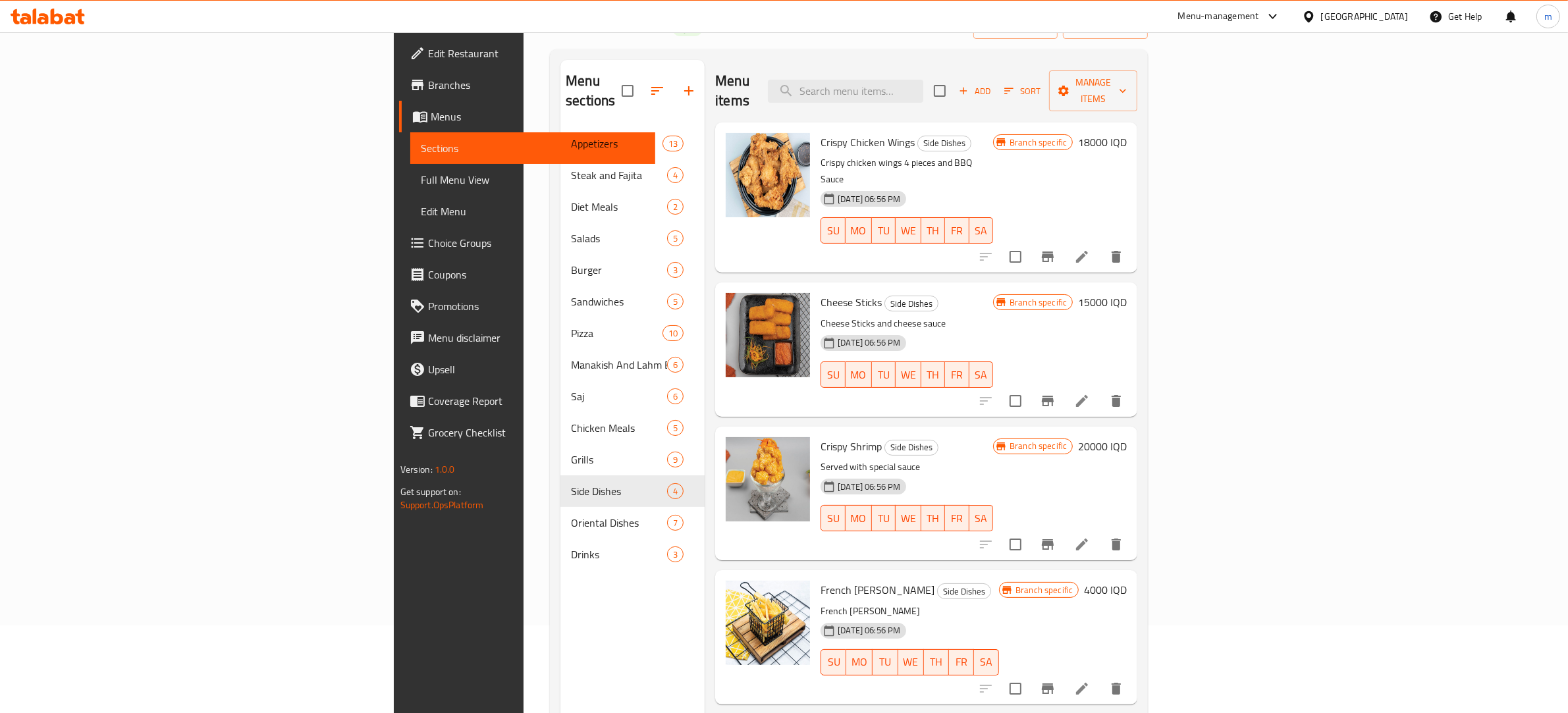
scroll to position [47, 0]
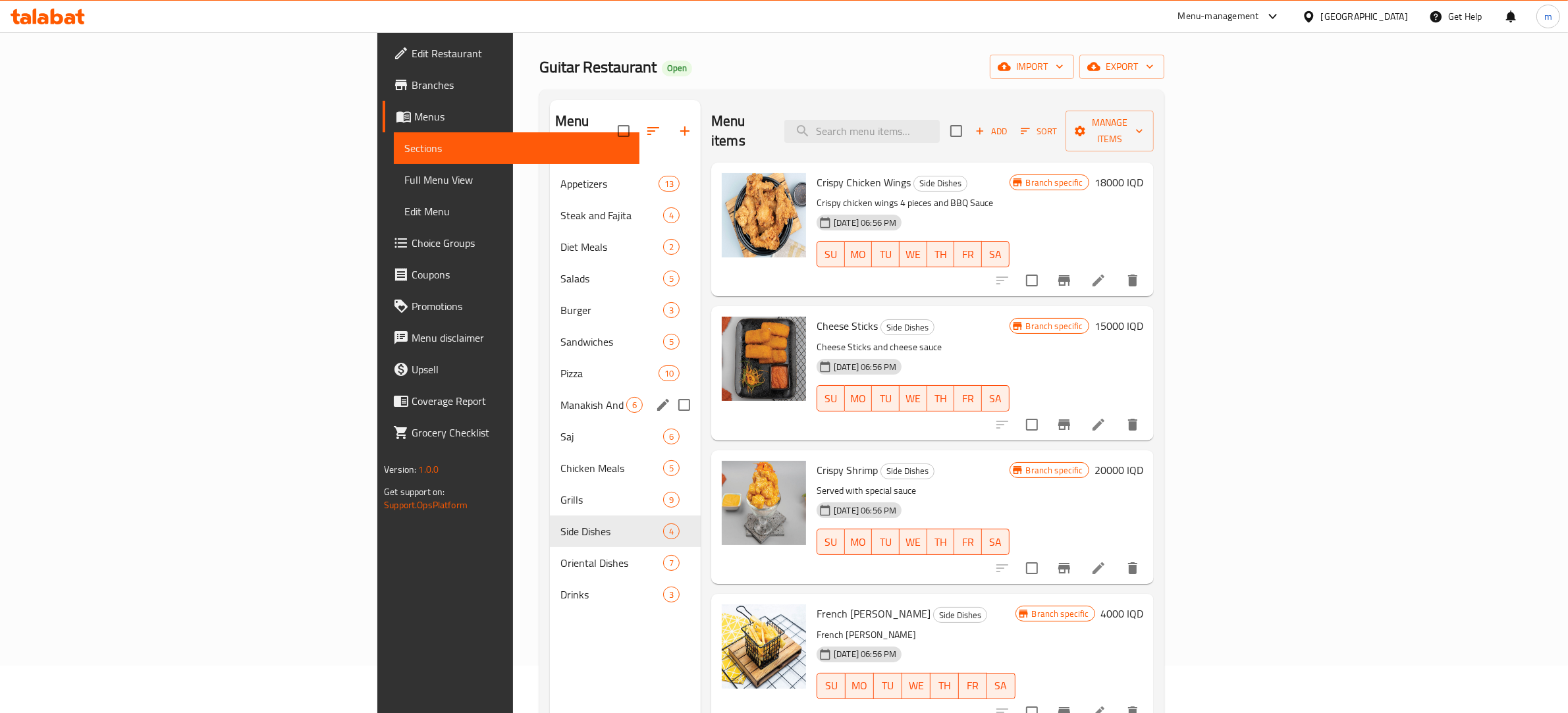
click at [550, 389] on div "Manakish And Lahm Bi Ajin 6" at bounding box center [625, 405] width 151 height 32
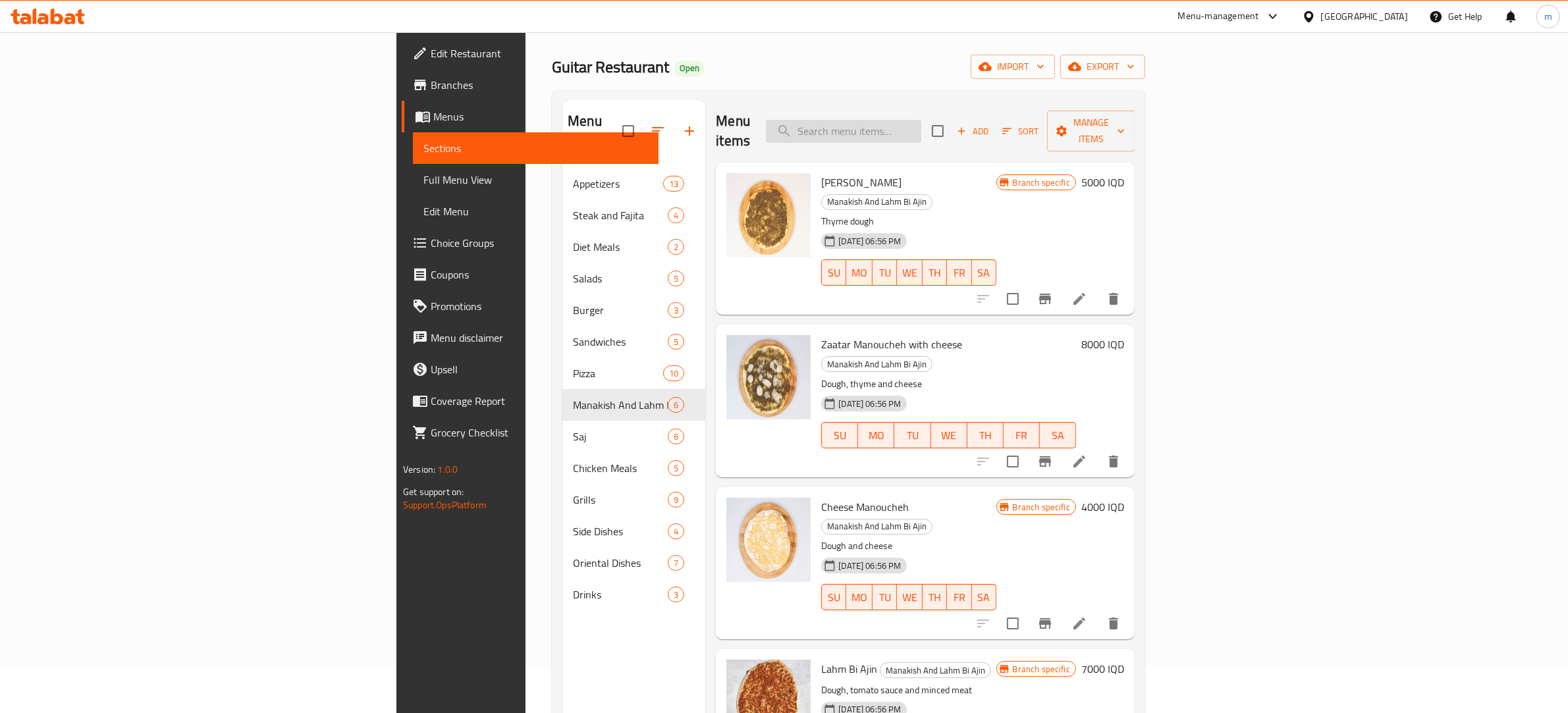
click at [921, 120] on input "search" at bounding box center [844, 132] width 155 height 23
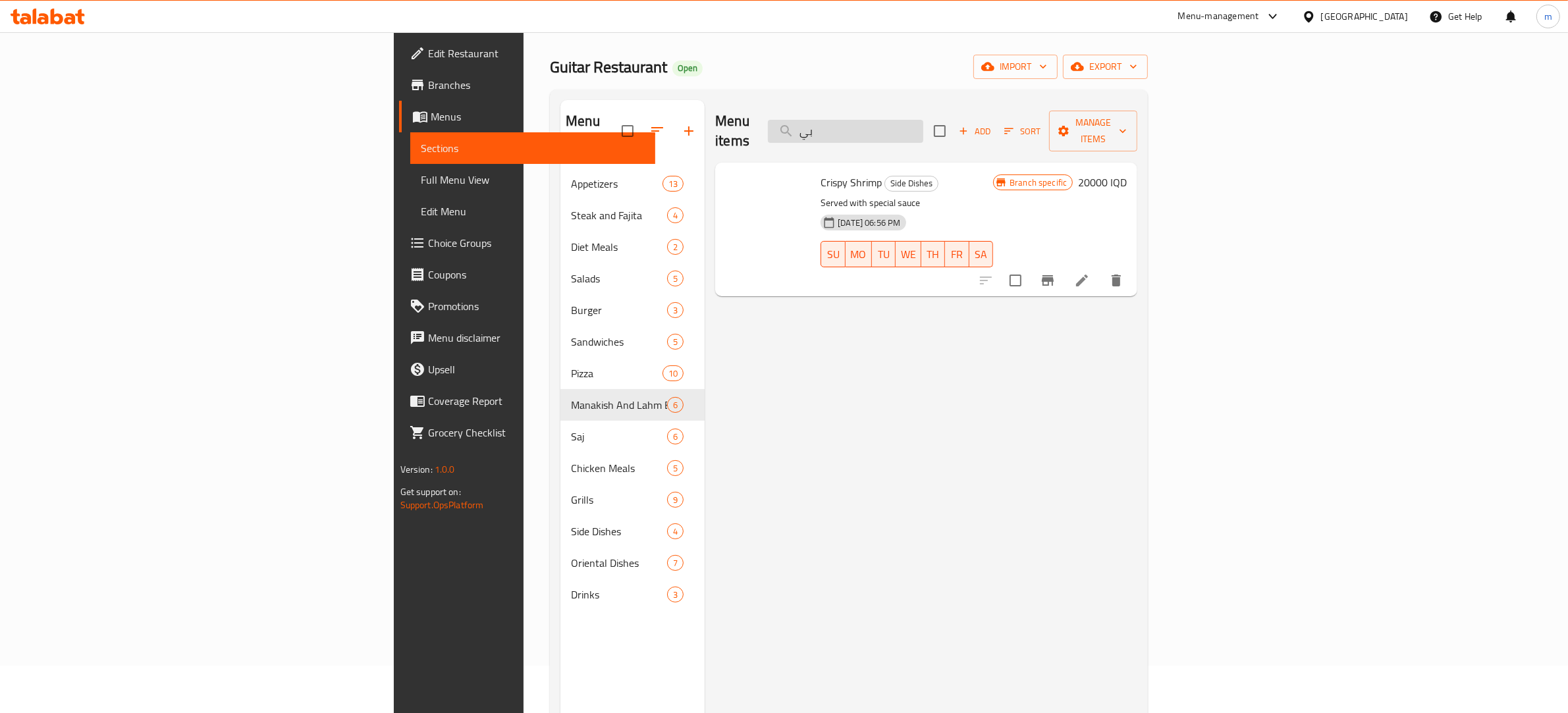
type input "ب"
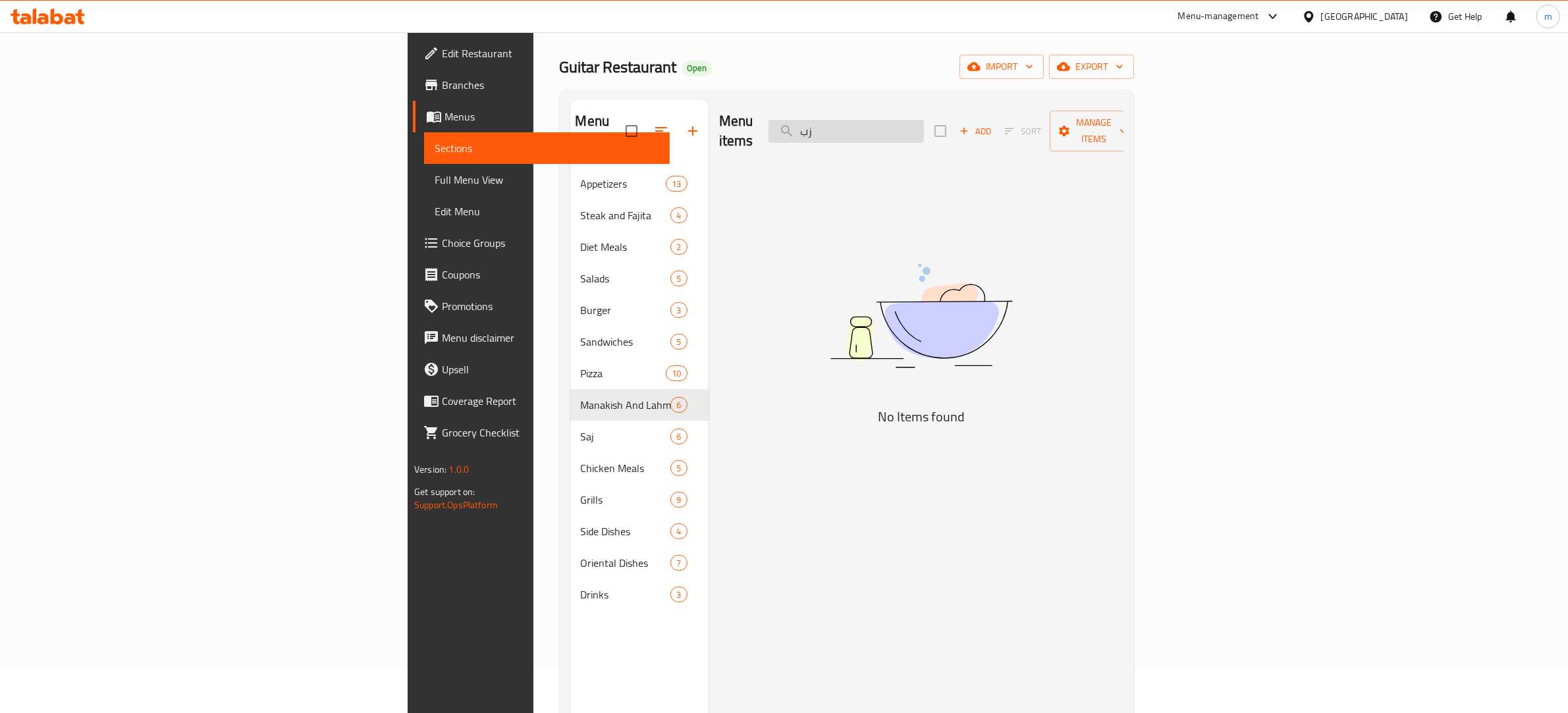
type input "ز"
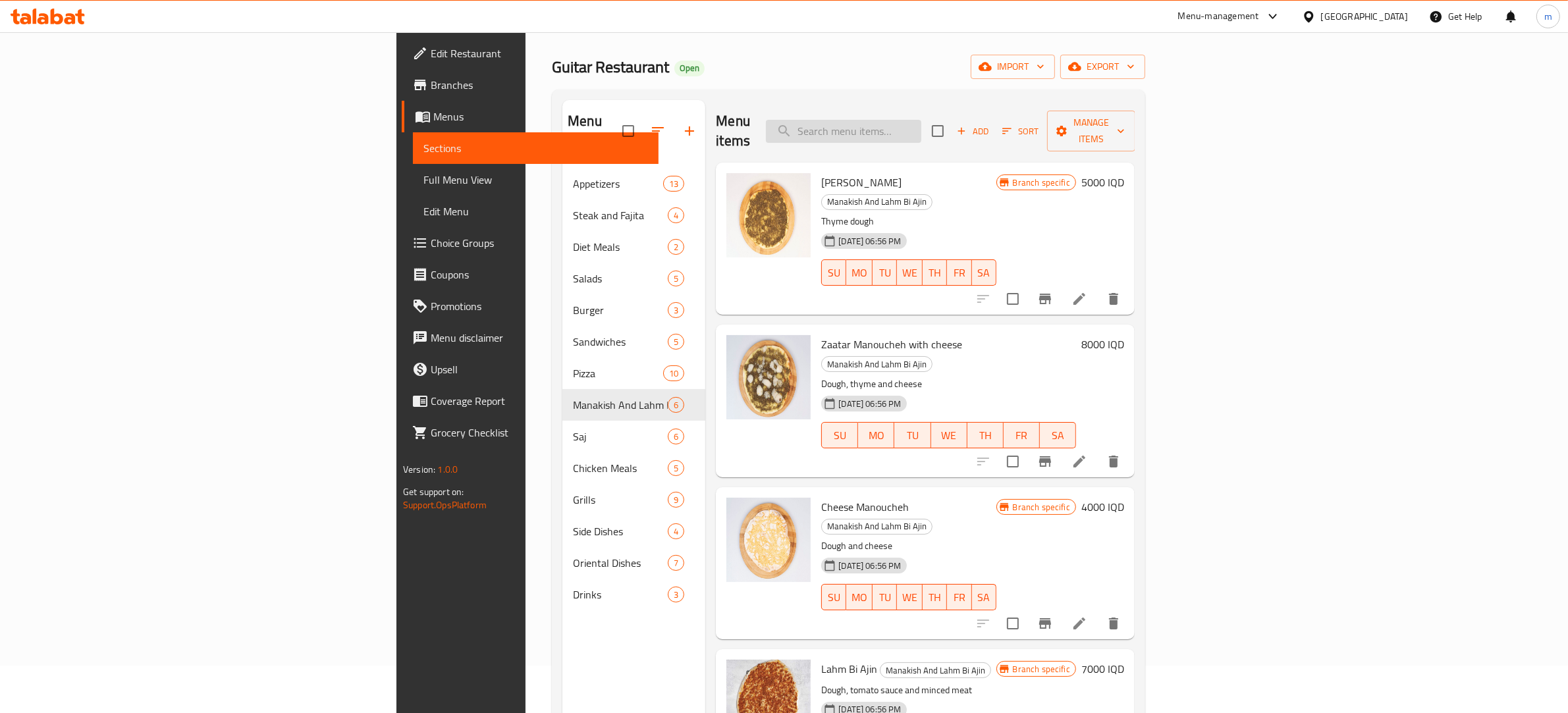
click at [921, 122] on input "search" at bounding box center [844, 132] width 155 height 23
click at [921, 125] on input "search" at bounding box center [844, 132] width 155 height 23
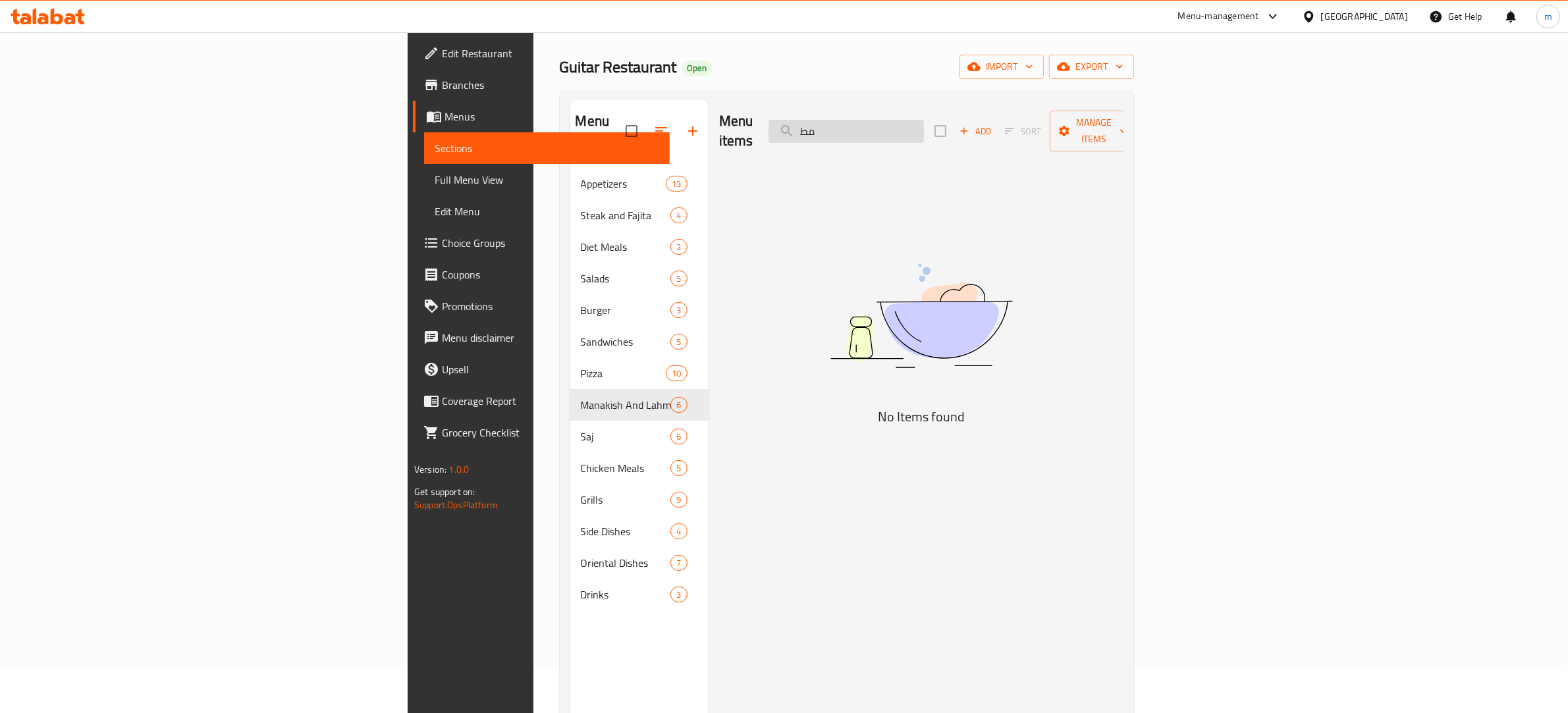
type input "م"
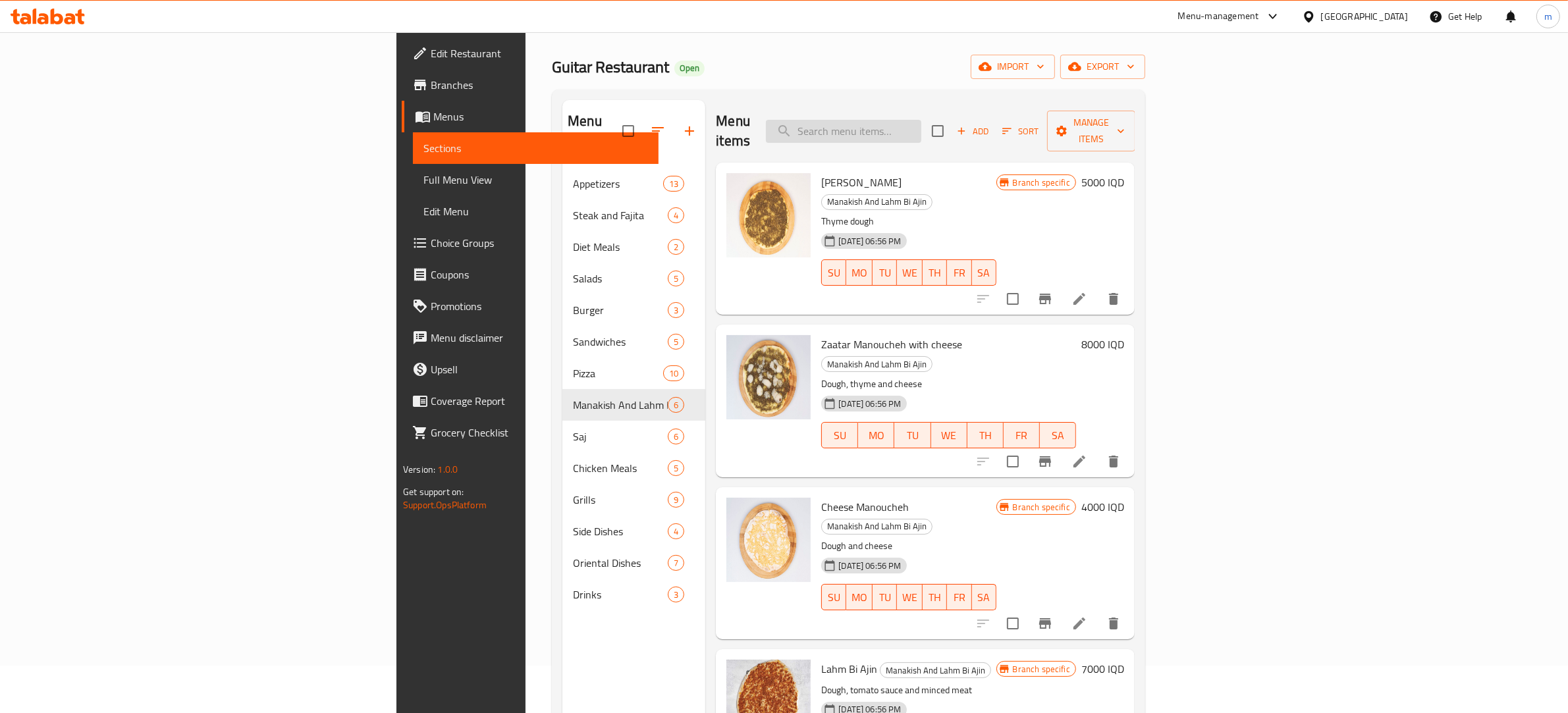
click at [921, 120] on input "search" at bounding box center [844, 132] width 155 height 23
paste input "Mutabbaq"
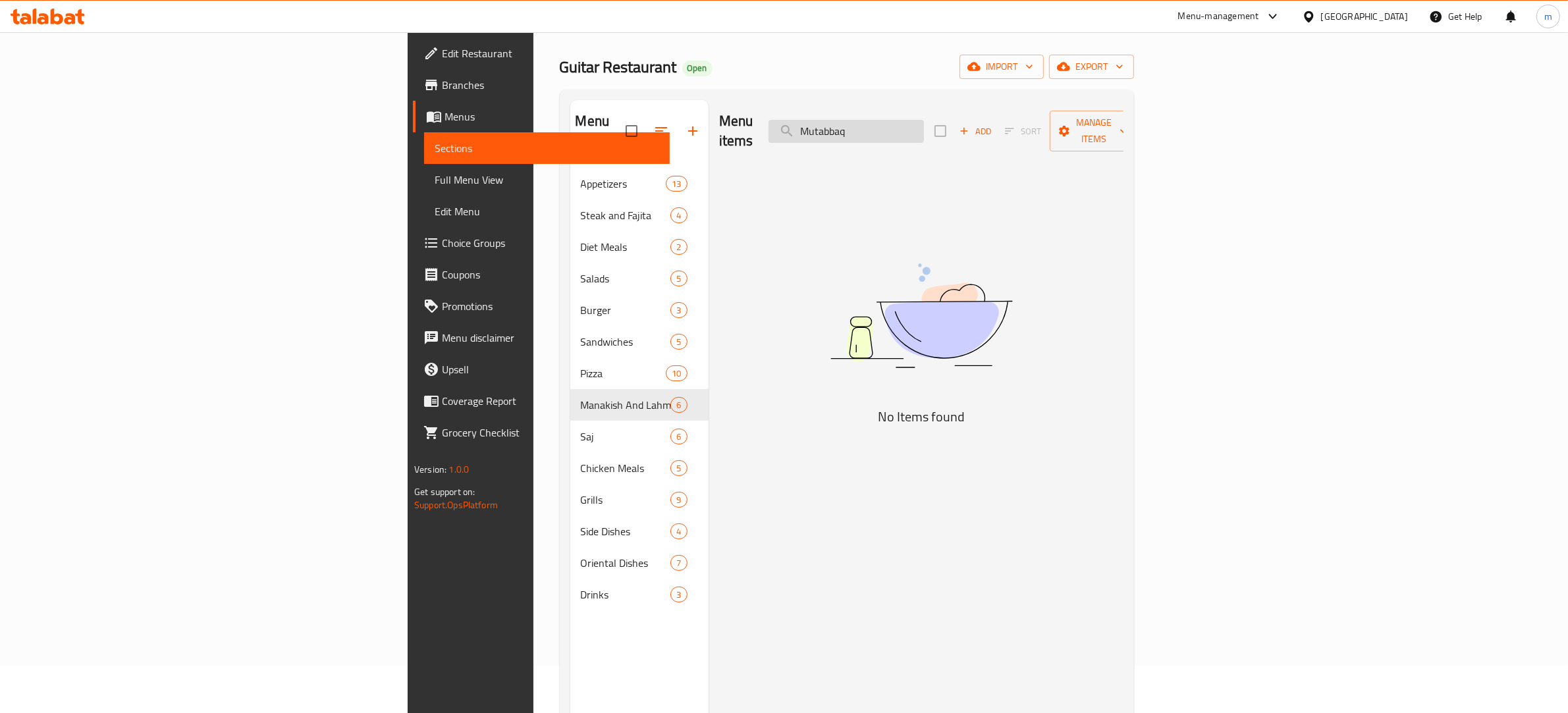
click at [924, 122] on input "Mutabbaq" at bounding box center [846, 132] width 155 height 23
type input "گ"
type input "g"
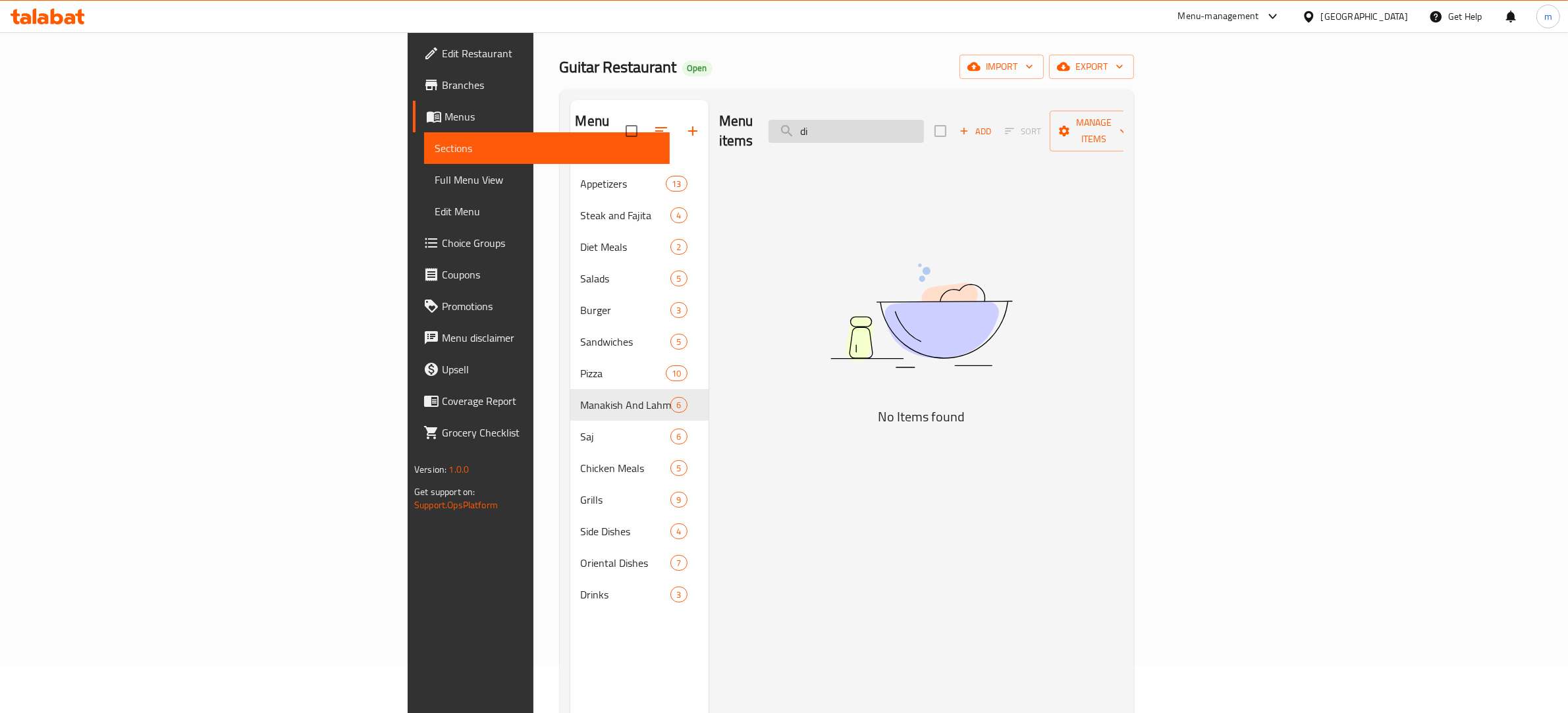
type input "d"
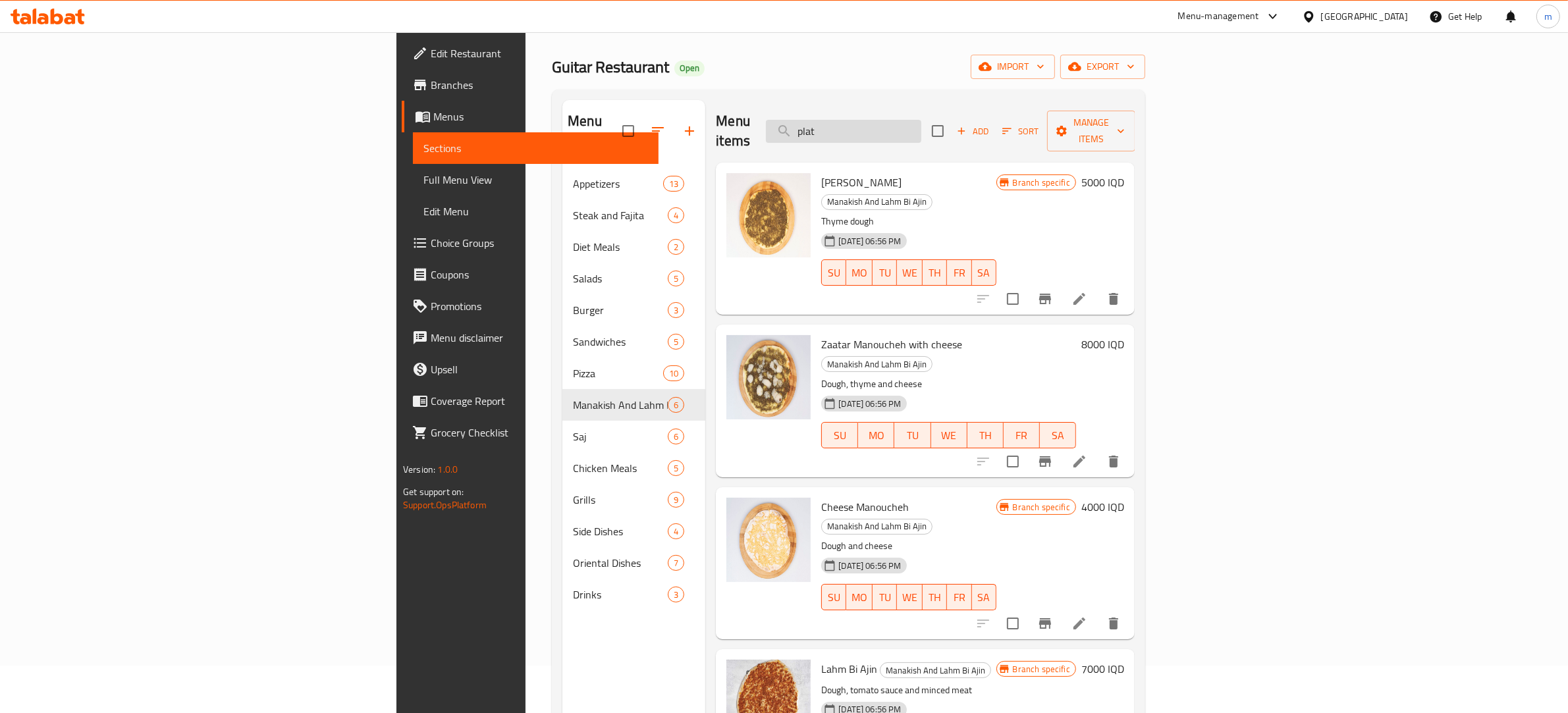
type input "plate"
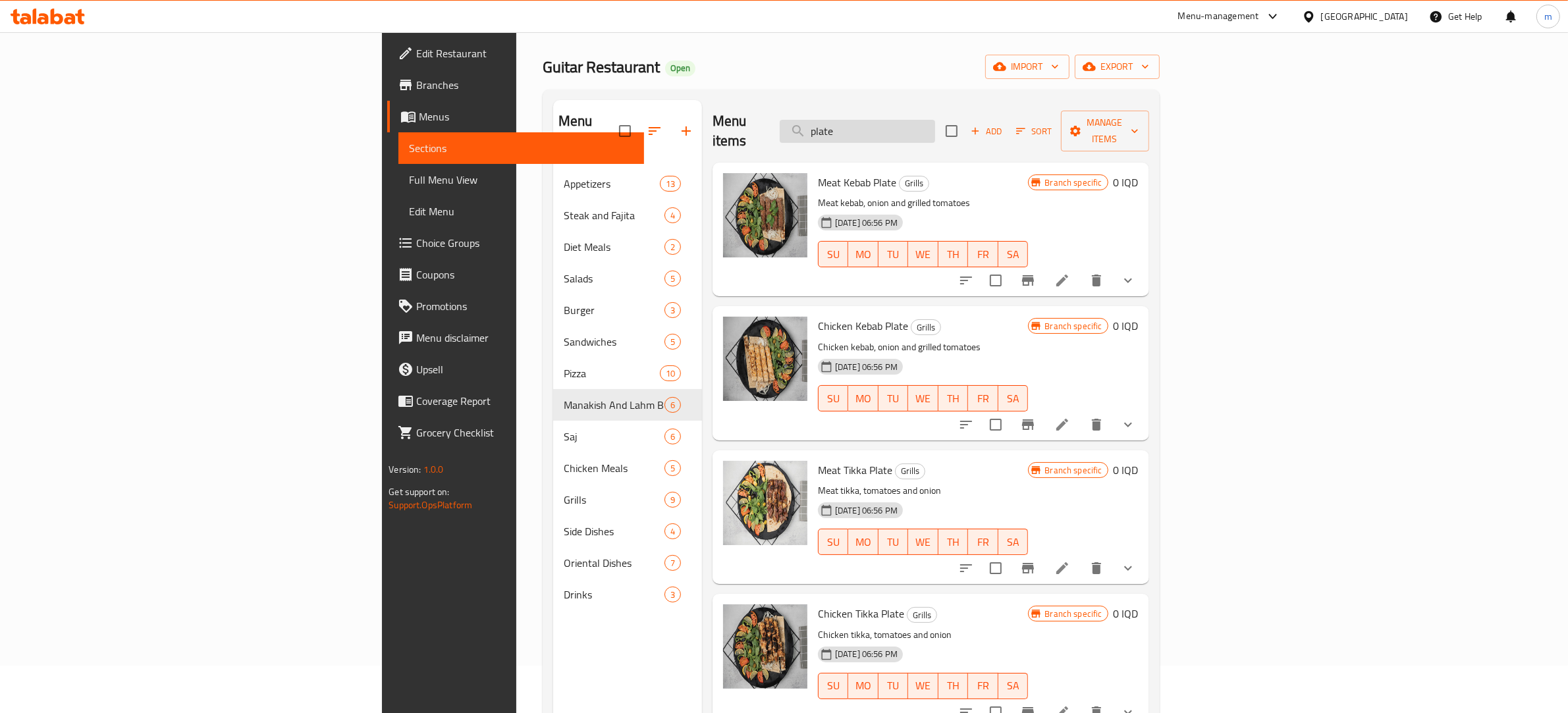
click at [935, 123] on input "plate" at bounding box center [858, 132] width 155 height 23
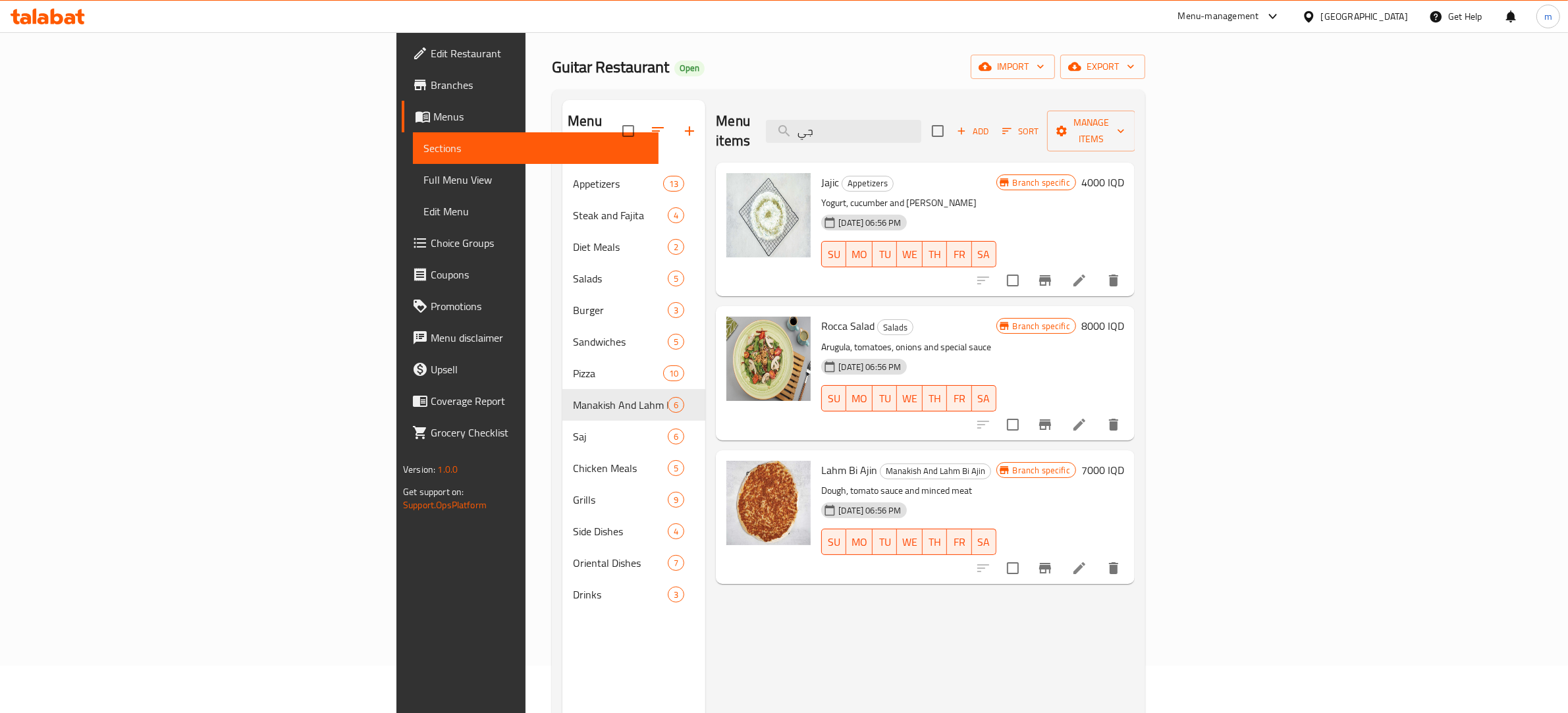
type input "جي"
click at [1001, 209] on div "[DATE] 06:56 PM SU MO TU WE TH FR SA" at bounding box center [908, 245] width 185 height 71
click at [921, 124] on input "جي" at bounding box center [844, 132] width 155 height 23
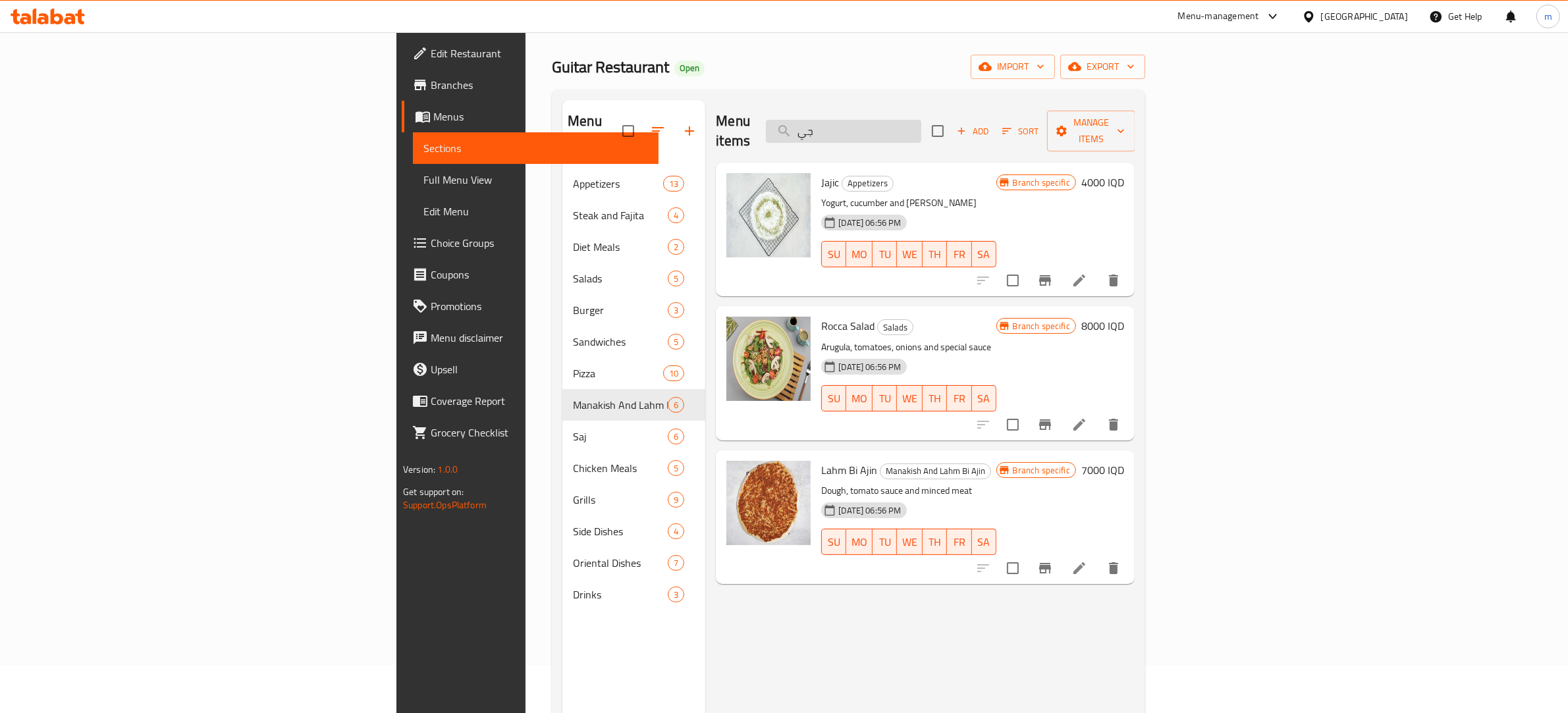
click at [921, 124] on input "جي" at bounding box center [844, 132] width 155 height 23
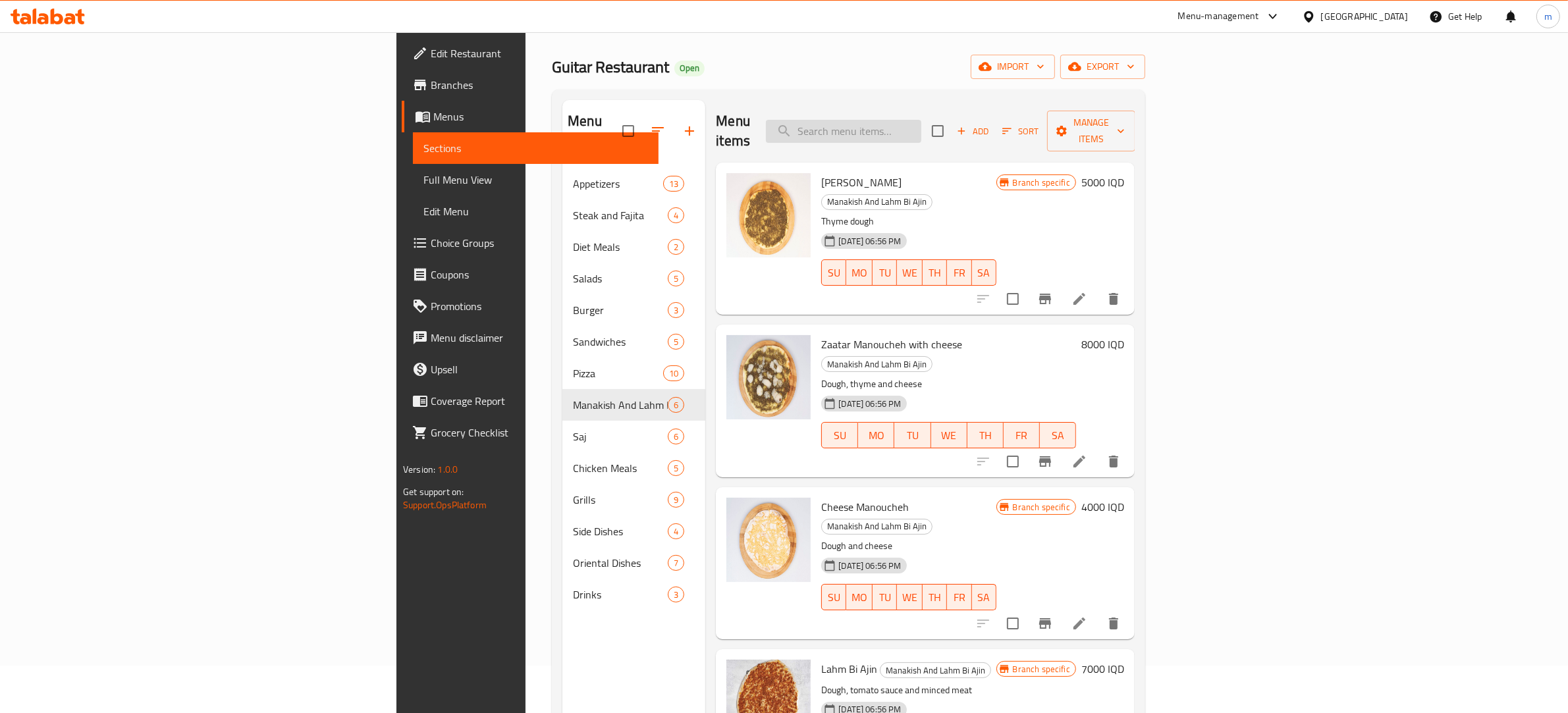
click at [921, 120] on input "search" at bounding box center [844, 132] width 155 height 23
paste input "زبيدي"
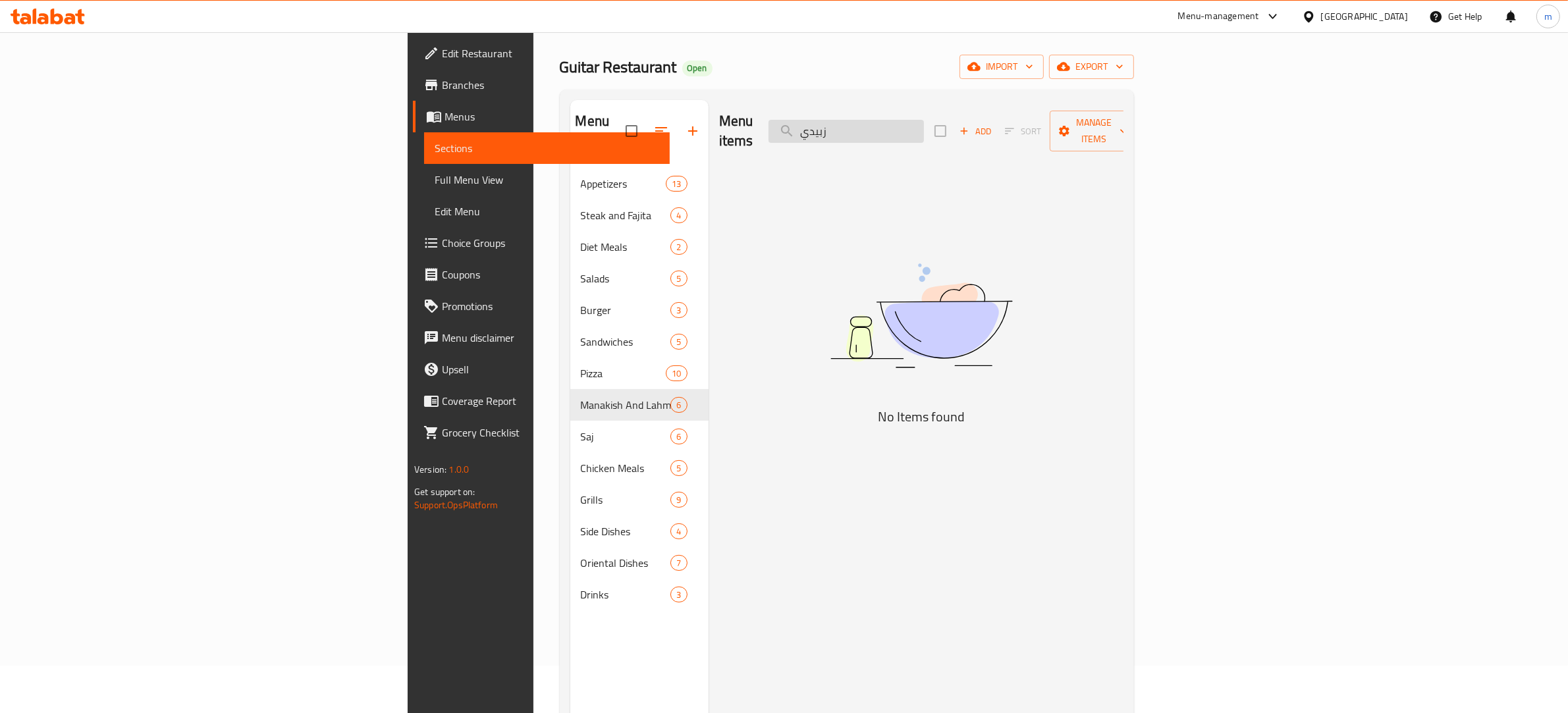
click at [924, 124] on input "زبيدي" at bounding box center [846, 132] width 155 height 23
paste input "وبيان"
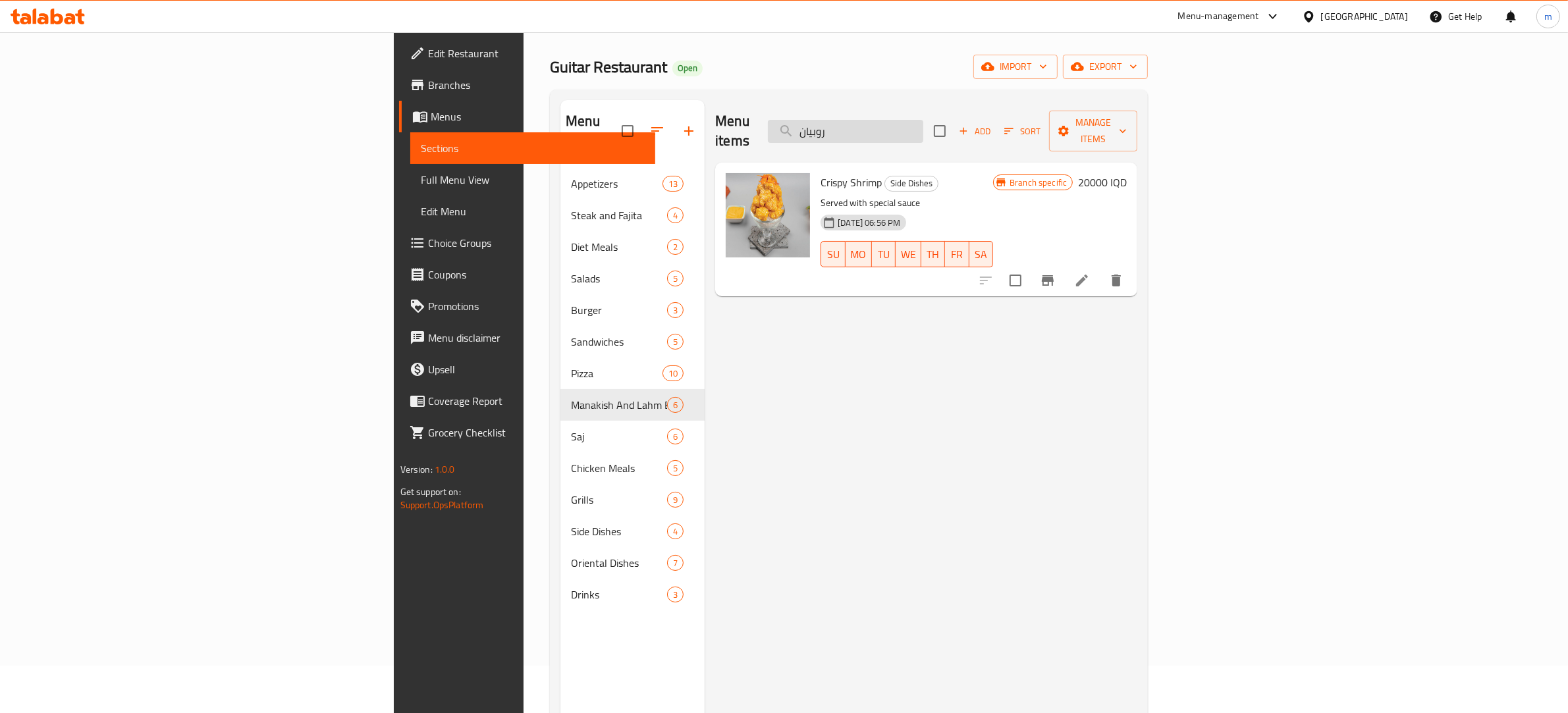
click at [924, 124] on input "روبيان" at bounding box center [845, 132] width 155 height 23
paste input "ياح"
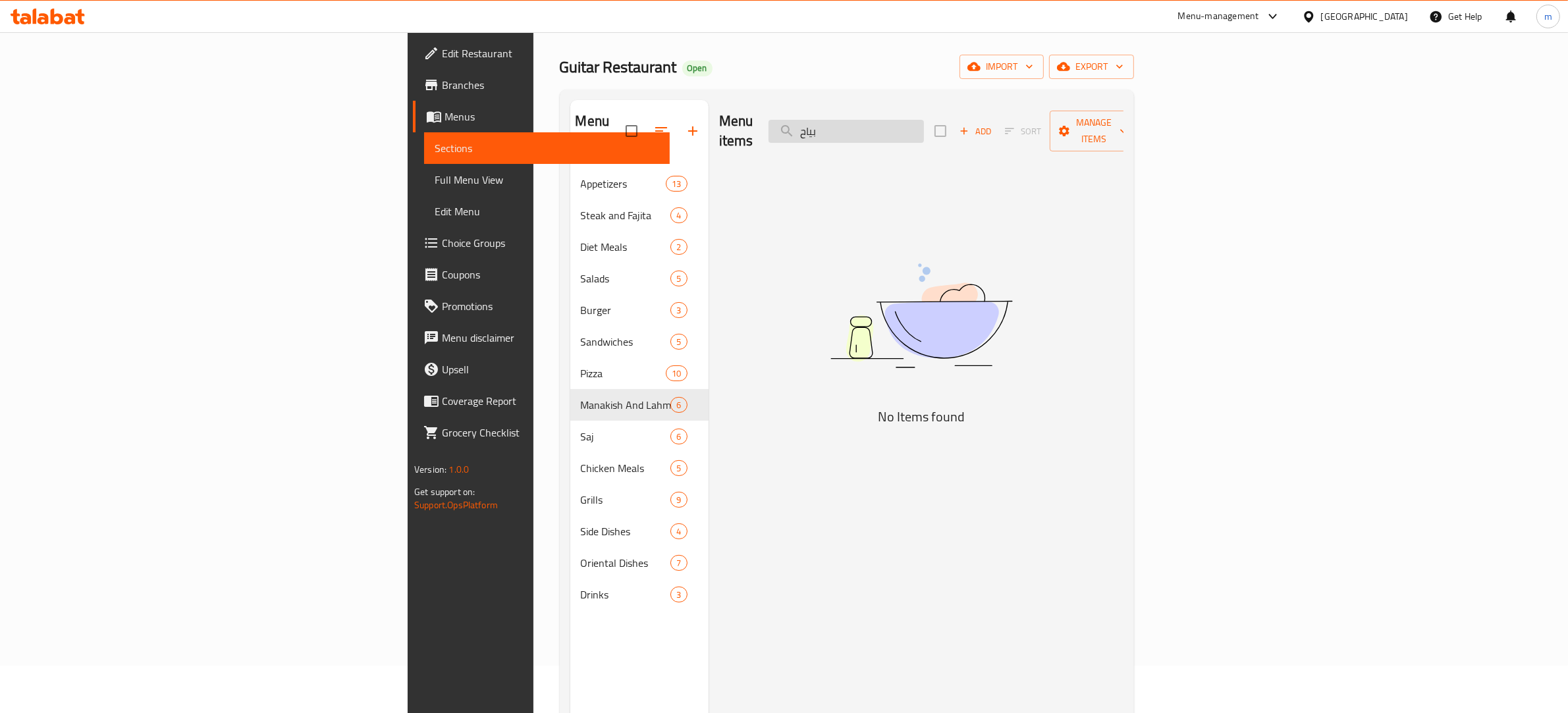
click at [924, 120] on input "بياح" at bounding box center [846, 132] width 155 height 23
paste input "ومرق"
click at [924, 120] on input "ومرق" at bounding box center [846, 132] width 155 height 23
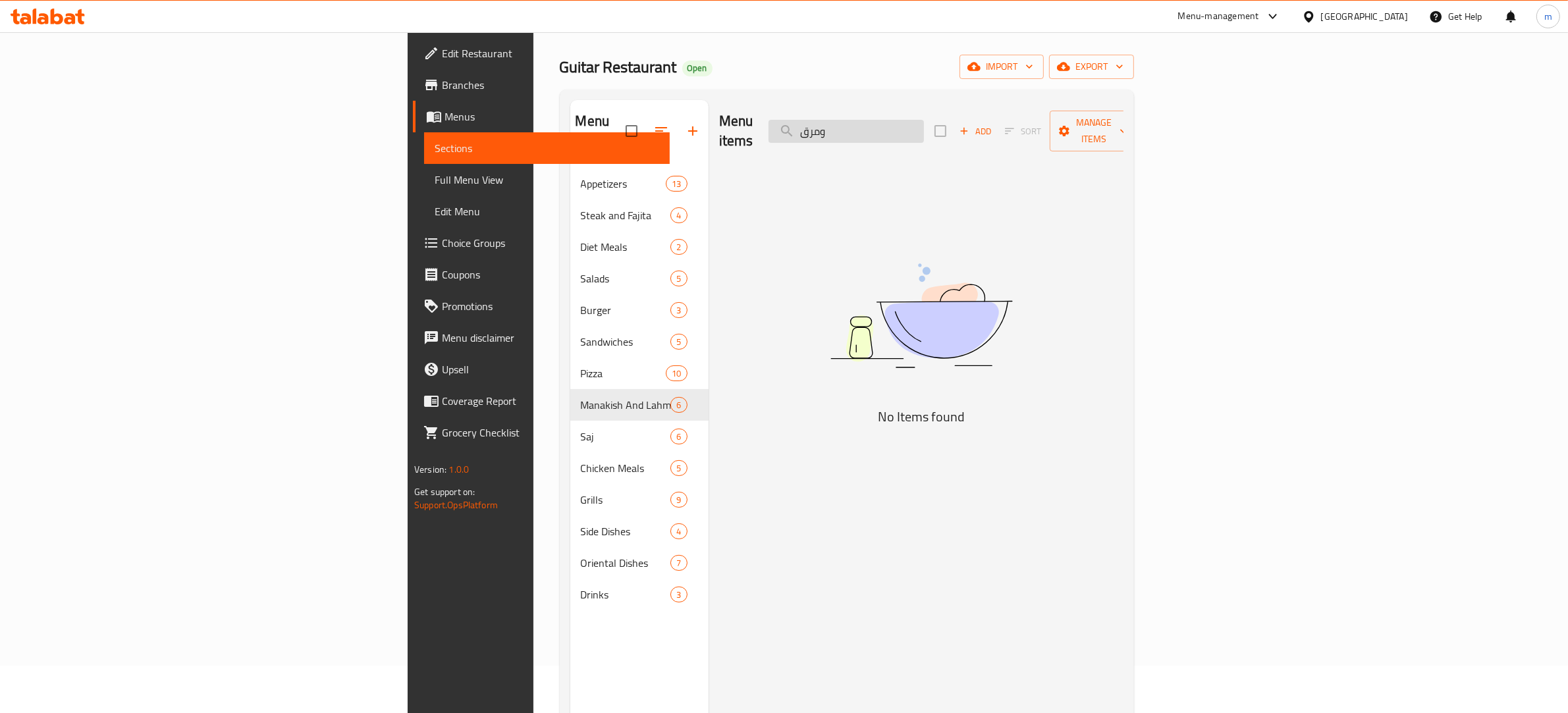
click at [924, 120] on input "ومرق" at bounding box center [846, 132] width 155 height 23
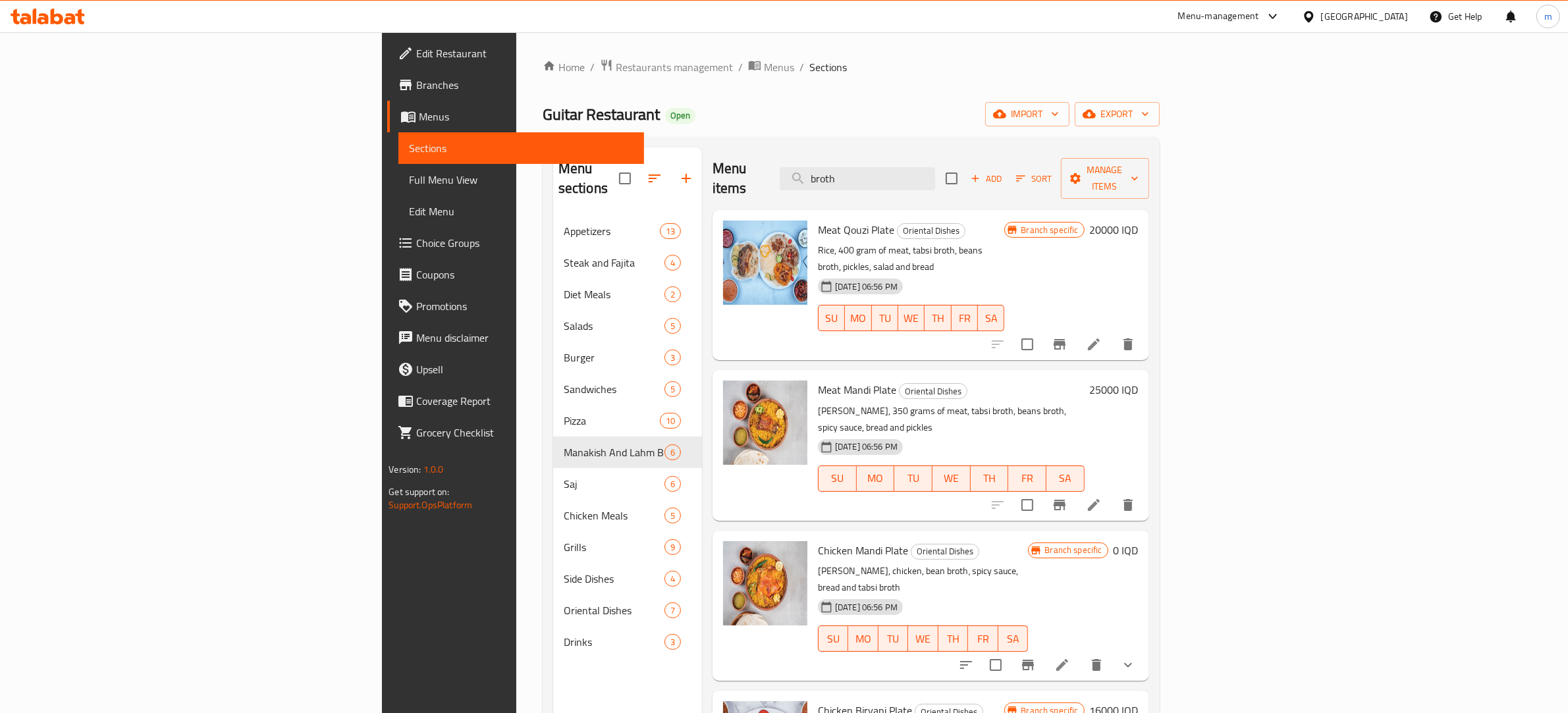
type input "broth"
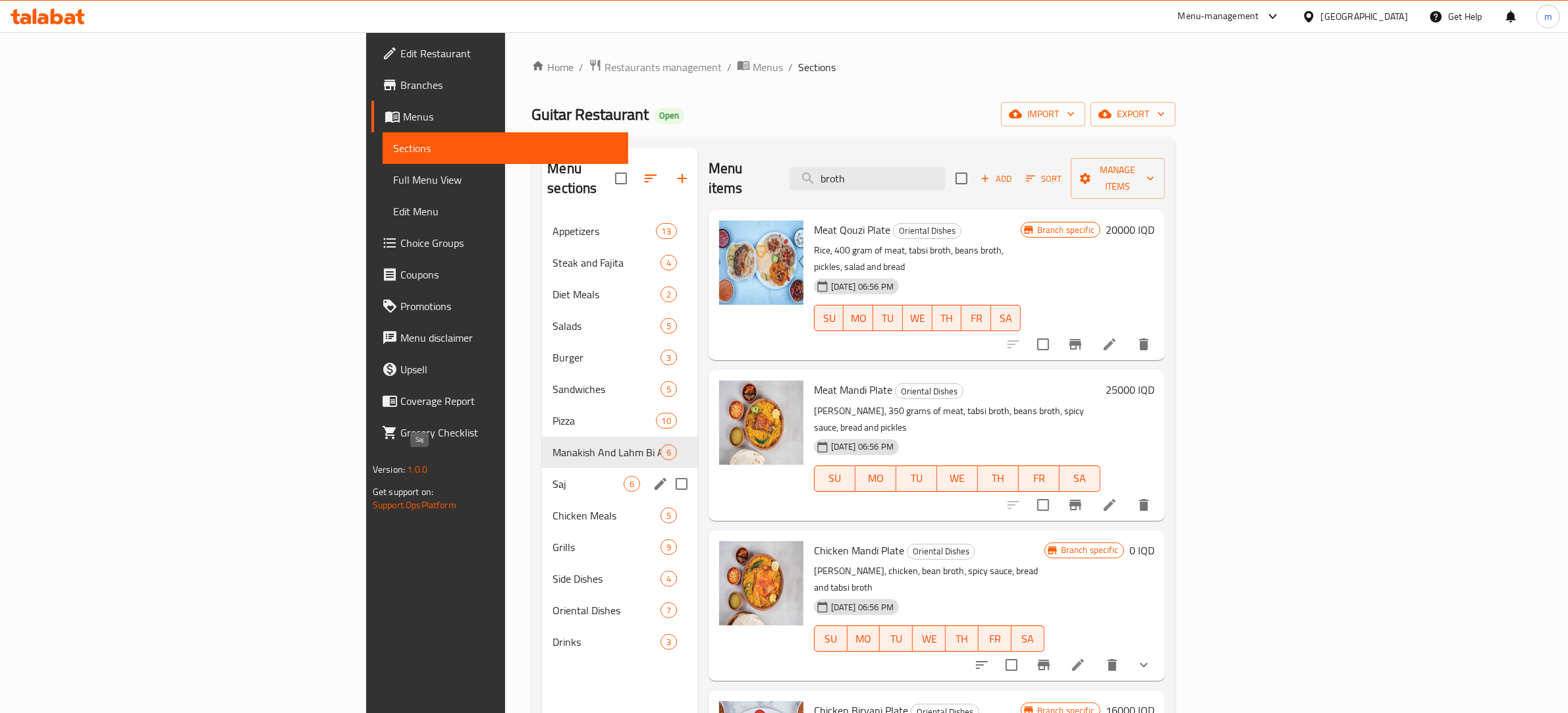
click at [553, 476] on span "Saj" at bounding box center [588, 484] width 71 height 16
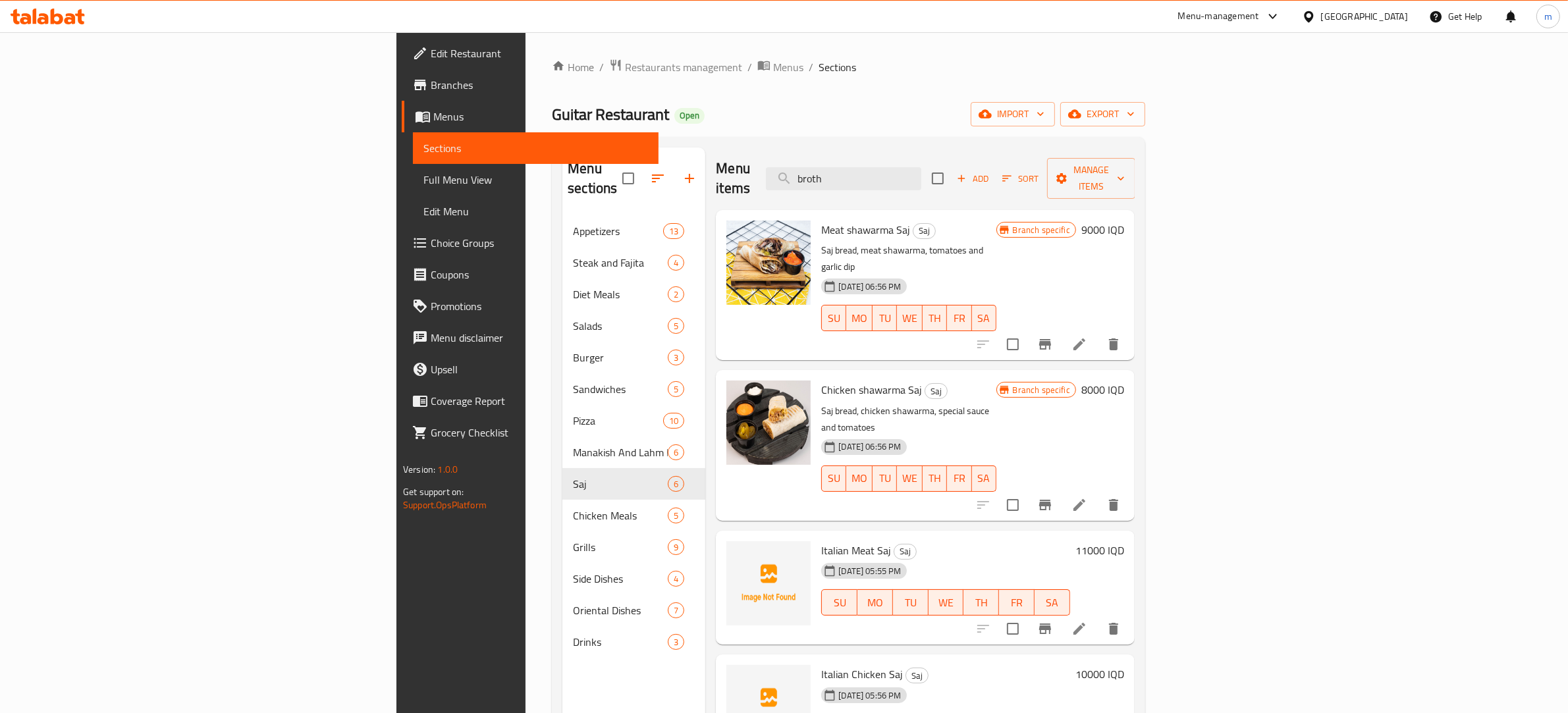
click at [1038, 171] on span "Sort" at bounding box center [1021, 179] width 36 height 16
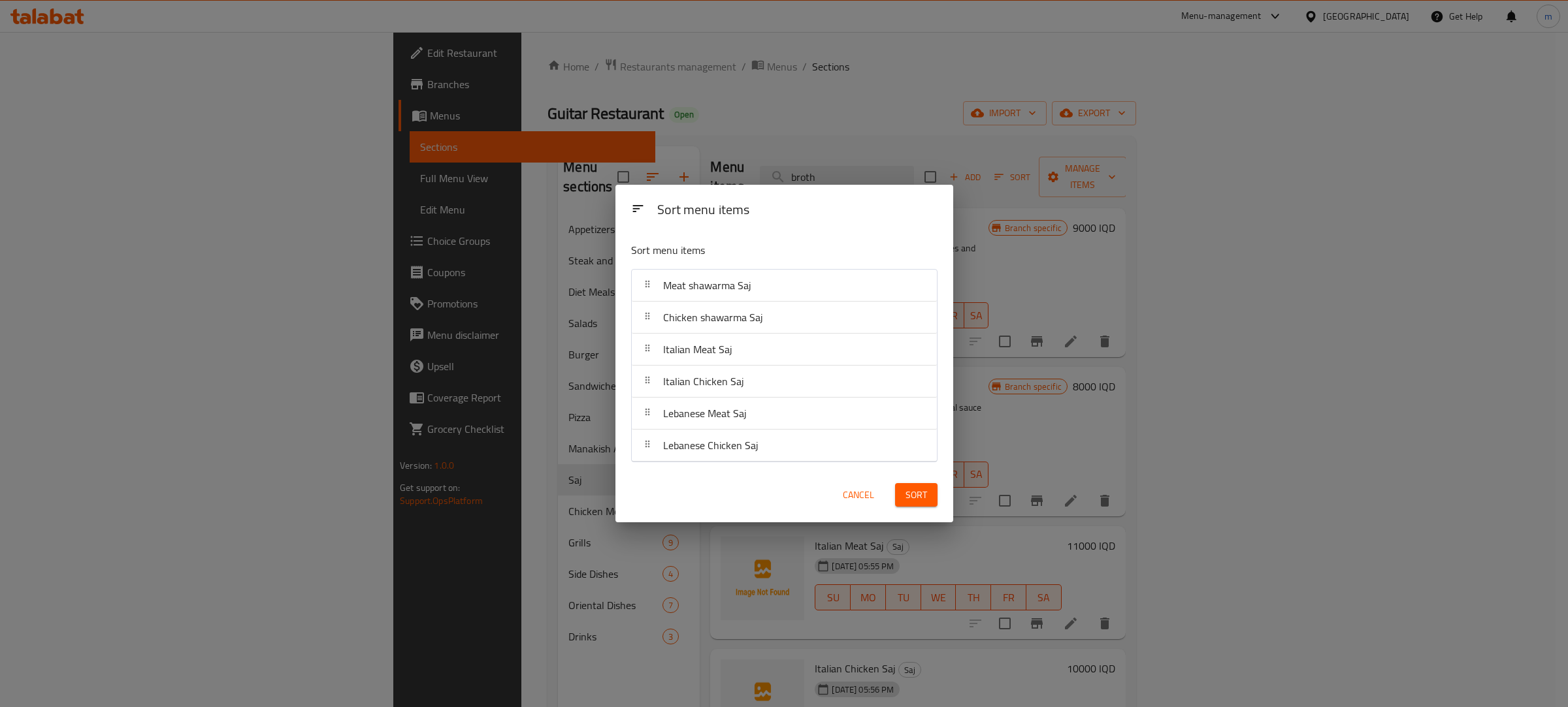
click at [907, 496] on span "Sort" at bounding box center [916, 495] width 22 height 16
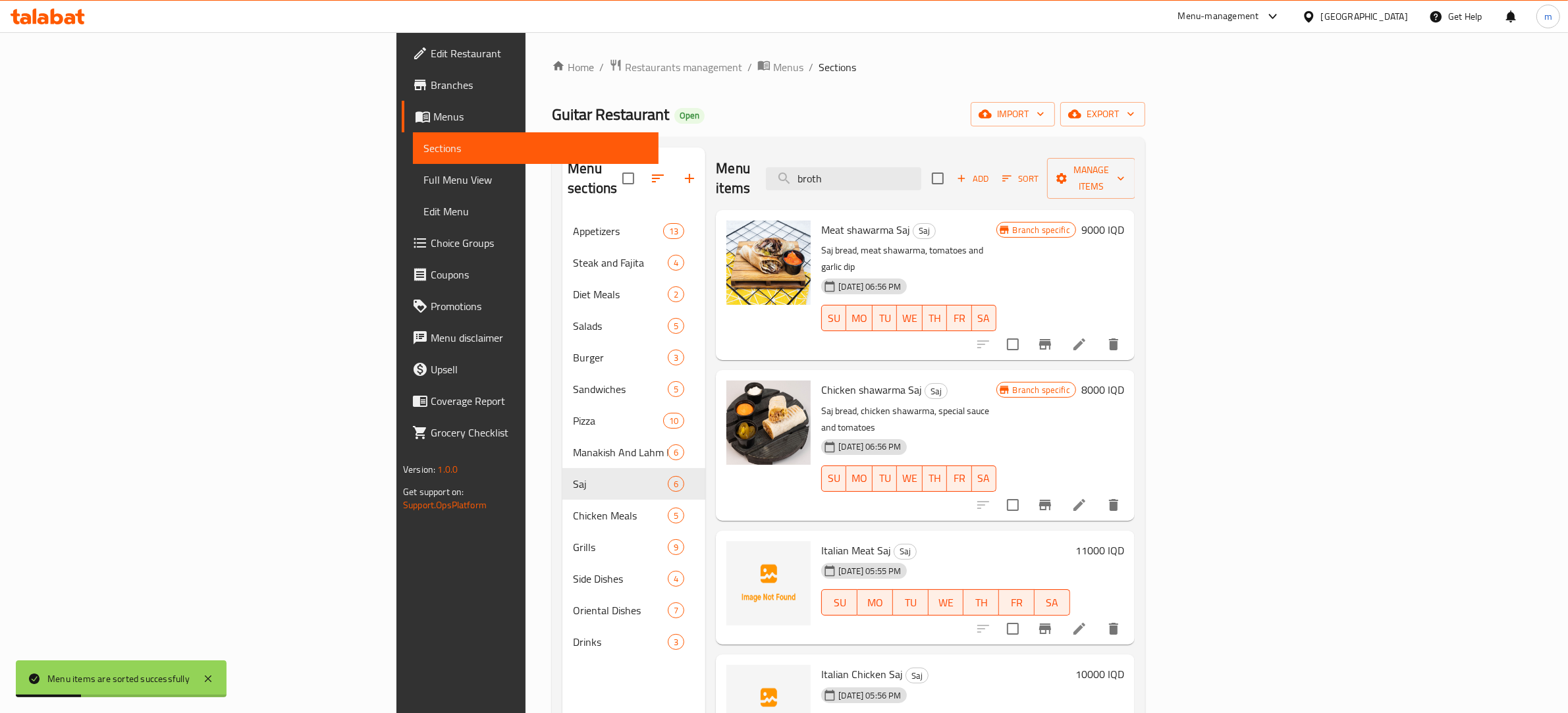
click at [1053, 336] on icon "Branch-specific-item" at bounding box center [1045, 344] width 16 height 16
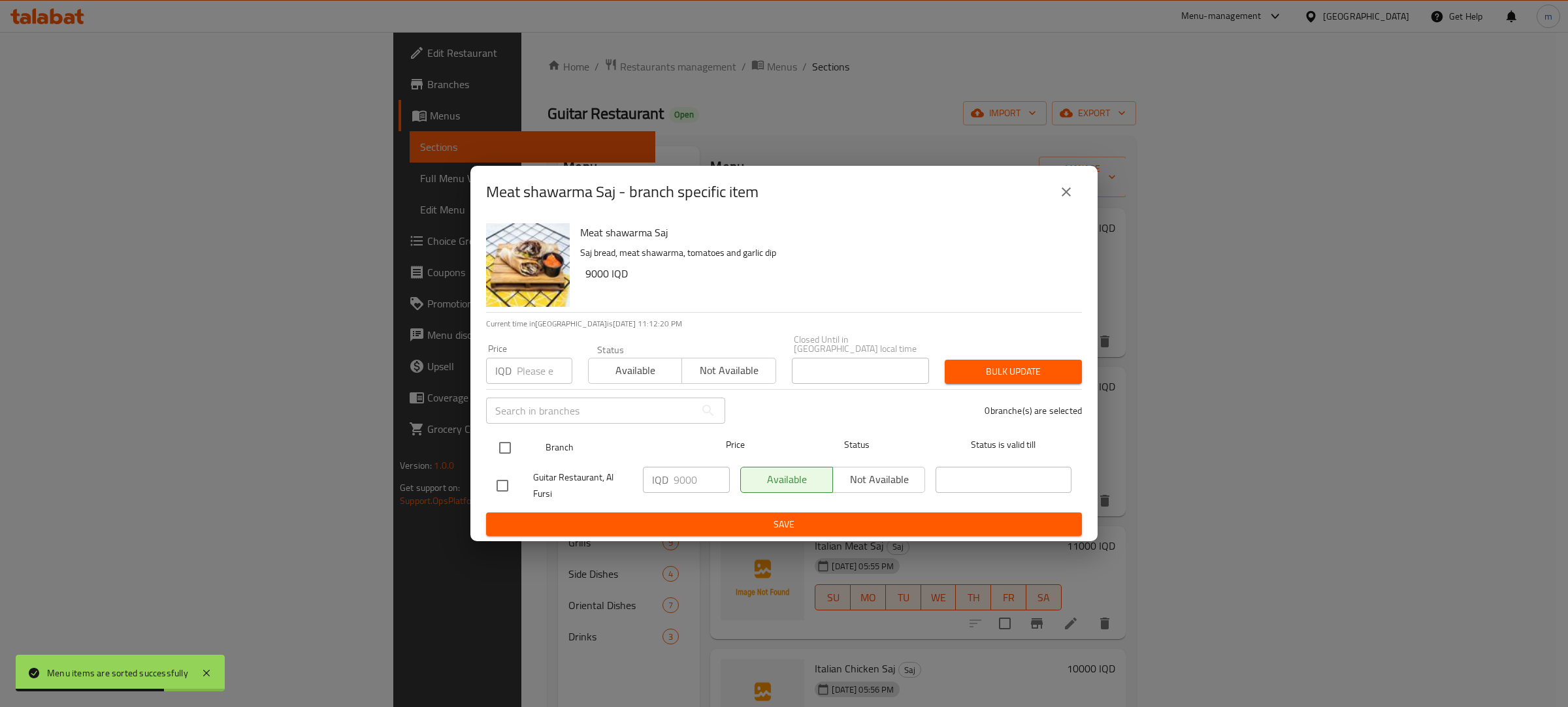
drag, startPoint x: 497, startPoint y: 438, endPoint x: 527, endPoint y: 444, distance: 30.6
click at [506, 438] on input "checkbox" at bounding box center [505, 448] width 28 height 28
checkbox input "true"
click at [686, 471] on input "9000" at bounding box center [701, 480] width 56 height 26
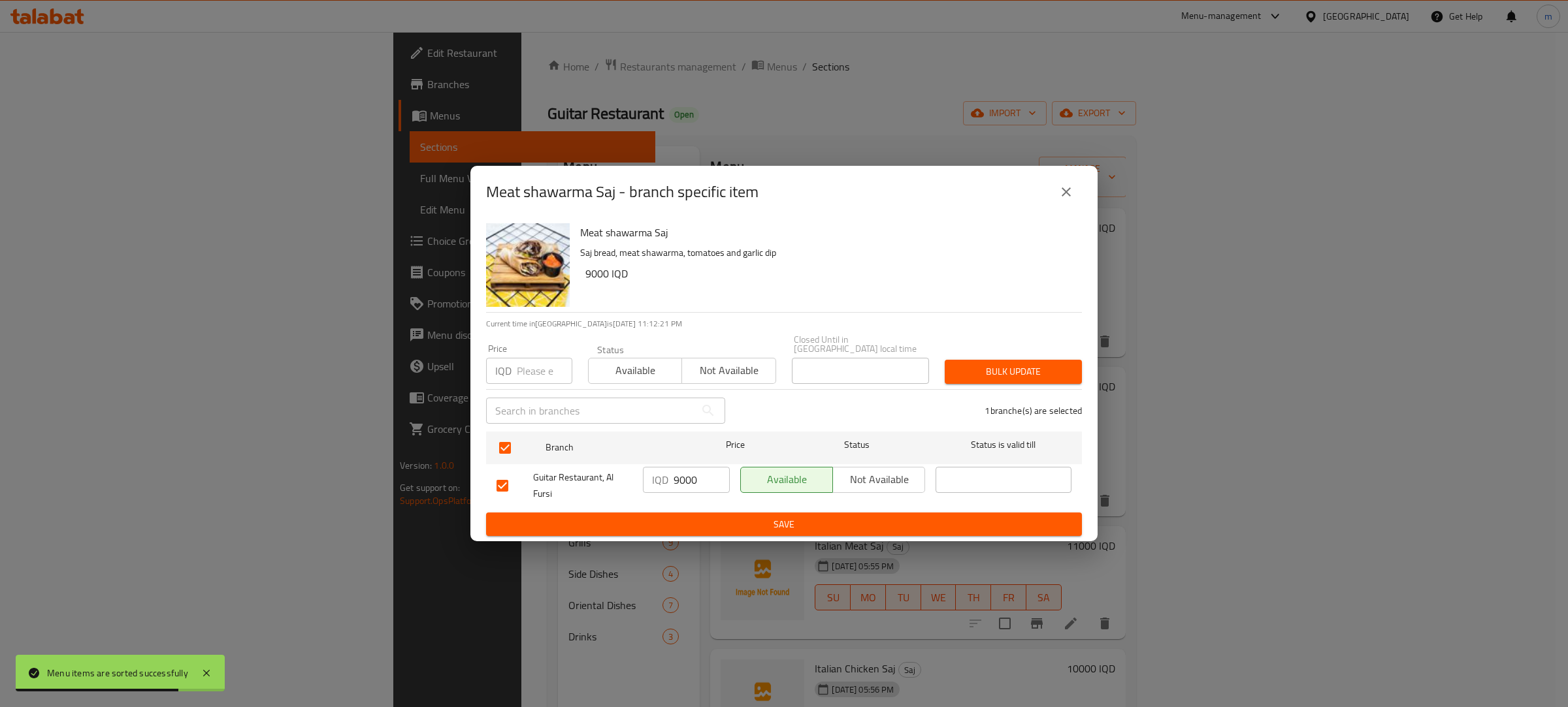
click at [686, 471] on input "9000" at bounding box center [701, 480] width 56 height 26
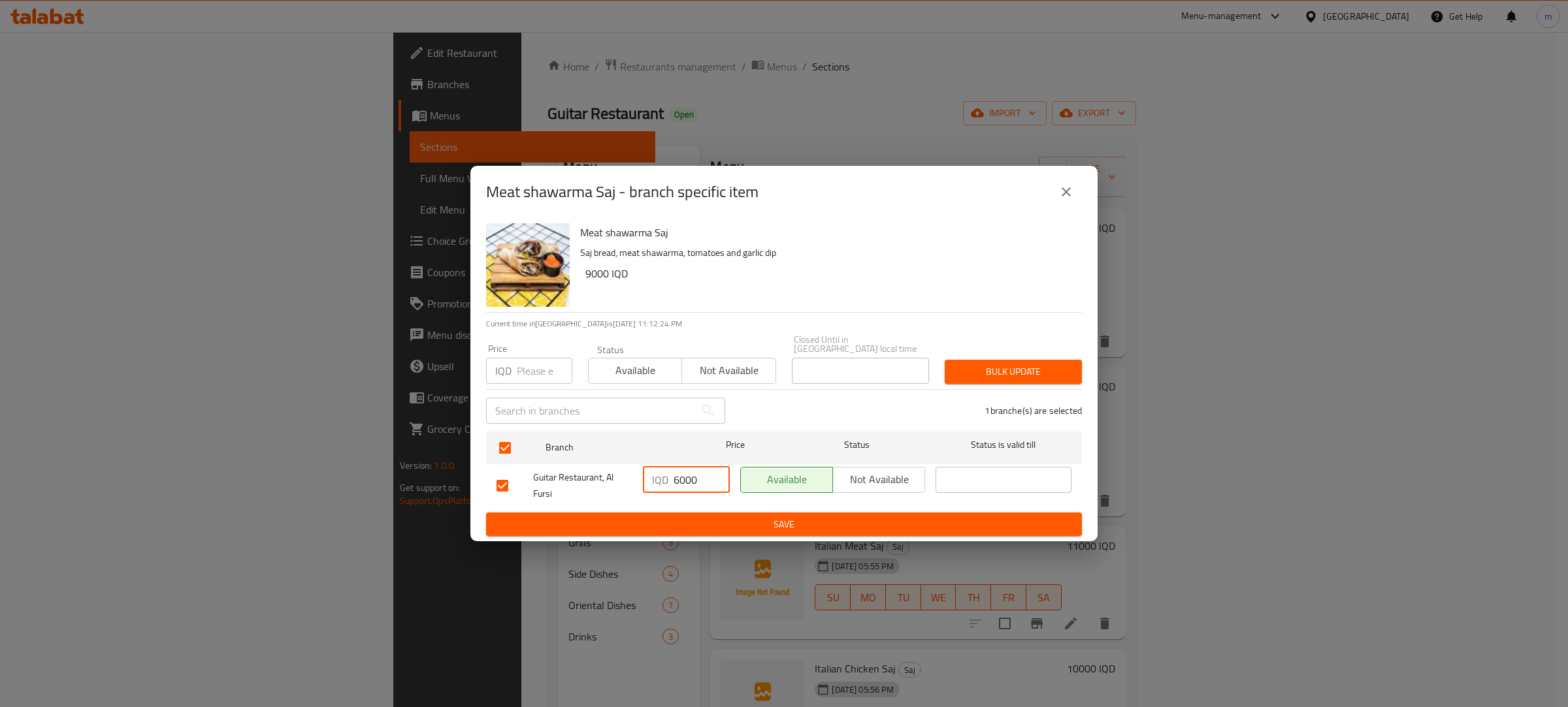
type input "6000"
click at [744, 513] on button "Save" at bounding box center [784, 524] width 596 height 24
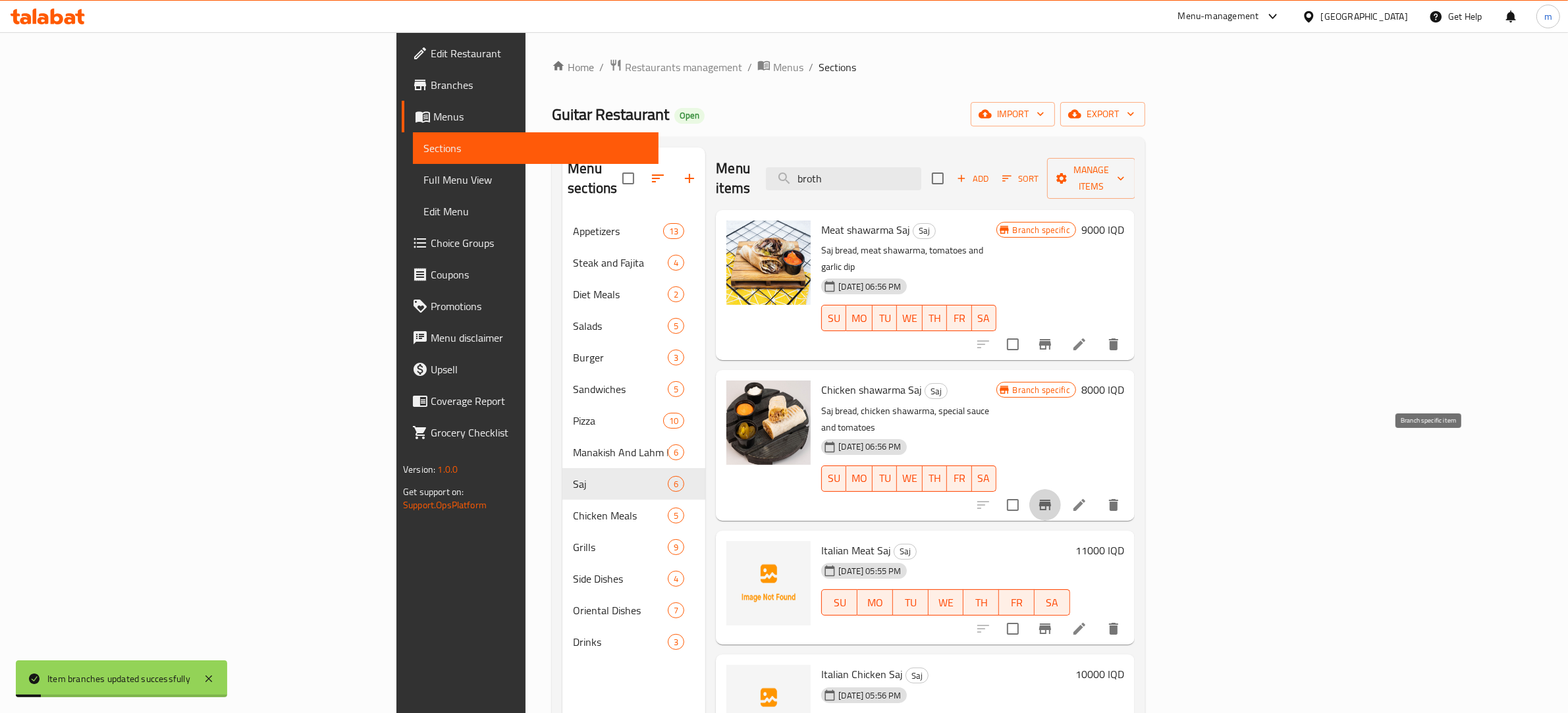
click at [1053, 497] on icon "Branch-specific-item" at bounding box center [1045, 505] width 16 height 16
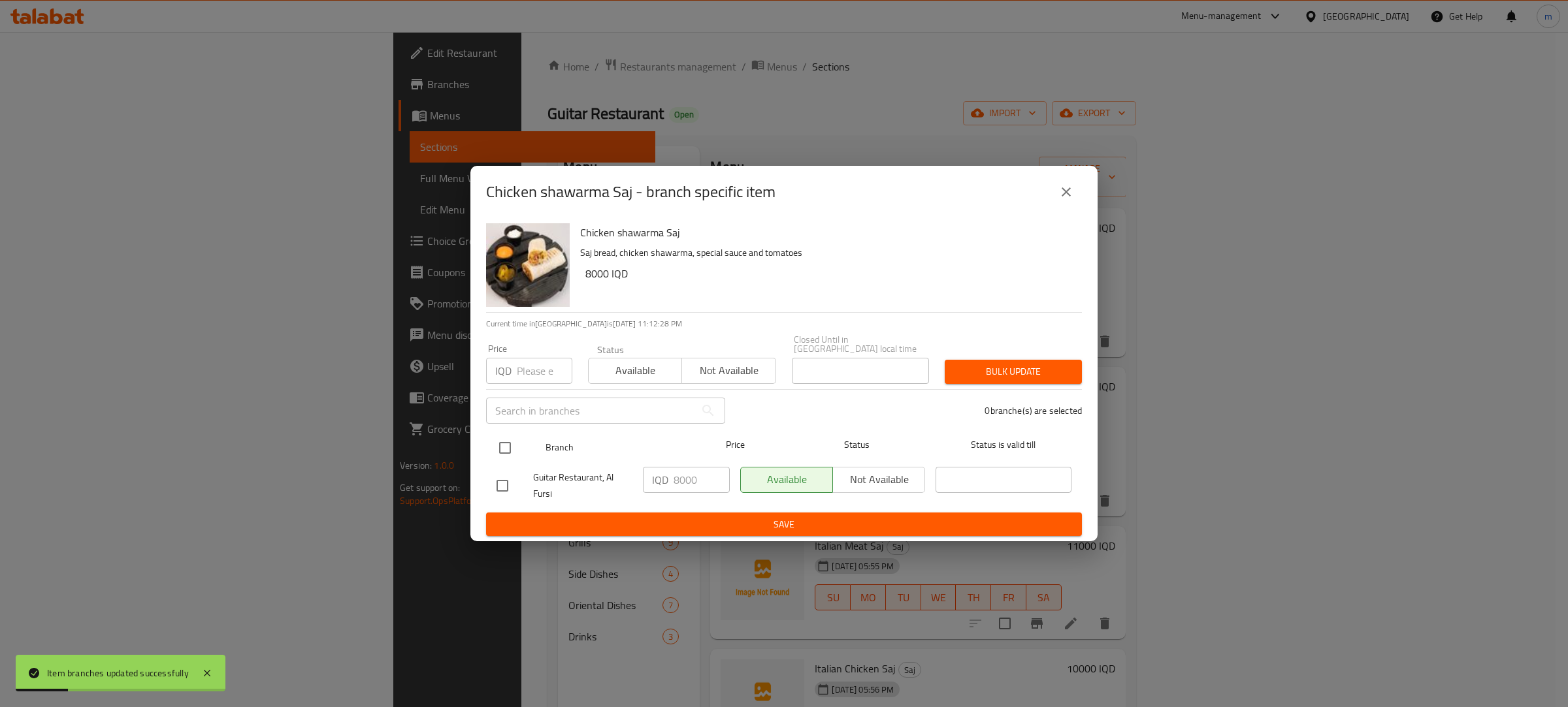
click at [507, 440] on input "checkbox" at bounding box center [505, 448] width 28 height 28
checkbox input "true"
click at [678, 471] on input "8000" at bounding box center [701, 480] width 56 height 26
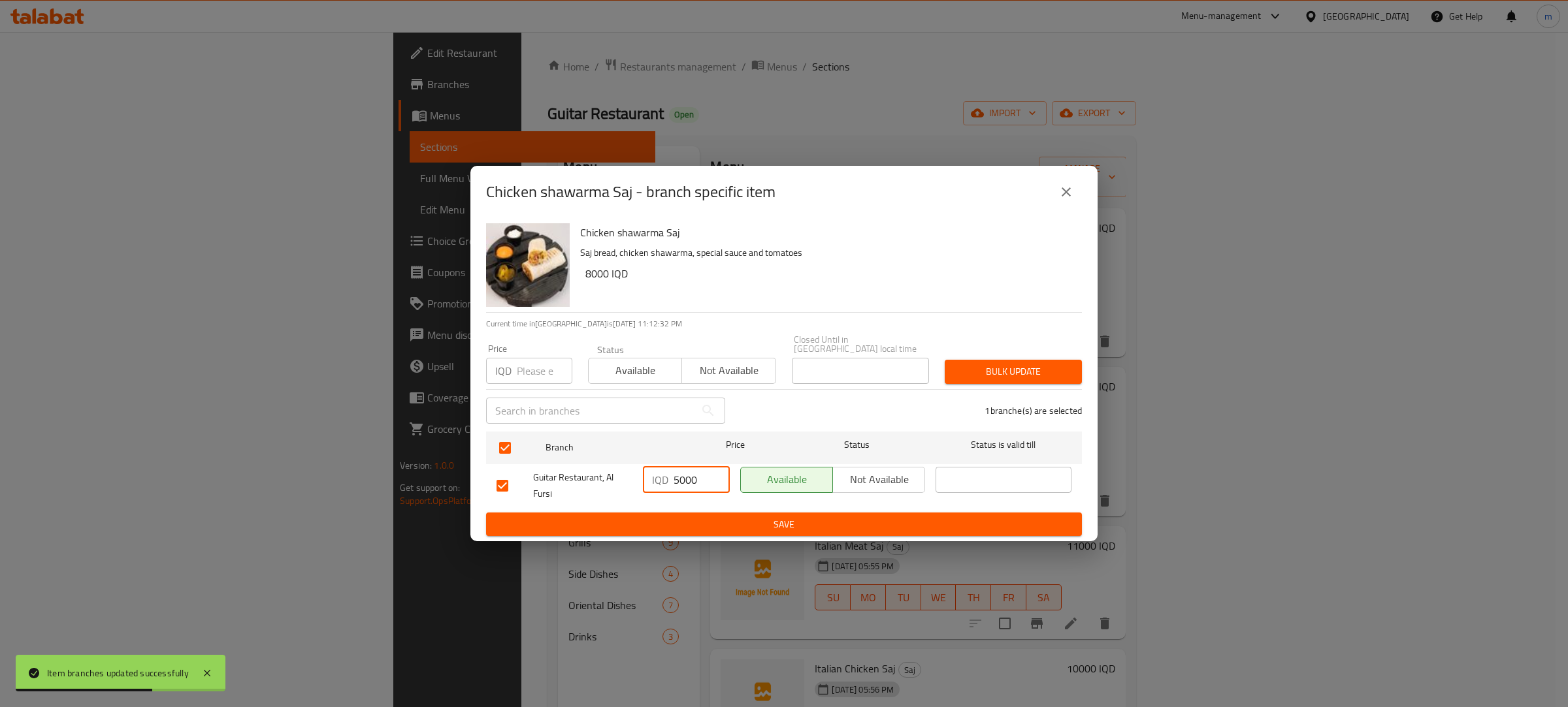
type input "5000"
click at [704, 519] on span "Save" at bounding box center [784, 524] width 574 height 16
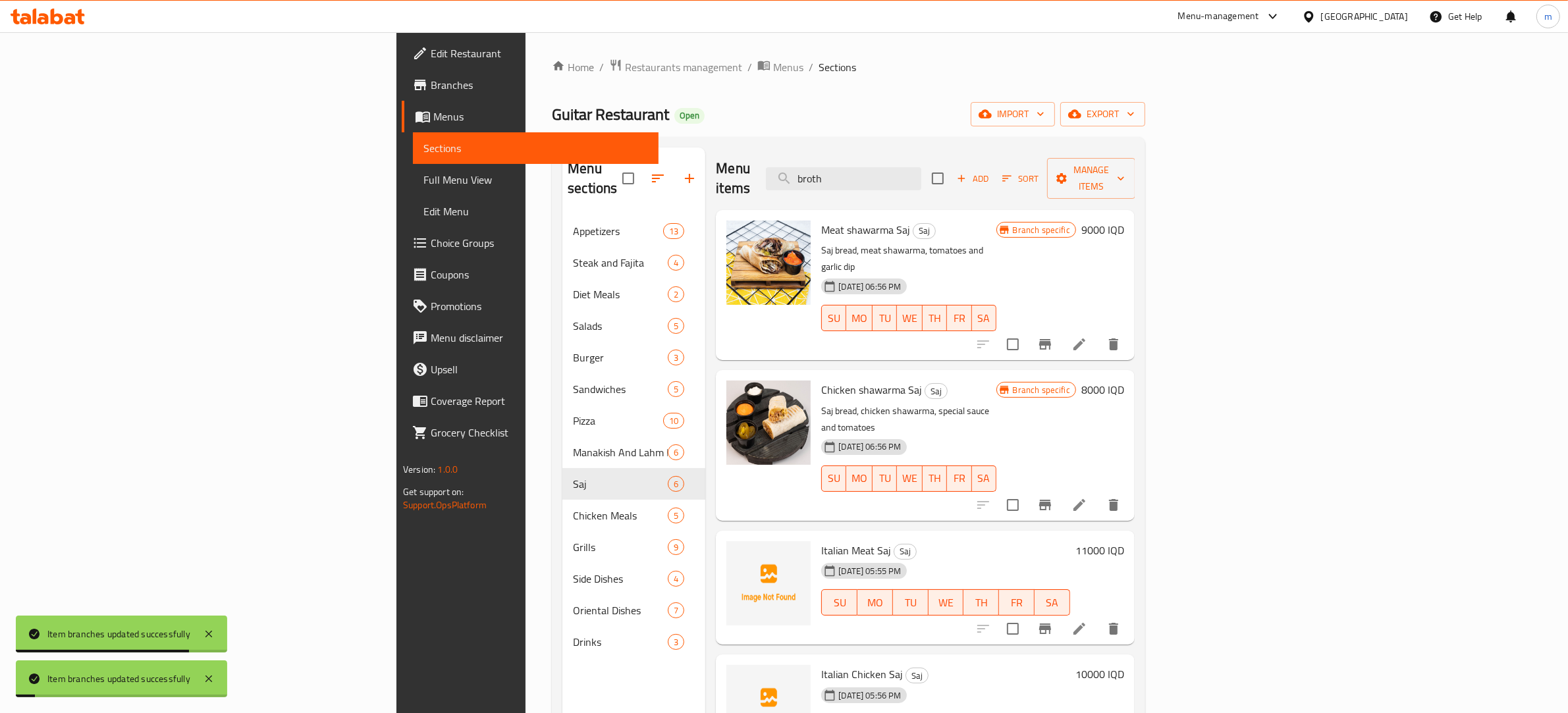
click at [1124, 541] on h6 "11000 IQD" at bounding box center [1100, 550] width 49 height 19
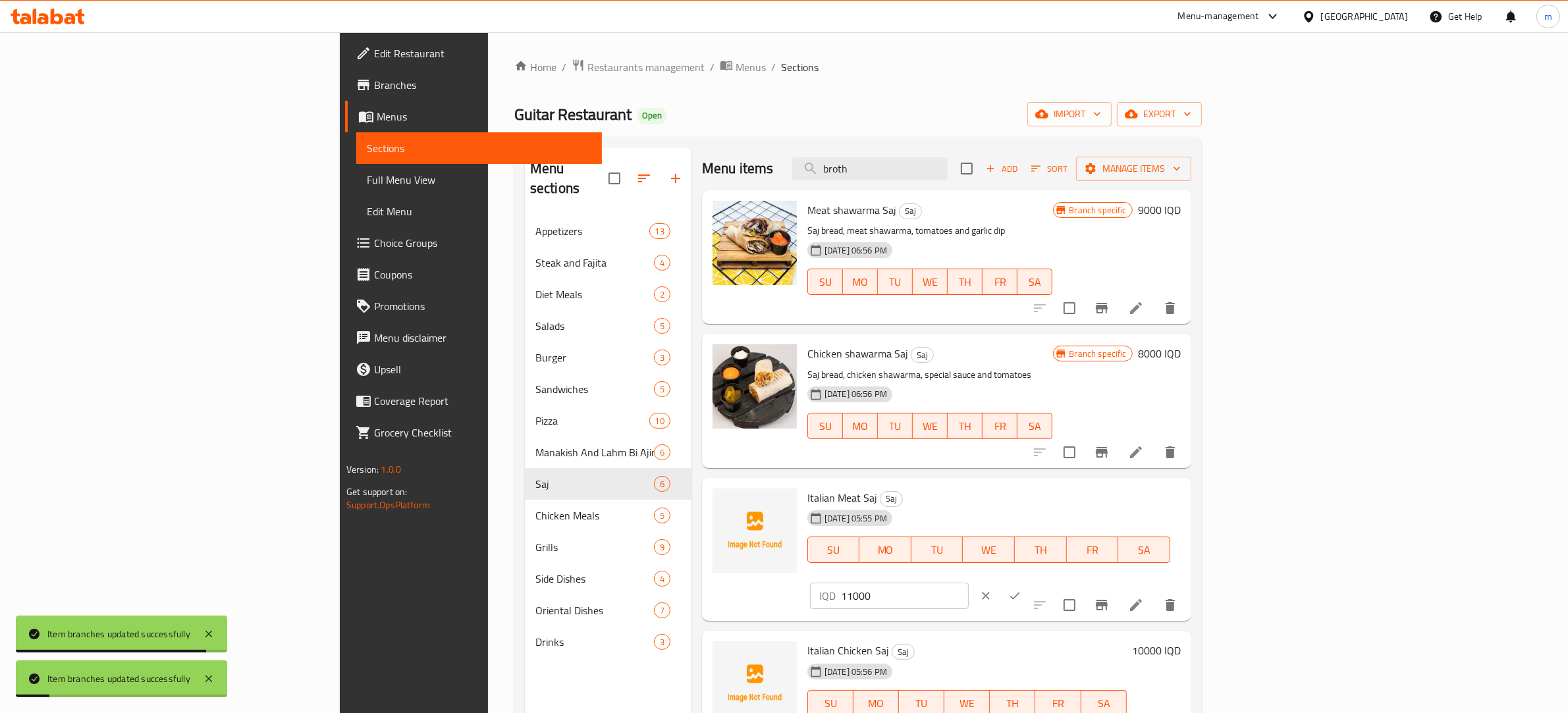
click at [969, 583] on input "11000" at bounding box center [905, 596] width 128 height 26
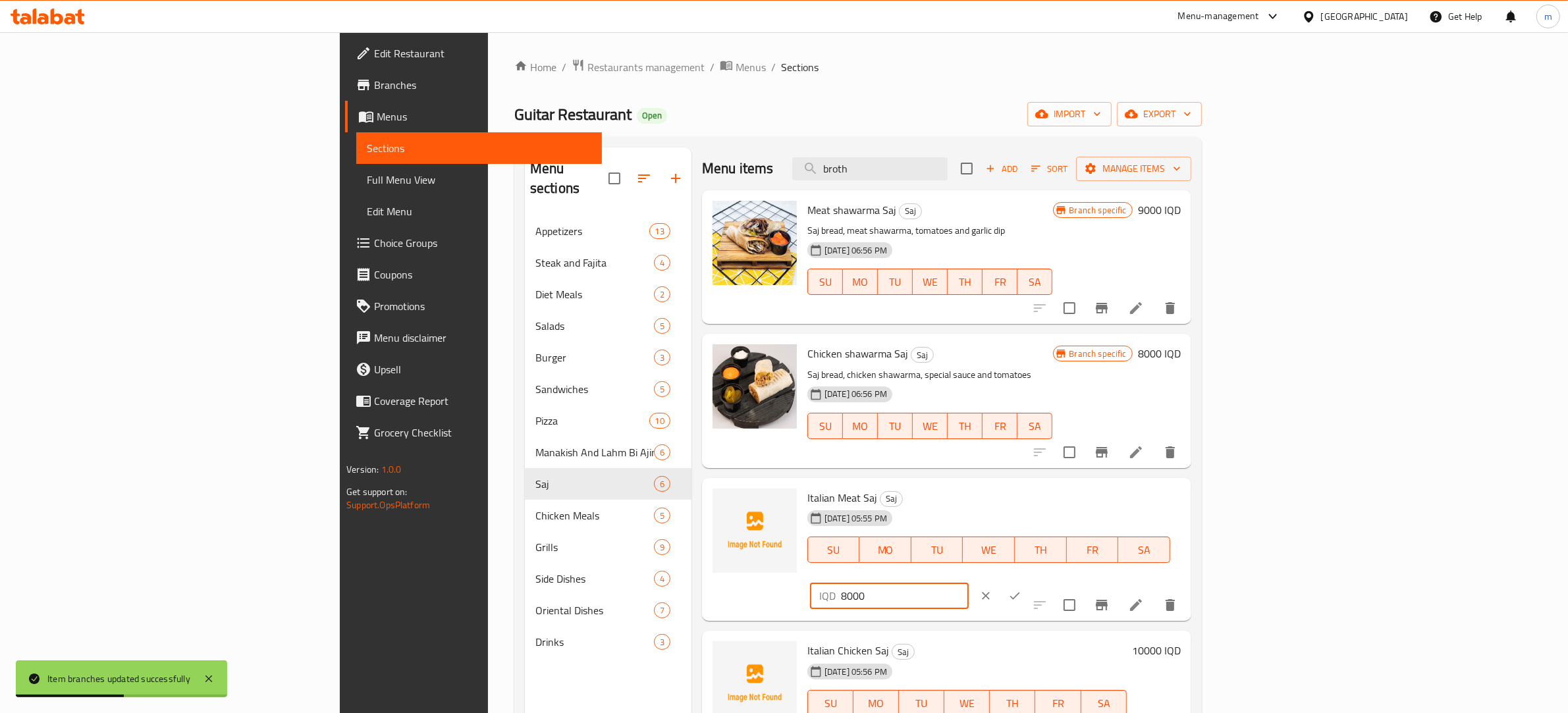
type input "8000"
click at [1021, 589] on icon "ok" at bounding box center [1014, 595] width 13 height 13
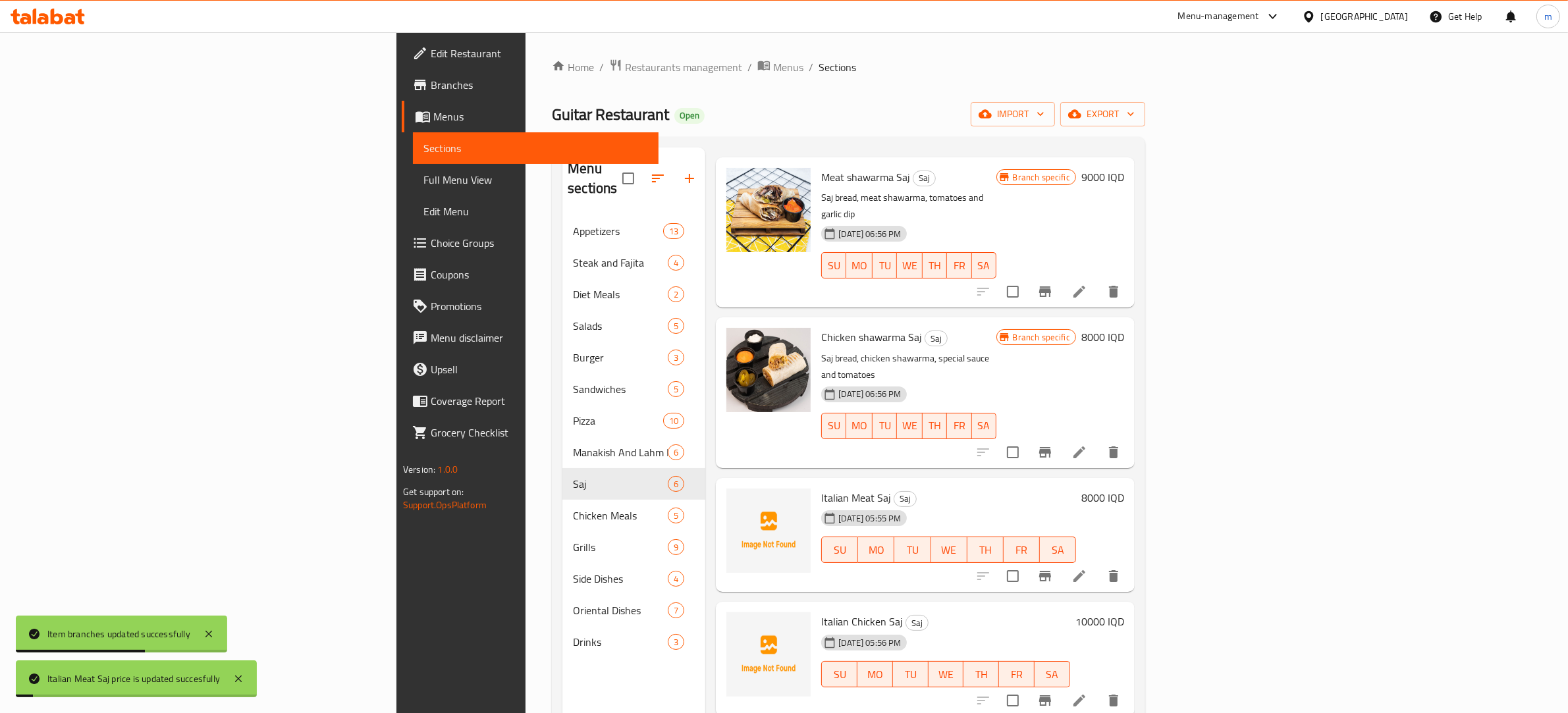
scroll to position [103, 0]
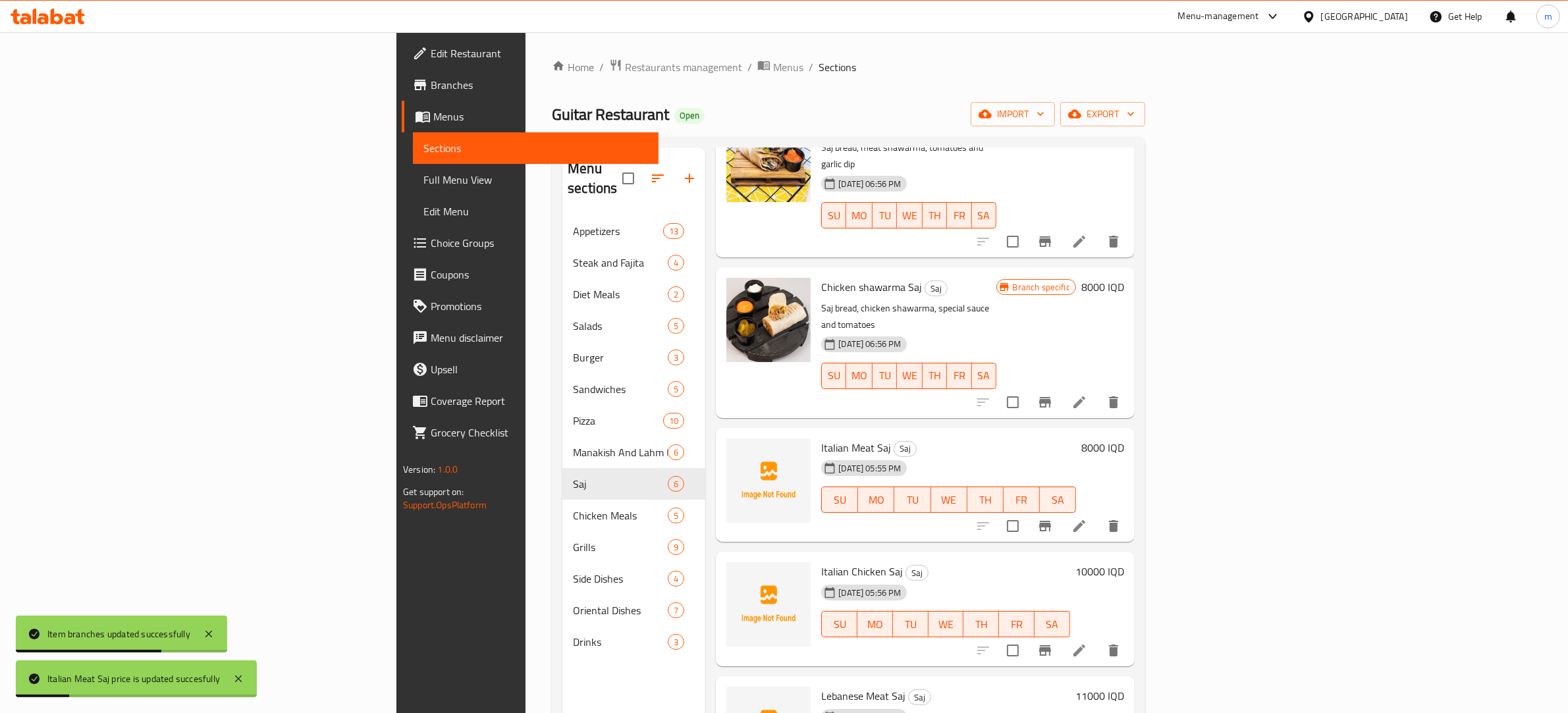
click at [1124, 562] on h6 "10000 IQD" at bounding box center [1100, 571] width 49 height 19
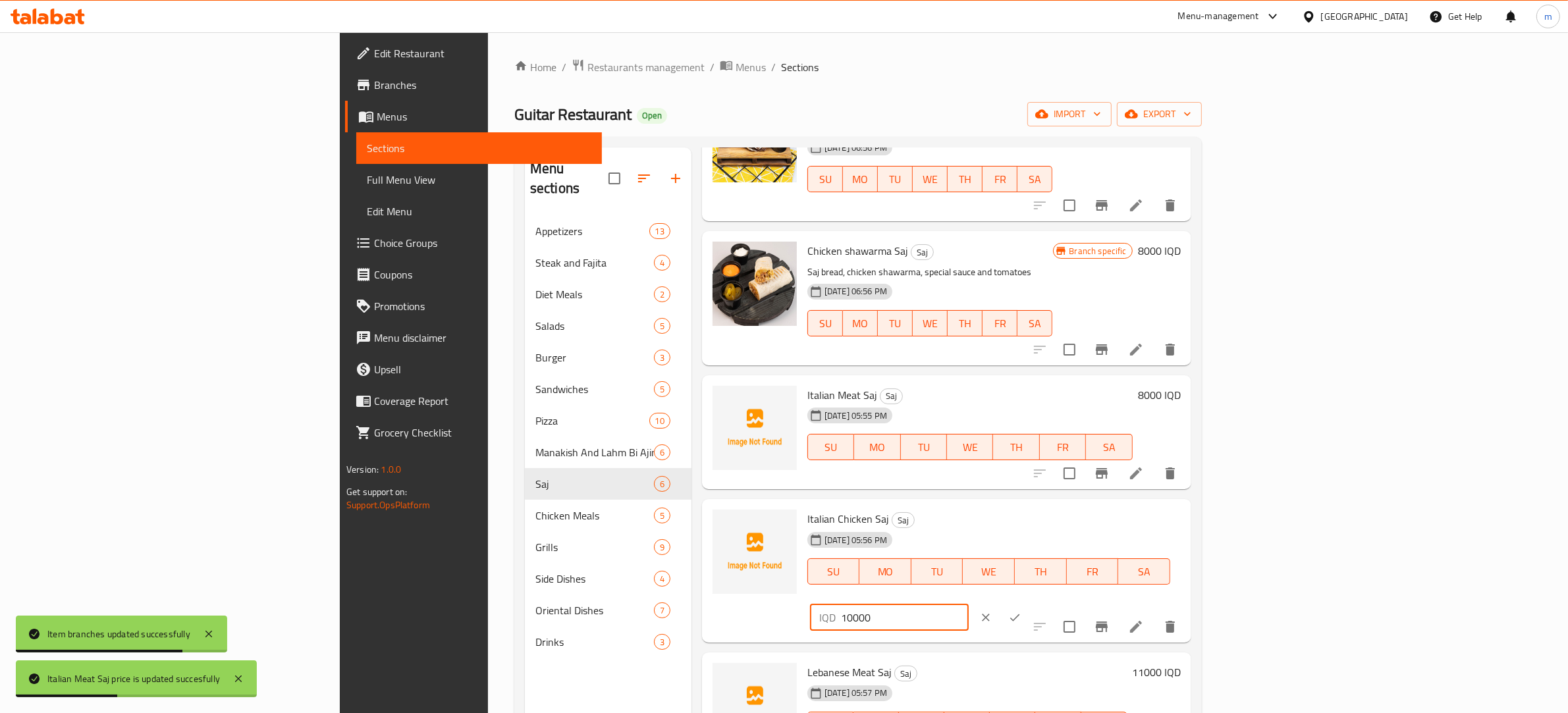
click at [969, 604] on input "10000" at bounding box center [905, 618] width 128 height 26
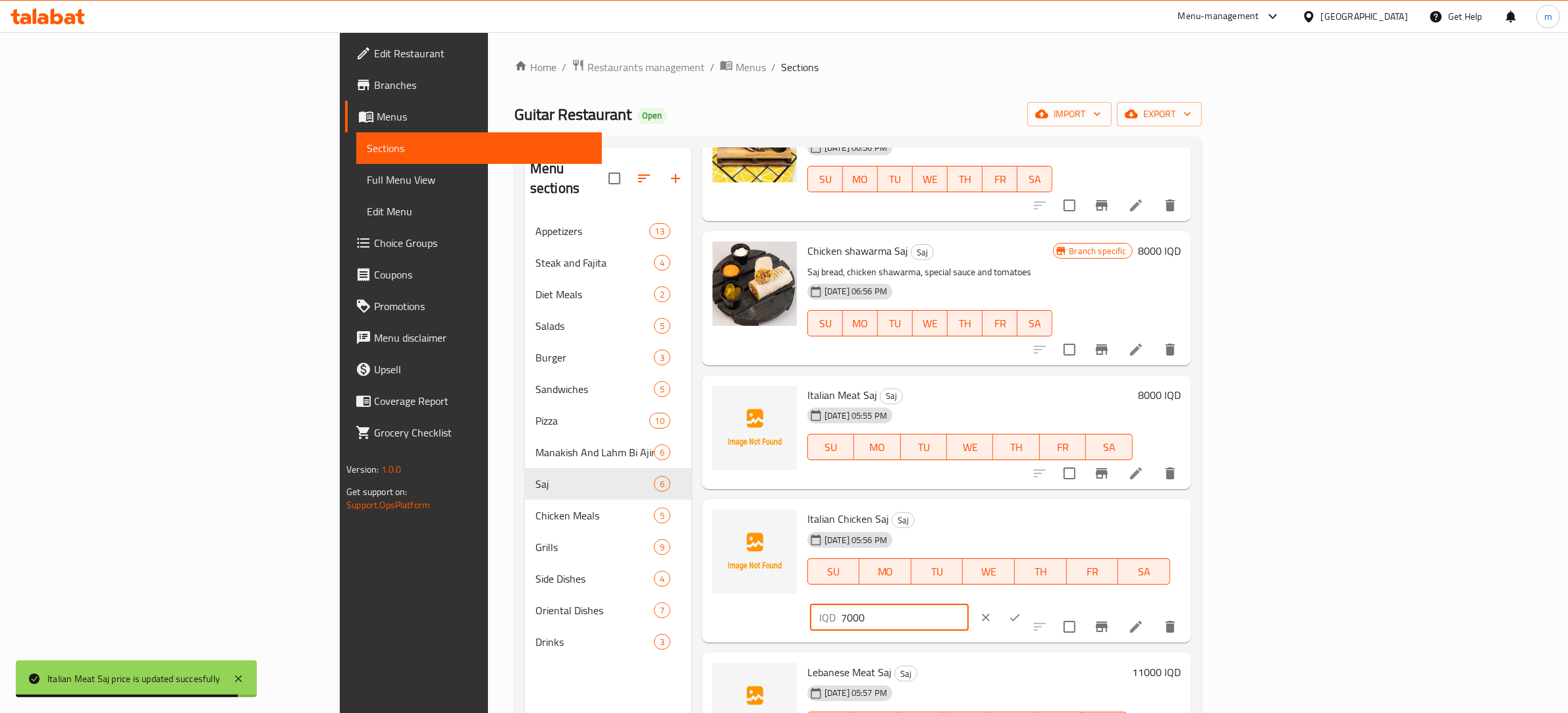
type input "7000"
click at [1021, 611] on icon "ok" at bounding box center [1014, 617] width 13 height 13
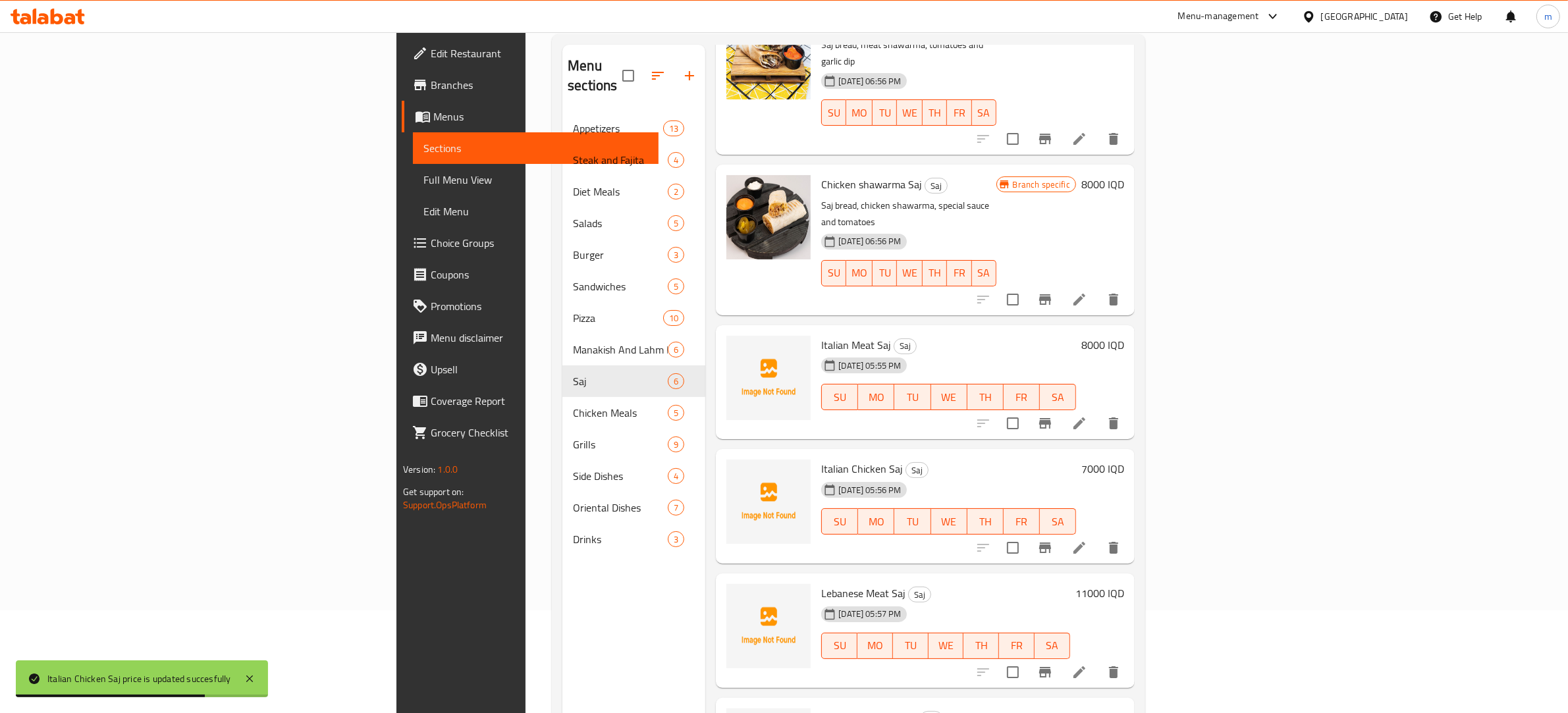
scroll to position [185, 0]
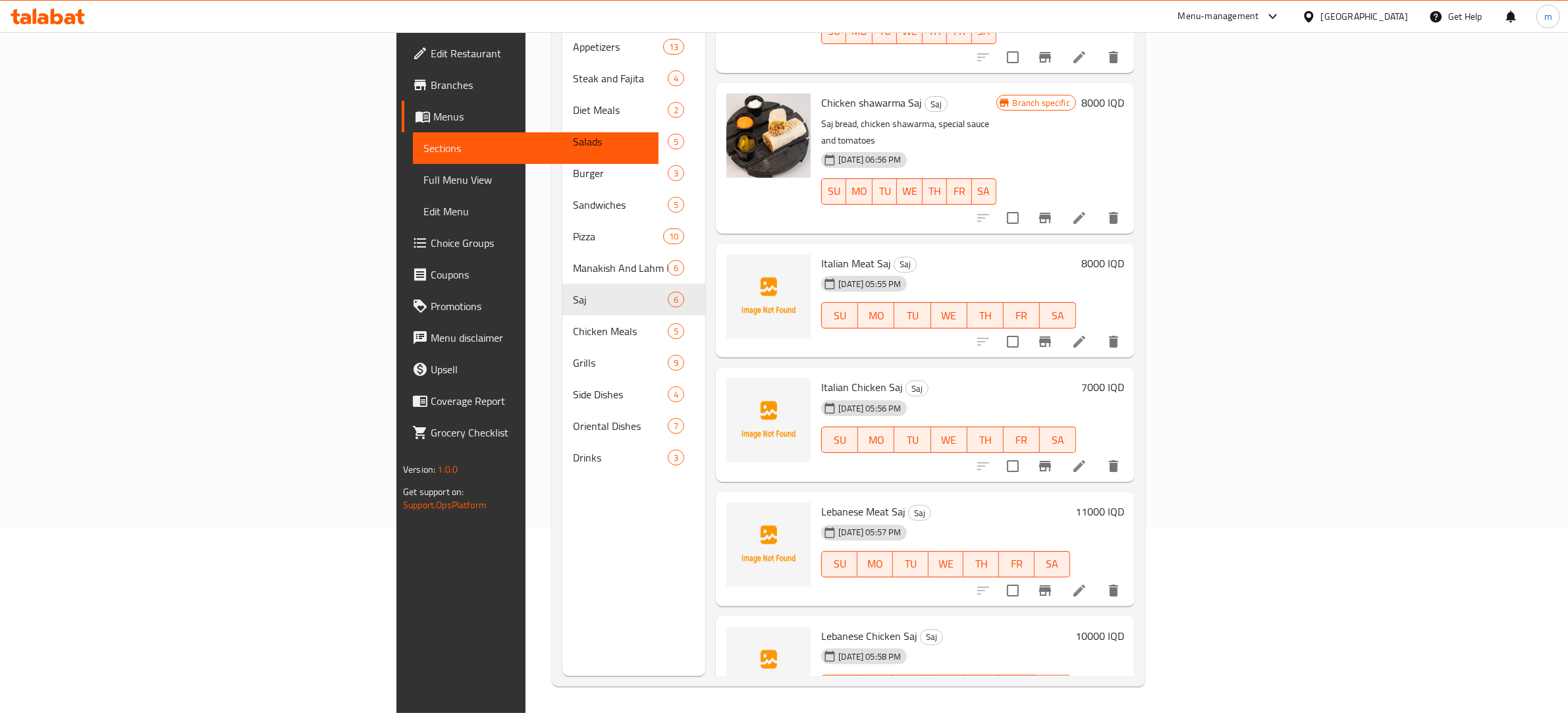
click at [1124, 502] on h6 "11000 IQD" at bounding box center [1100, 512] width 49 height 19
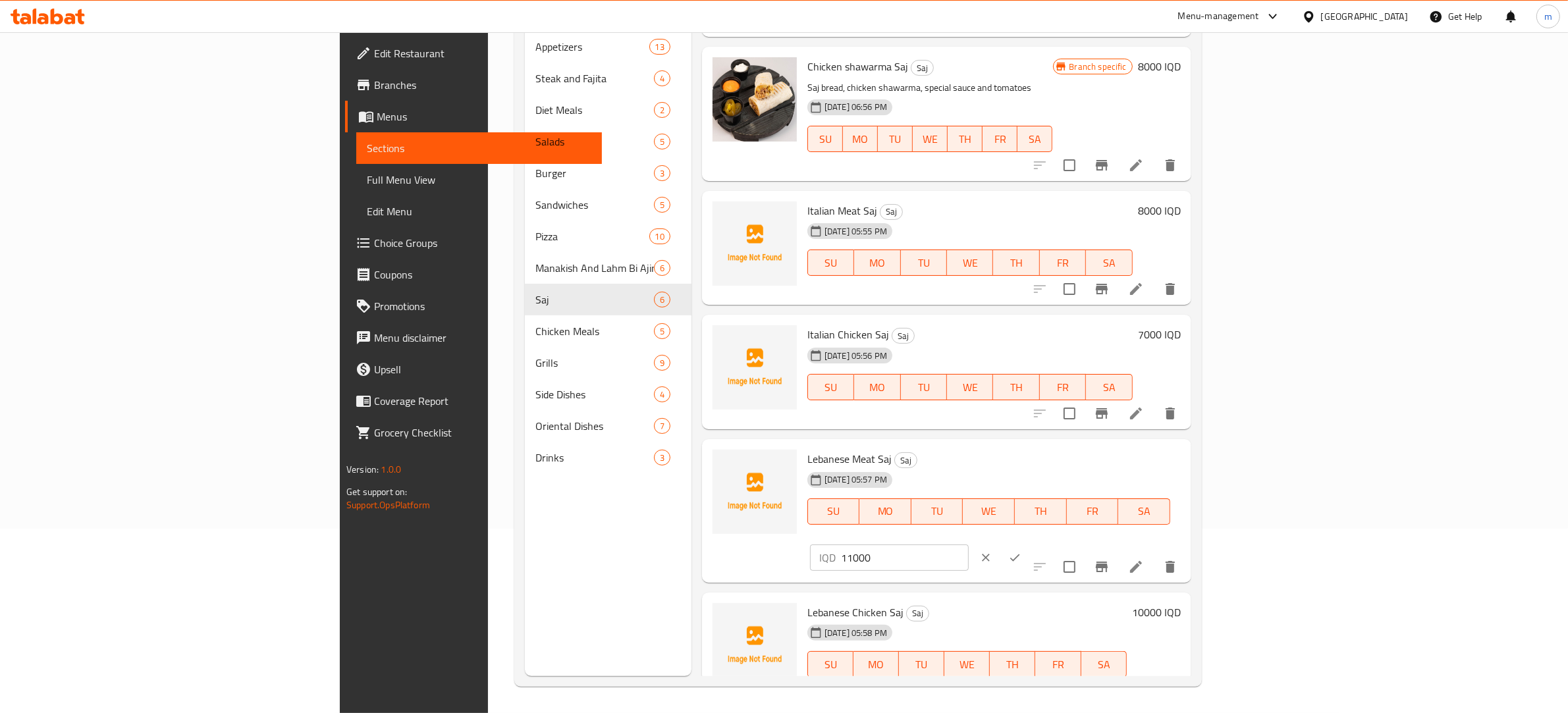
click at [969, 544] on input "11000" at bounding box center [905, 557] width 128 height 26
type input "7500"
click at [1021, 551] on icon "ok" at bounding box center [1014, 557] width 13 height 13
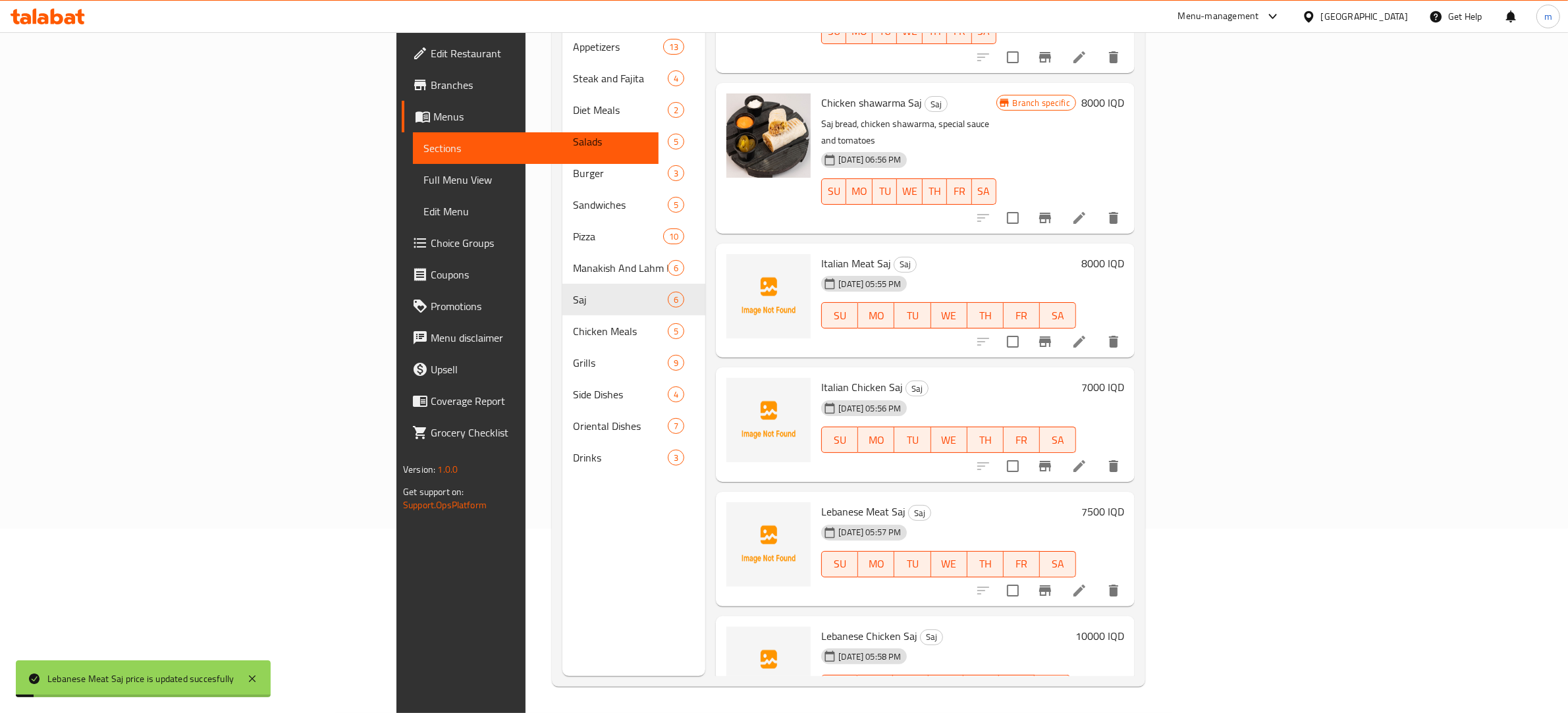
click at [1124, 627] on h6 "10000 IQD" at bounding box center [1100, 636] width 49 height 19
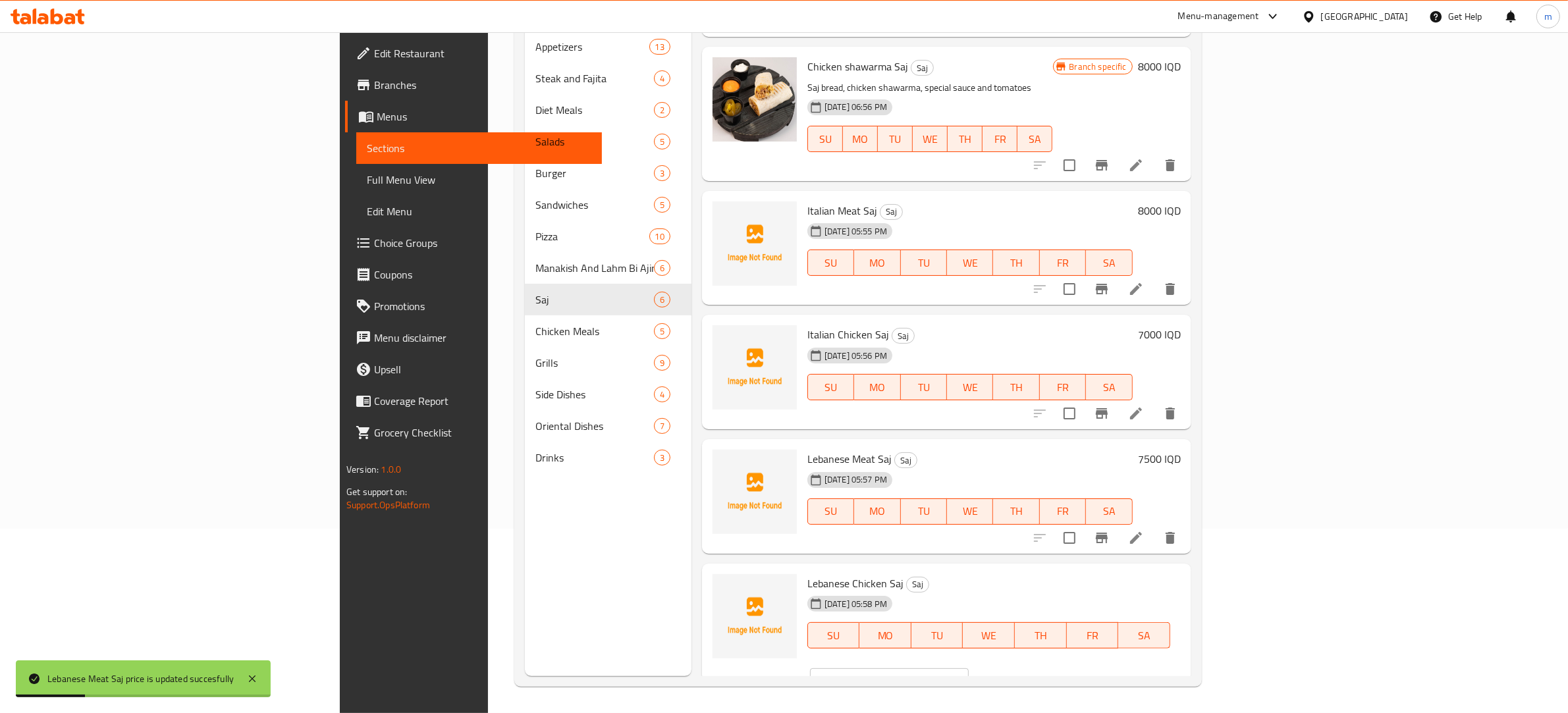
click at [969, 668] on input "10000" at bounding box center [905, 681] width 128 height 26
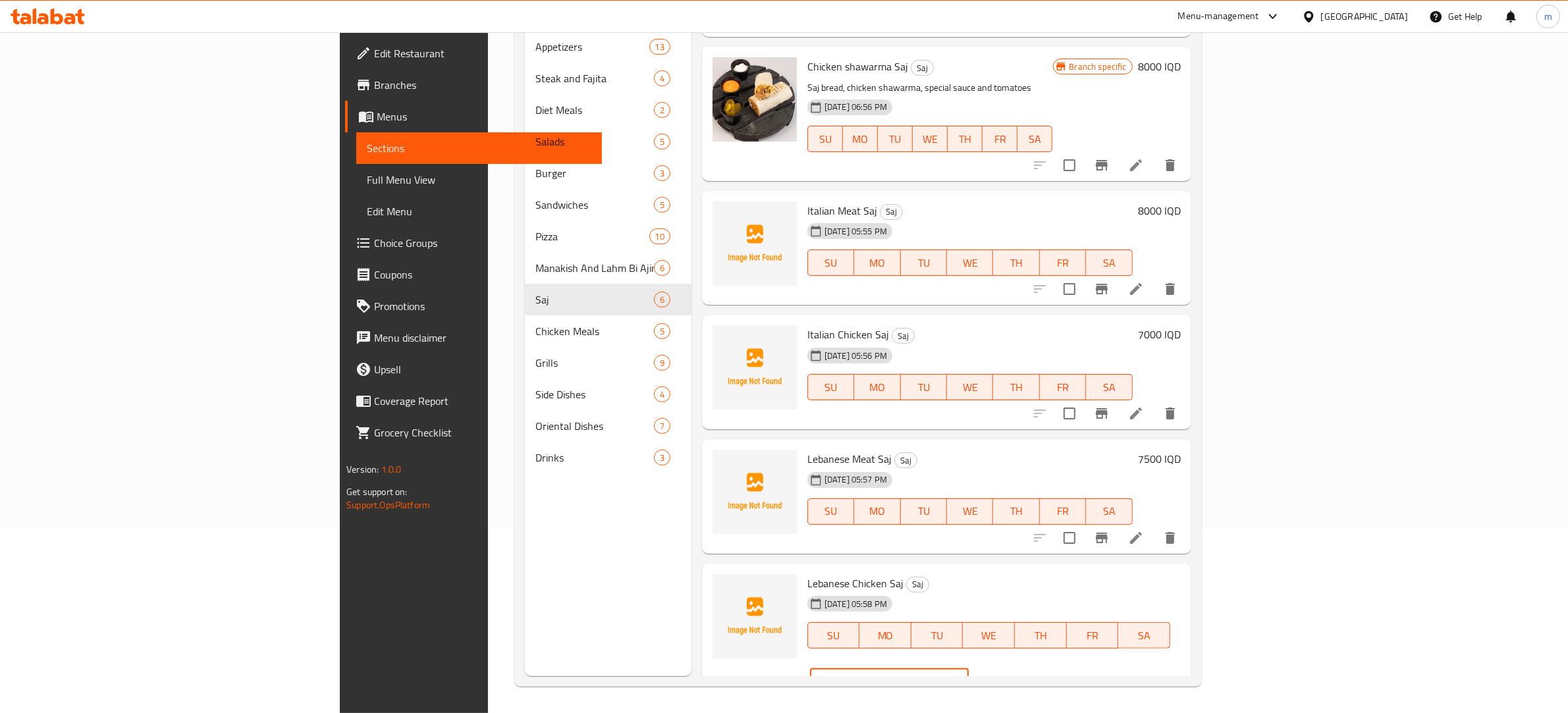
type input "6500"
click at [1021, 675] on icon "ok" at bounding box center [1014, 681] width 13 height 13
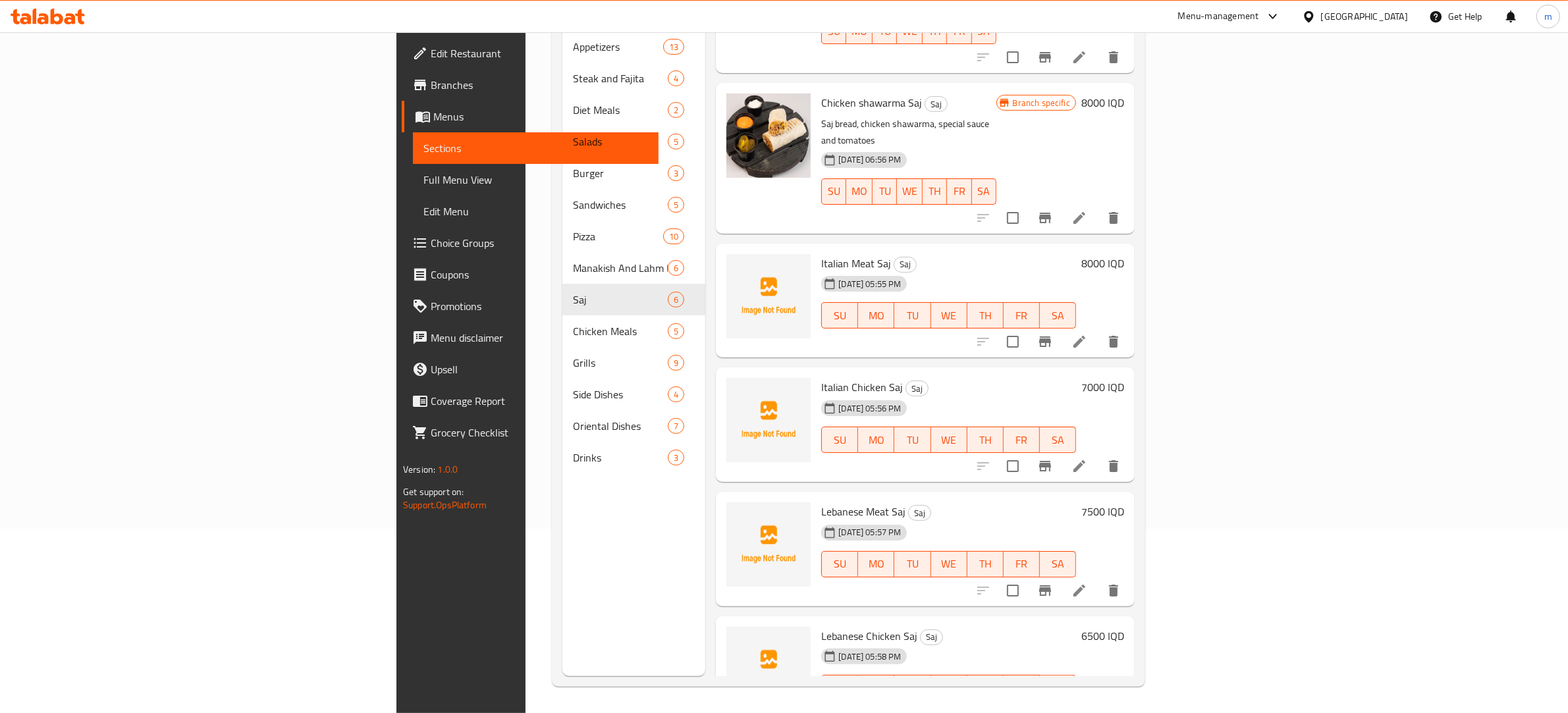
click at [423, 183] on span "Full Menu View" at bounding box center [536, 180] width 225 height 16
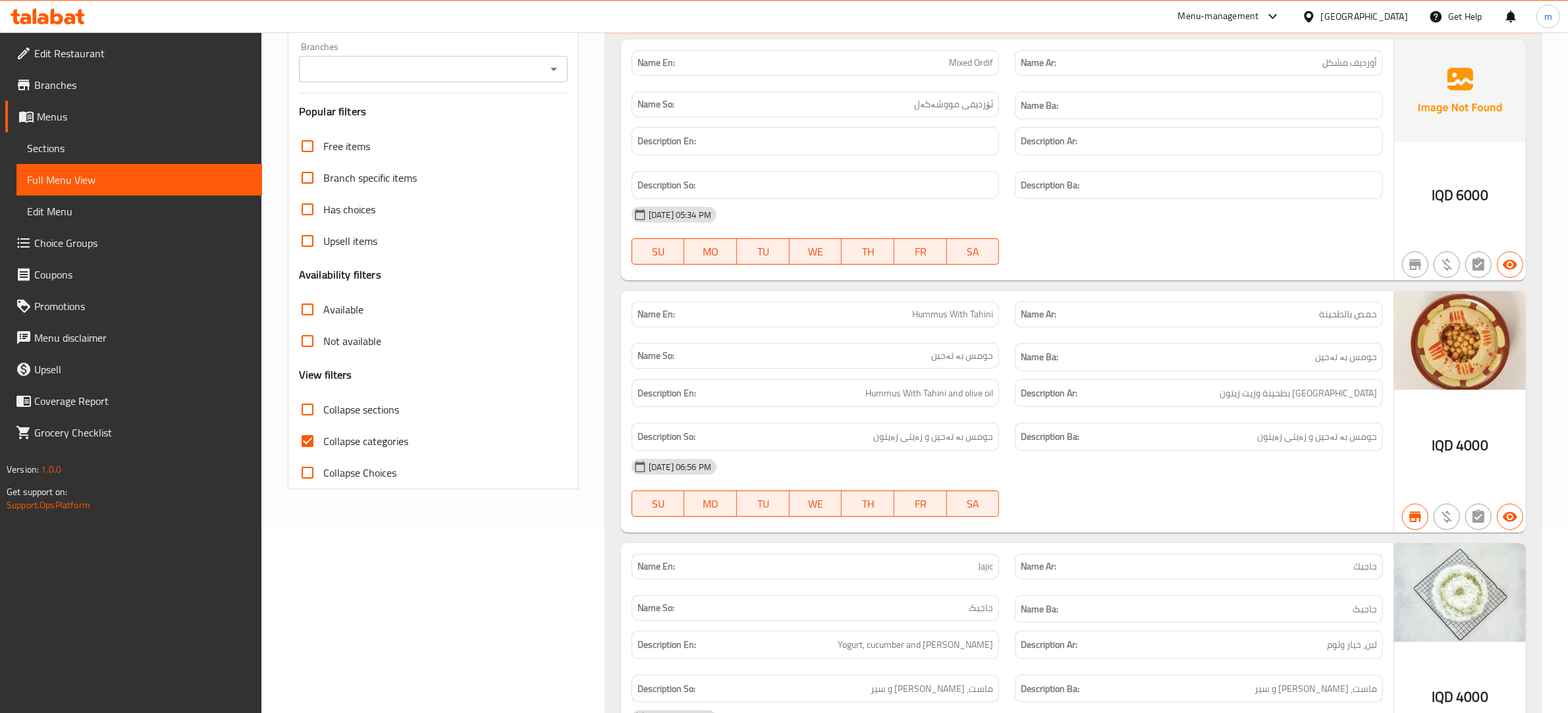
click at [561, 71] on icon "Open" at bounding box center [554, 69] width 16 height 16
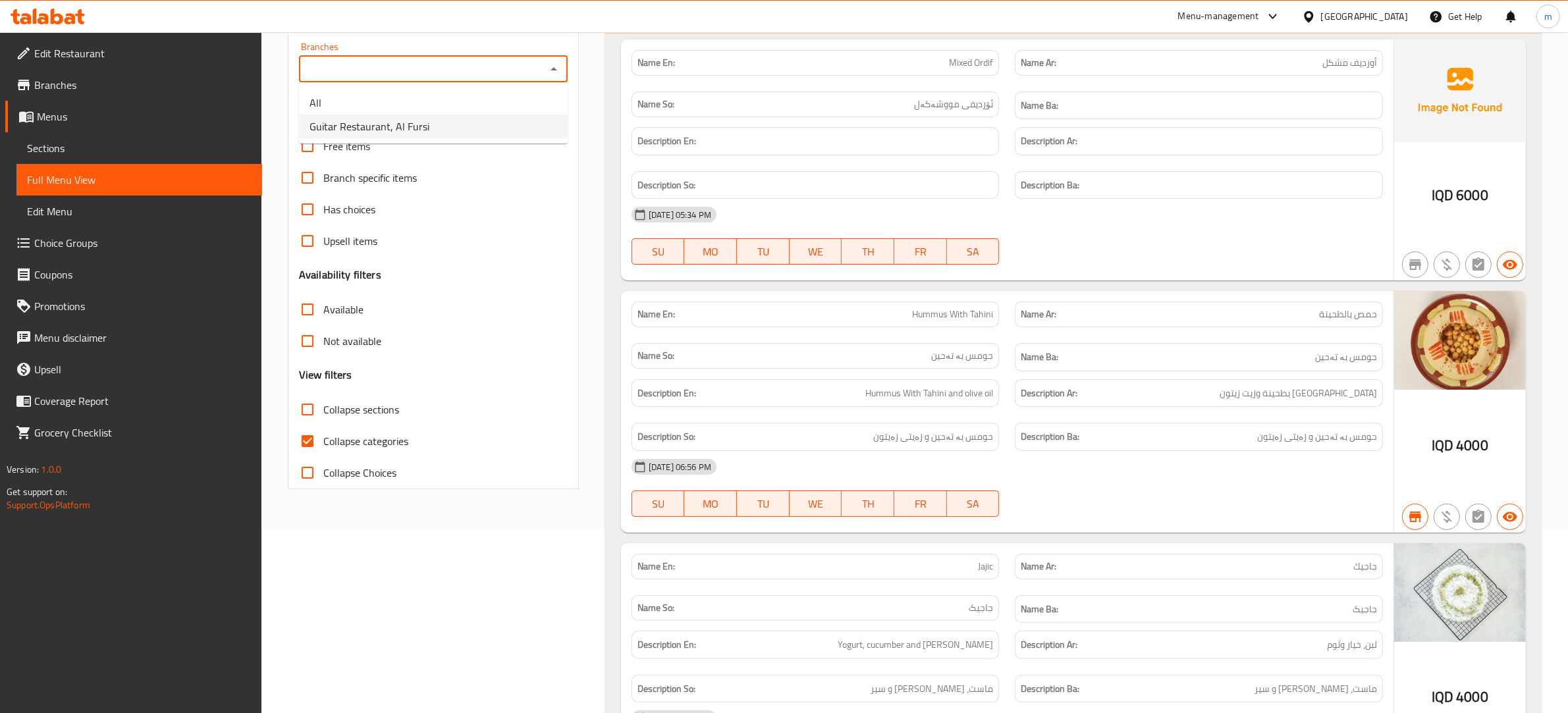
click at [454, 129] on li "Guitar Restaurant, Al Fursi" at bounding box center [433, 126] width 269 height 24
type input "Guitar Restaurant, Al Fursi"
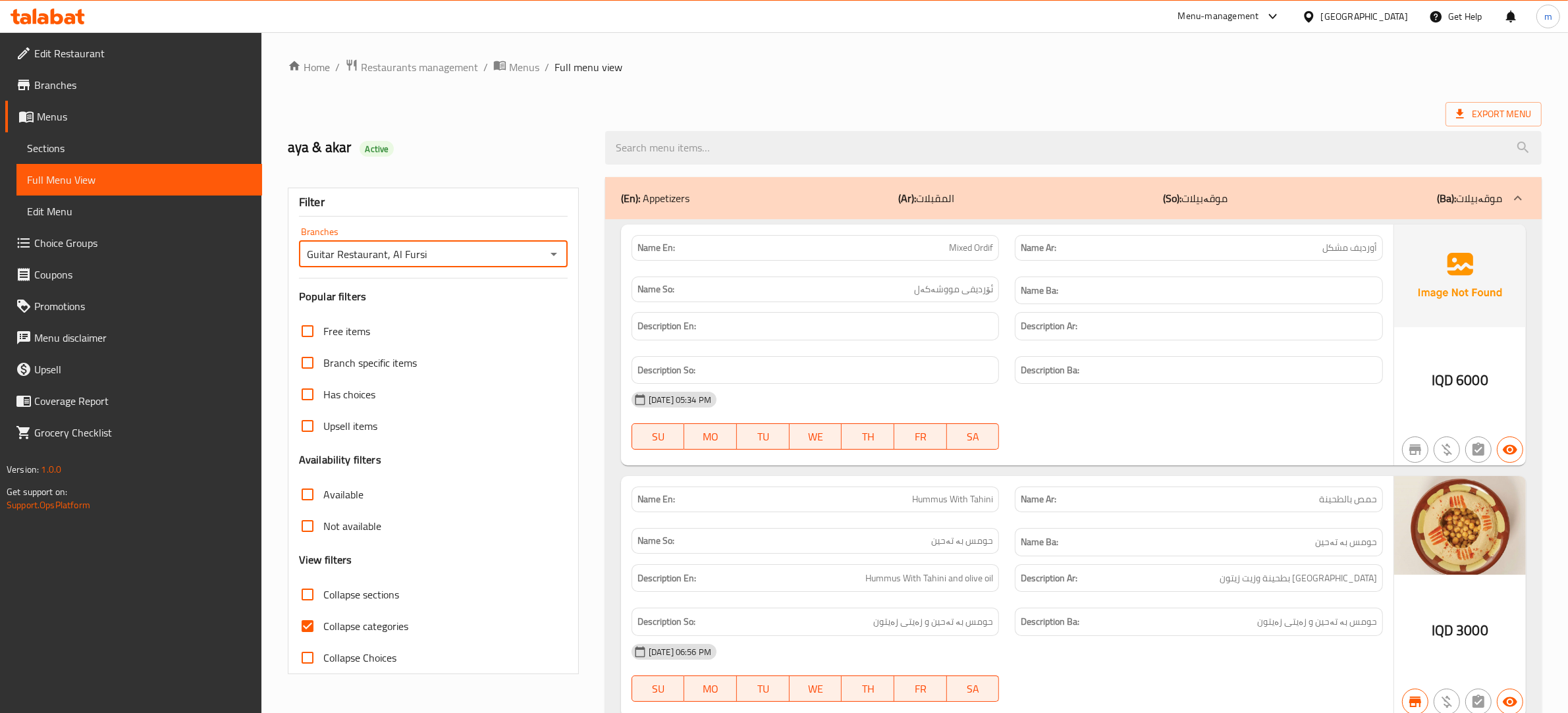
click at [307, 627] on input "Collapse categories" at bounding box center [307, 625] width 32 height 32
checkbox input "false"
click at [309, 597] on input "Collapse sections" at bounding box center [307, 594] width 32 height 32
checkbox input "true"
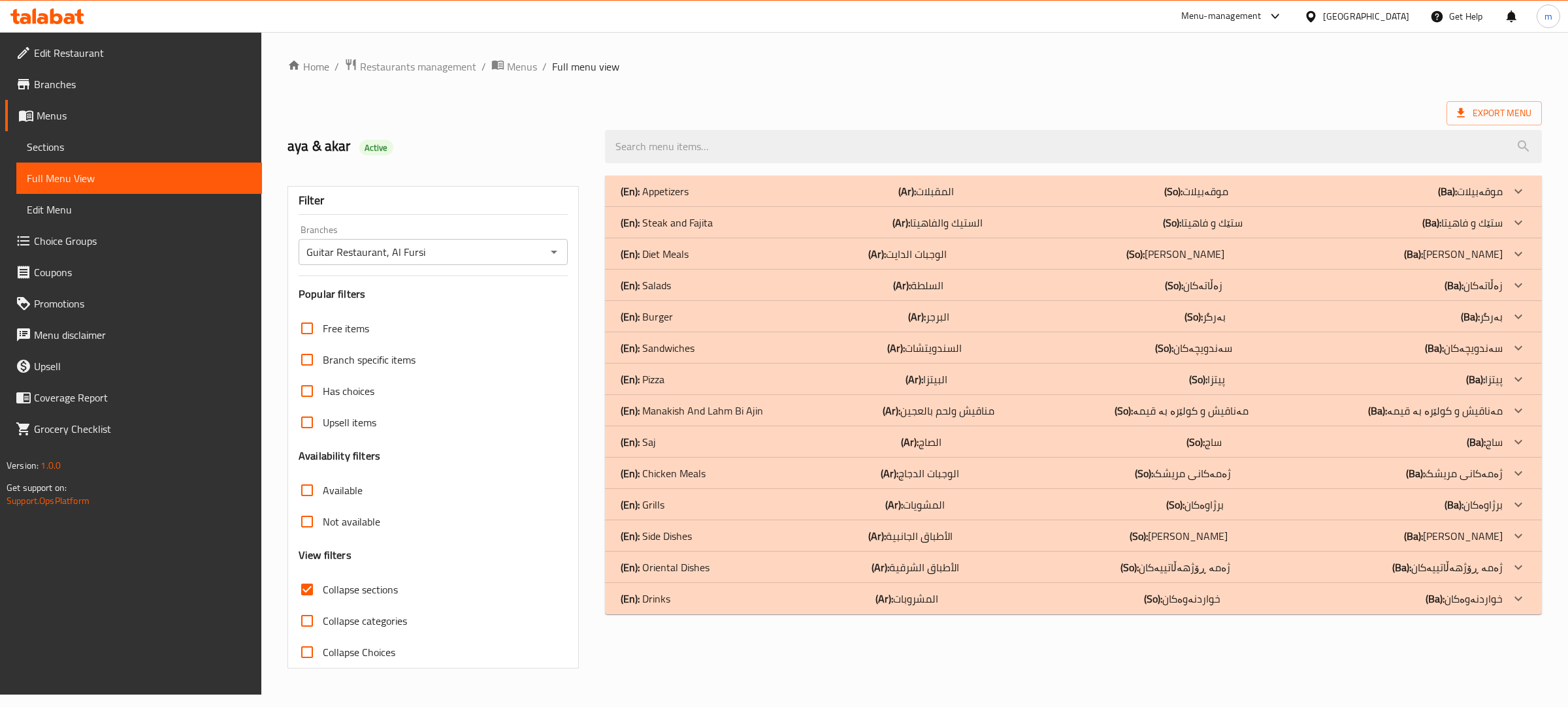
click at [663, 199] on div "(En): Saj (Ar): الصاج (So): ساج (Ba): ساج" at bounding box center [1061, 191] width 882 height 15
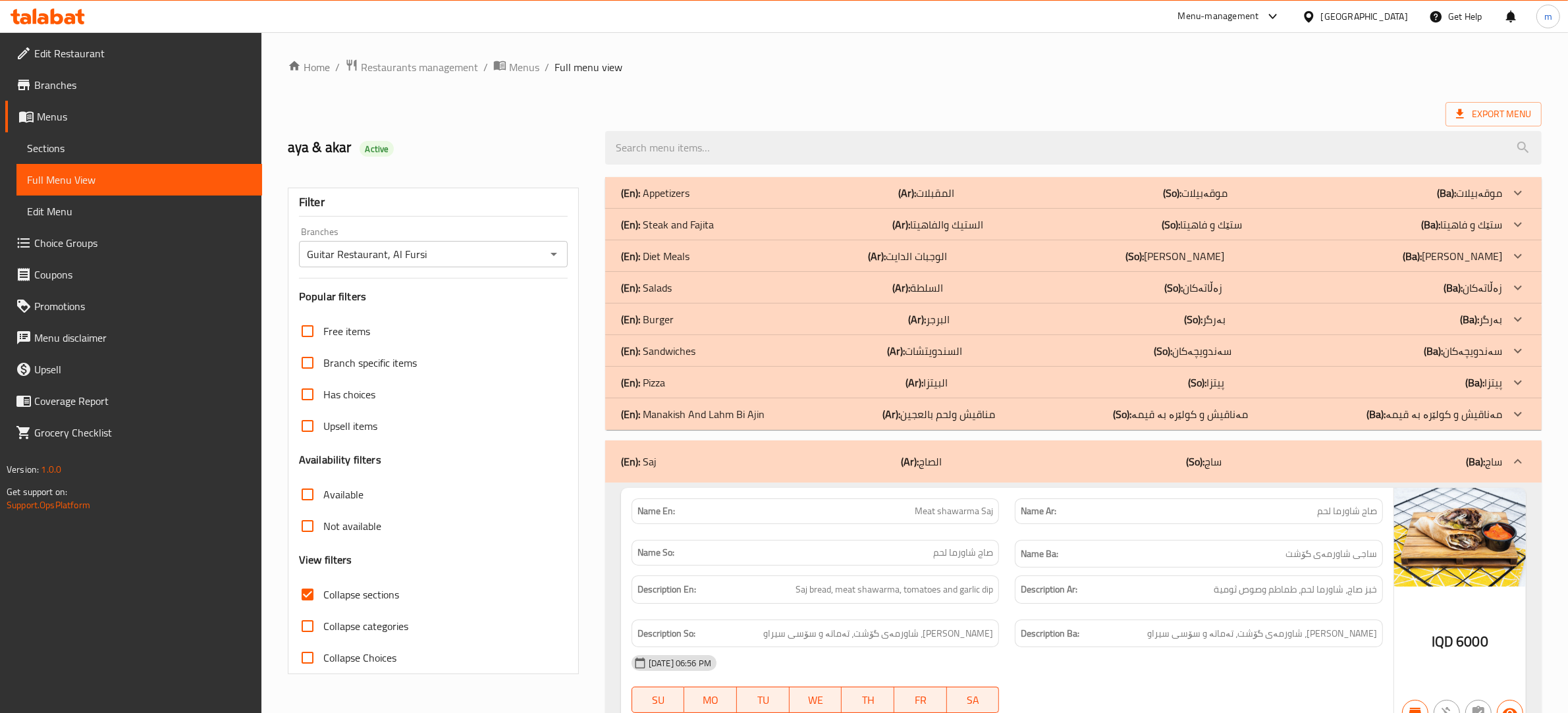
click at [680, 201] on div "(En): Salads (Ar): السلطة (So): زەڵاتەکان (Ba): زەڵاتەکان" at bounding box center [1062, 193] width 881 height 16
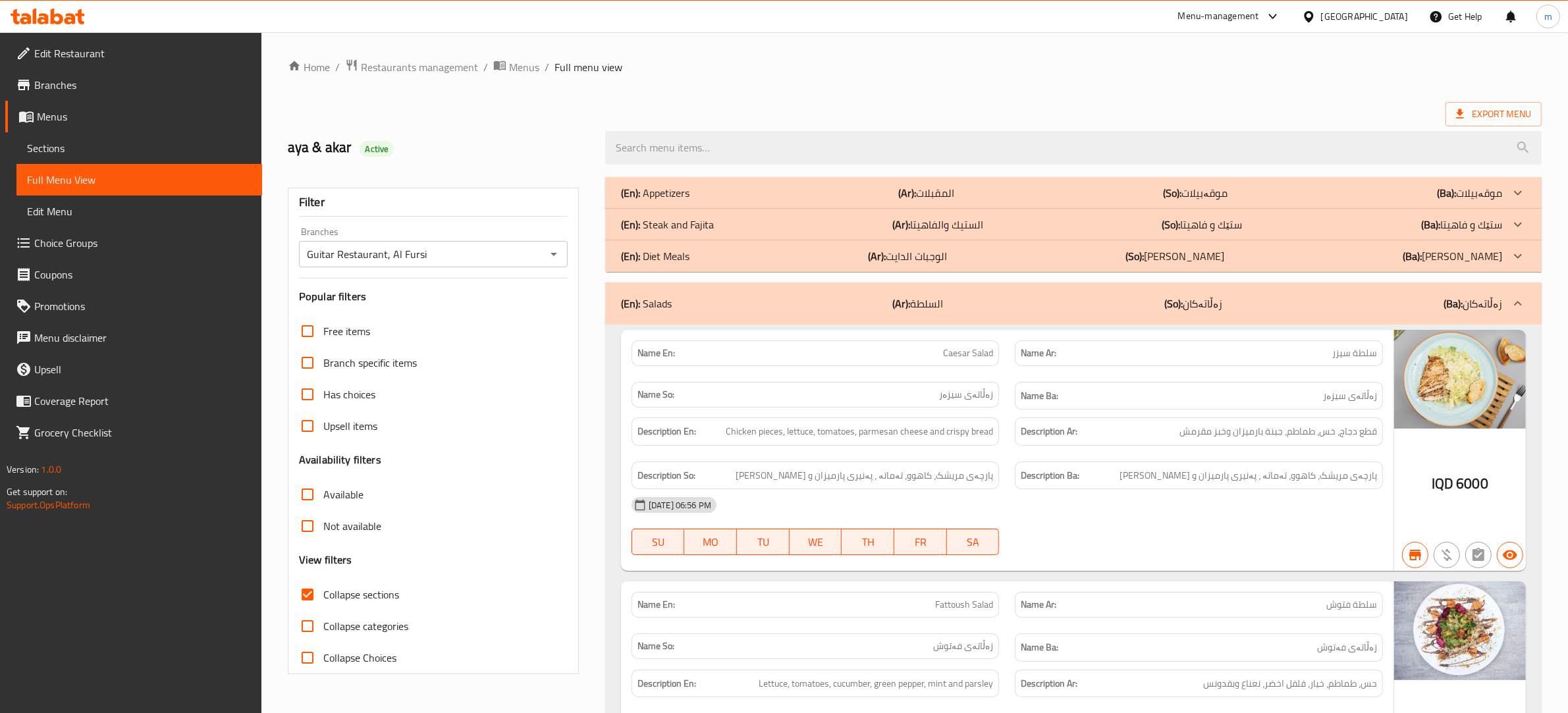
click at [675, 201] on p "(En): Steak and Fajita" at bounding box center [655, 193] width 68 height 16
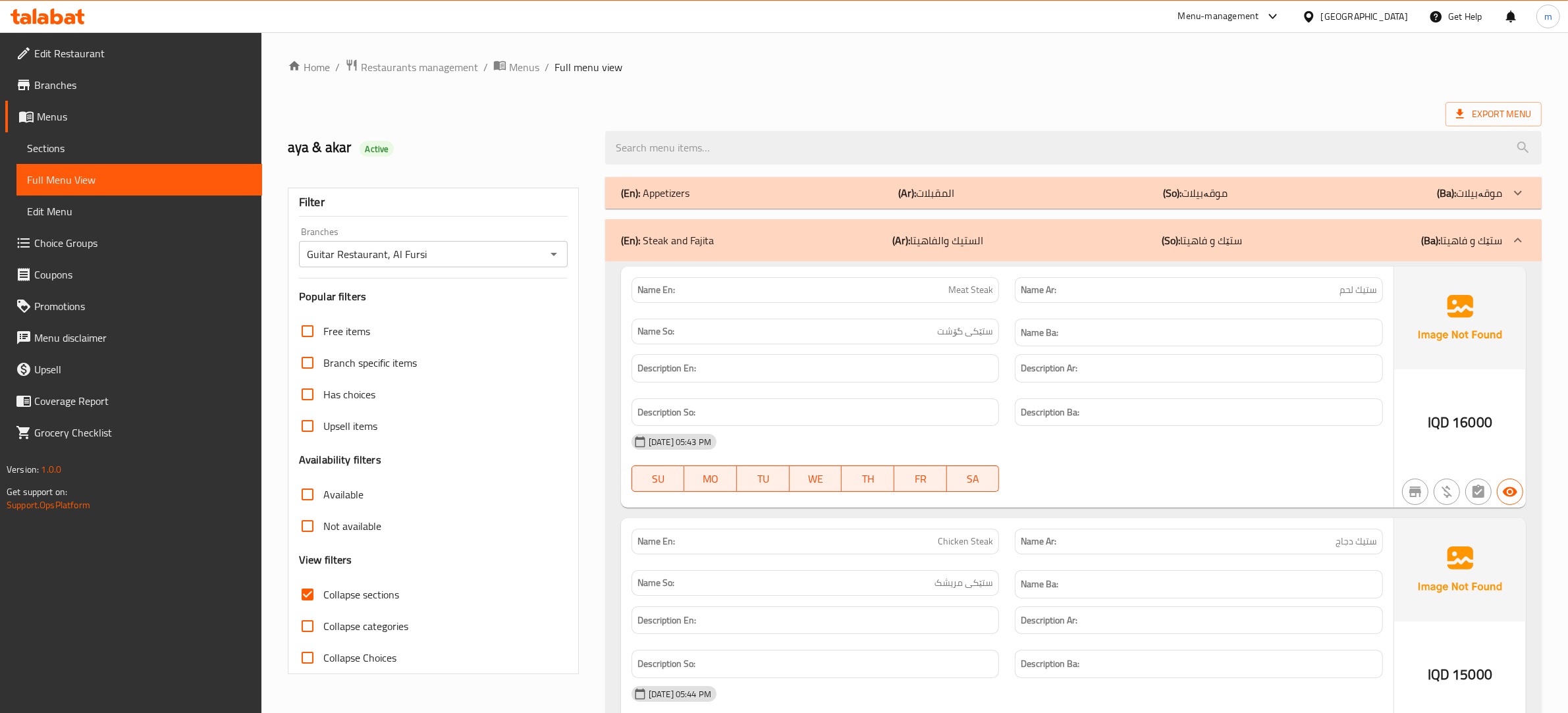
click at [679, 191] on p "(En): Appetizers" at bounding box center [655, 193] width 68 height 16
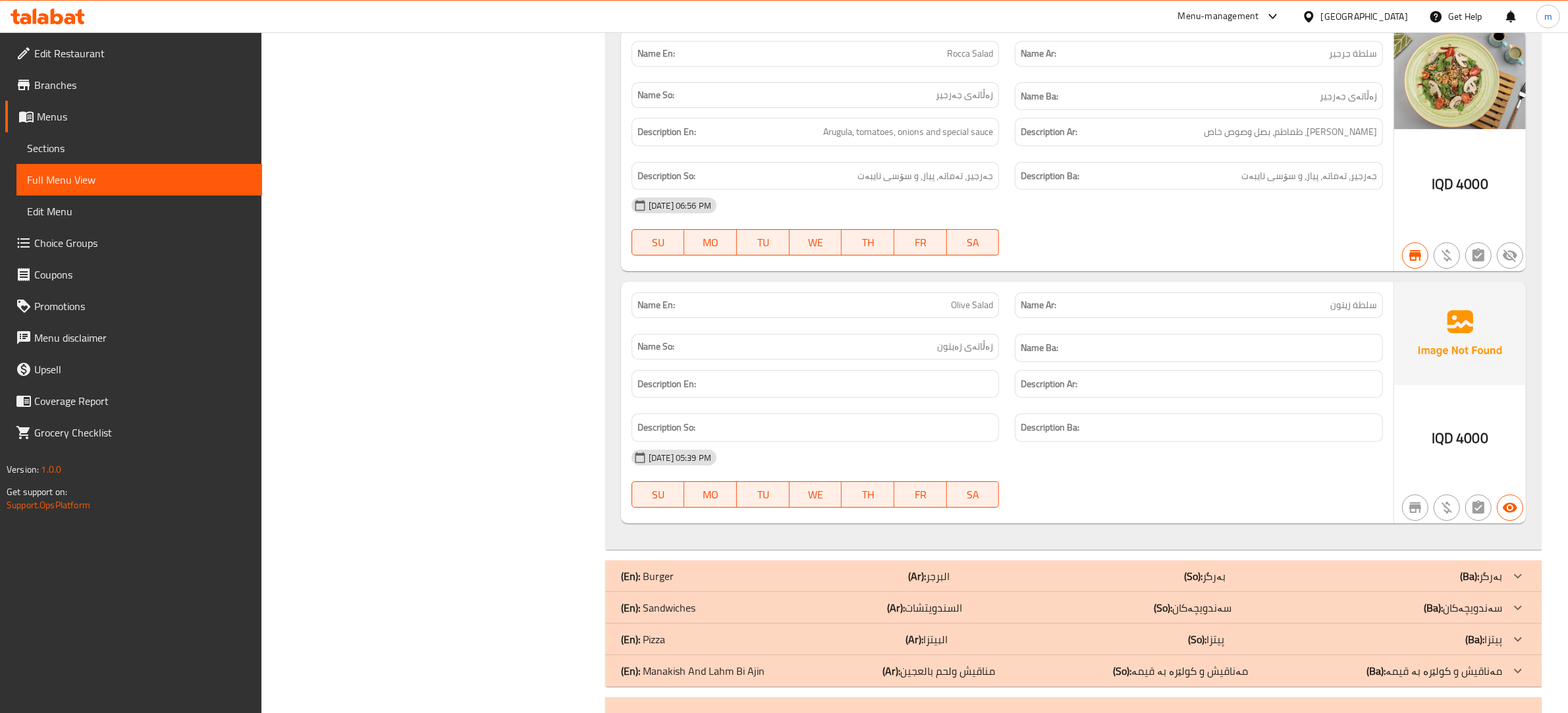
scroll to position [5559, 0]
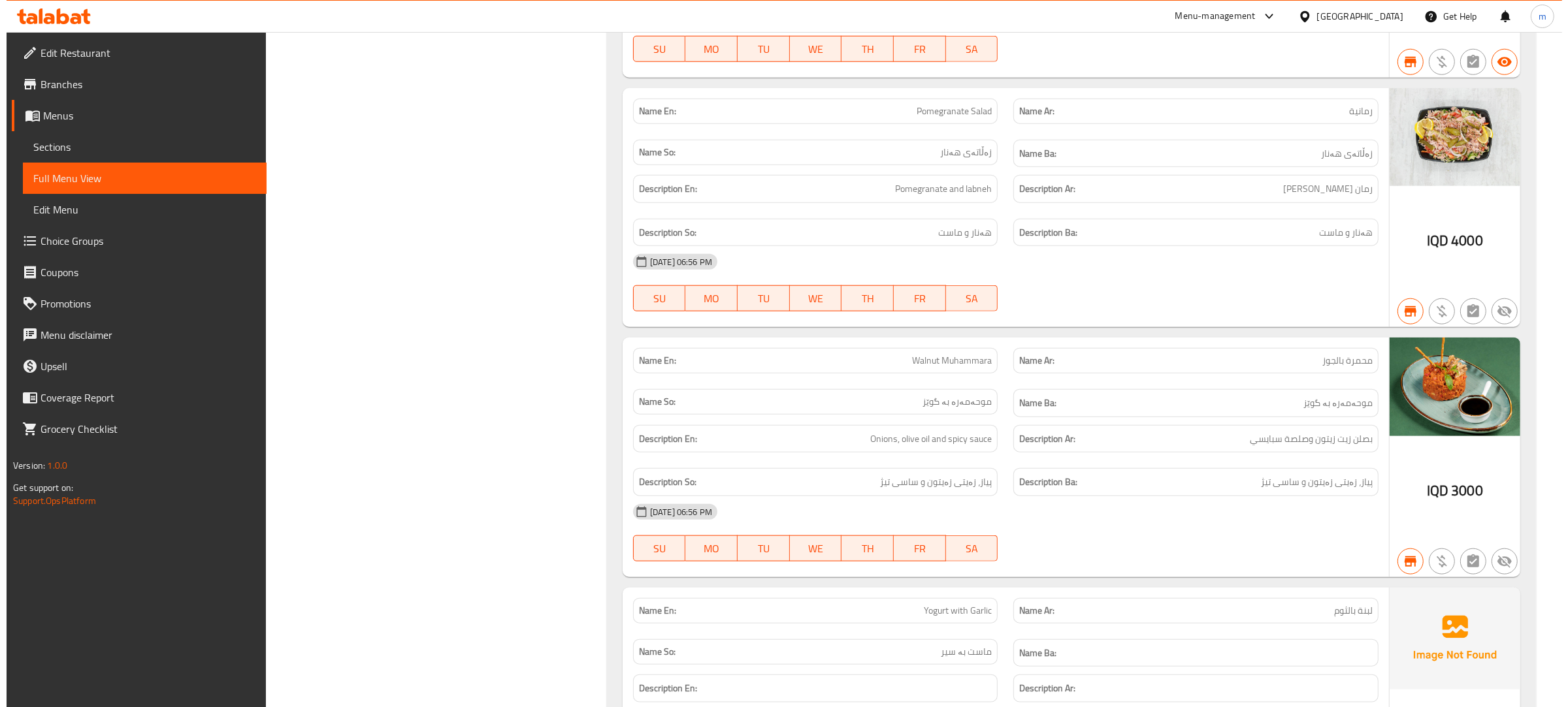
scroll to position [0, 0]
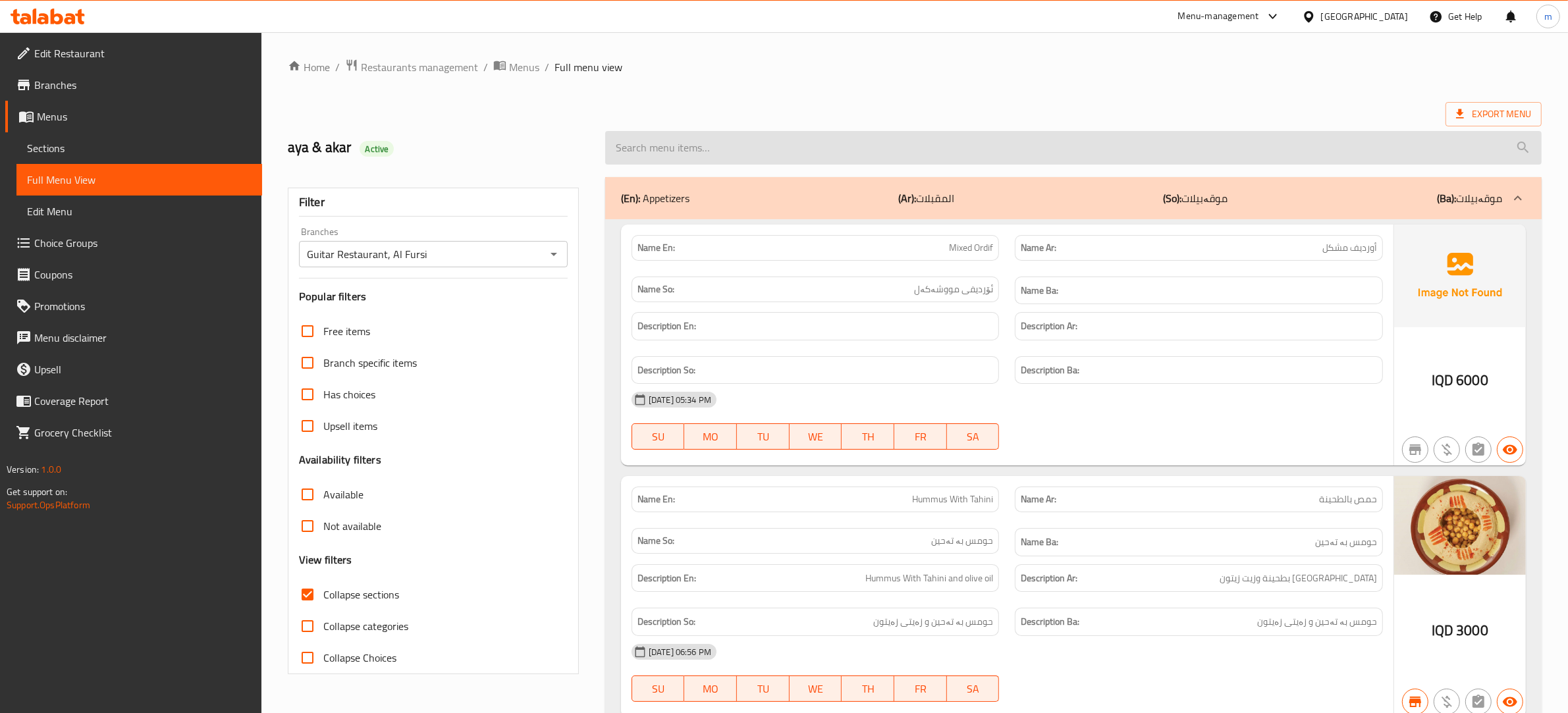
click at [637, 146] on input "search" at bounding box center [1074, 147] width 937 height 33
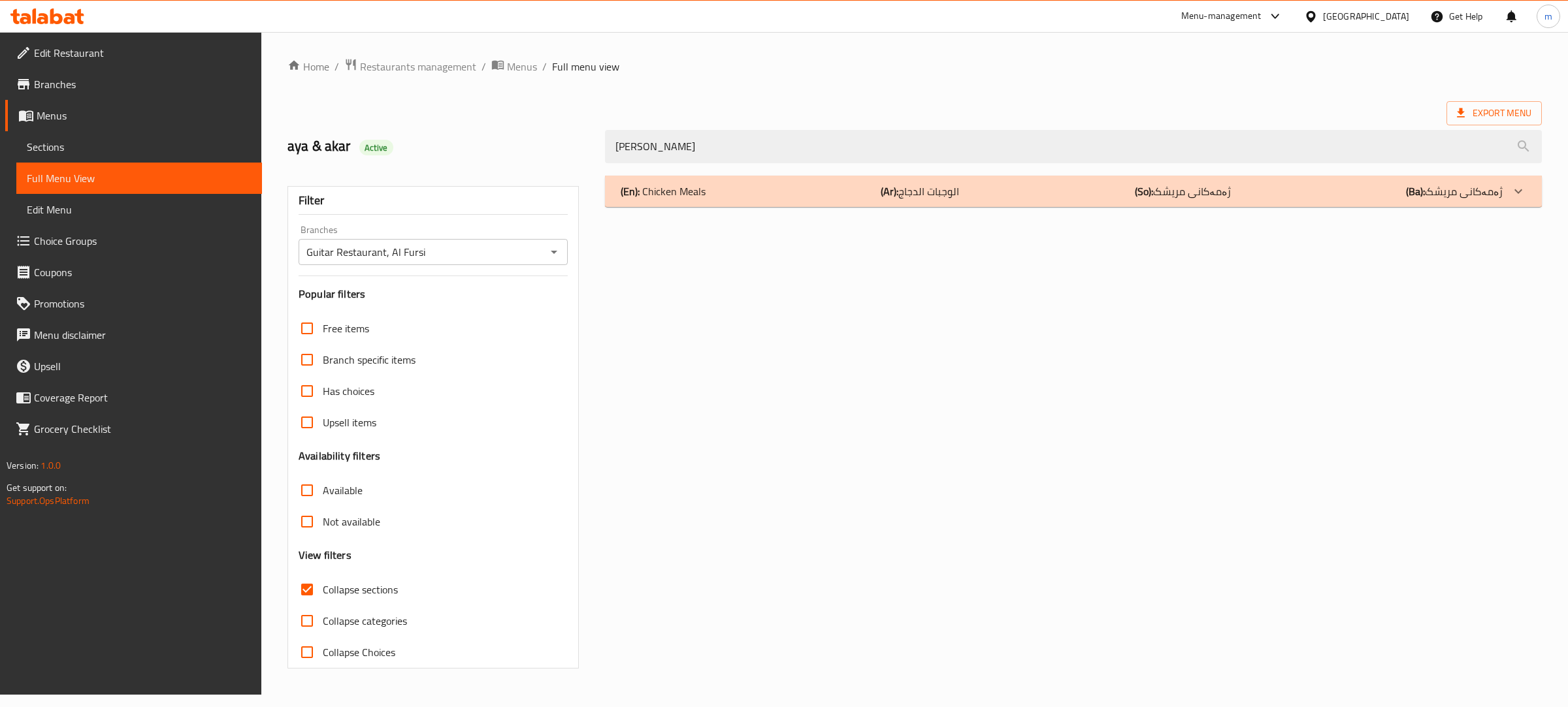
type input "[PERSON_NAME]"
click at [791, 193] on div "(En): Chicken Meals (Ar): الوجبات الدجاج (So): ژەمەکانی مریشک (Ba): ژەمەکانی مر…" at bounding box center [1061, 191] width 882 height 15
